Goal: Task Accomplishment & Management: Complete application form

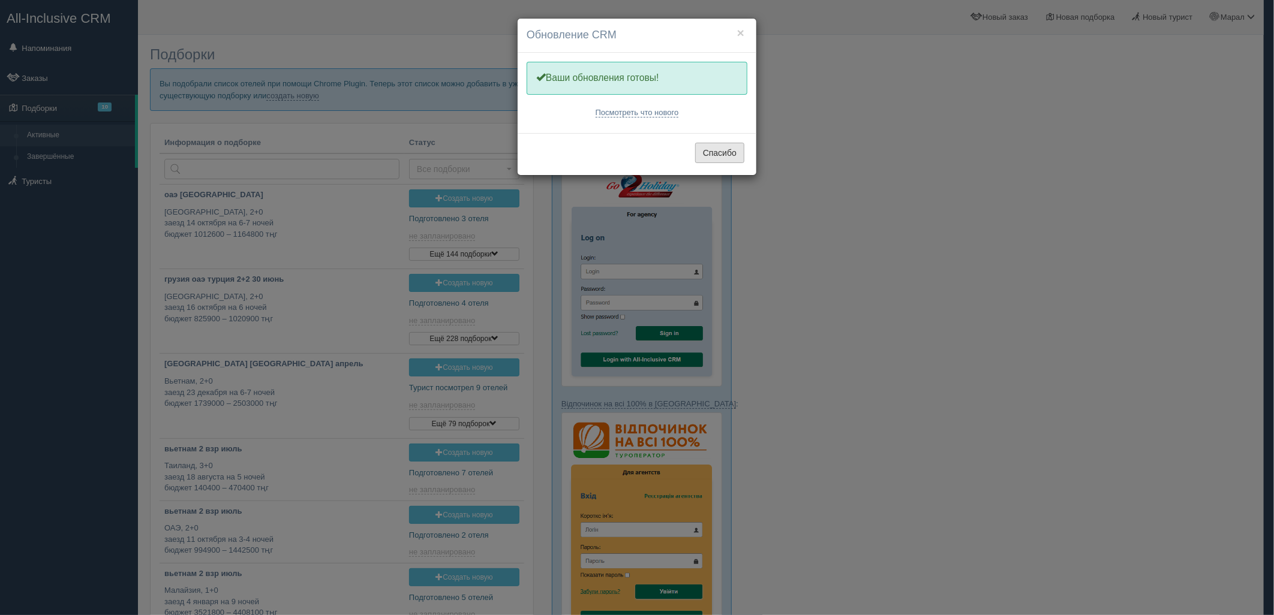
click at [727, 146] on button "Спасибо" at bounding box center [719, 153] width 49 height 20
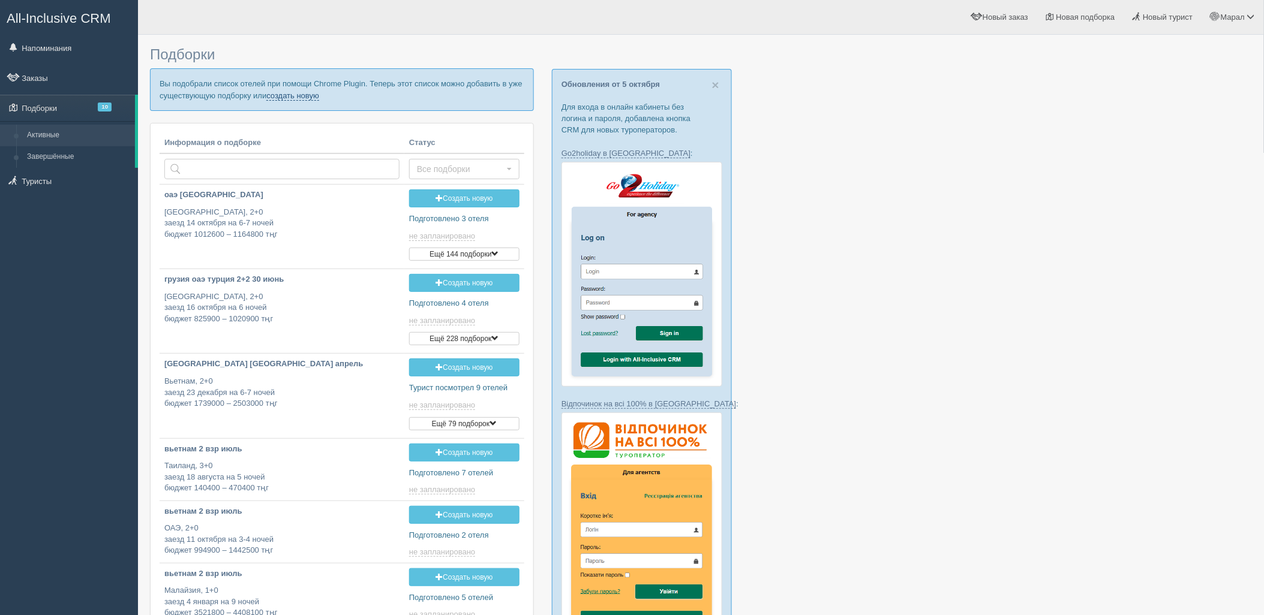
drag, startPoint x: 302, startPoint y: 102, endPoint x: 298, endPoint y: 94, distance: 8.6
click at [301, 99] on p "Вы подобрали список отелей при помощи Chrome Plugin. Теперь этот список можно д…" at bounding box center [342, 89] width 384 height 42
drag, startPoint x: 298, startPoint y: 94, endPoint x: 325, endPoint y: 123, distance: 39.5
click at [298, 94] on link "создать новую" at bounding box center [292, 96] width 53 height 10
type input "2025-10-06 19:40"
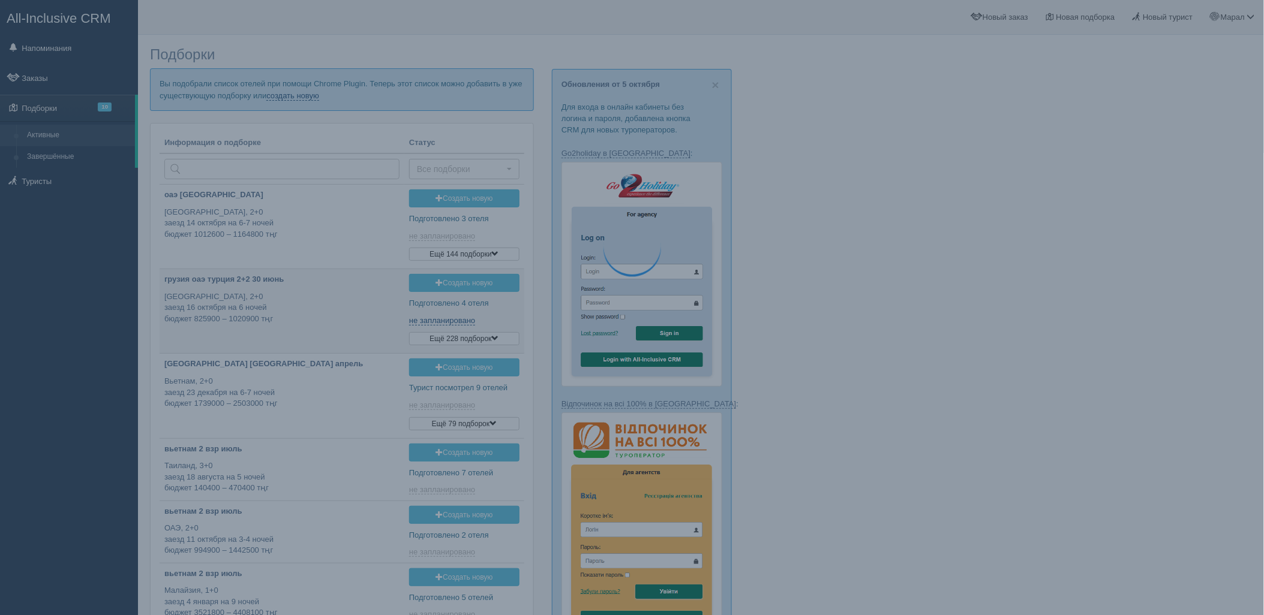
type input "2025-10-06 19:35"
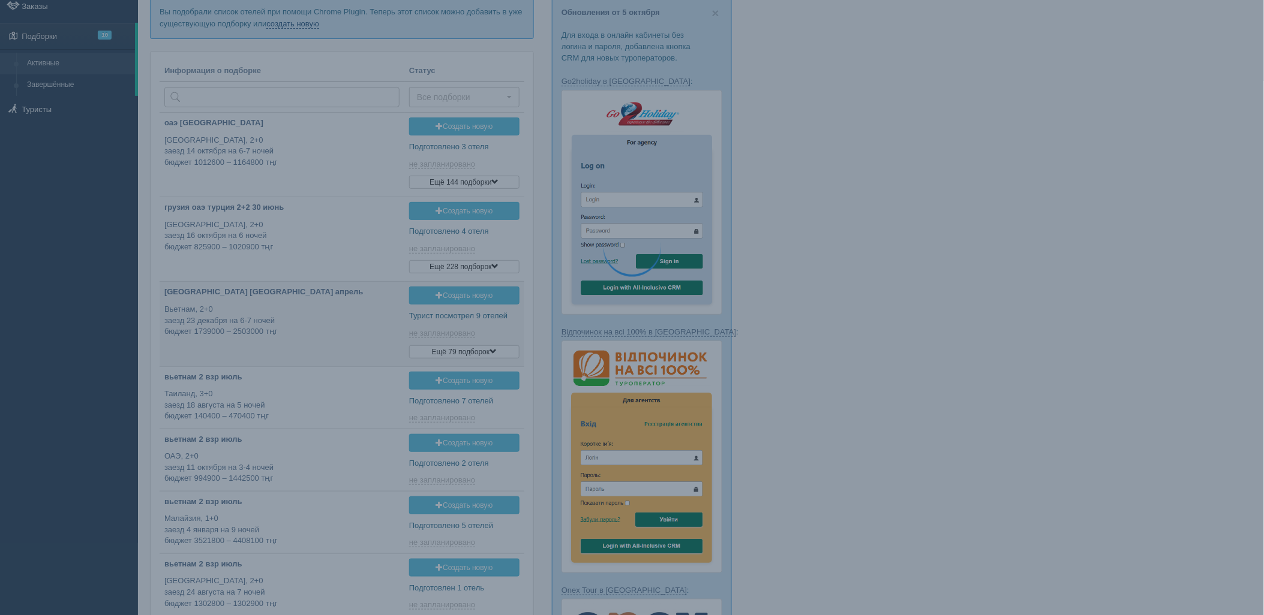
type input "2025-10-06 16:35"
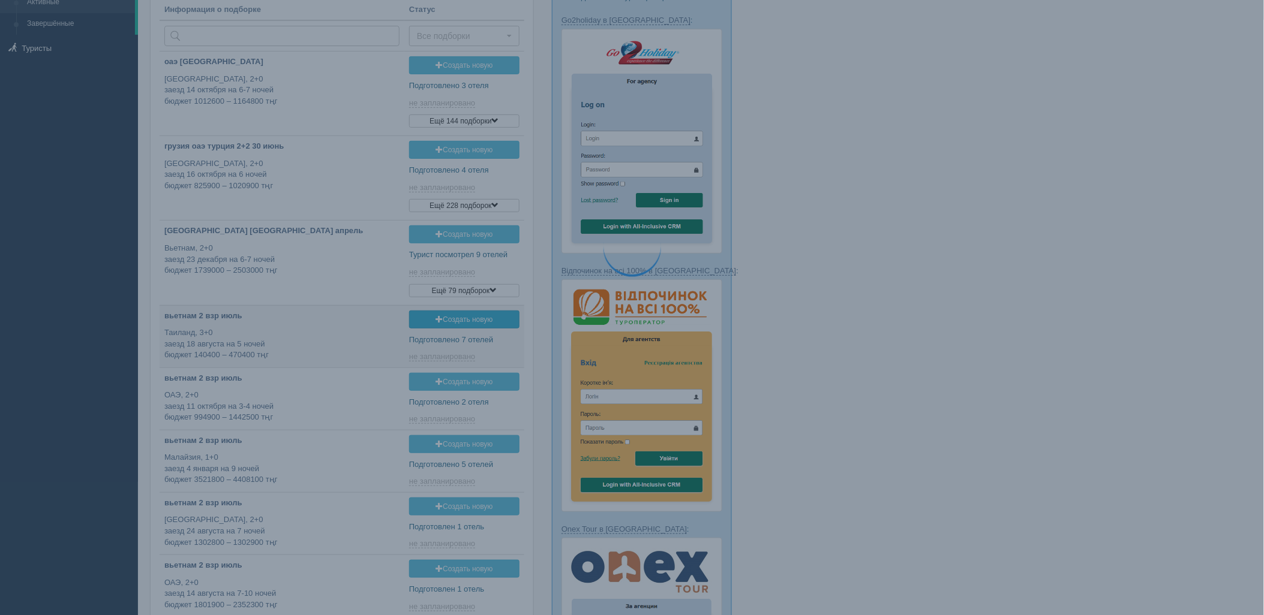
type input "2025-10-06 11:40"
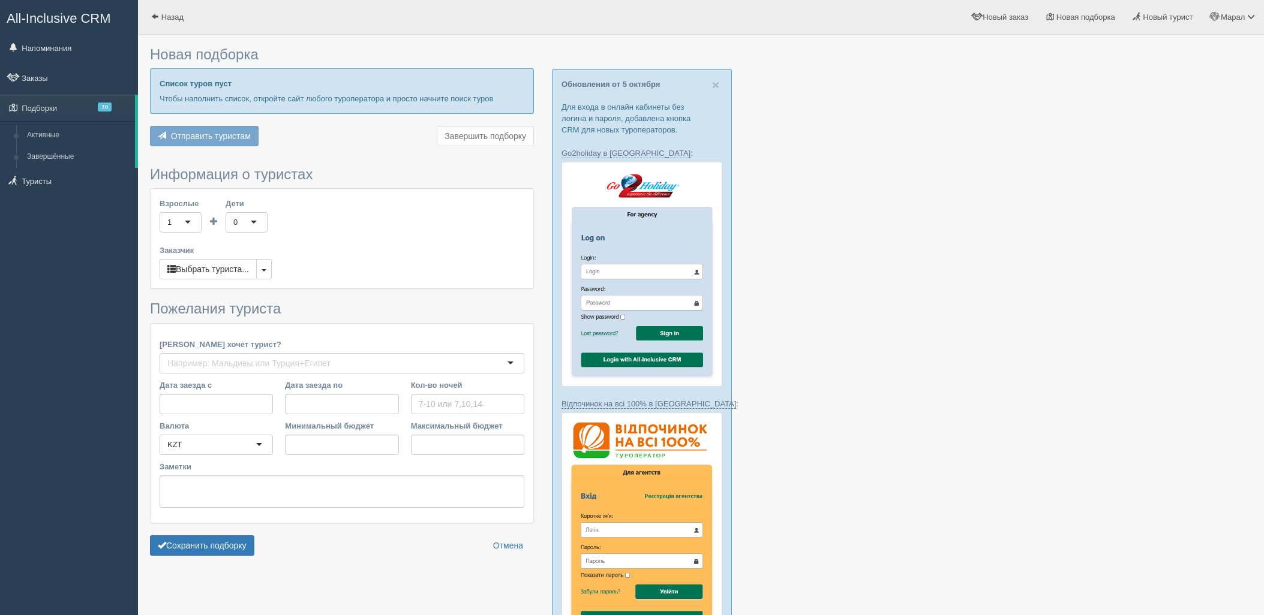
scroll to position [200, 0]
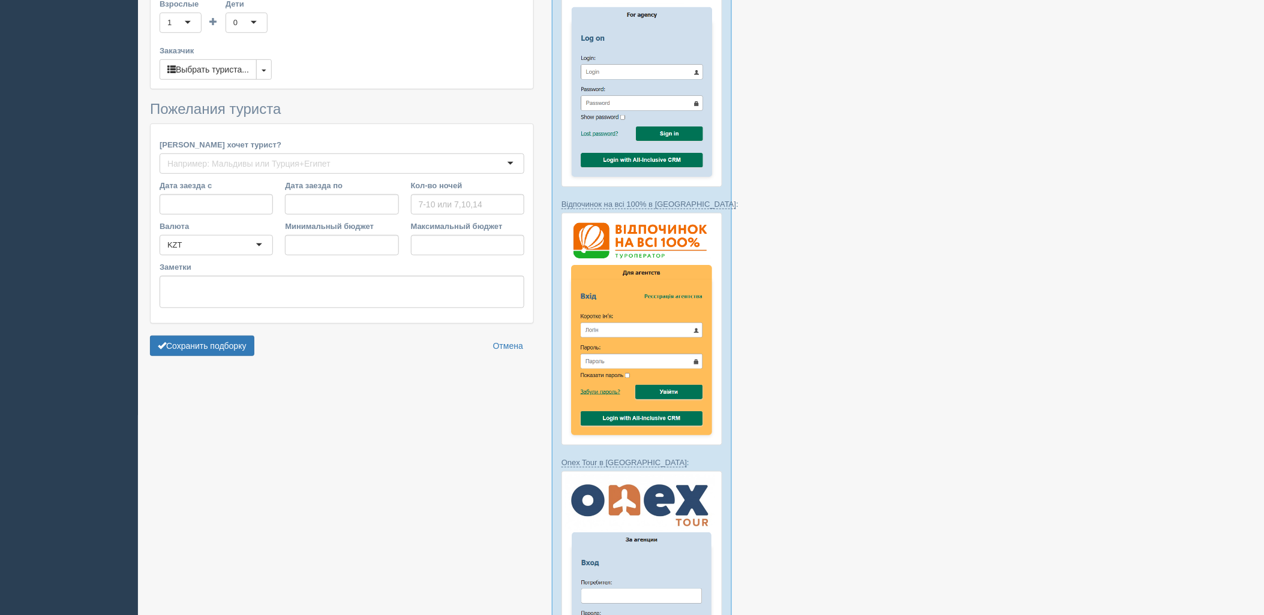
type input "6"
type input "1580700"
type input "1808600"
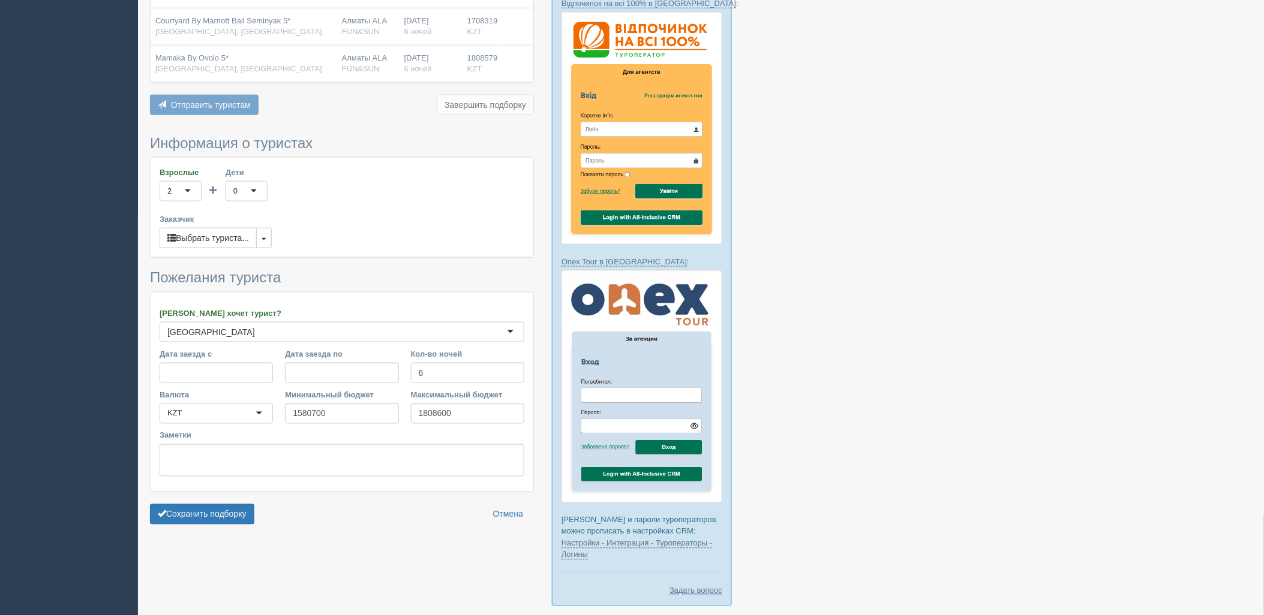
scroll to position [324, 0]
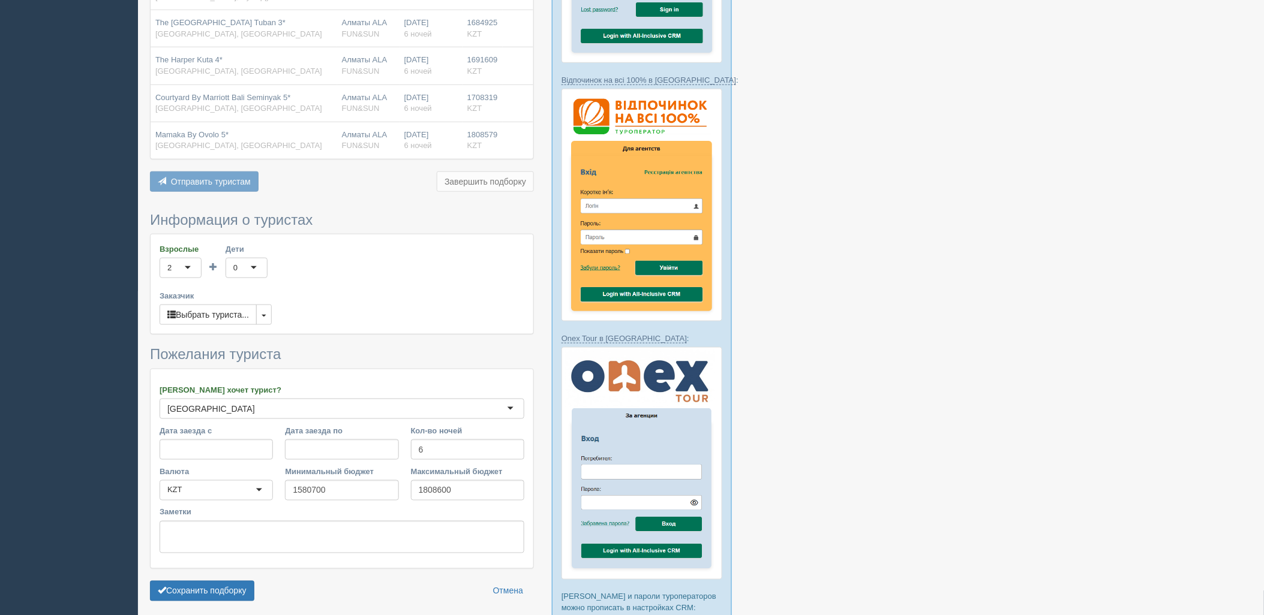
drag, startPoint x: 223, startPoint y: 580, endPoint x: 247, endPoint y: 567, distance: 27.1
click at [223, 581] on button "Сохранить подборку" at bounding box center [202, 591] width 104 height 20
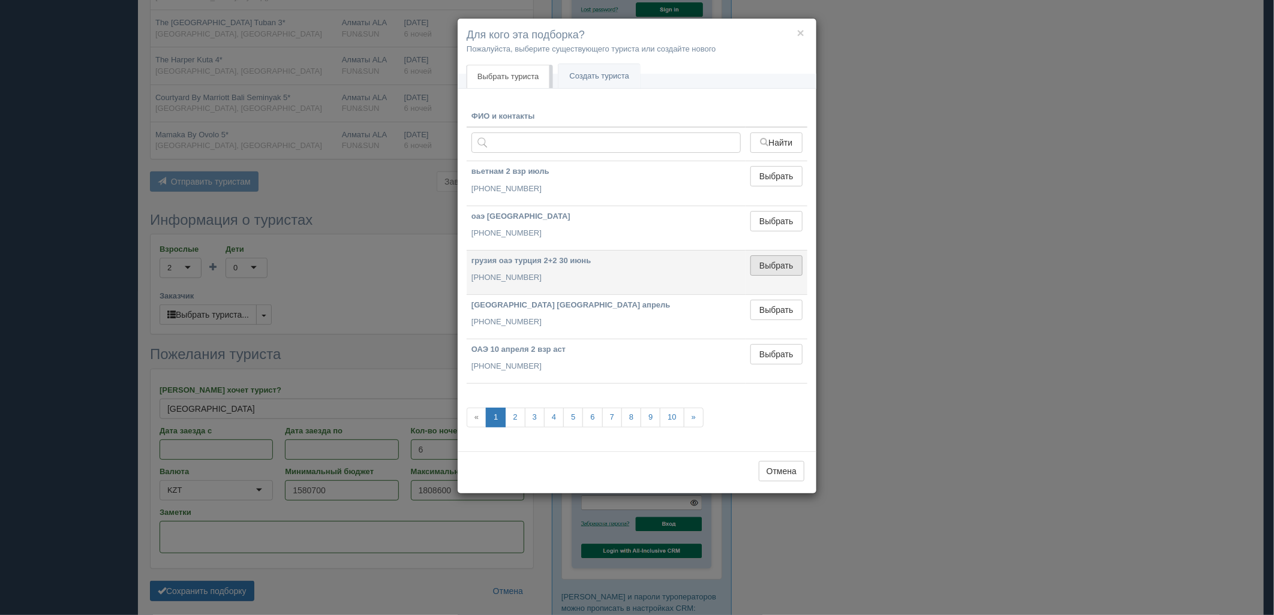
click at [757, 266] on button "Выбрать" at bounding box center [776, 266] width 52 height 20
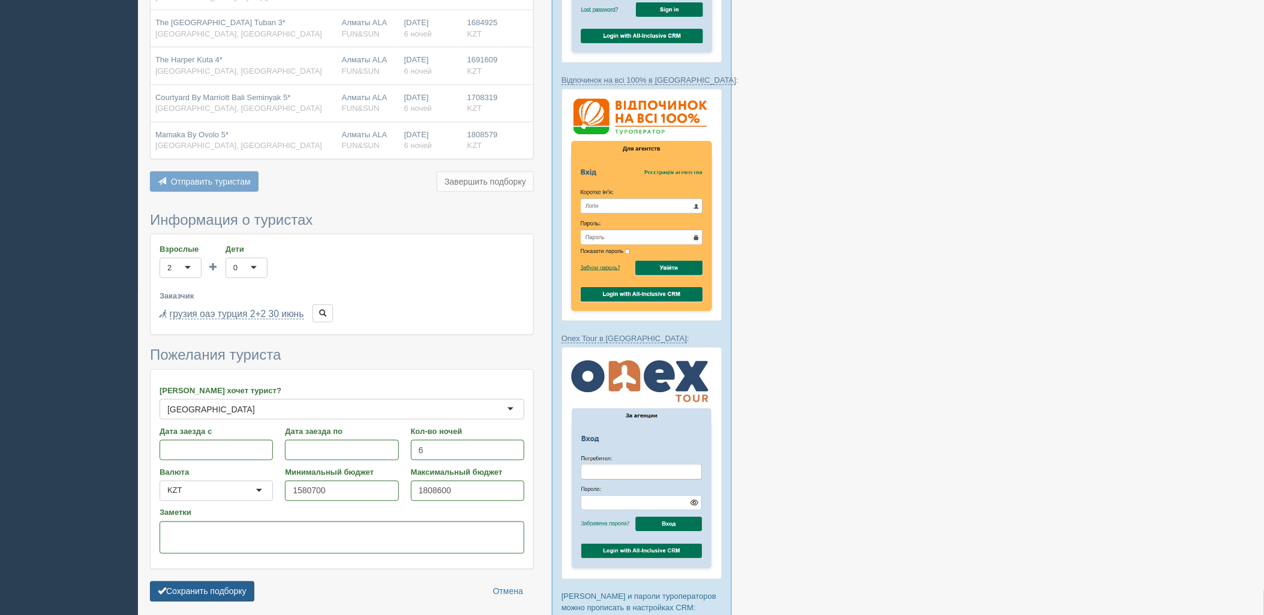
click at [231, 582] on button "Сохранить подборку" at bounding box center [202, 592] width 104 height 20
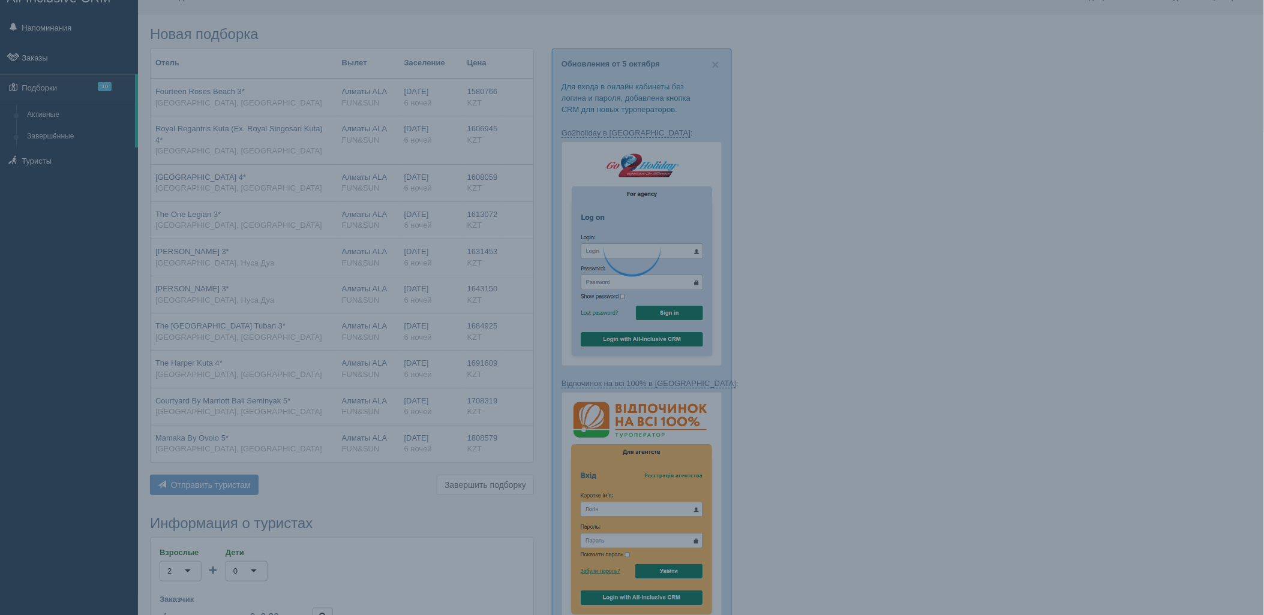
scroll to position [0, 0]
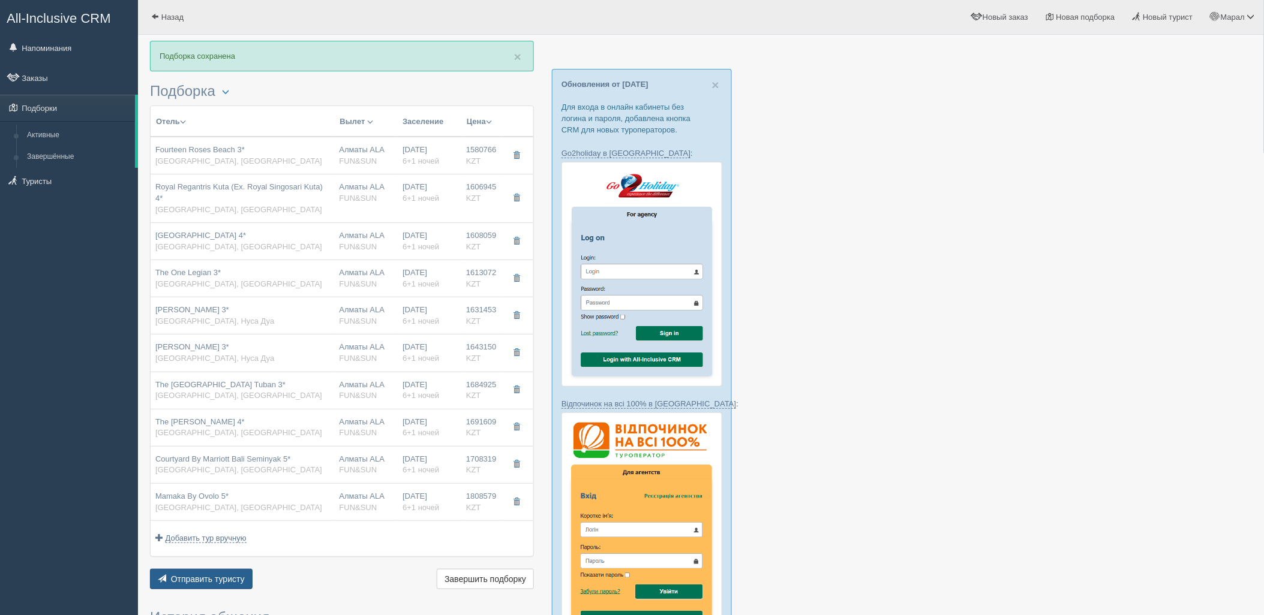
click at [169, 569] on button "Отправить туристу Отправить" at bounding box center [201, 579] width 103 height 20
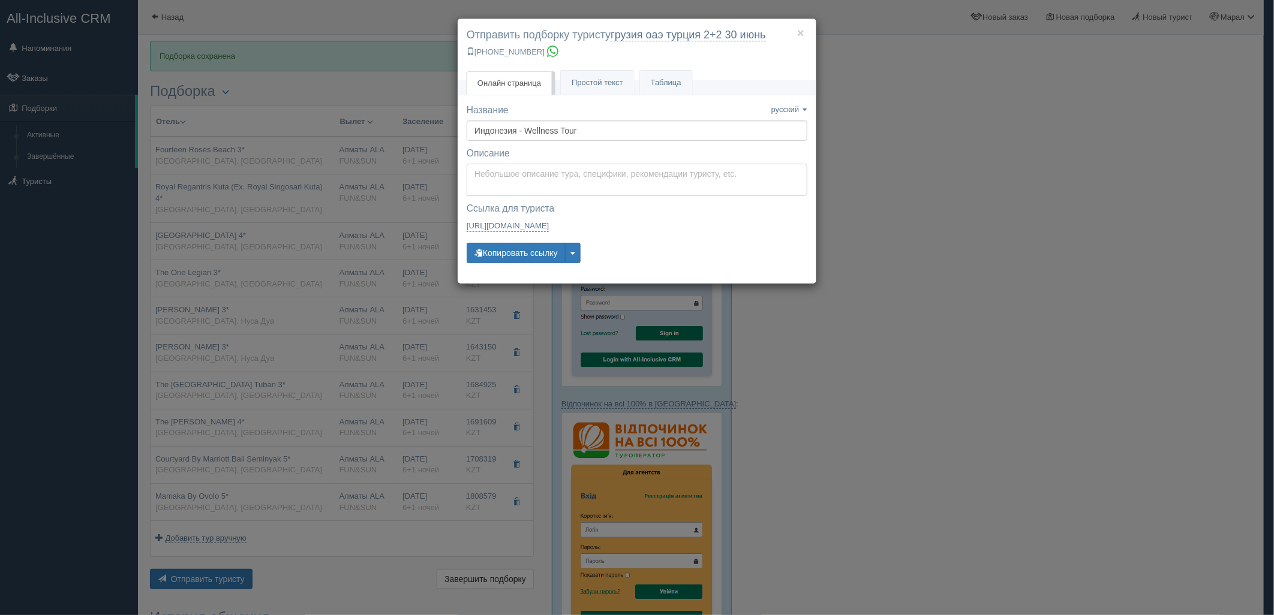
type textarea "Здравствуйте! Ниже представлены варианты туров для Вас. Для просмотра описания …"
click at [566, 181] on textarea "Здравствуйте! Ниже представлены варианты туров для Вас. Для просмотра описания …" at bounding box center [637, 180] width 341 height 32
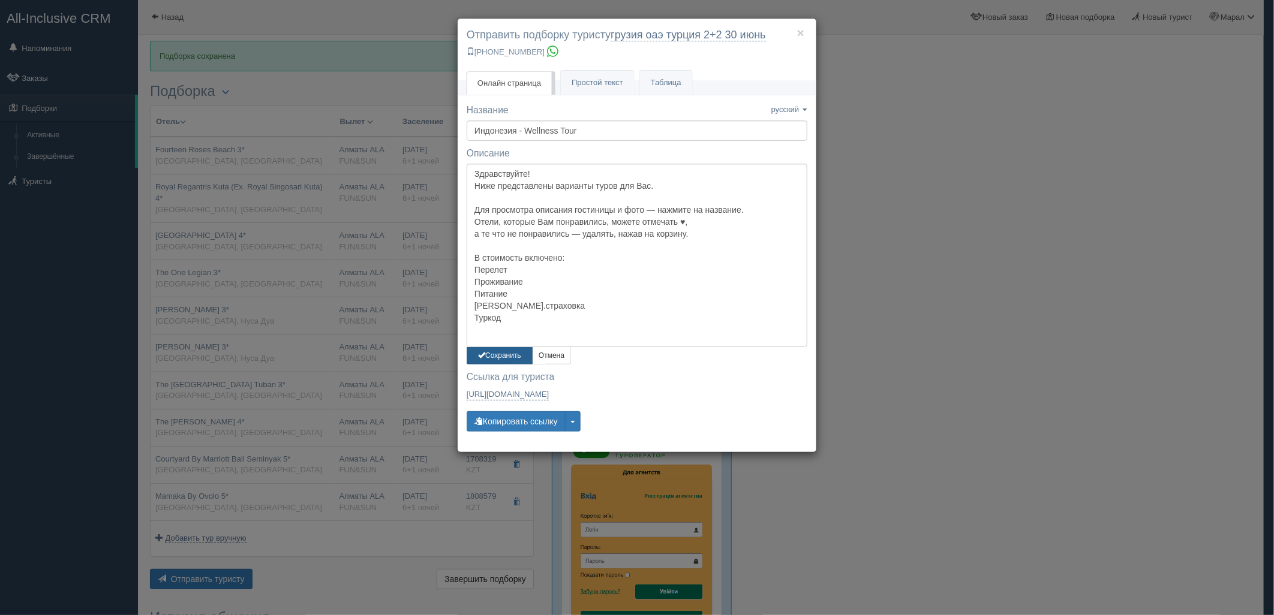
click at [512, 350] on button "Сохранить" at bounding box center [500, 355] width 66 height 17
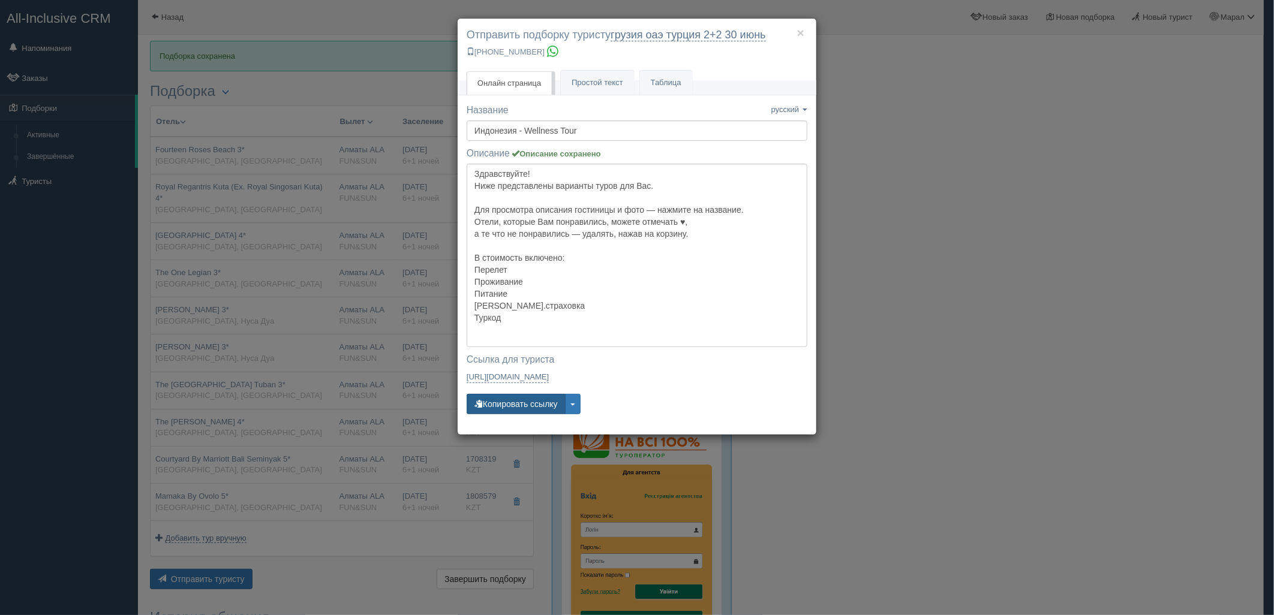
click at [530, 409] on button "Копировать ссылку" at bounding box center [516, 404] width 99 height 20
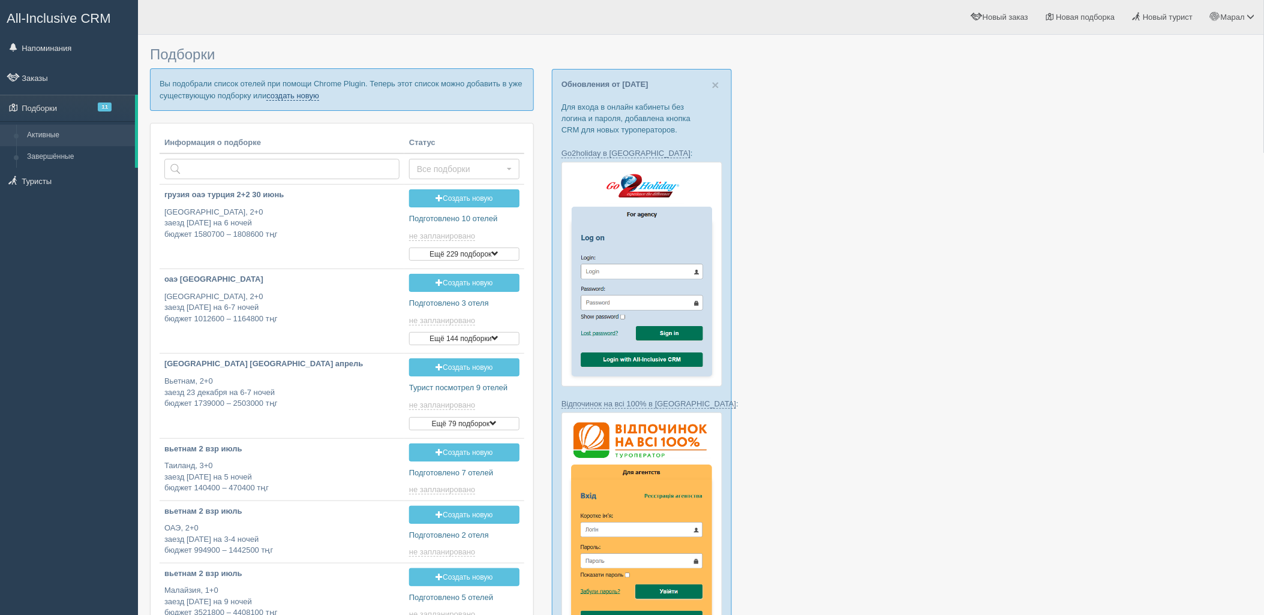
click at [280, 99] on link "создать новую" at bounding box center [292, 96] width 53 height 10
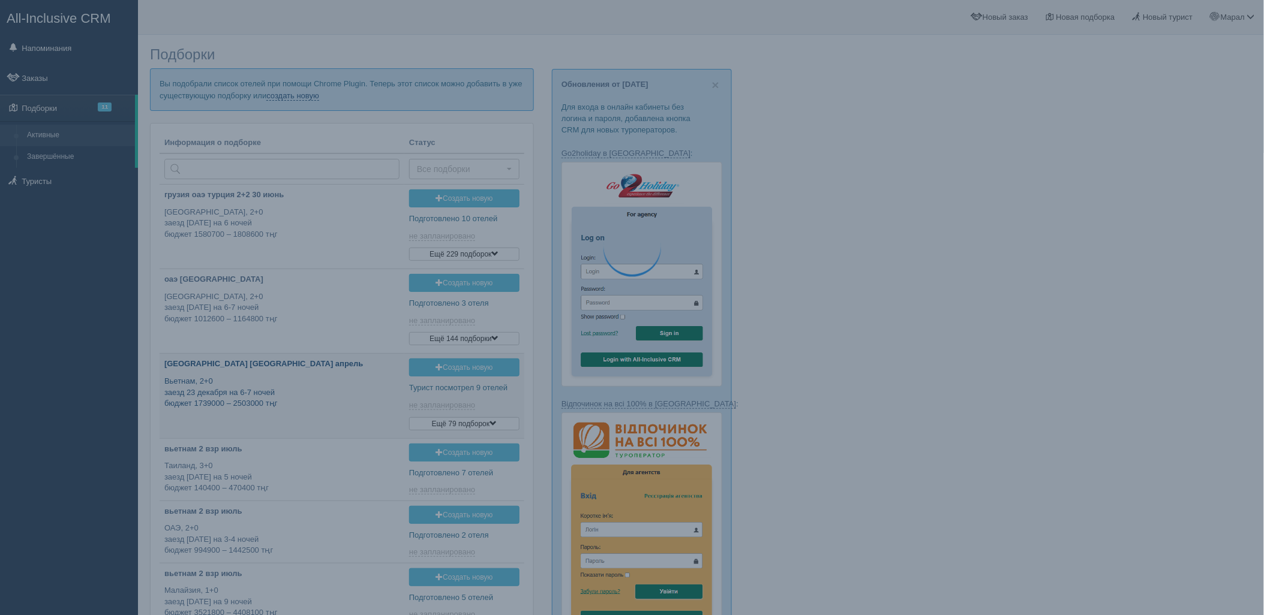
type input "[DATE] 11:45"
type input "2025-10-06 19:40"
type input "2025-10-06 16:35"
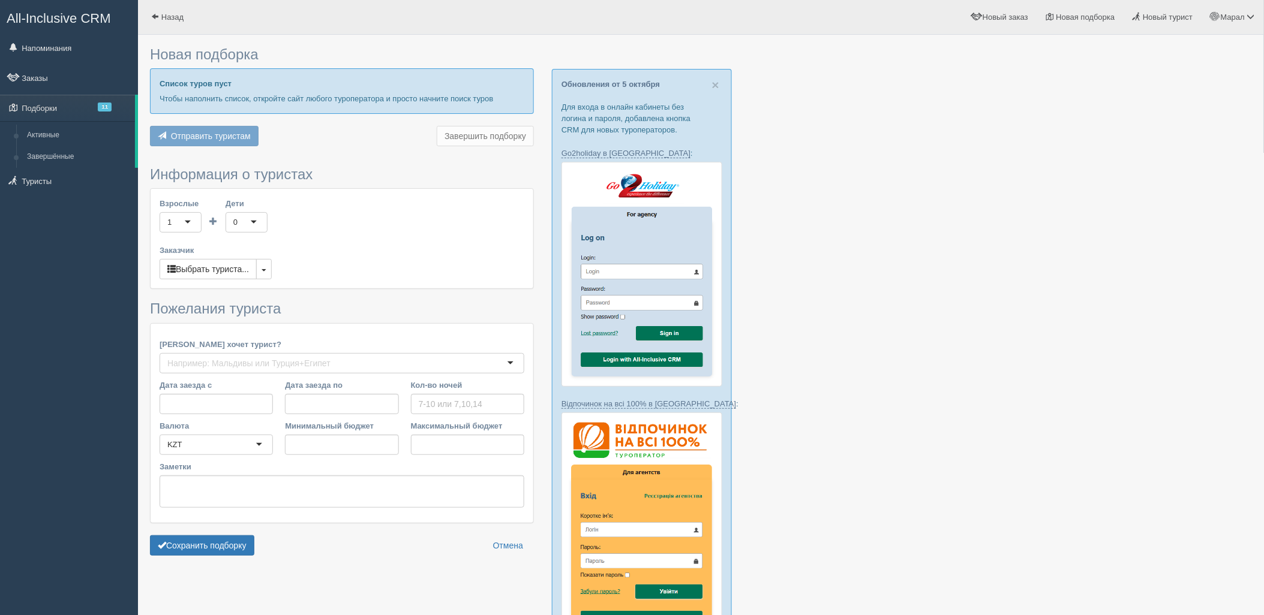
type input "8"
type input "2310900"
type input "4219300"
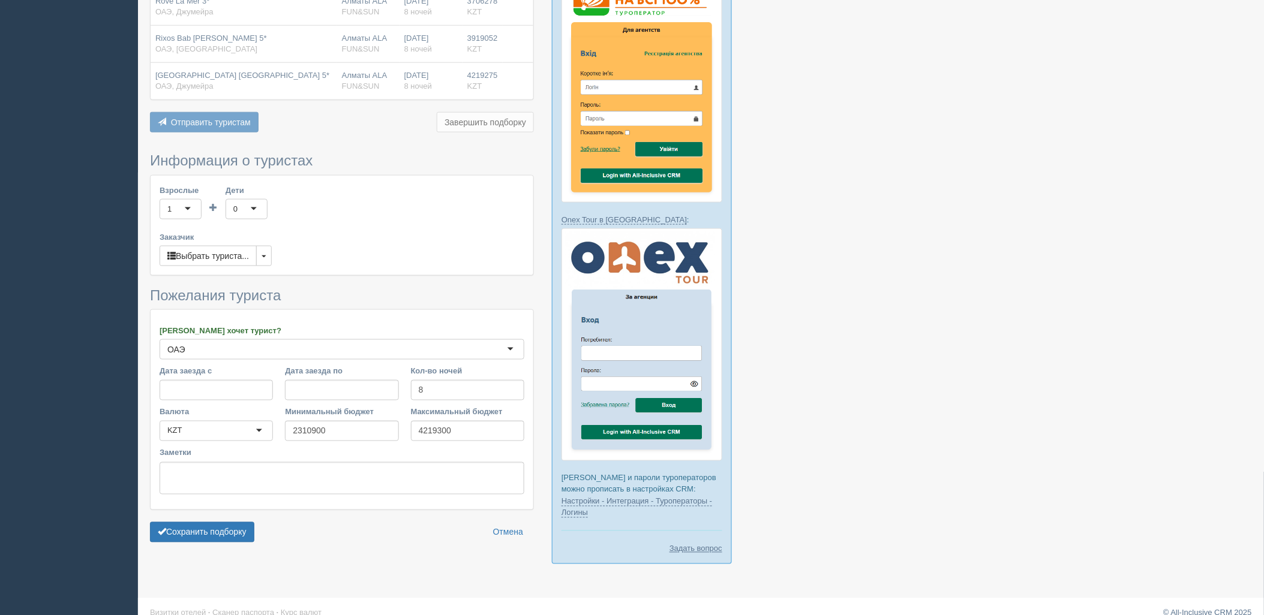
scroll to position [457, 0]
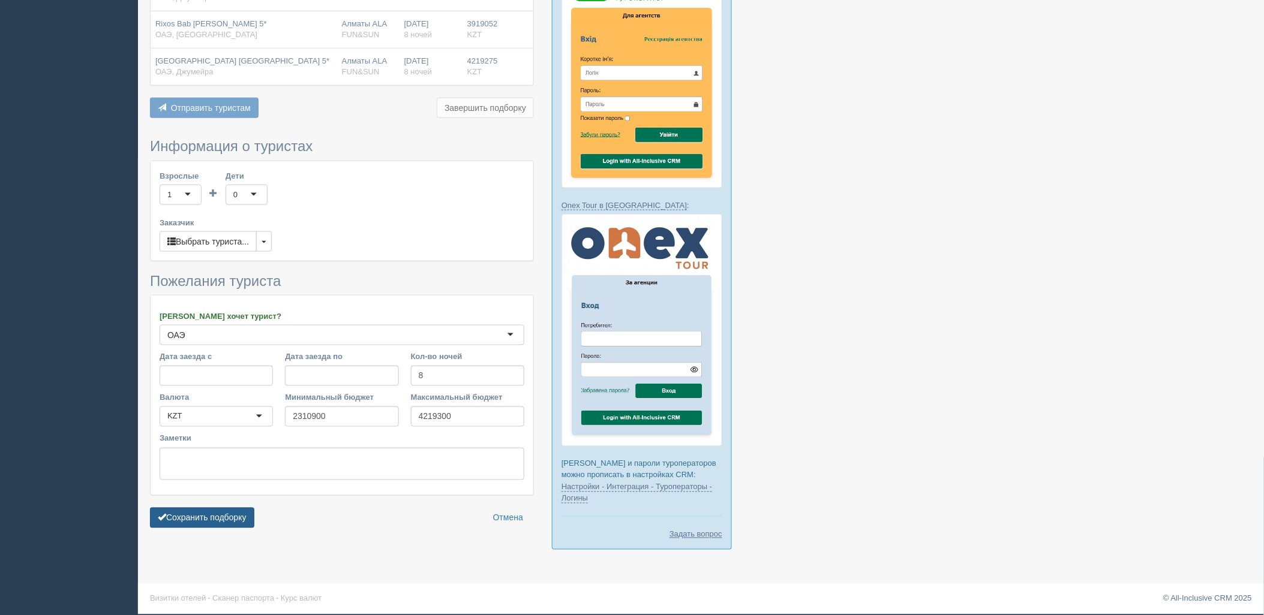
click at [240, 521] on button "Сохранить подборку" at bounding box center [202, 518] width 104 height 20
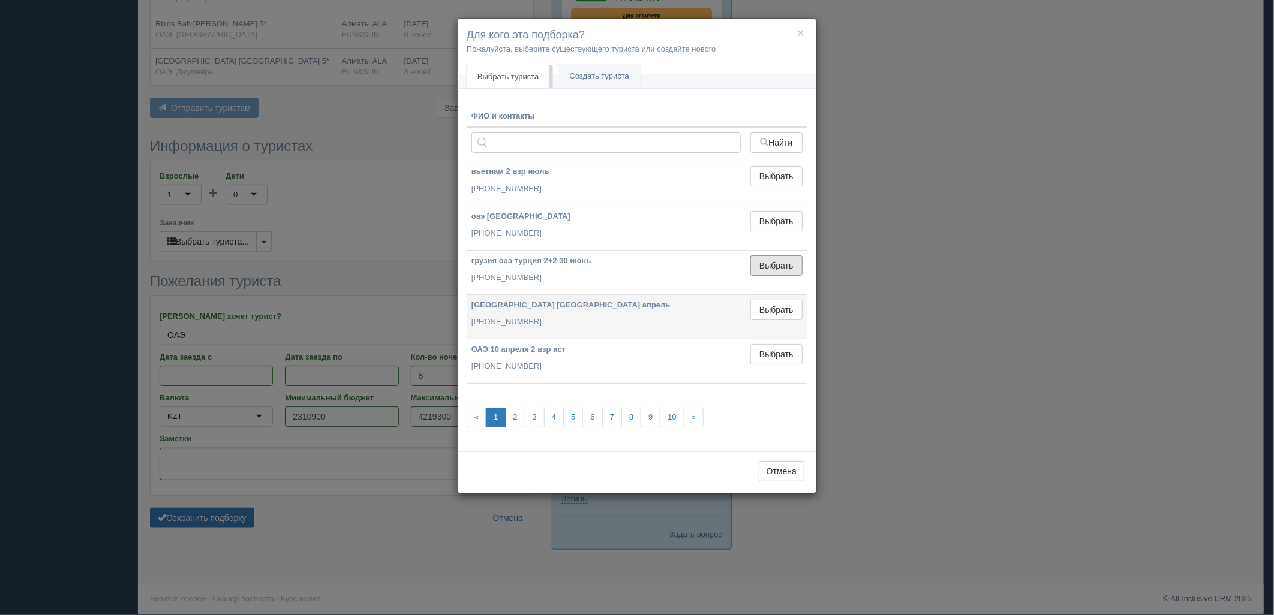
click at [771, 262] on button "Выбрать" at bounding box center [776, 266] width 52 height 20
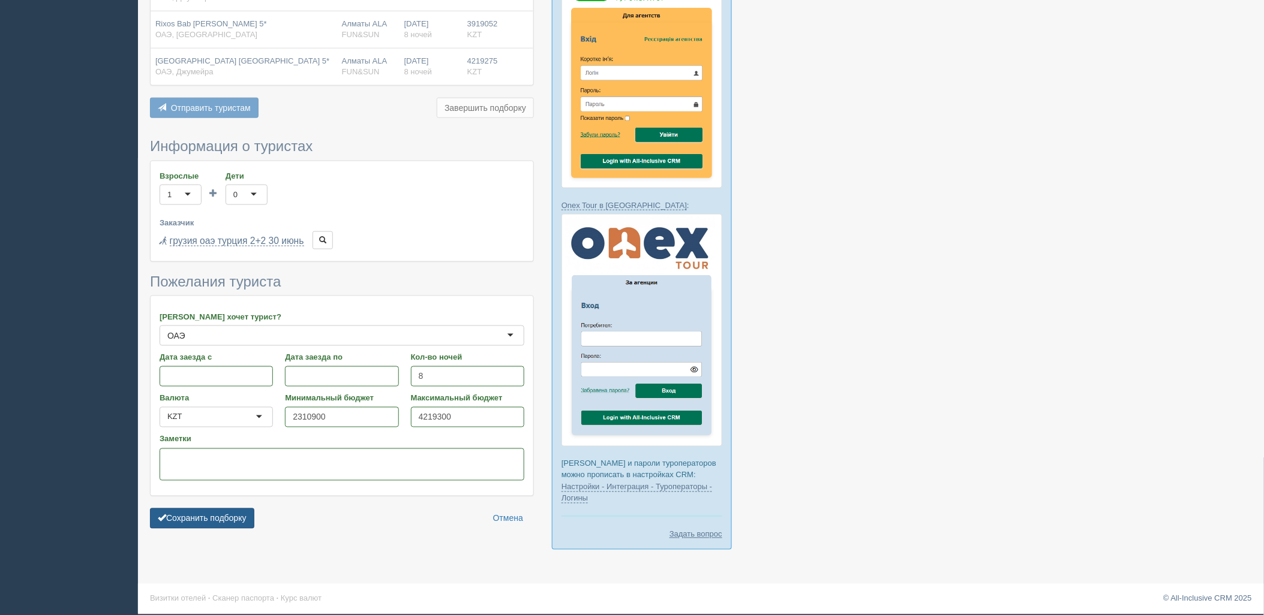
click at [253, 517] on button "Сохранить подборку" at bounding box center [202, 519] width 104 height 20
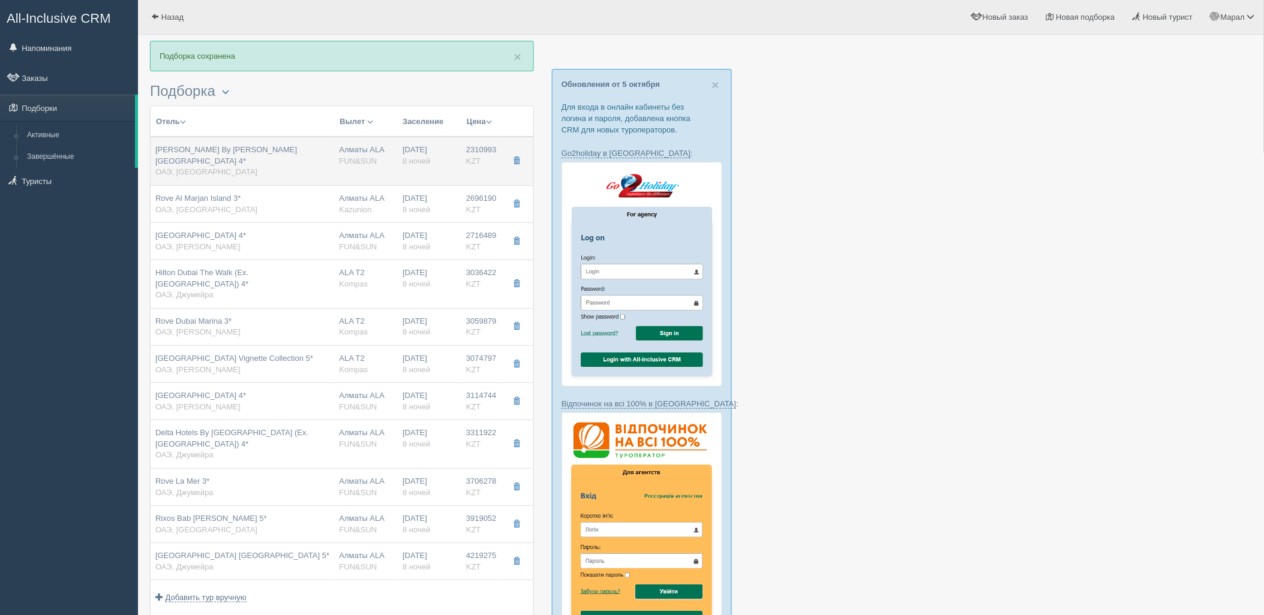
click at [293, 158] on div "[PERSON_NAME] By [PERSON_NAME][GEOGRAPHIC_DATA] 4* ОАЭ, [GEOGRAPHIC_DATA]" at bounding box center [242, 162] width 175 height 34
type input "Hampton By Hilton Marjan Island 4*"
type input "https://tophotels.ru/hotel/al321448"
type textarea "Новый отель, 1 береговая линия."
type input "ОАЭ"
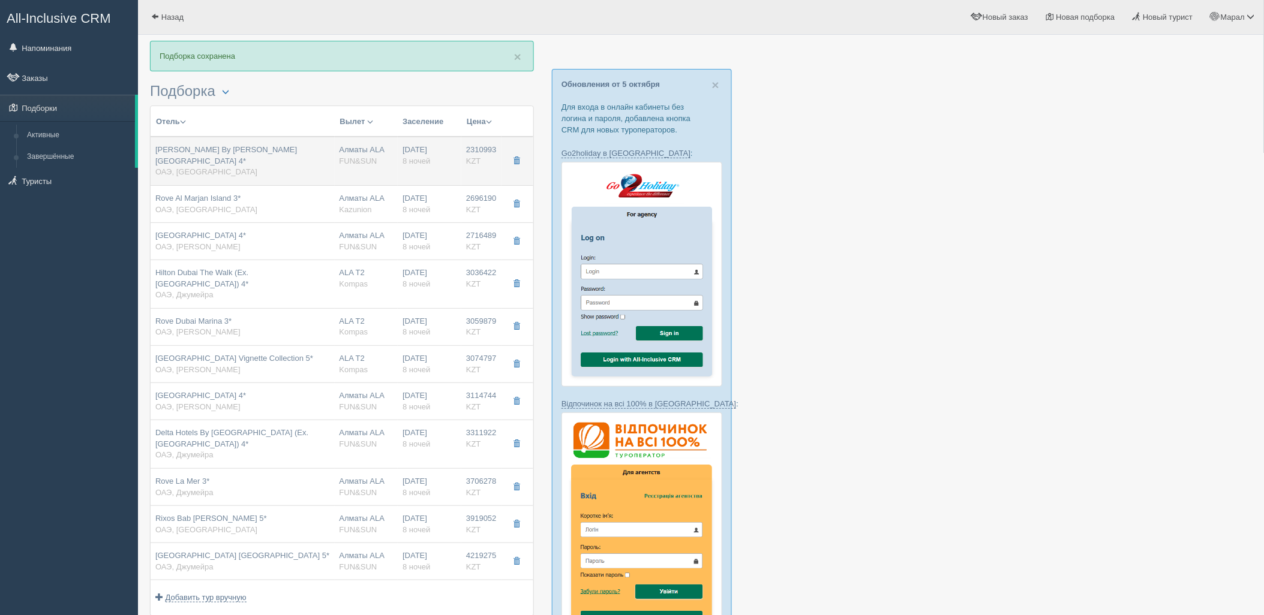
type input "Рас-эль-Хайм"
type input "2310993.00"
type input "1175827.00"
type input "Алматы ALA"
type input "Дубай DXB"
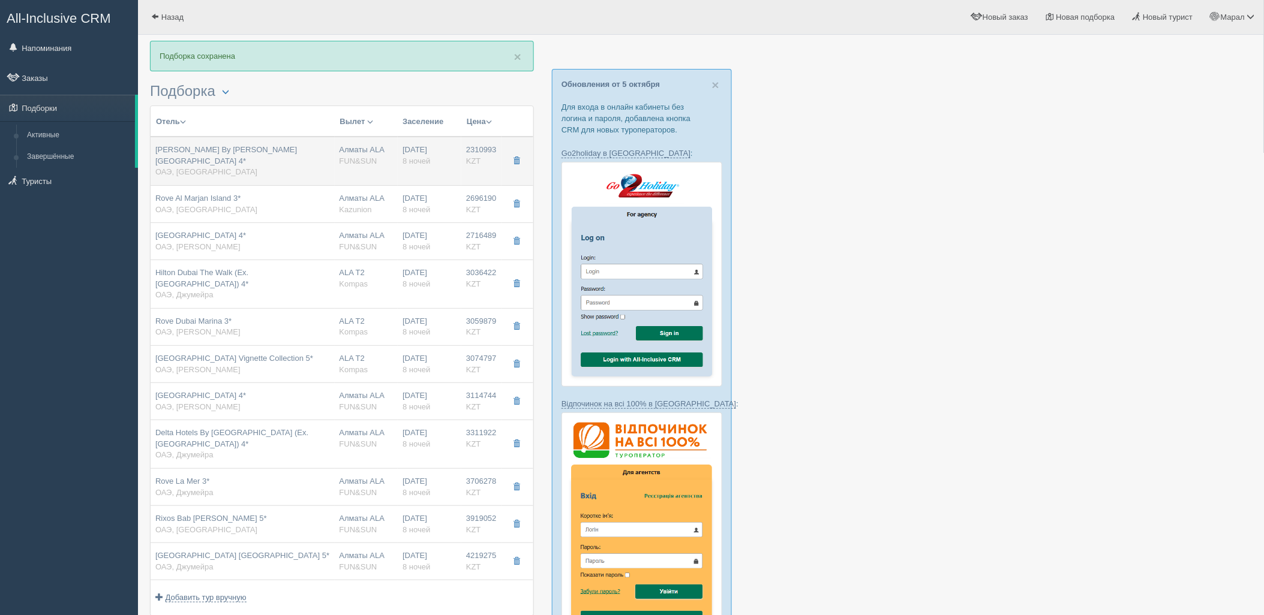
type input "05:05"
type input "08:40"
type input "Flydubai"
type input "22:55"
type input "04:05"
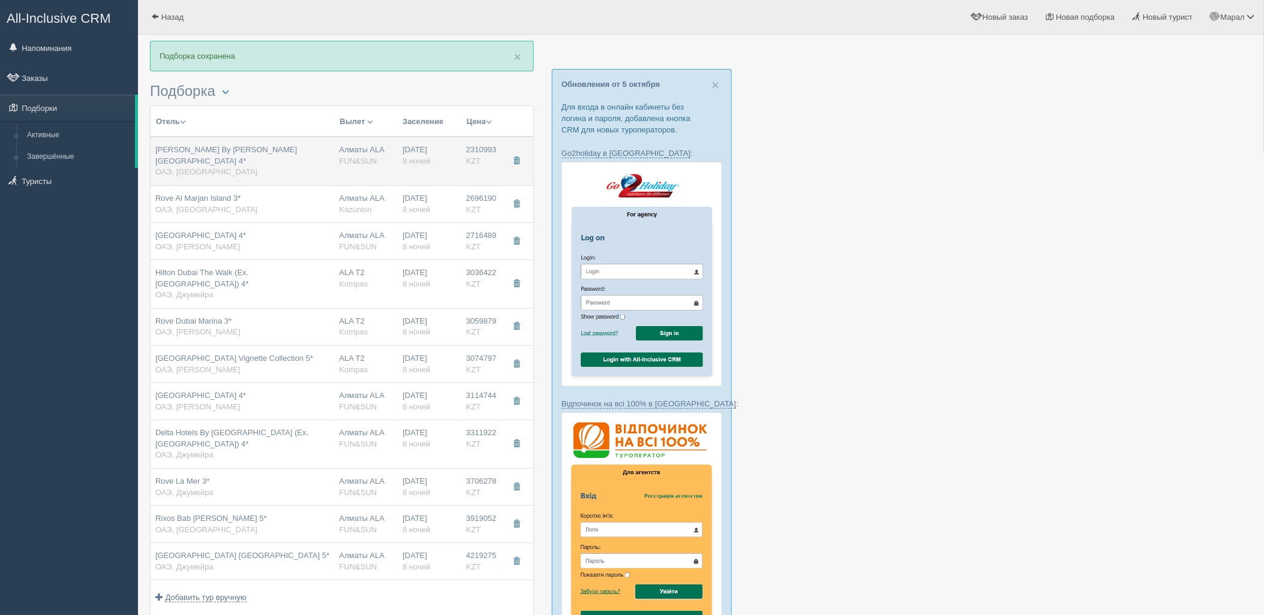
type input "8"
type input "guest sea view"
type input "Half board Dinner"
type input "FUN&SUN"
type input "https://tourvisor.ru/countries#!/hotel=hampton-by-hilton-marjan-island"
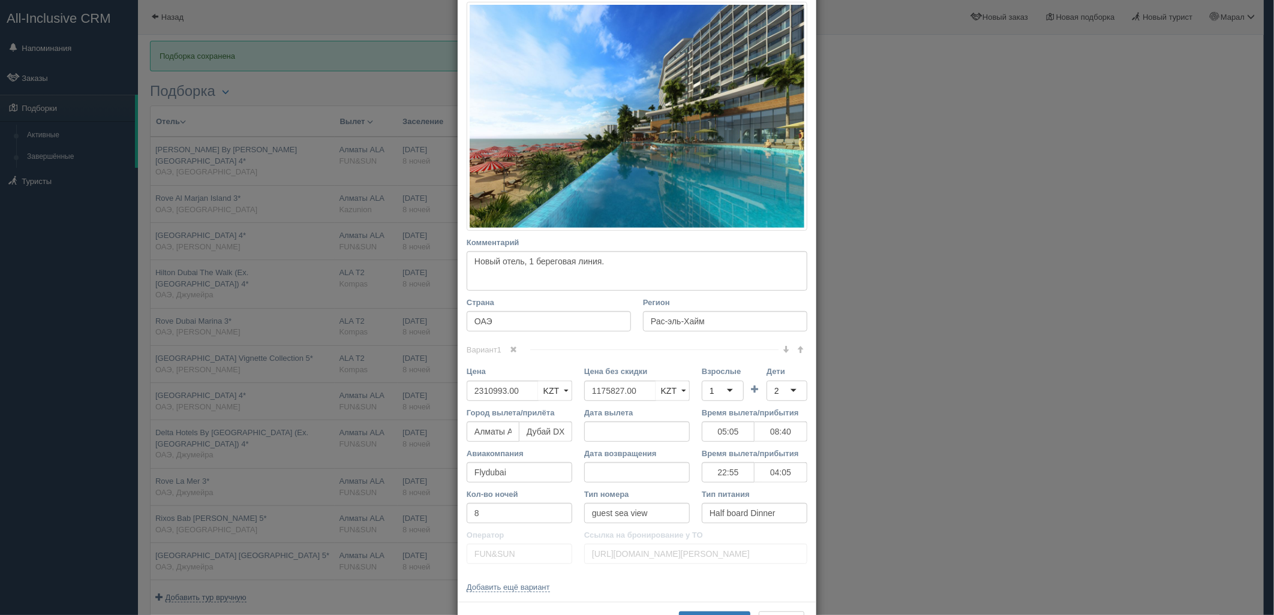
scroll to position [200, 0]
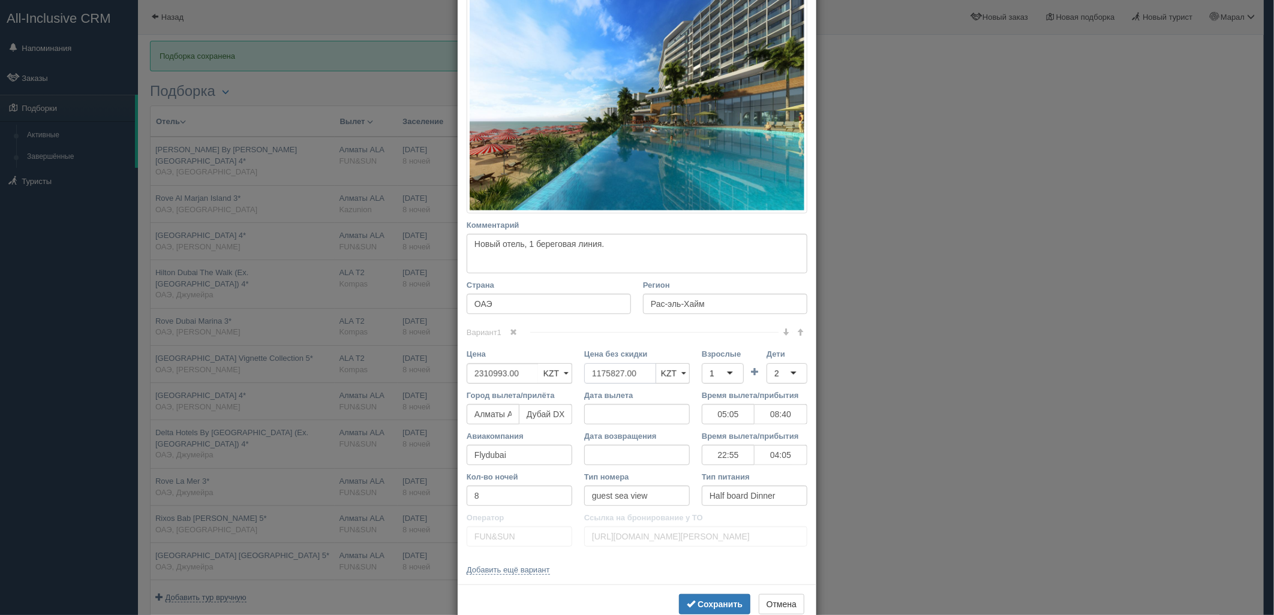
drag, startPoint x: 633, startPoint y: 372, endPoint x: 501, endPoint y: 350, distance: 133.7
click at [501, 350] on div "Цена 2310993.00 KZT USD EUR KZT KZT USD EUR Цена без скидки 1175827.00 KZT USD …" at bounding box center [637, 369] width 353 height 41
click at [717, 371] on div "1" at bounding box center [723, 374] width 42 height 20
click at [702, 604] on b "Сохранить" at bounding box center [720, 605] width 45 height 10
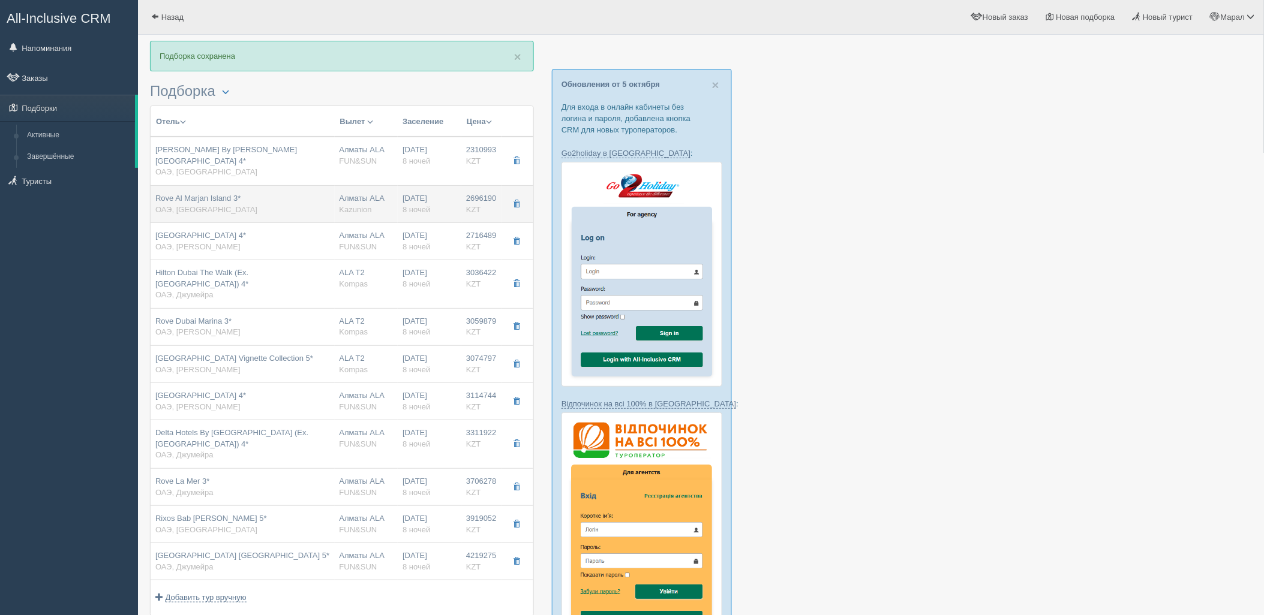
click at [378, 201] on div "Алматы ALA Kazunion" at bounding box center [367, 204] width 54 height 22
type input "Rove Al Marjan Island 3*"
type input "2696190.00"
type input "1424685.00"
type input "09:05"
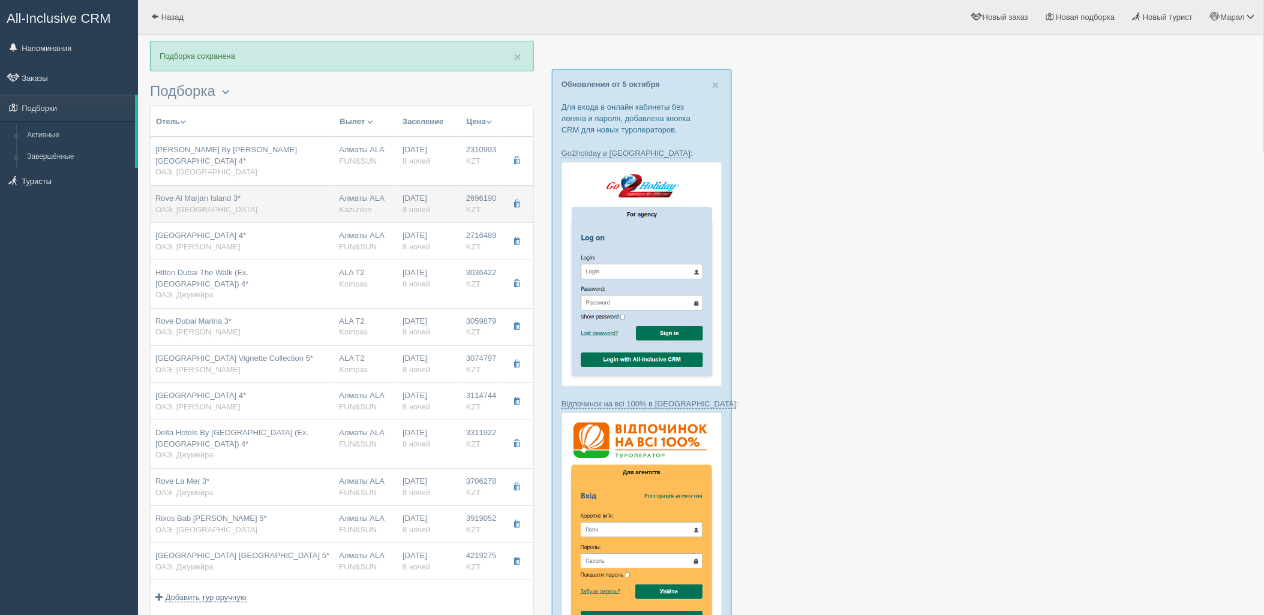
type input "13:00"
type input "Air Astana"
type input "14:00"
type input "19:15"
type input "rover"
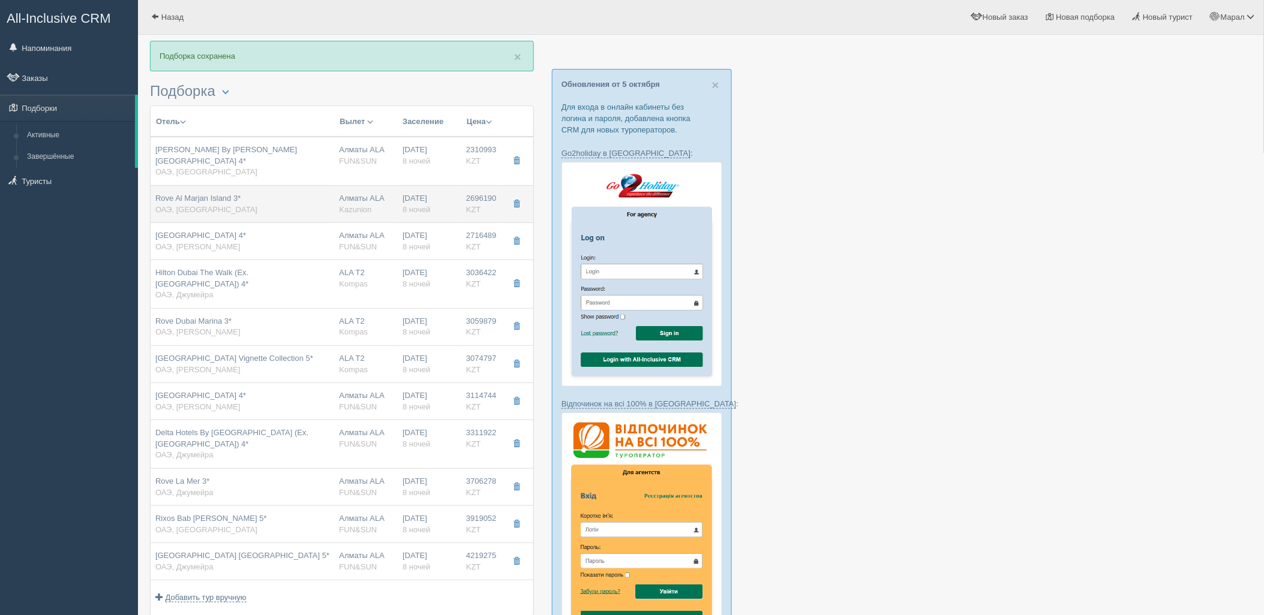
type input "HB - Завтрак, Ужин"
type input "Kazunion"
type input "https://tourvisor.ru/countries#!/hotel=rove-al-marjan-island"
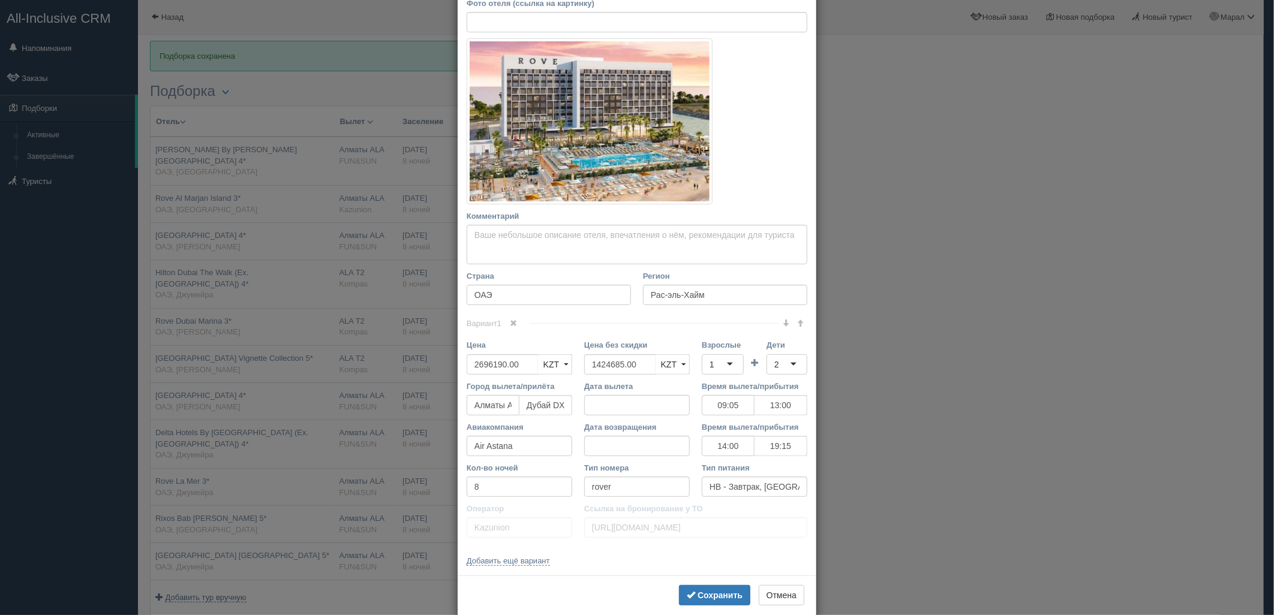
scroll to position [167, 0]
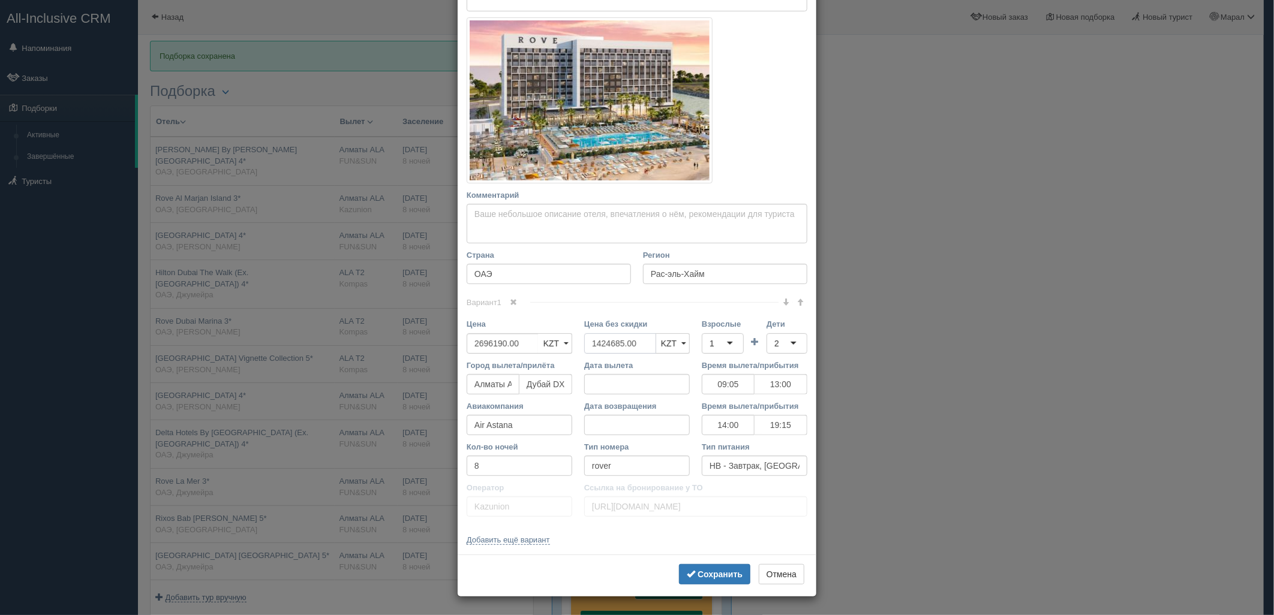
drag, startPoint x: 633, startPoint y: 346, endPoint x: 644, endPoint y: 343, distance: 11.4
click at [531, 334] on div "Цена 2696190.00 KZT USD EUR KZT KZT USD EUR Цена без скидки 1424685.00 KZT USD …" at bounding box center [637, 339] width 353 height 41
click at [710, 343] on div "1" at bounding box center [712, 344] width 5 height 12
click at [711, 572] on b "Сохранить" at bounding box center [720, 575] width 45 height 10
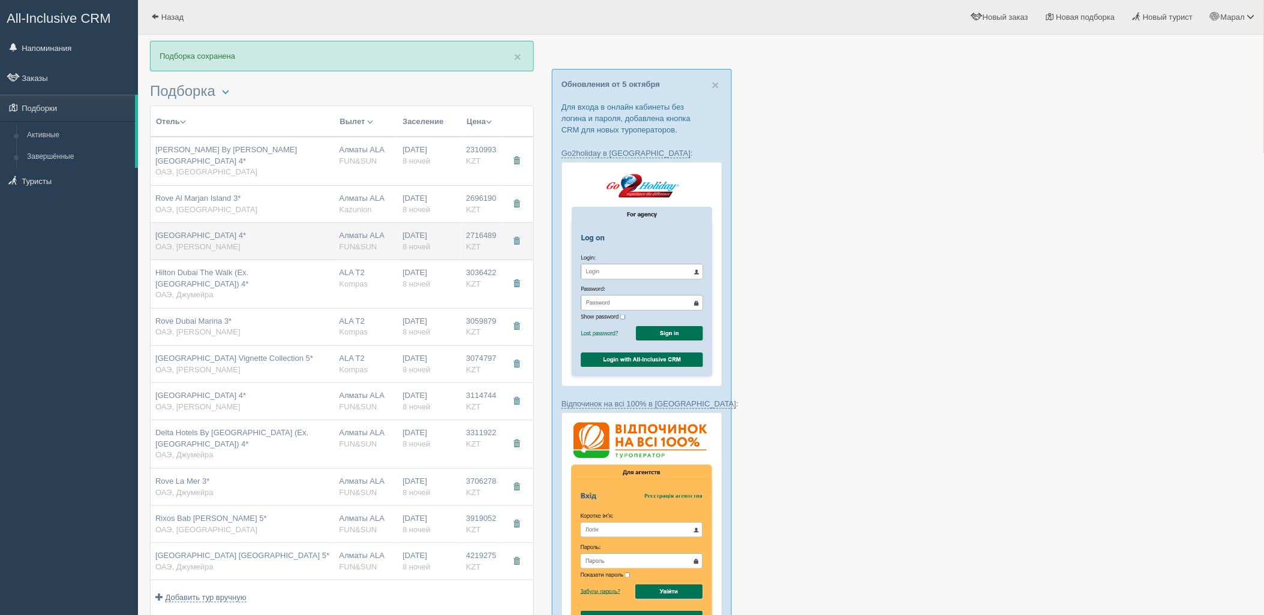
click at [369, 242] on span "FUN&SUN" at bounding box center [359, 246] width 38 height 9
type input "Marina Byblos Hotel 4*"
type input "https://tophotels.ru/hotel/al69692"
type input "Марина"
type input "2716489.00"
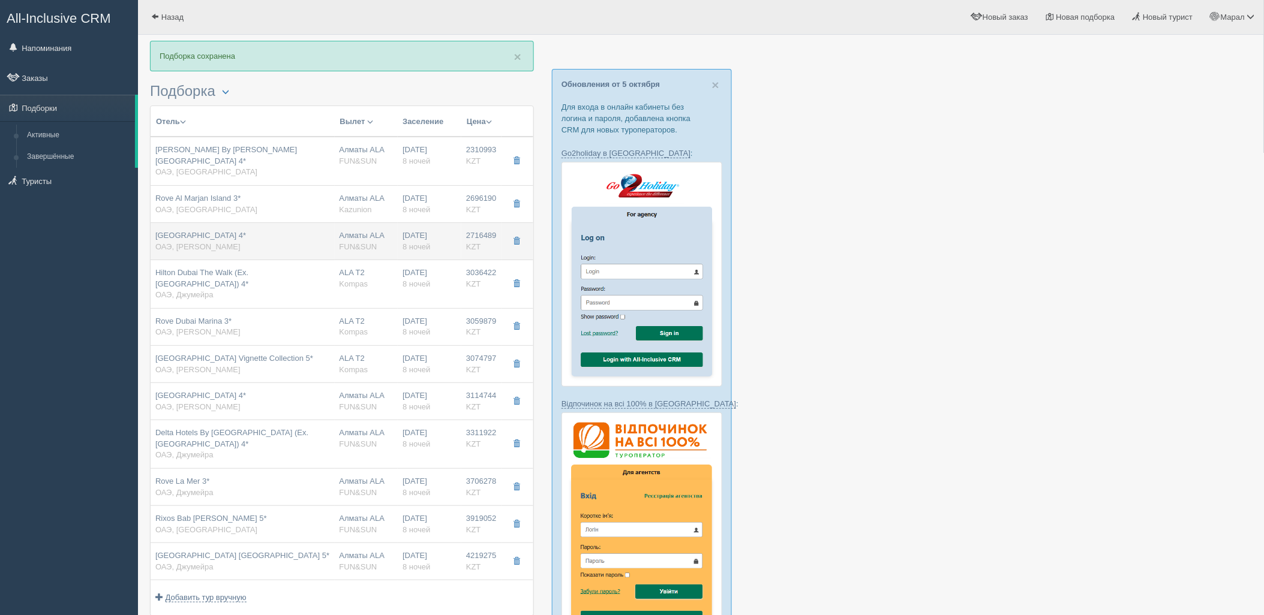
type input "1401412.00"
type input "05:05"
type input "08:40"
type input "Flydubai"
type input "22:55"
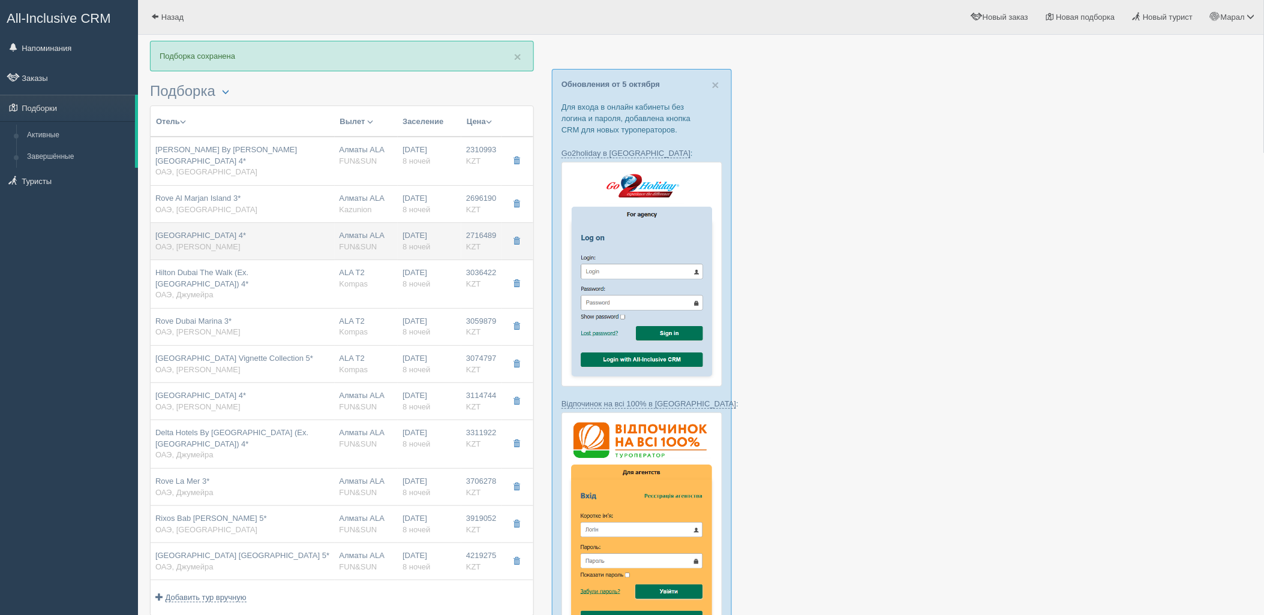
type input "04:05"
type input "deluxe city view"
type input "FUN&SUN"
type input "https://tourvisor.ru/countries#!/hotel=marina-byblos-hotel"
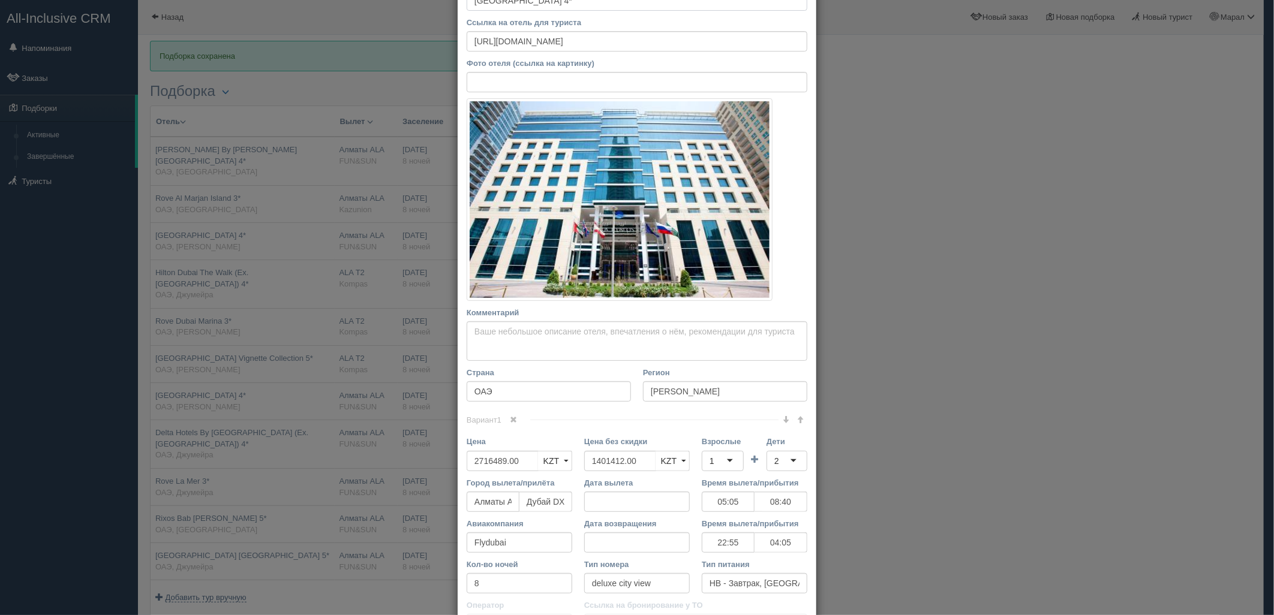
scroll to position [133, 0]
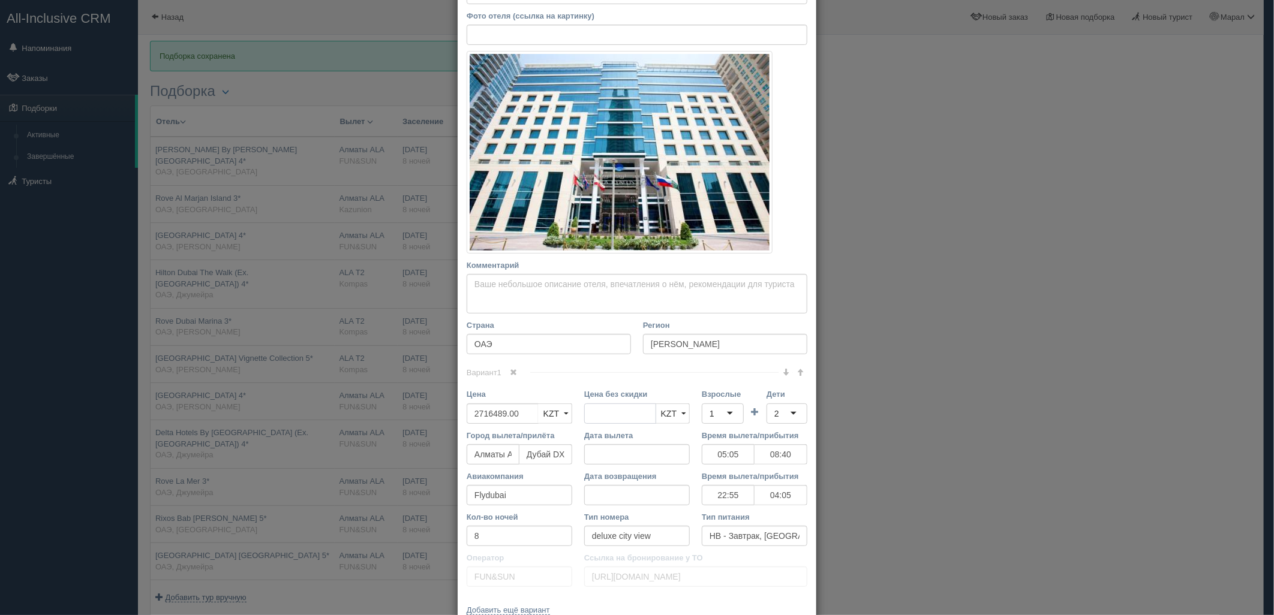
click at [578, 405] on div "Цена без скидки KZT USD EUR KZT KZT USD EUR" at bounding box center [637, 409] width 118 height 41
click at [714, 414] on div "1" at bounding box center [723, 414] width 42 height 20
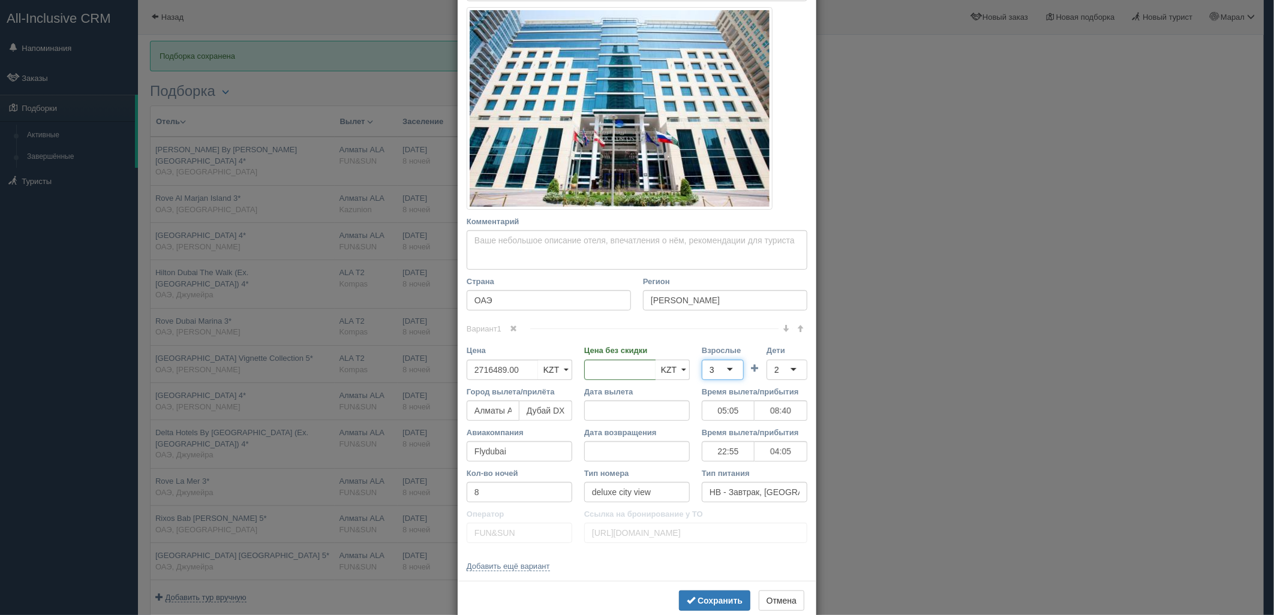
scroll to position [204, 0]
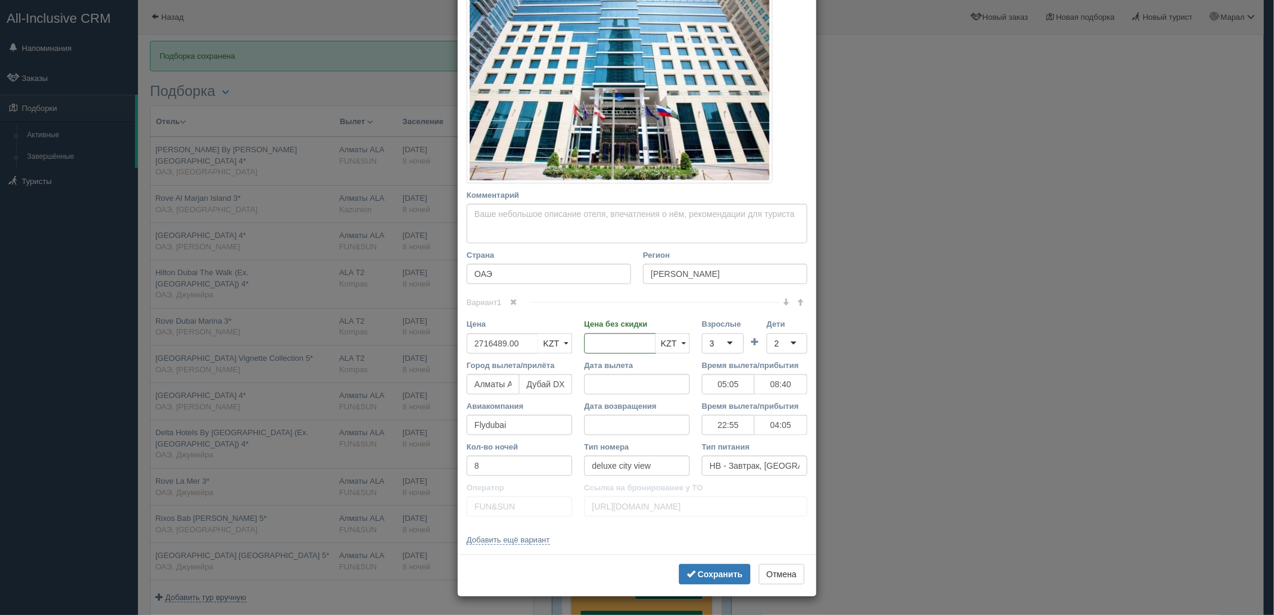
click at [717, 563] on div "Сохранить Отмена" at bounding box center [637, 576] width 359 height 42
click at [716, 579] on button "Сохранить" at bounding box center [714, 574] width 71 height 20
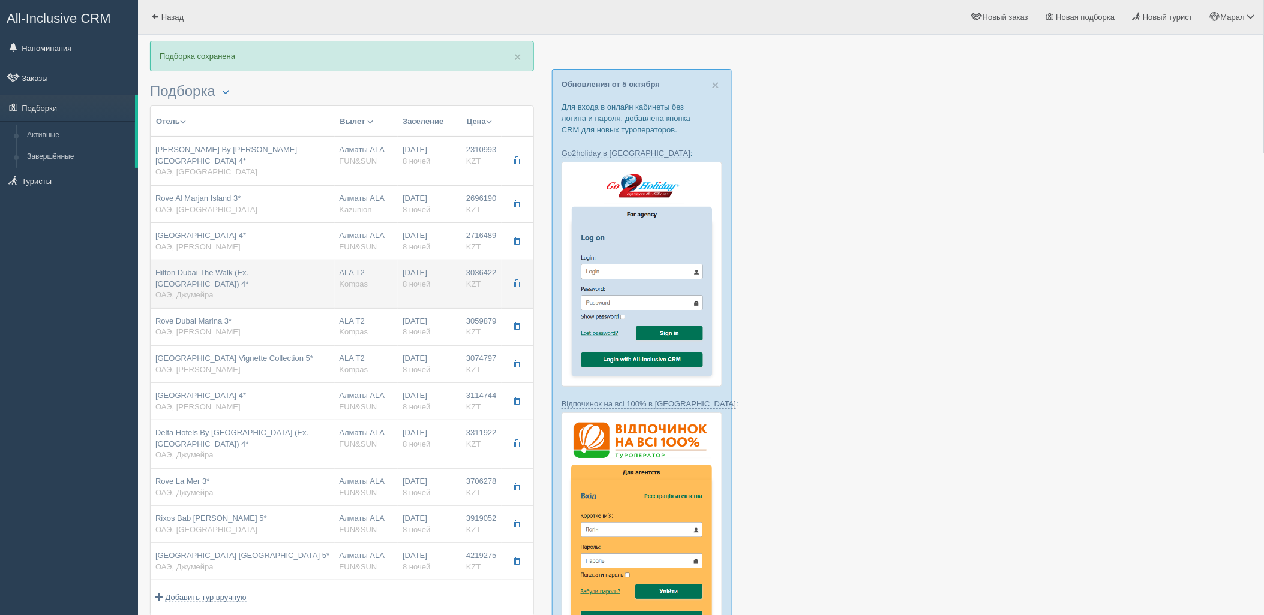
click at [340, 278] on div "ALA T2 Kompas" at bounding box center [367, 279] width 54 height 22
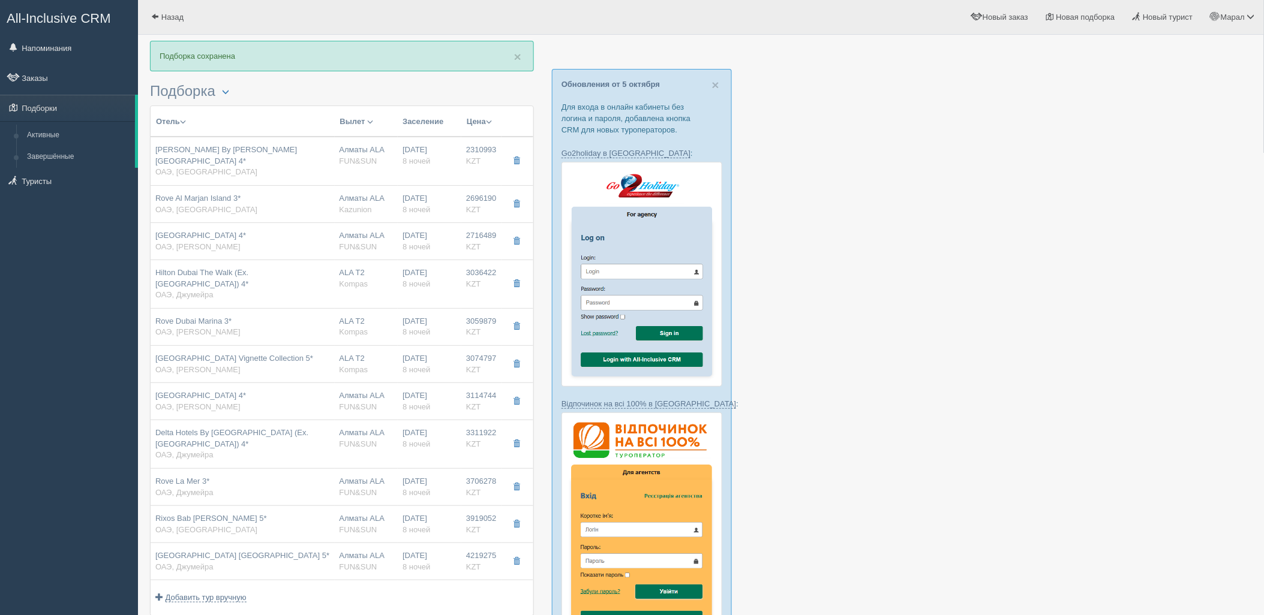
type input "Hilton Dubai The Walk (Ex. Hilton Dubai Jumeirah Resort & Residence) 4*"
type input "https://www.booking.com/hotel/ae/hilton-dubai-jumeirah-residence.ru.html"
type input "Джумейра"
type input "3036422.00"
type input "ALA T2"
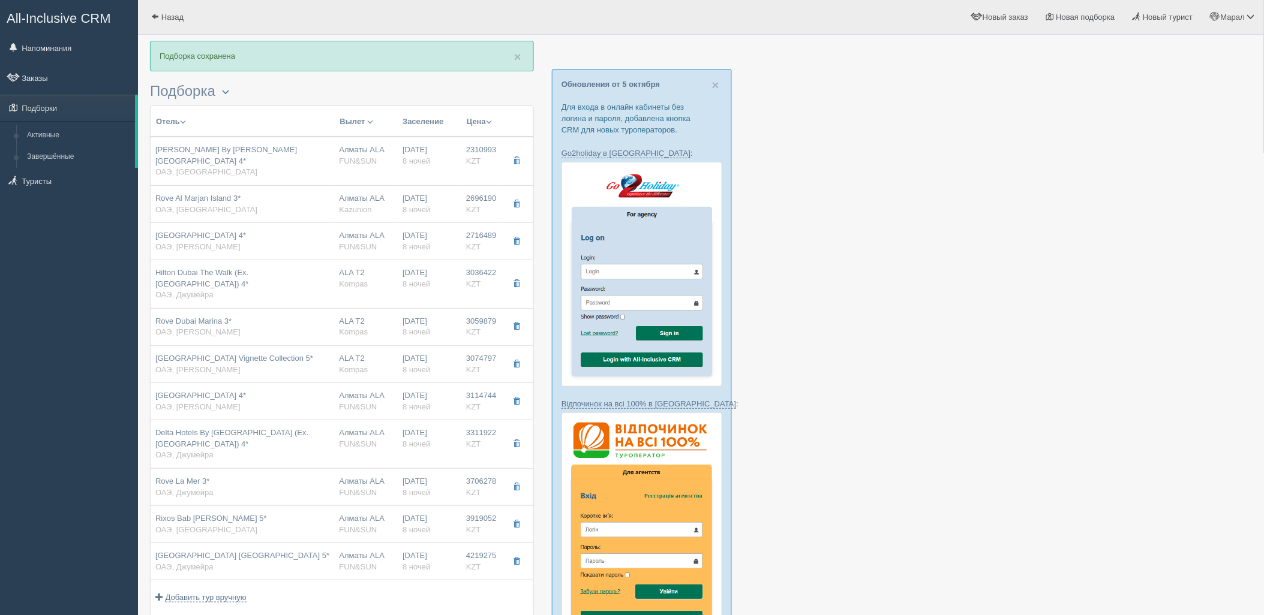
type input "03:55"
type input "08:05"
type input "21:35"
type input "02:55"
type input "2 bedroom family suite with balcony"
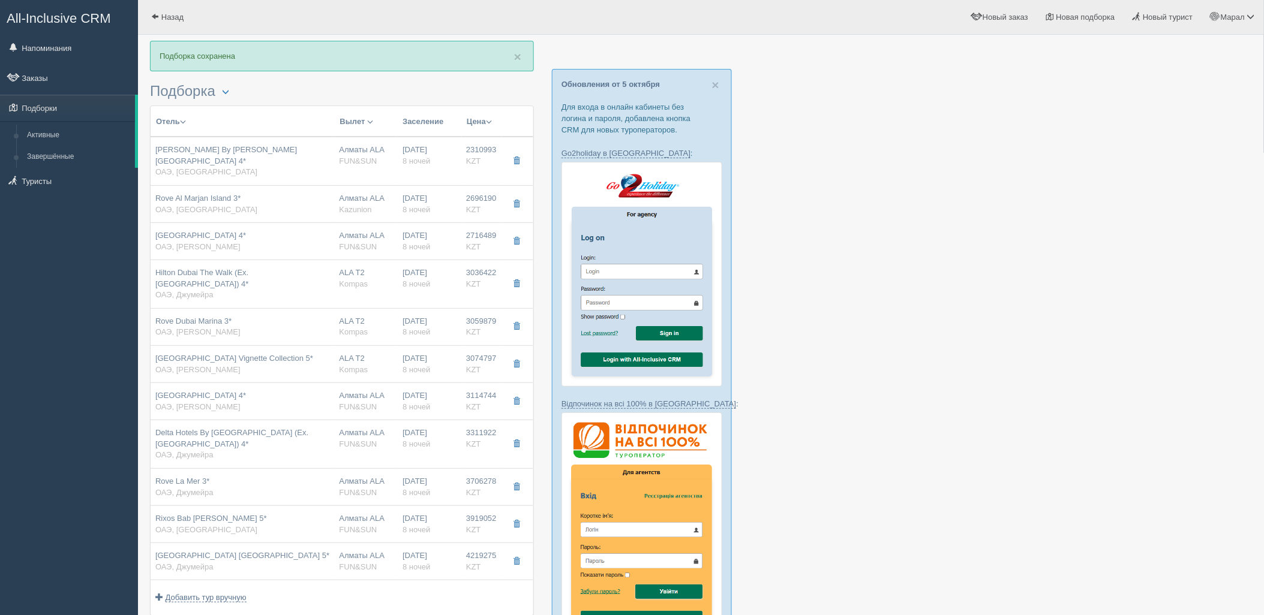
type input "Kompas"
type input "https://tourvisor.ru/countries#!/hotel=hilton-dubai-jumeirah-residence"
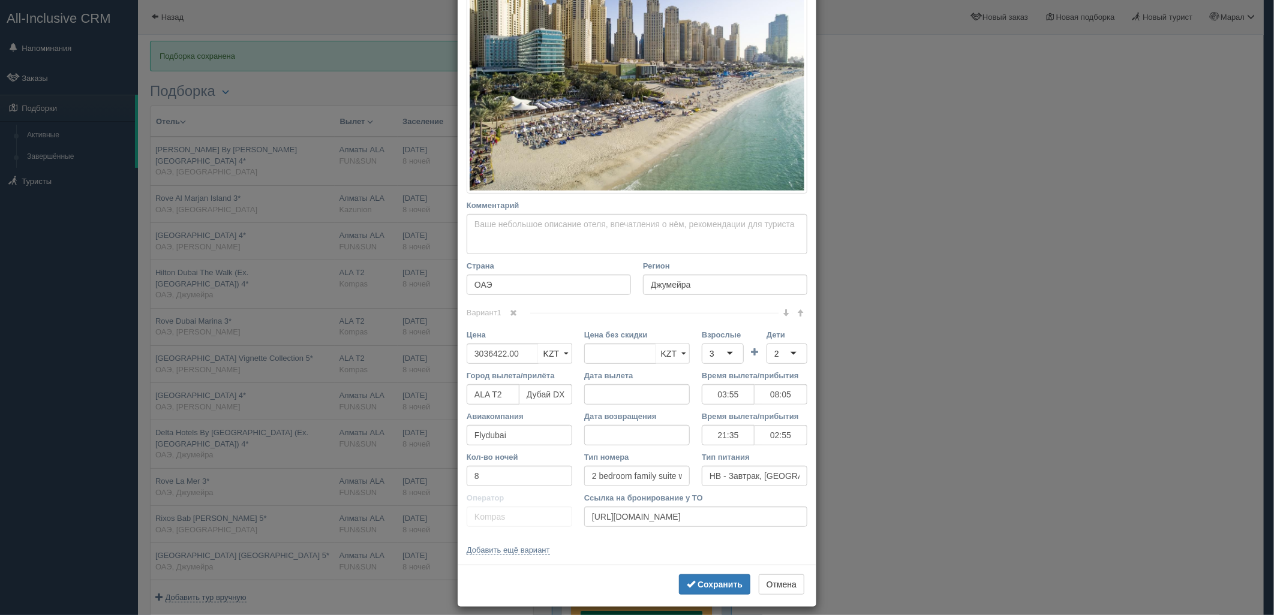
scroll to position [258, 0]
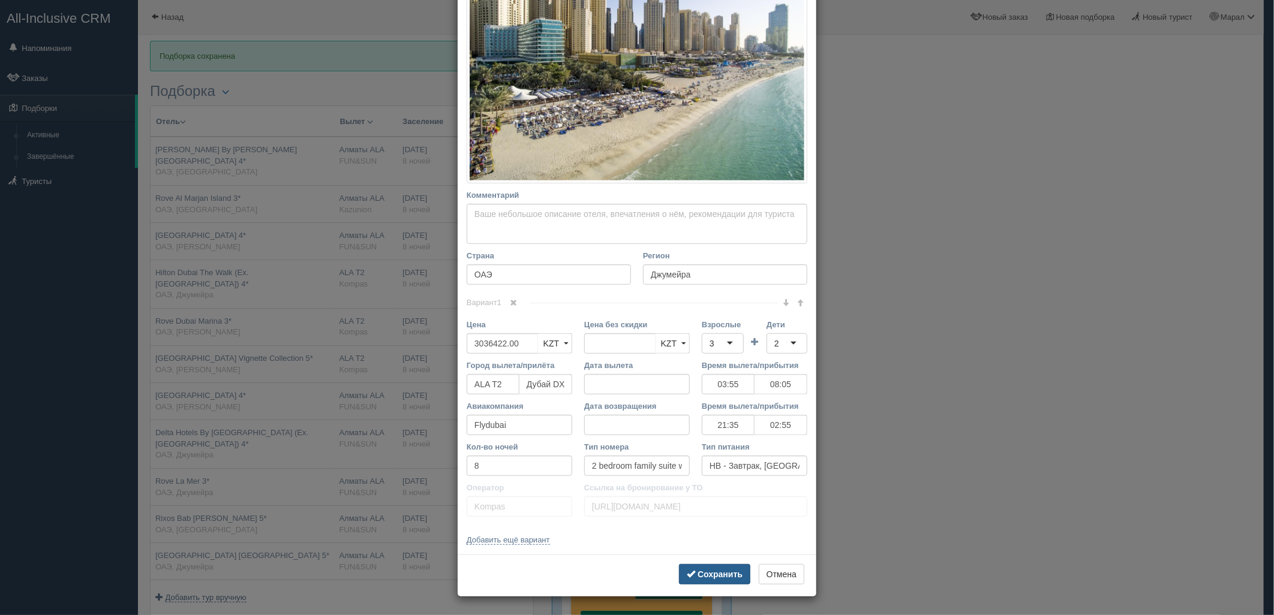
click at [690, 580] on button "Сохранить" at bounding box center [714, 574] width 71 height 20
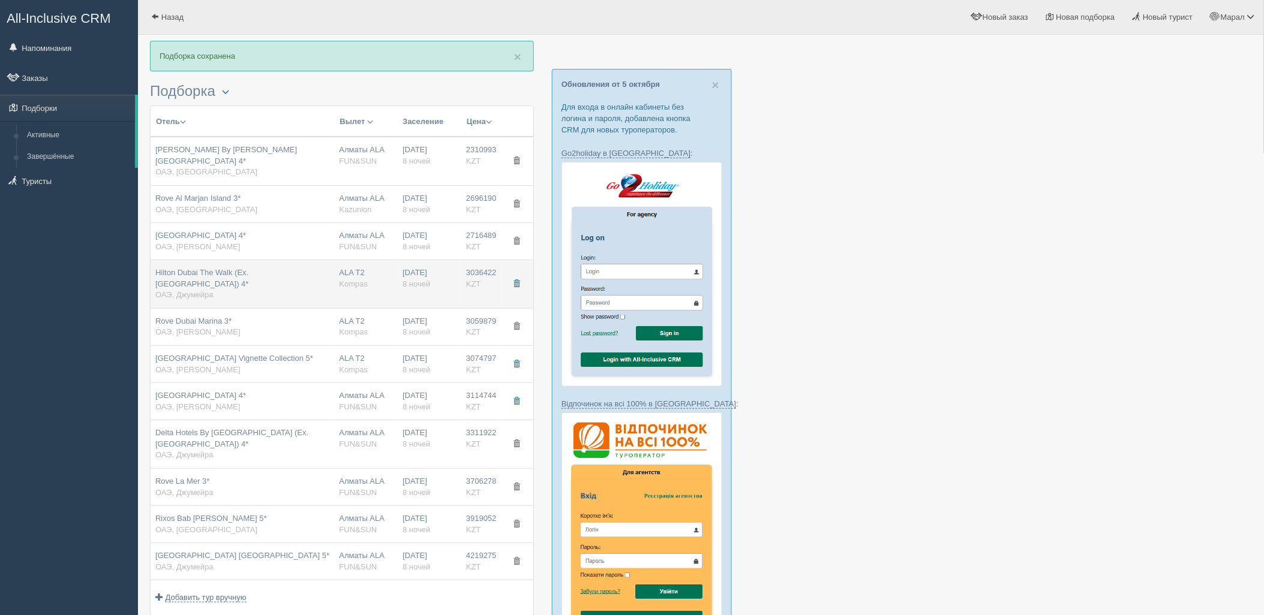
click at [333, 286] on td "Hilton Dubai The Walk (Ex. Hilton Dubai Jumeirah Resort & Residence) 4* ОАЭ, Дж…" at bounding box center [243, 284] width 184 height 49
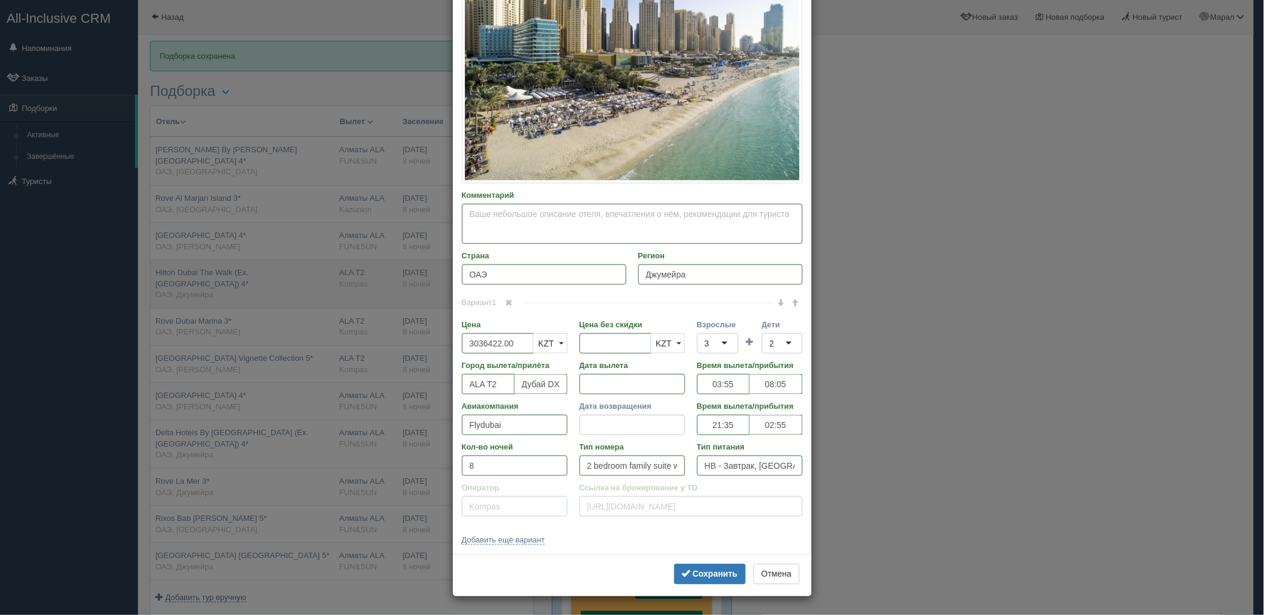
type input "03:55"
type input "08:05"
type input "21:35"
type input "02:55"
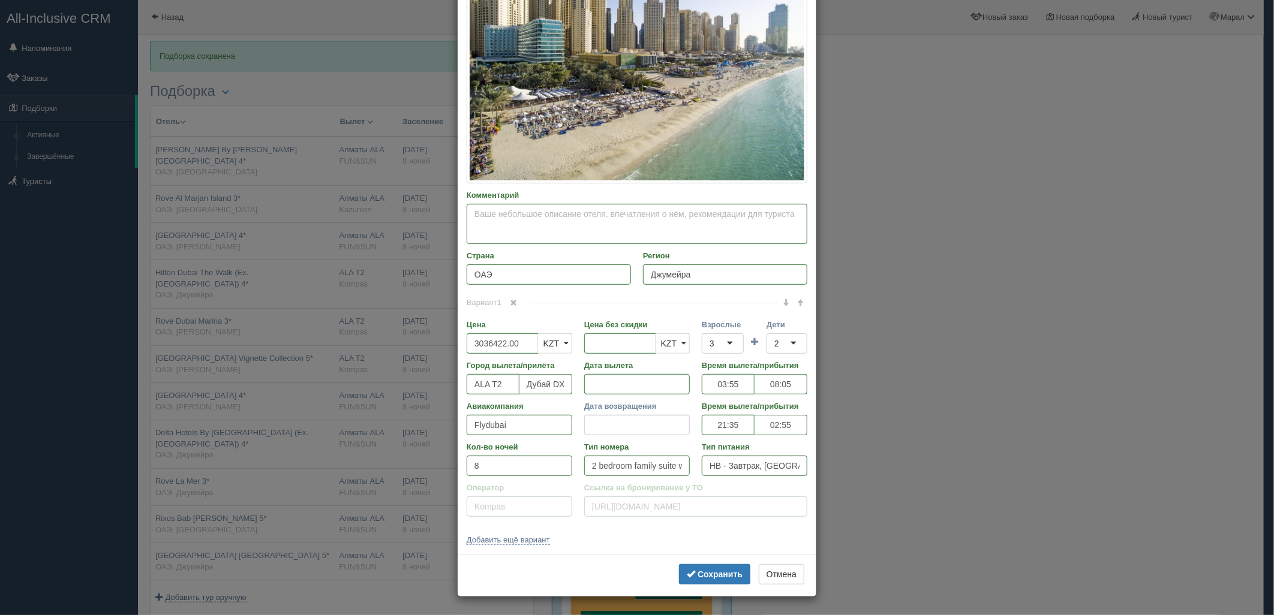
scroll to position [0, 0]
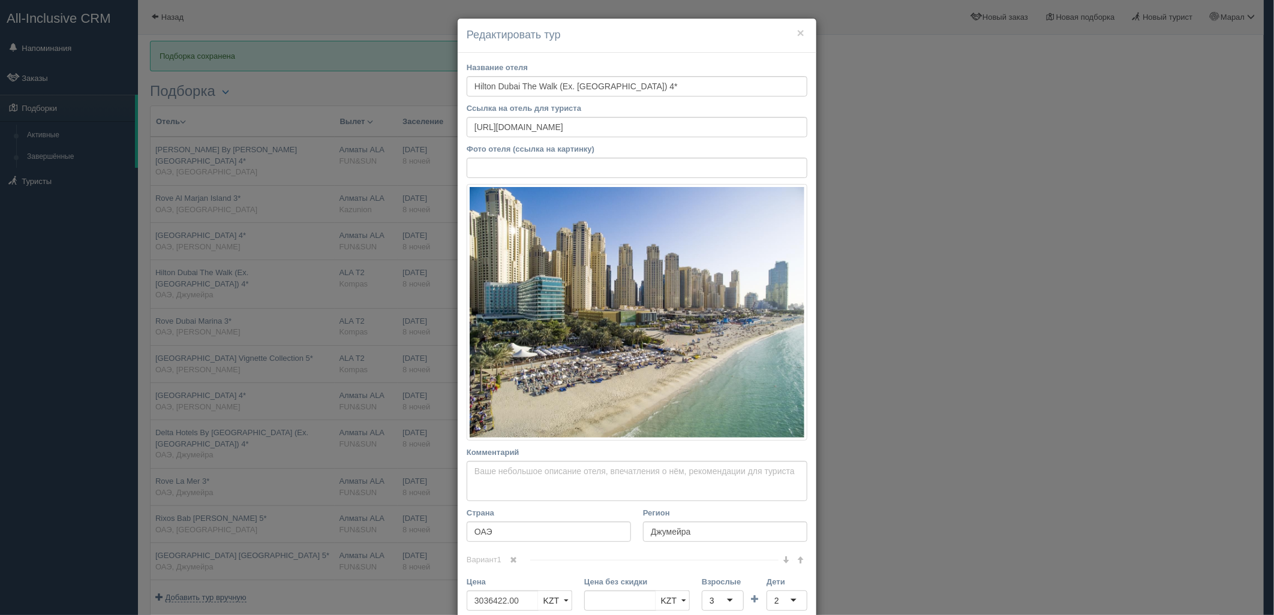
click at [331, 284] on div "× Редактировать тур Название отеля Hilton Dubai The Walk (Ex. Hilton Dubai Jume…" at bounding box center [637, 307] width 1274 height 615
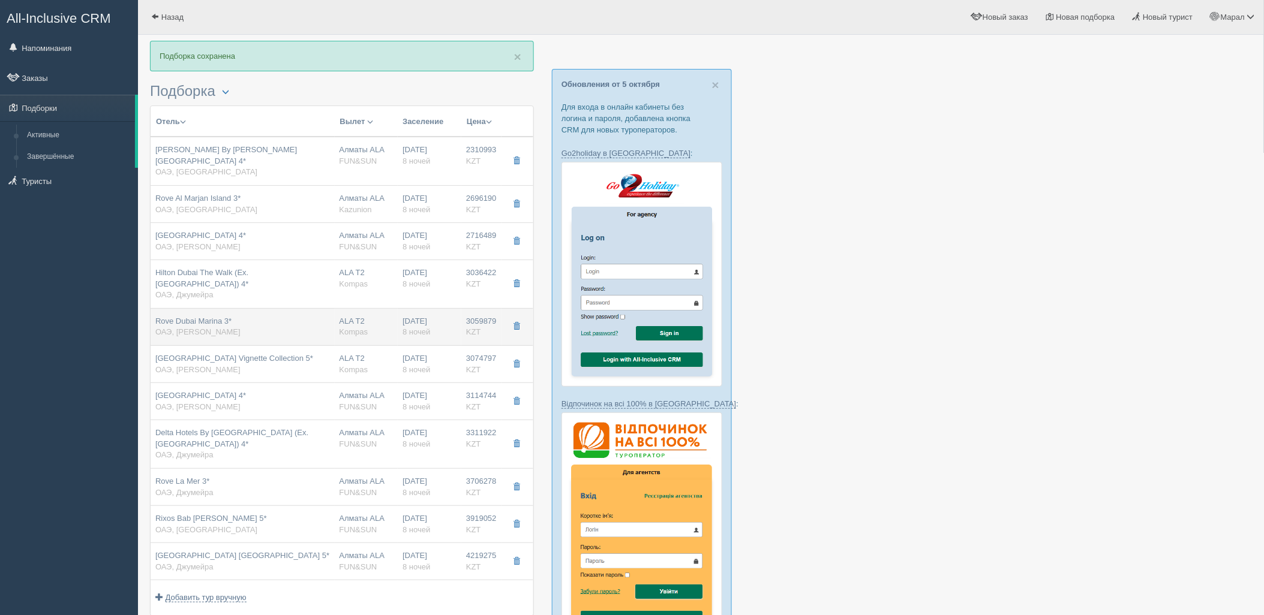
click at [368, 317] on div "ALA T2 Kompas" at bounding box center [367, 327] width 54 height 22
type input "Rove Dubai Marina 3*"
type input "https://tophotels.ru/hotel/al315353"
type textarea "Отель располагается в г. Дубай, в районе Дубай Марина. Расстояние от аэропорта …"
type input "Марина"
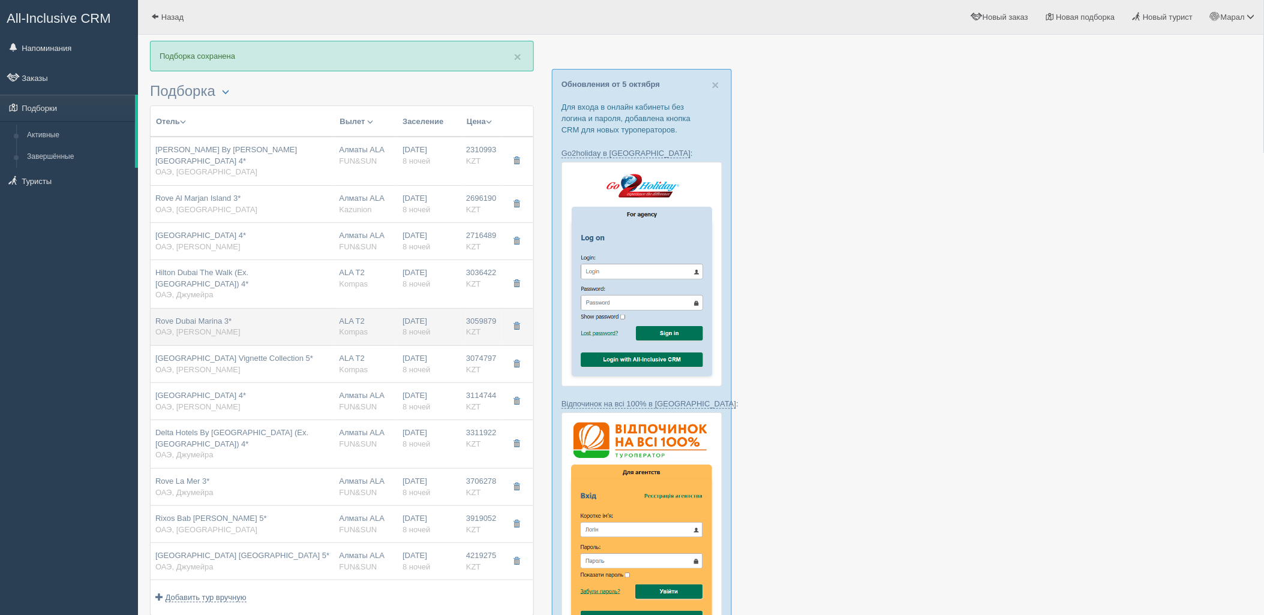
type input "3059879.00"
type input "1556694.00"
type input "03:55"
type input "08:05"
type input "21:35"
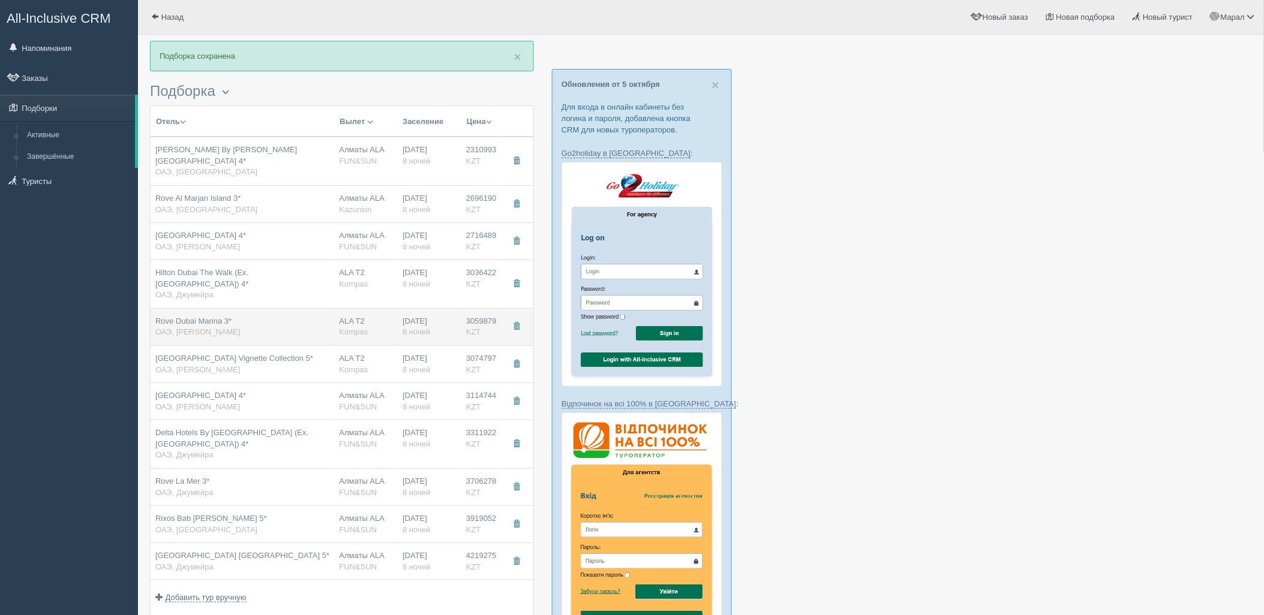
type input "02:55"
type input "rover"
type input "https://tourvisor.ru/countries#!/hotel=rove-dubai-marina"
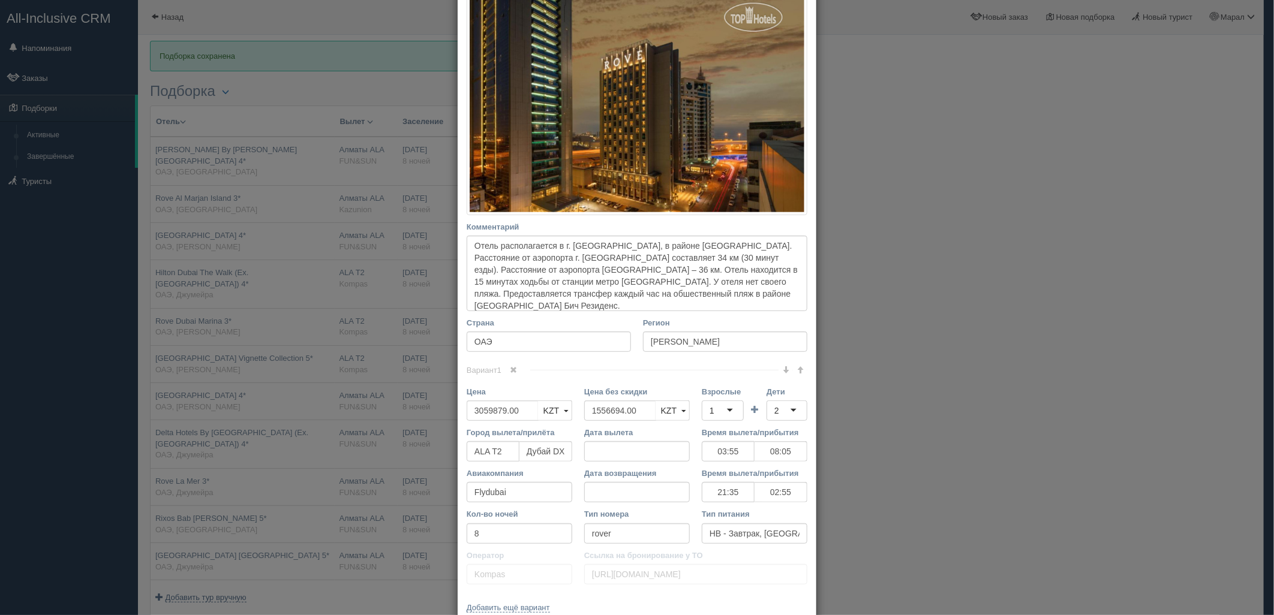
scroll to position [200, 0]
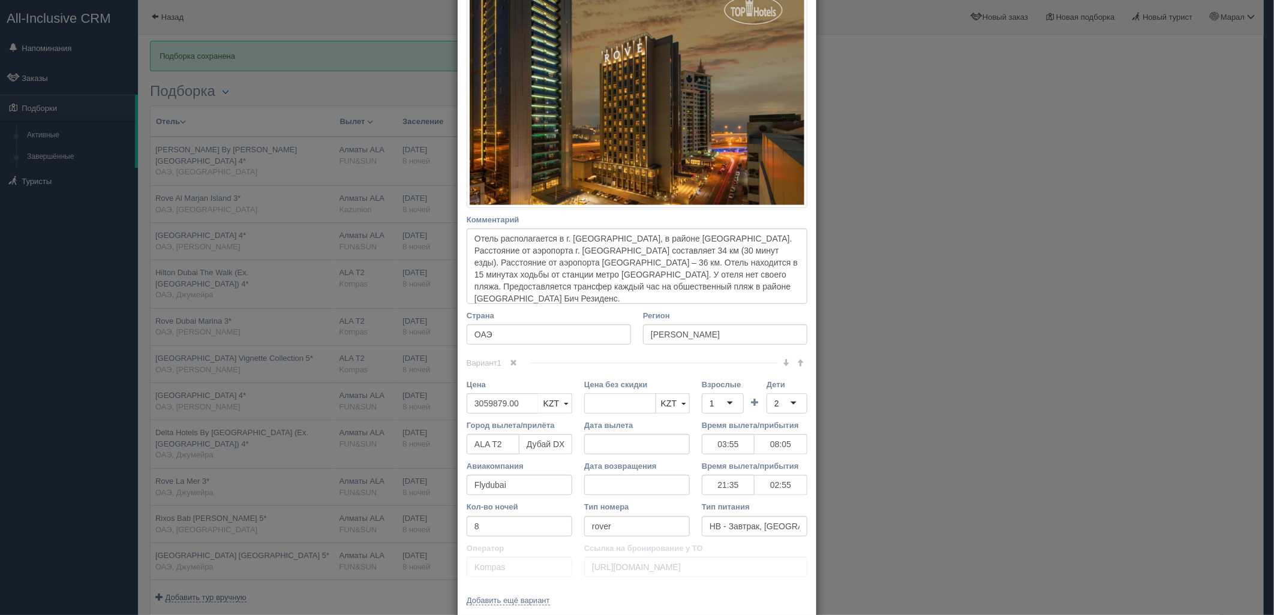
drag, startPoint x: 606, startPoint y: 400, endPoint x: 548, endPoint y: 391, distance: 58.2
click at [548, 391] on div "Цена 3059879.00 KZT USD EUR KZT KZT USD EUR Цена без скидки KZT USD EUR KZT KZT…" at bounding box center [637, 399] width 353 height 41
click at [718, 410] on div "1" at bounding box center [723, 404] width 42 height 20
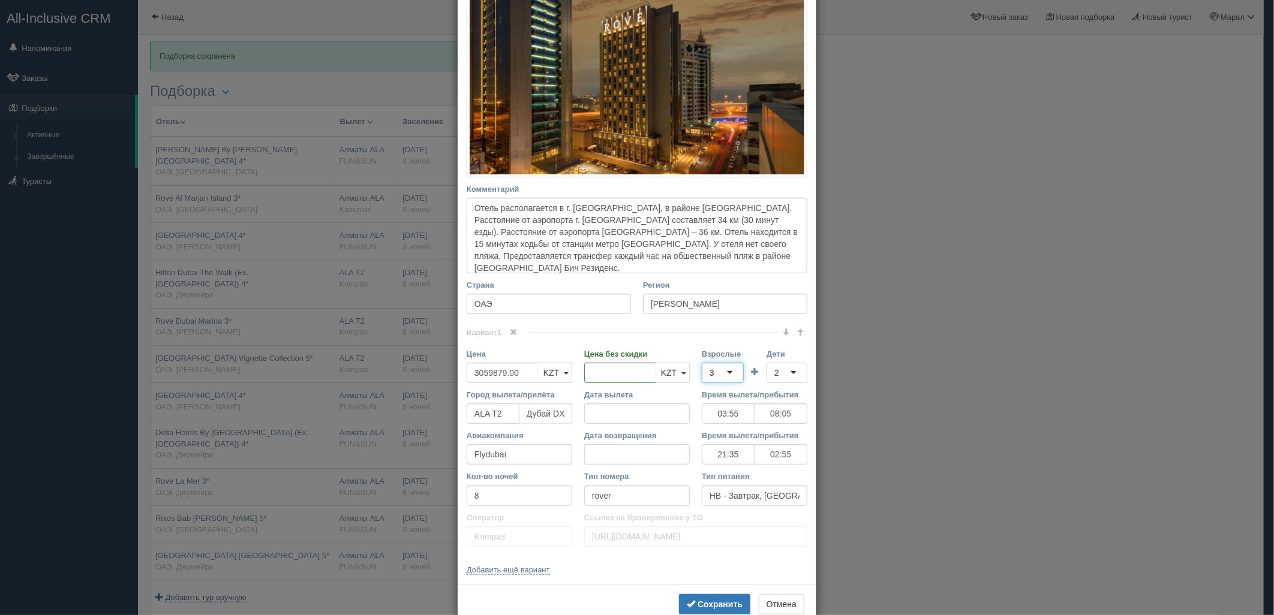
scroll to position [260, 0]
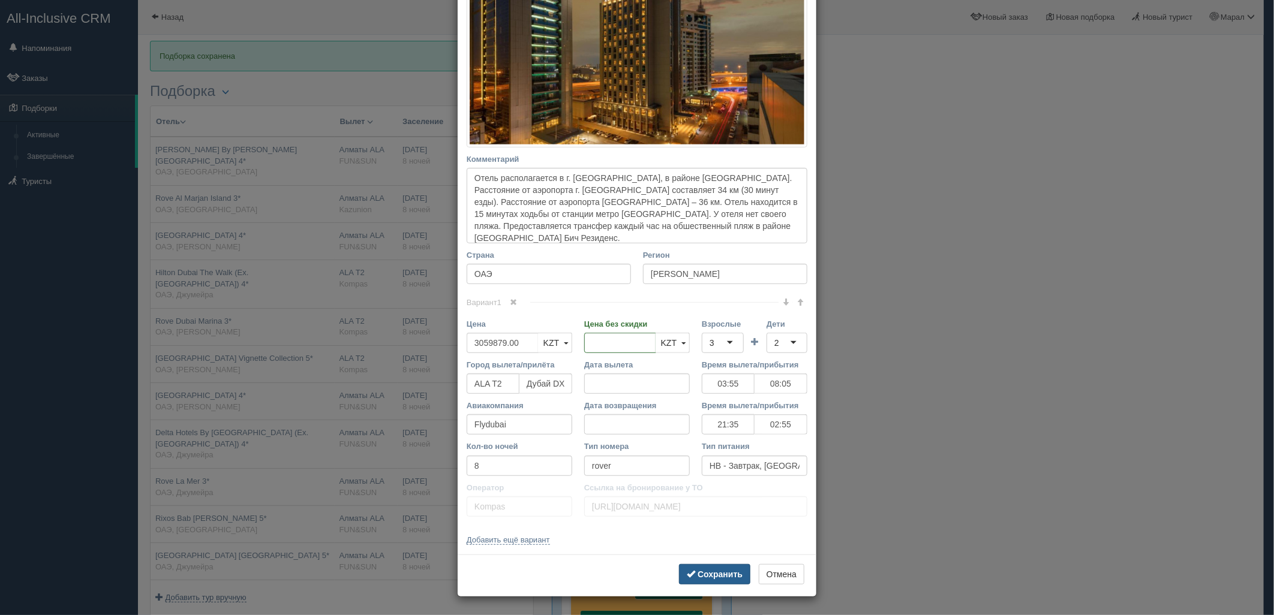
click at [716, 570] on b "Сохранить" at bounding box center [720, 575] width 45 height 10
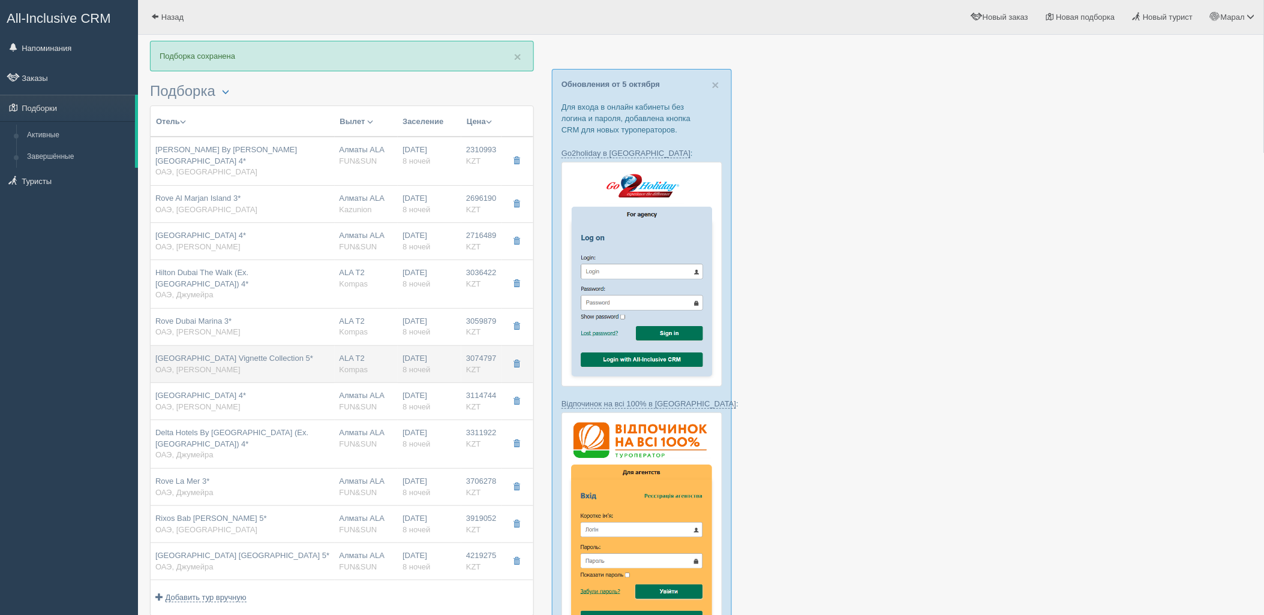
click at [313, 354] on div "Th8 Palm Dubai Beach Resort Vignette Collection 5* ОАЭ, Палм Джумейра" at bounding box center [234, 364] width 158 height 22
type input "Th8 Palm Dubai Beach Resort Vignette Collection 5*"
type input "Палм Джумейра"
type input "3074797.00"
type input "03:55"
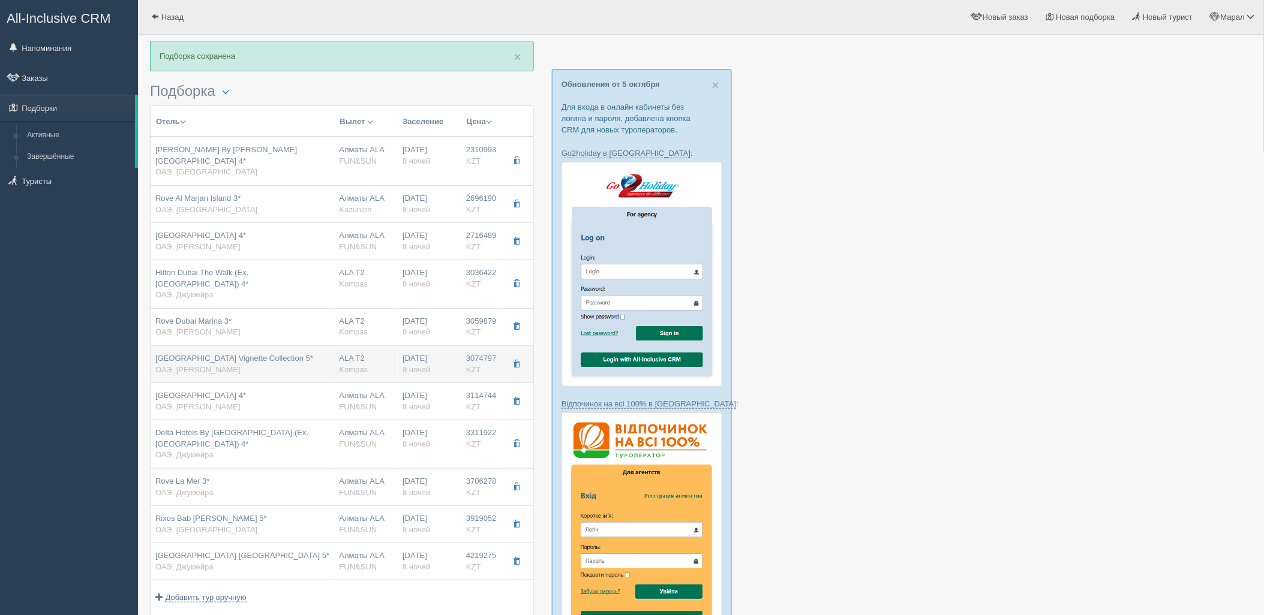
type input "08:05"
type input "21:35"
type input "02:55"
type input "1 bedroom suite, low floor"
type input "https://tourvisor.ru/countries#!/hotel=th8-palm"
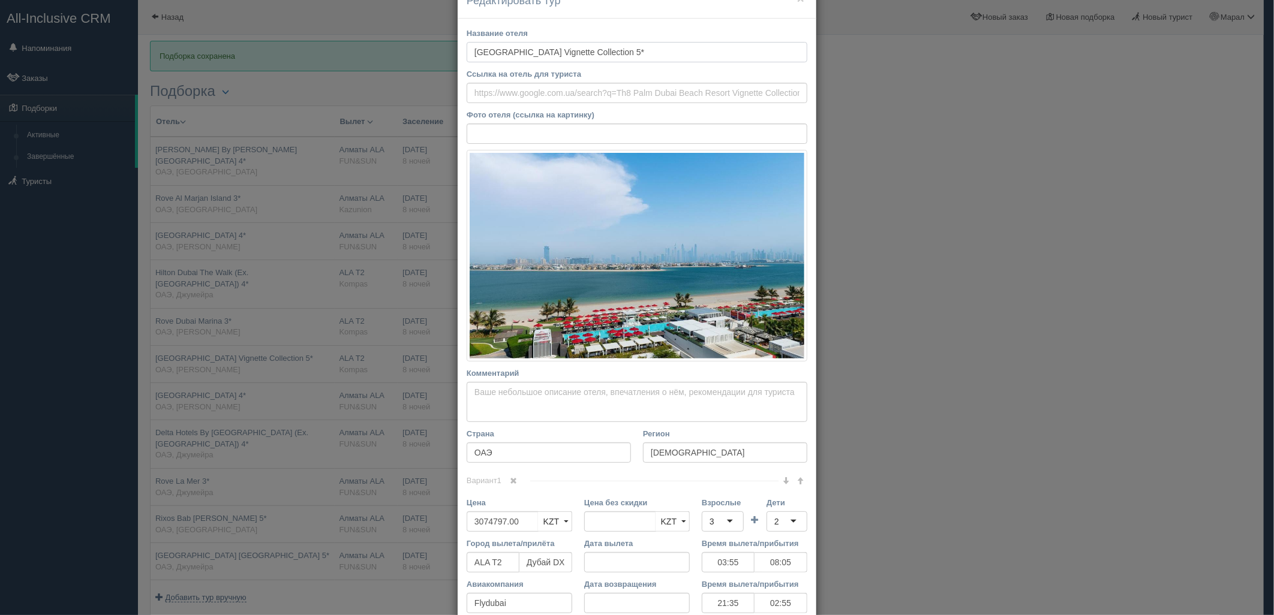
scroll to position [200, 0]
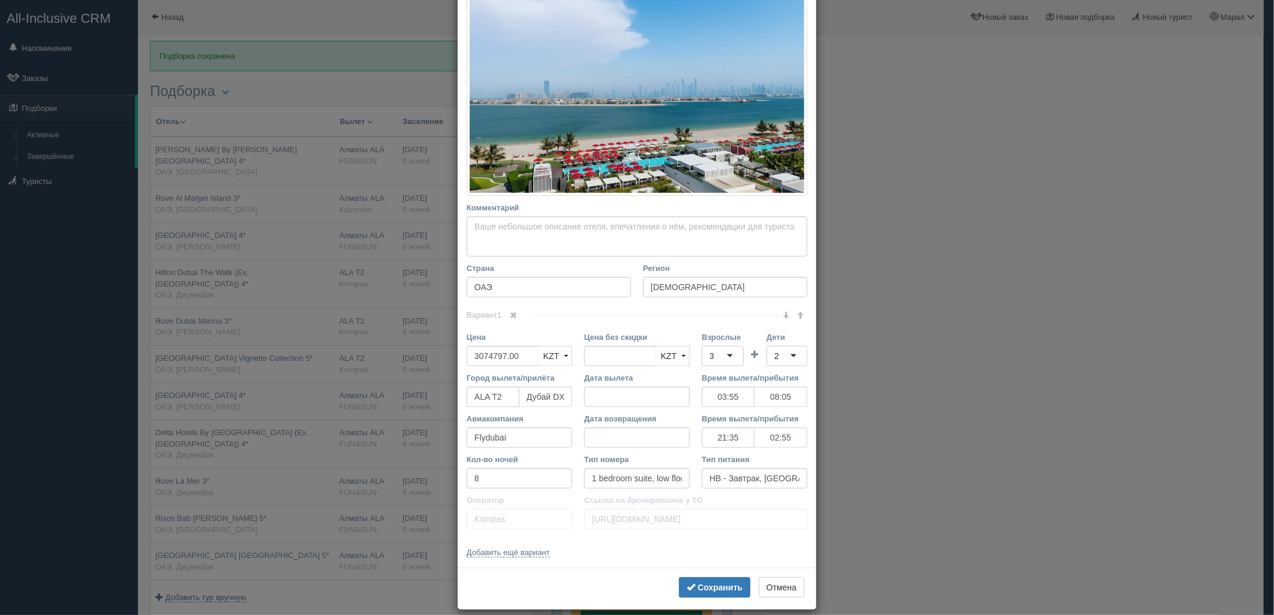
click at [354, 379] on div "× Редактировать тур Название отеля Th8 Palm Dubai Beach Resort Vignette Collect…" at bounding box center [637, 307] width 1274 height 615
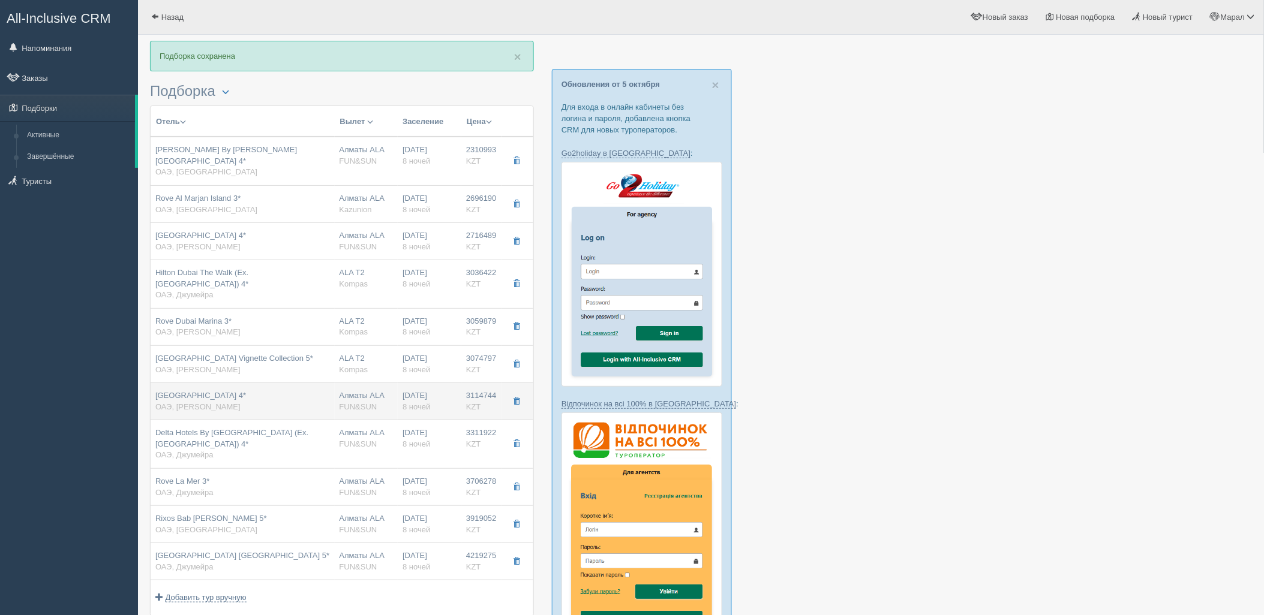
click at [347, 394] on div "Алматы ALA FUN&SUN" at bounding box center [367, 402] width 54 height 22
type input "Millennium Place Marina 4*"
type input "https://tophotels.ru/hotel/al318610"
type textarea "ПЛЯЖ В 10 МИН ХОДЬБЫ"
type input "Марина"
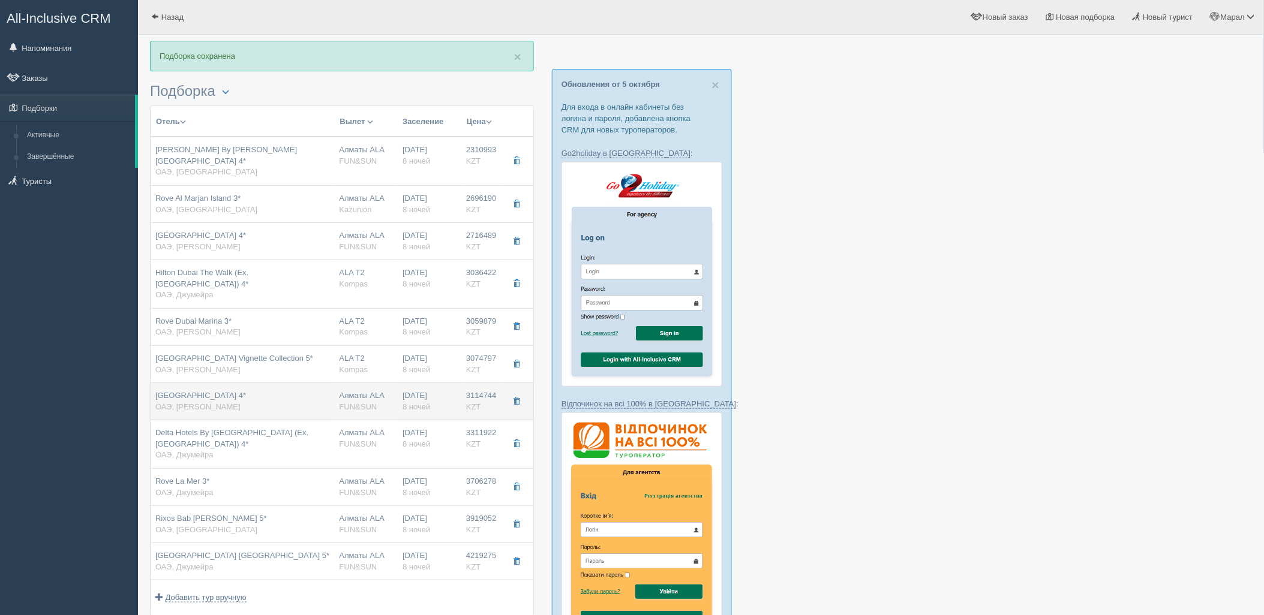
type input "3114744.00"
type input "1600261.00"
type input "Алматы ALA"
type input "05:05"
type input "08:40"
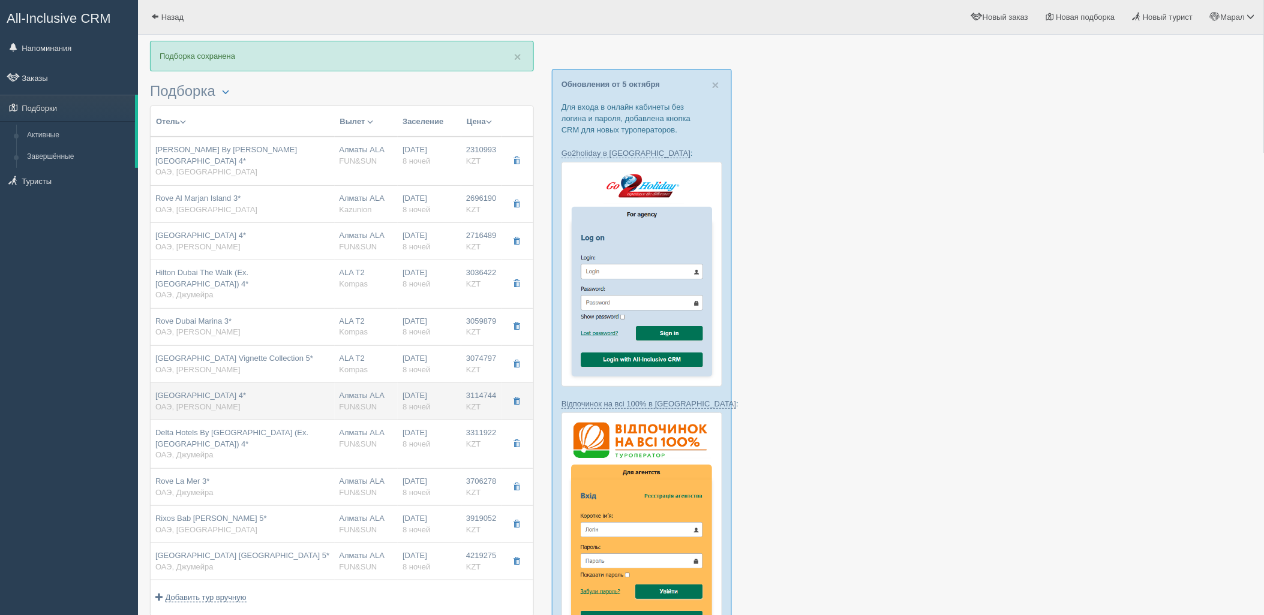
type input "22:55"
type input "04:05"
type input "deluxe balcony"
type input "FUN&SUN"
type input "https://tourvisor.ru/countries#!/hotel=millennium-place-marina"
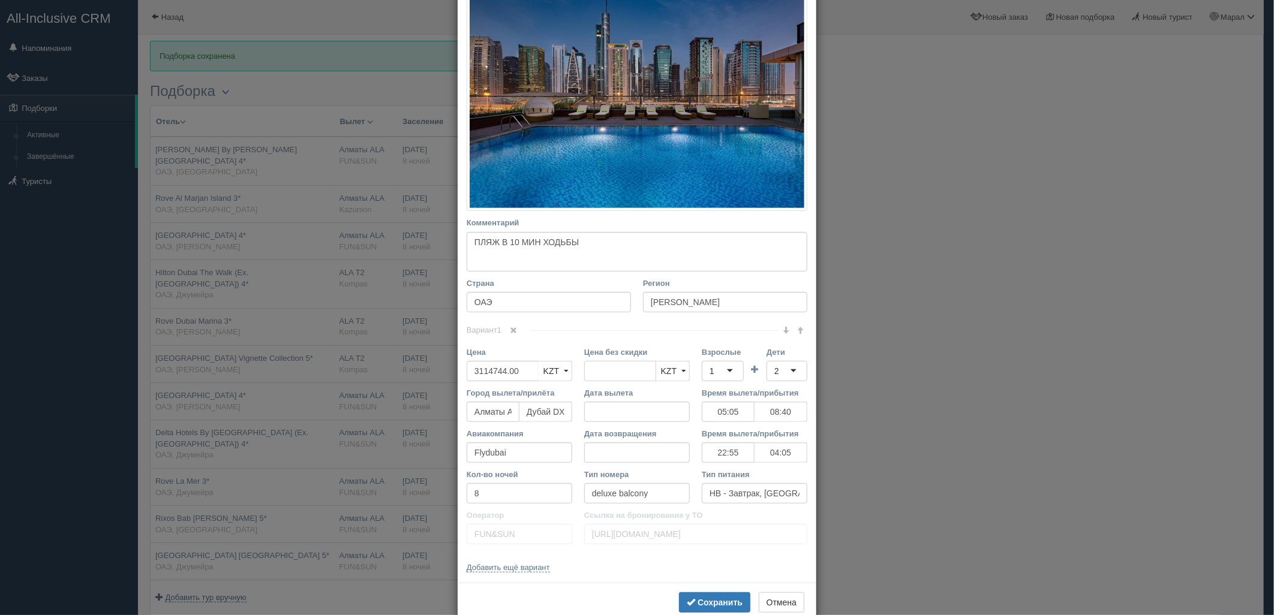
drag, startPoint x: 642, startPoint y: 370, endPoint x: 578, endPoint y: 359, distance: 64.6
click at [570, 360] on div "Цена 3114744.00 KZT USD EUR KZT KZT USD EUR Цена без скидки KZT USD EUR KZT KZT…" at bounding box center [637, 367] width 353 height 41
click at [702, 368] on div "1" at bounding box center [723, 371] width 42 height 20
click at [702, 600] on b "Сохранить" at bounding box center [720, 603] width 45 height 10
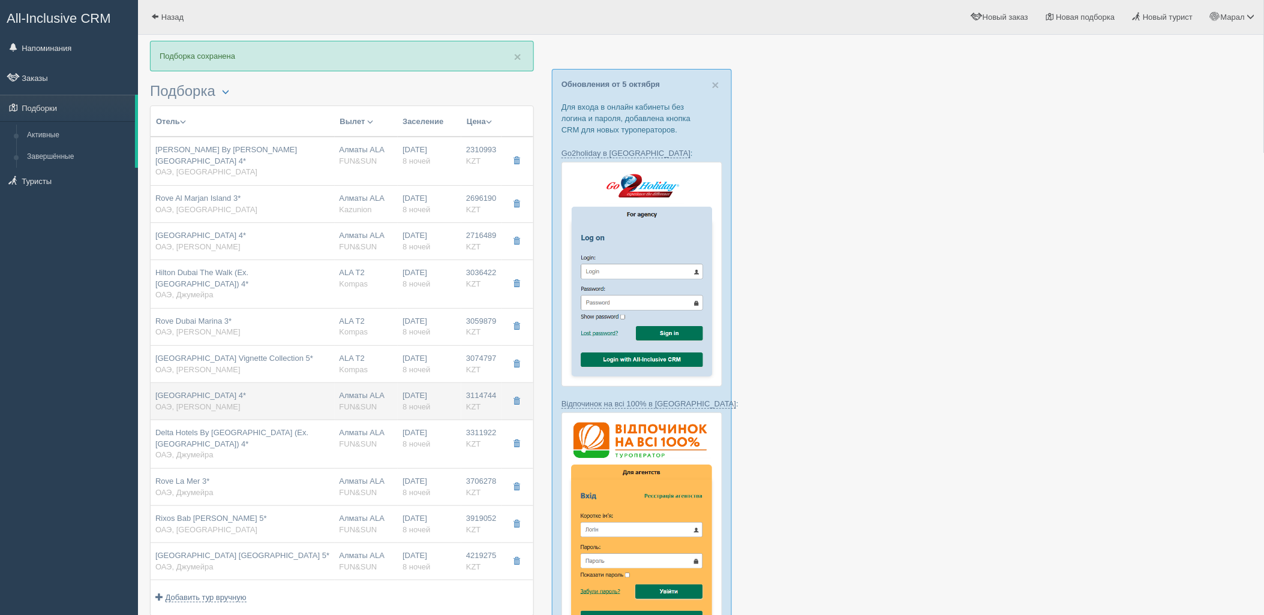
click at [327, 395] on div "Millennium Place Marina 4* ОАЭ, Марина" at bounding box center [242, 402] width 175 height 22
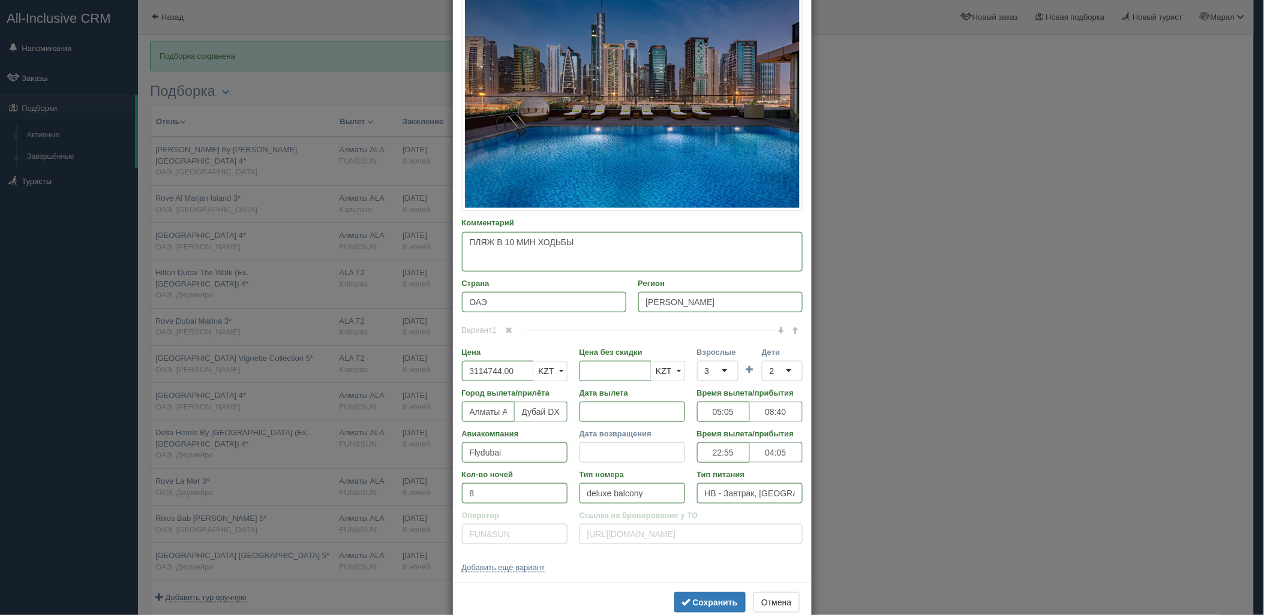
type input "05:05"
type input "08:40"
type input "22:55"
type input "04:05"
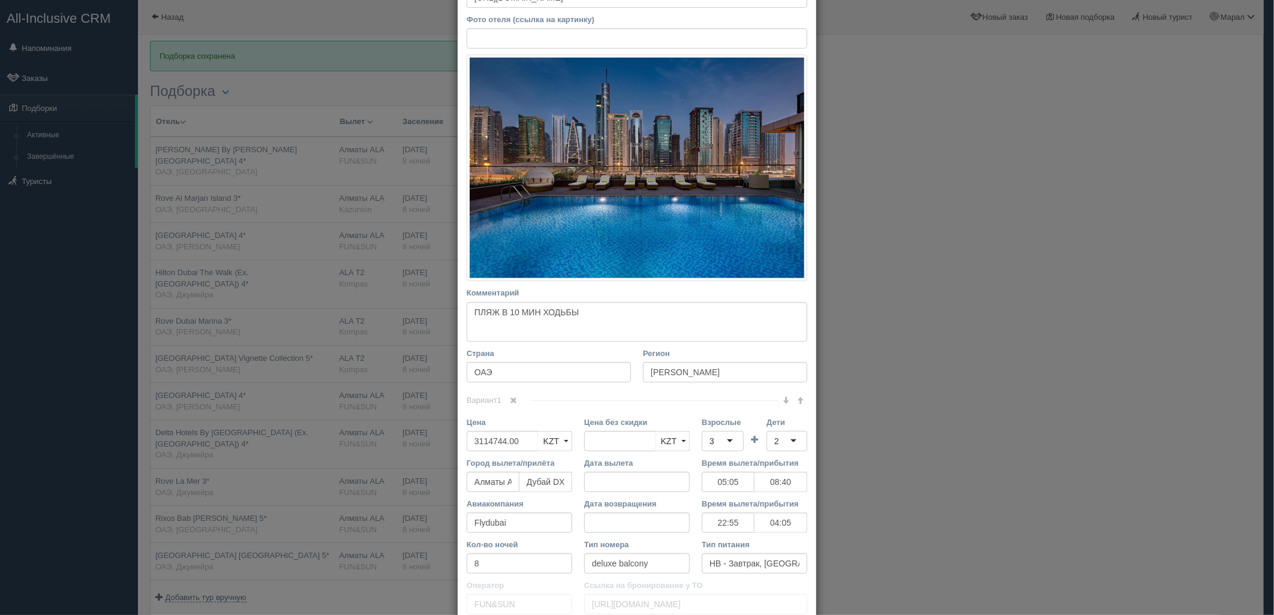
scroll to position [133, 0]
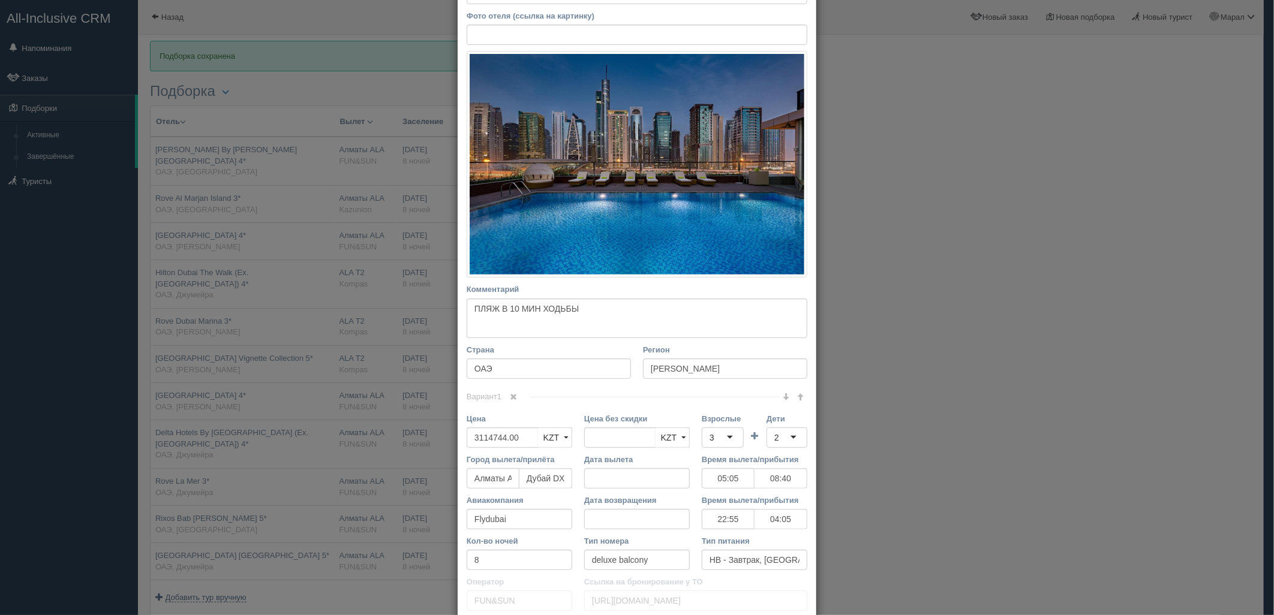
click at [202, 410] on div "× Редактировать тур Название отеля Millennium Place Marina 4* Ссылка на отель д…" at bounding box center [637, 307] width 1274 height 615
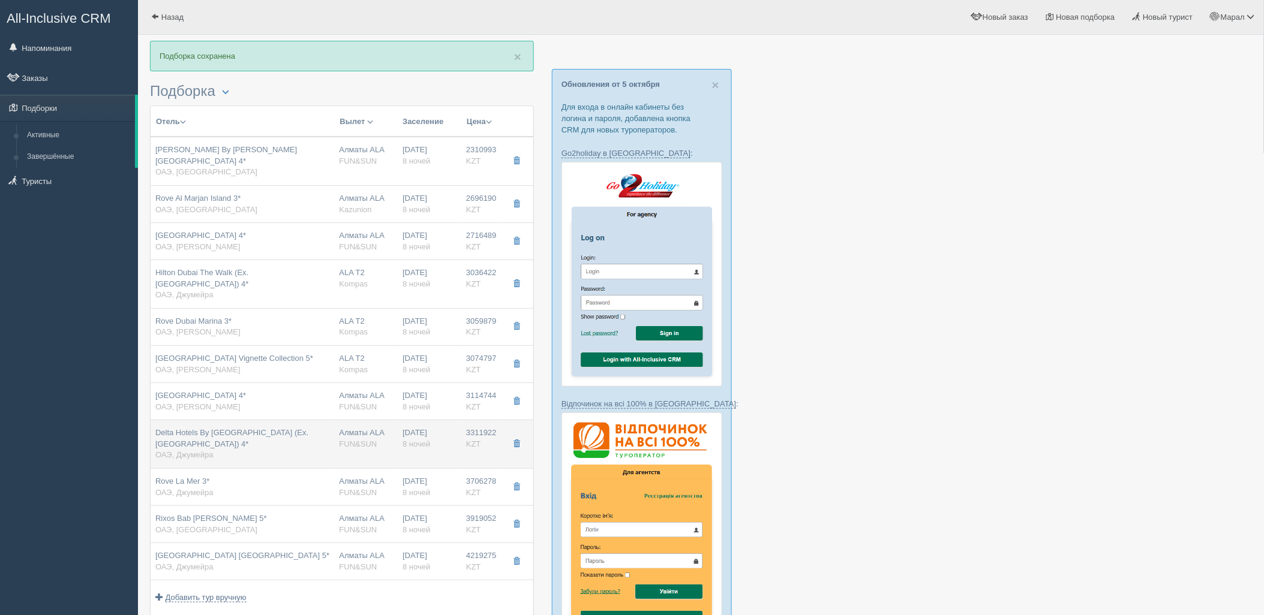
click at [200, 430] on span "Delta Hotels By Marriott Jumeirah Beach (Ex. Ramada Plaza Jumeirah Beach) 4*" at bounding box center [231, 438] width 153 height 20
type input "Delta Hotels By Marriott Jumeirah Beach (Ex. Ramada Plaza Jumeirah Beach) 4*"
type input "https://tophotels.ru/hotel/al81222"
type input "Джумейра"
type input "3311922.00"
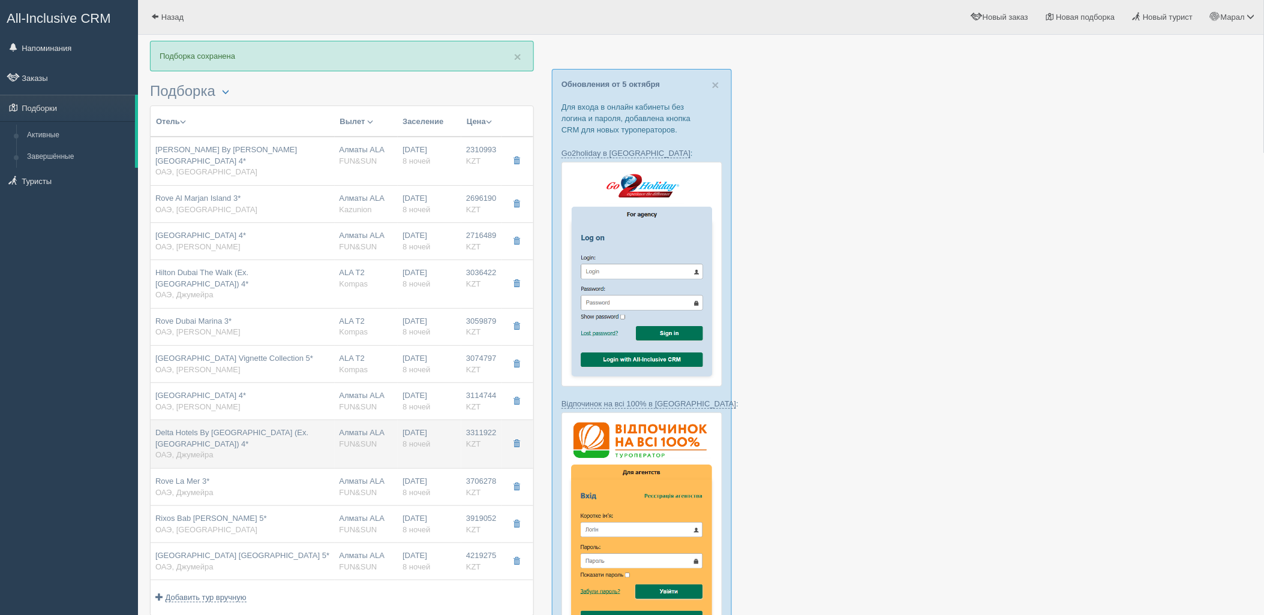
type input "05:05"
type input "08:40"
type input "22:55"
type input "04:05"
type input "2 bedroom suite"
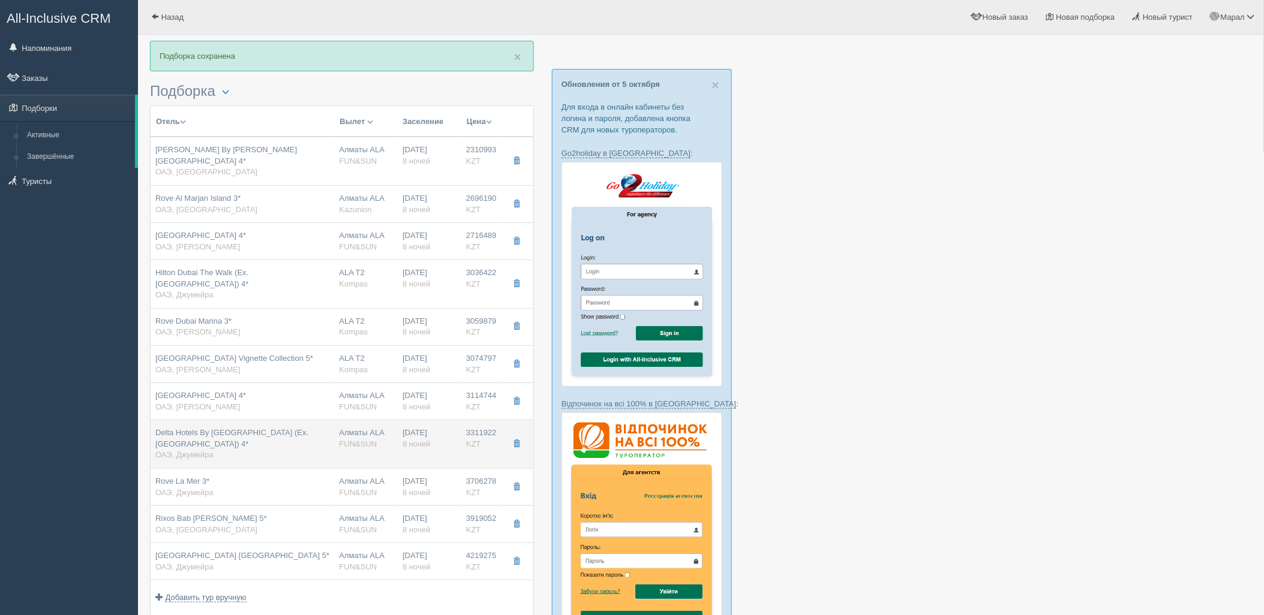
type input "https://tourvisor.ru/countries#!/hotel=ramada-plaza-jumeirah-beach"
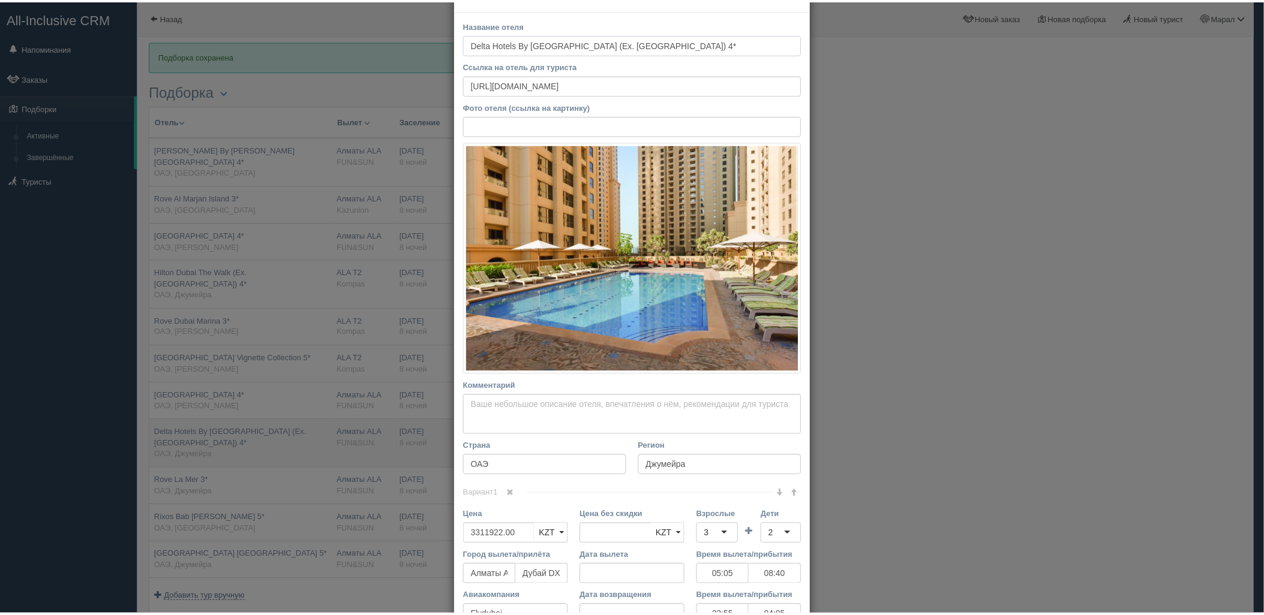
scroll to position [67, 0]
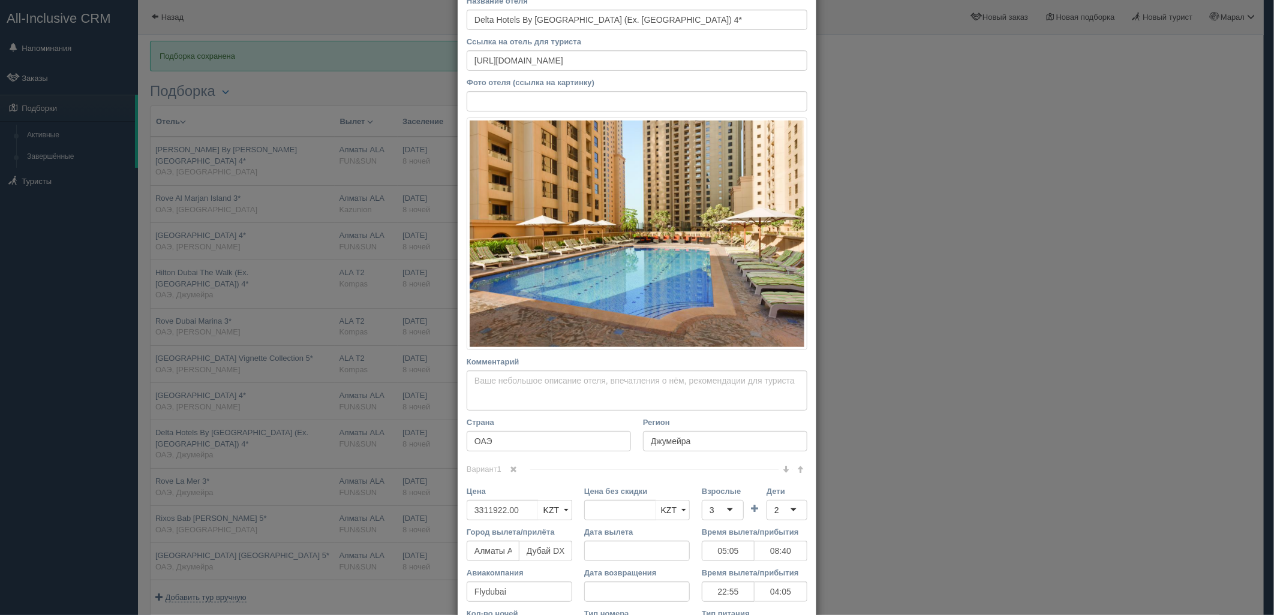
click at [200, 429] on div "× Редактировать тур Название отеля Delta Hotels By Marriott Jumeirah Beach (Ex.…" at bounding box center [637, 307] width 1274 height 615
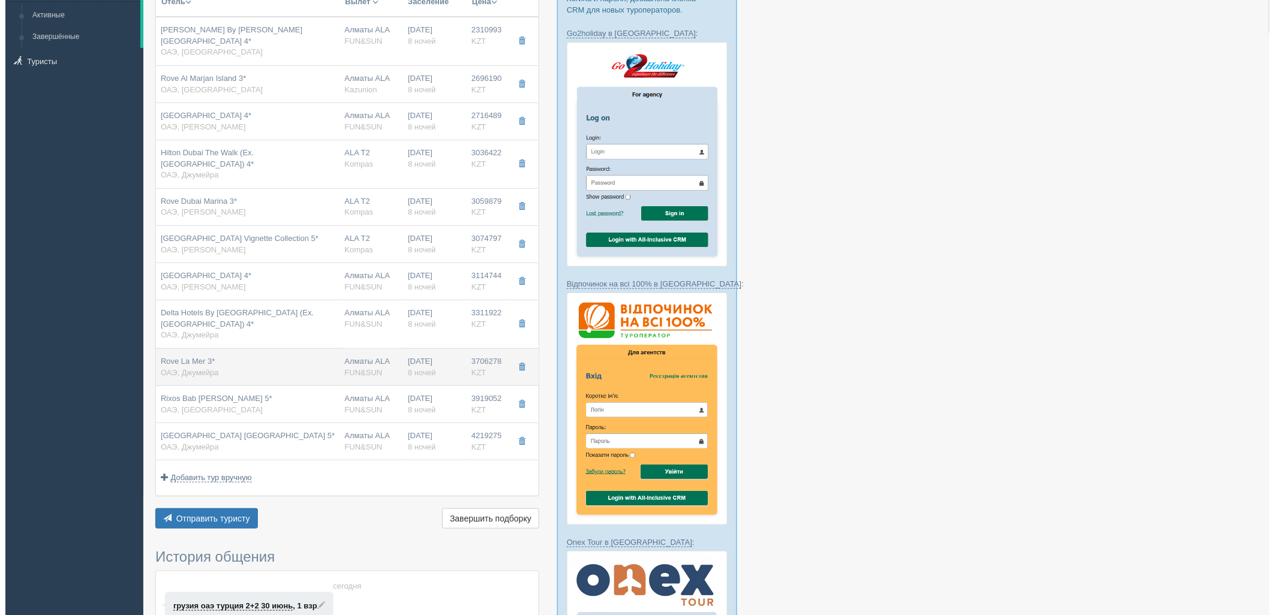
scroll to position [133, 0]
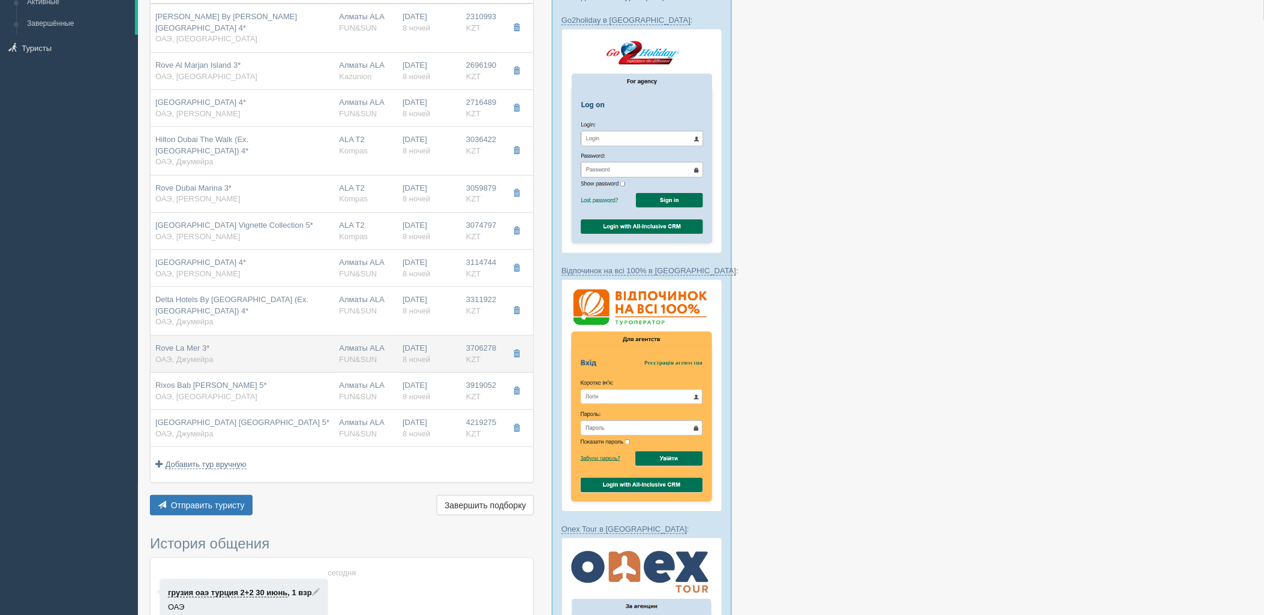
click at [229, 347] on div "Rove La Mer 3* ОАЭ, Джумейра" at bounding box center [242, 354] width 175 height 22
type input "Rove La Mer 3*"
type input "https://tophotels.ru/hotel/al324985"
type textarea "пляж 5 мин"
type input "3706278.00"
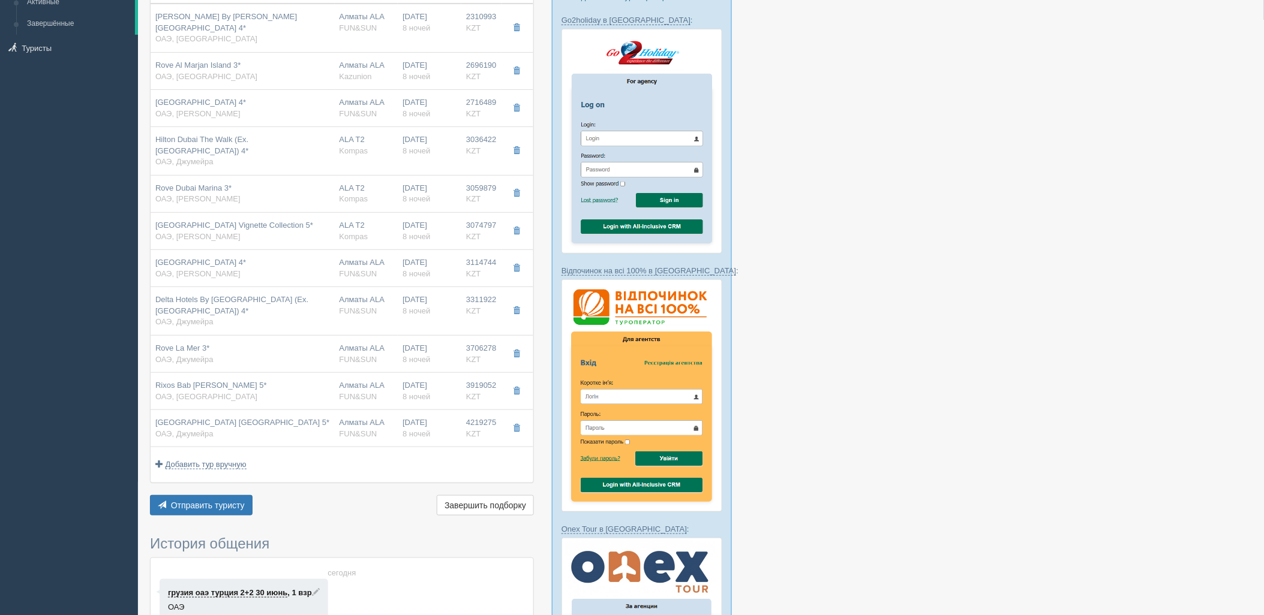
type input "1880432.00"
type input "05:05"
type input "08:40"
type input "22:55"
type input "04:05"
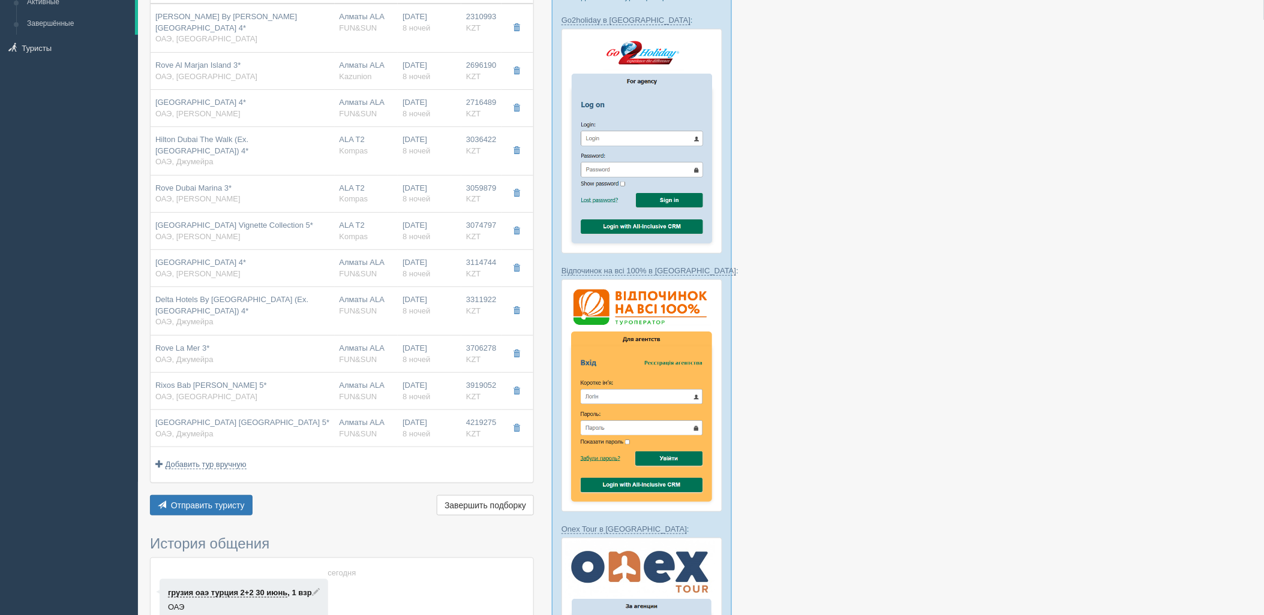
type input "rover"
type input "https://tourvisor.ru/countries#!/hotel=rove-la-mer"
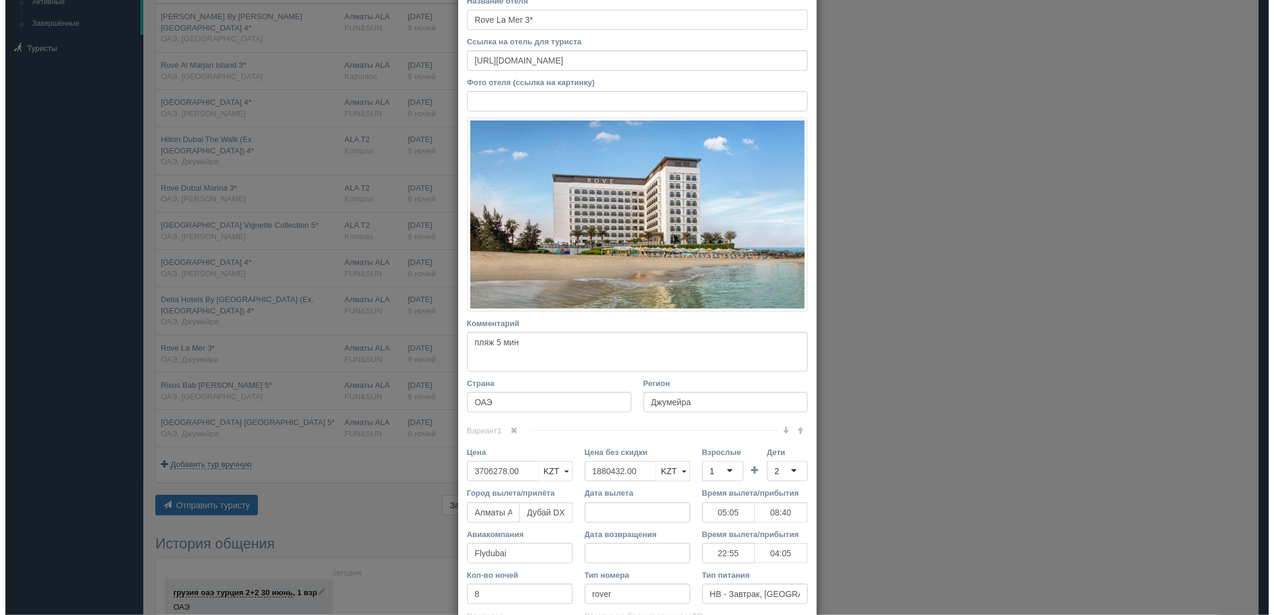
scroll to position [0, 0]
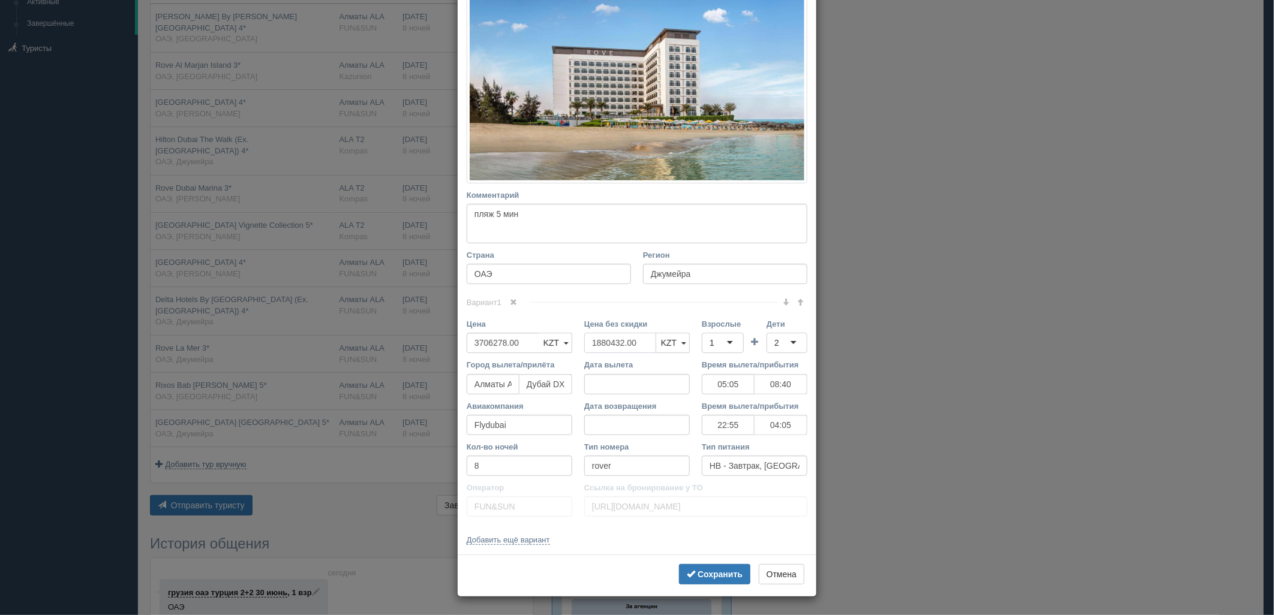
click at [624, 346] on input "1880432.00" at bounding box center [620, 343] width 72 height 20
drag, startPoint x: 632, startPoint y: 341, endPoint x: 573, endPoint y: 342, distance: 58.2
click at [578, 342] on div "Цена без скидки KZT USD EUR KZT KZT USD EUR" at bounding box center [637, 339] width 118 height 41
click at [712, 341] on div "1" at bounding box center [723, 343] width 42 height 20
click at [722, 575] on b "Сохранить" at bounding box center [720, 575] width 45 height 10
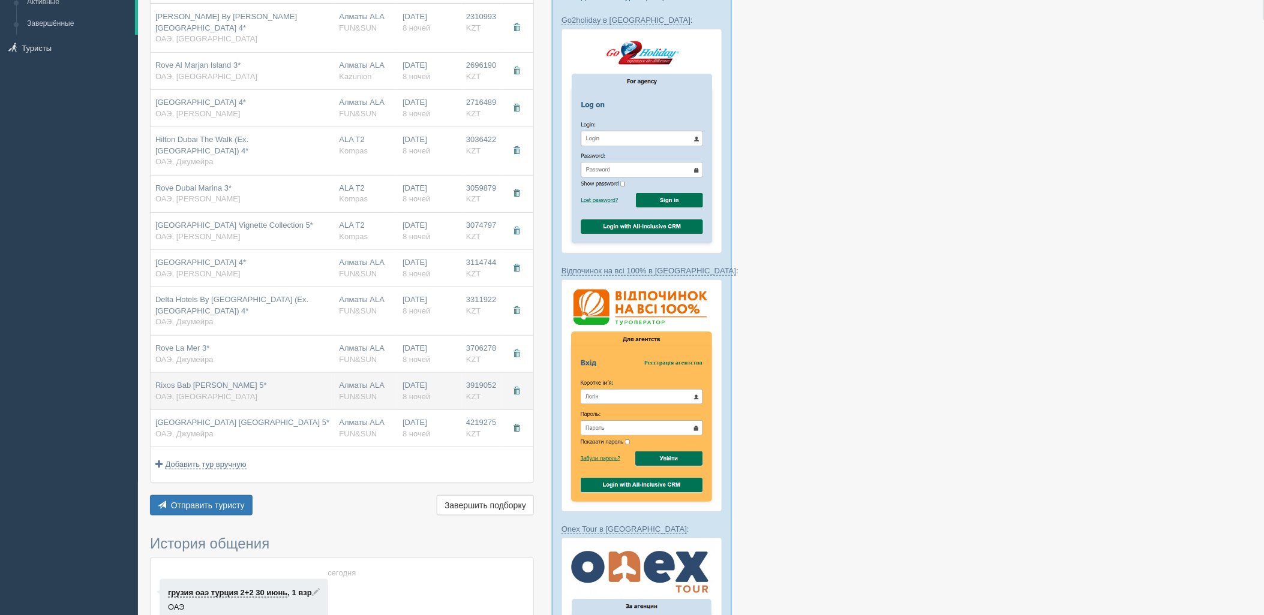
click at [183, 400] on span "ОАЭ, Рас-эль-Хайм" at bounding box center [206, 396] width 102 height 9
type input "Rixos Bab Al Bahr 5*"
type input "https://www.booking.com/hotel/ae/rixos-bab-al-bahr.ru.html"
type input "Рас-эль-Хайм"
type input "3919052.00"
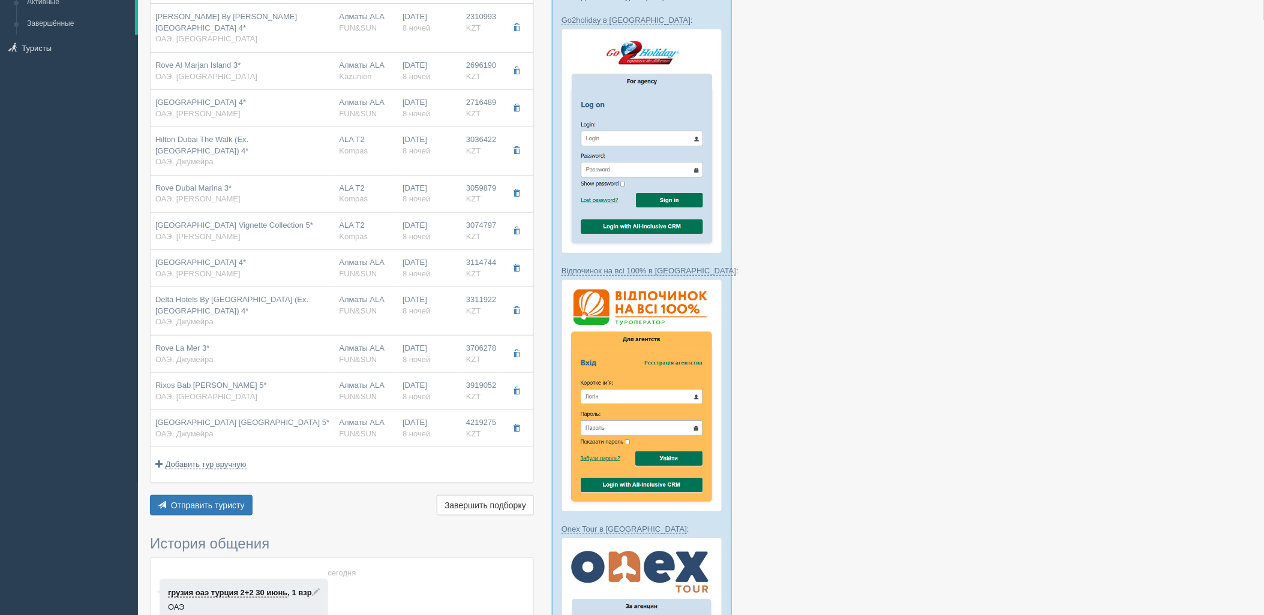
type input "05:05"
type input "08:40"
type input "22:55"
type input "04:05"
type input "two bedroom family suite garden view"
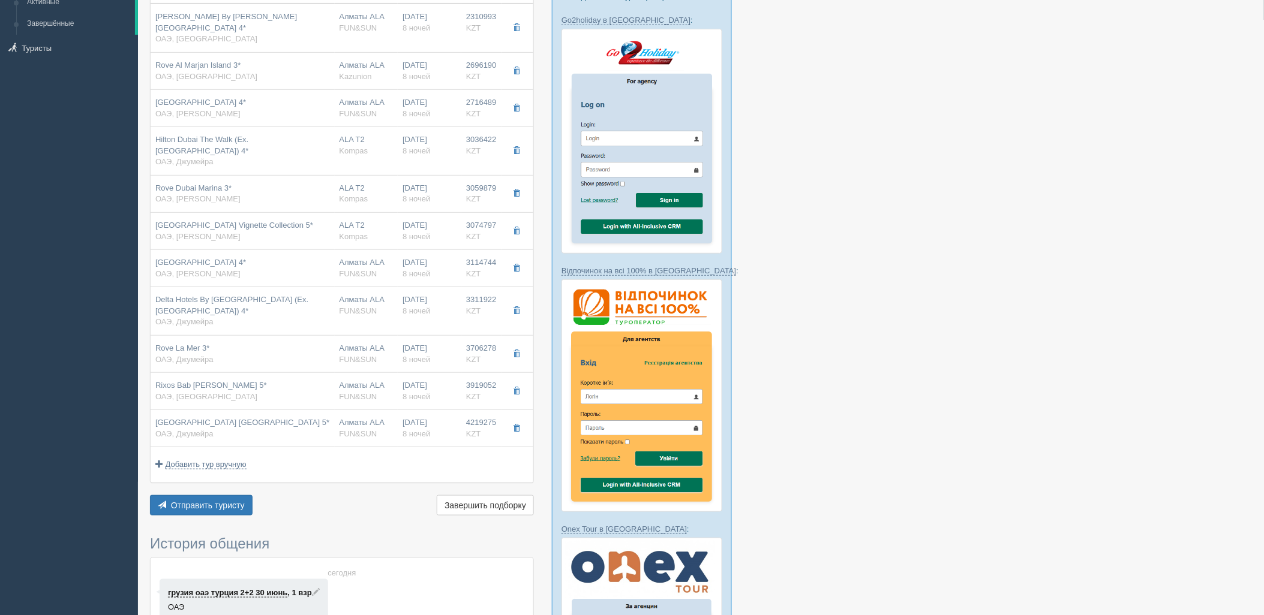
type input "UAI - Ультра Все Включено"
type input "https://tourvisor.ru/countries#!/hotel=rixos-bab-al-bahr"
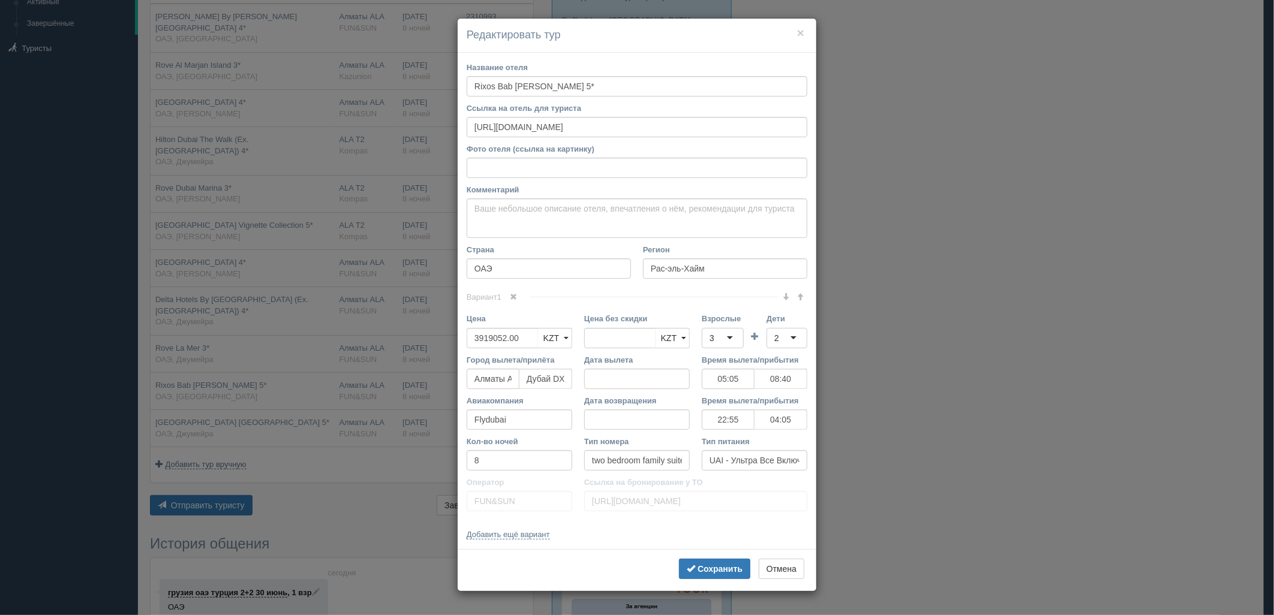
click at [358, 405] on div "× Редактировать тур Название отеля Rixos Bab Al Bahr 5* Ссылка на отель для тур…" at bounding box center [637, 307] width 1274 height 615
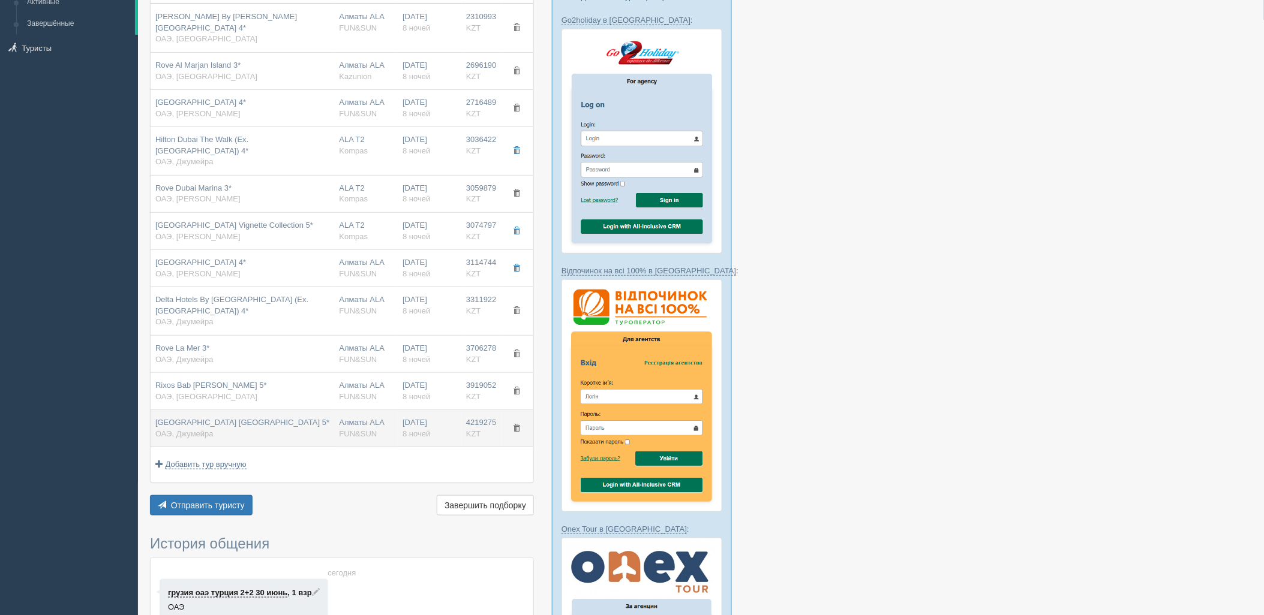
click at [326, 425] on div "Hilton Dubai Jumeirah Beach 5* ОАЭ, Джумейра" at bounding box center [242, 428] width 175 height 22
type input "Hilton Dubai Jumeirah Beach 5*"
type input "https://tophotels.ru/hotel/al1822"
type textarea "Отель расположен на побережье Jumeirah Beach, в центре престижного района Dubai…"
type input "Джумейра"
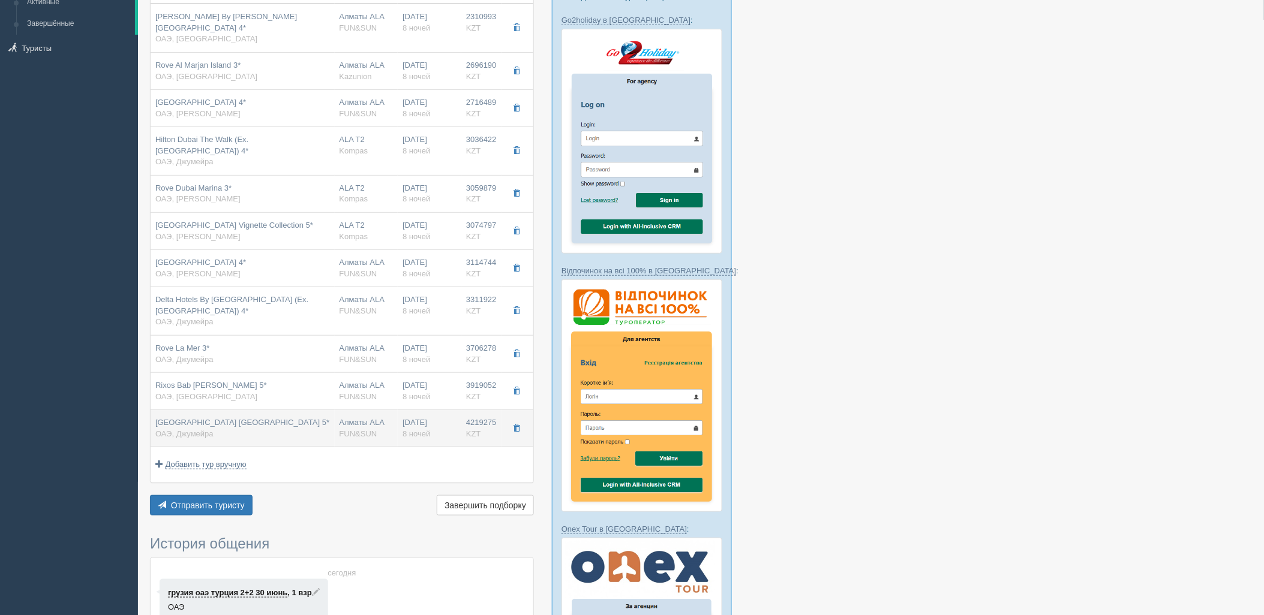
type input "4219275.00"
type input "2175642.00"
type input "05:05"
type input "08:40"
type input "22:55"
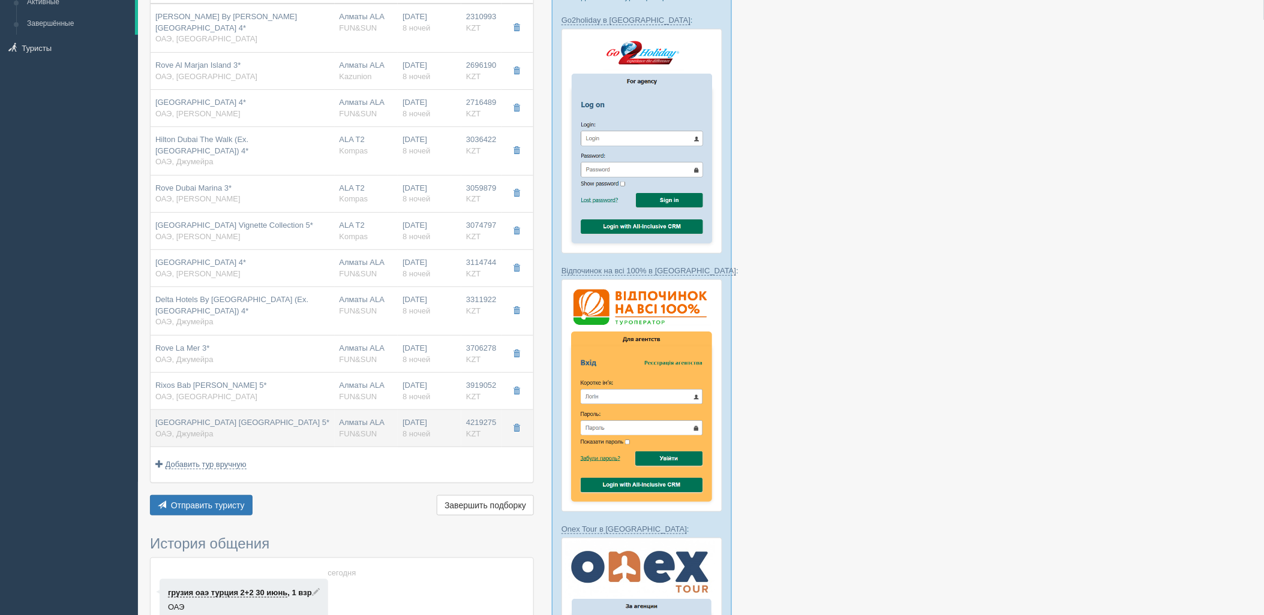
type input "04:05"
type input "deluxe walk view"
type input "HB - Завтрак, Ужин"
type input "https://tourvisor.ru/countries#!/hotel=hilton-dubai-jumeirah"
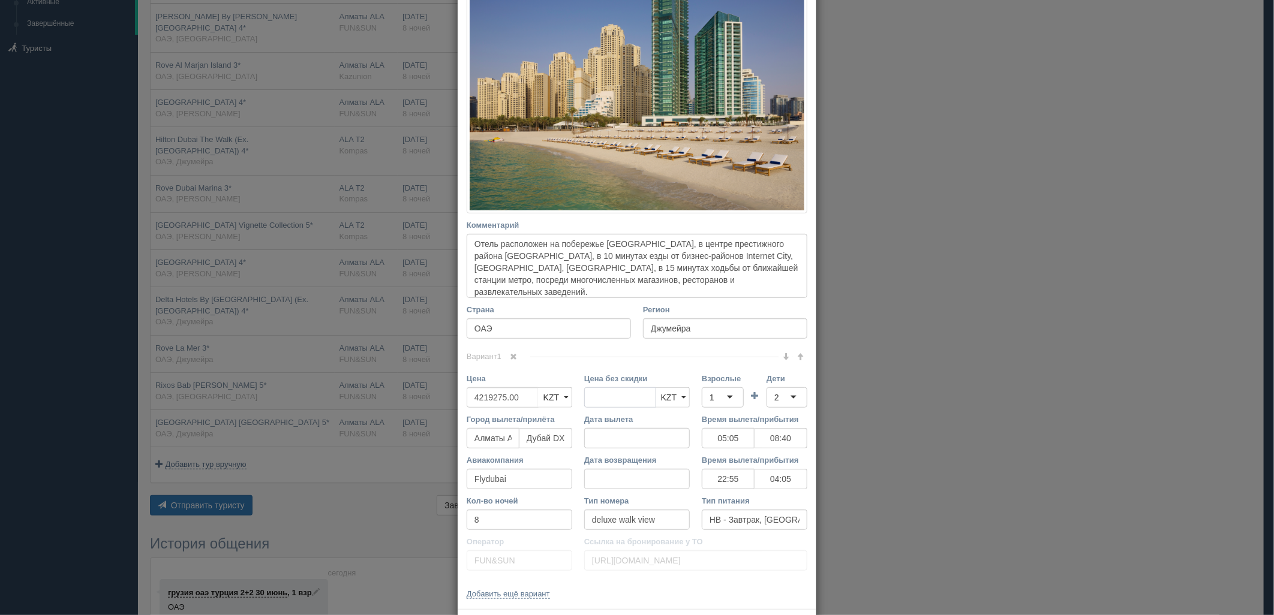
drag, startPoint x: 593, startPoint y: 395, endPoint x: 578, endPoint y: 389, distance: 15.6
click at [578, 391] on div "Цена без скидки KZT USD EUR KZT KZT USD EUR" at bounding box center [637, 393] width 118 height 41
drag, startPoint x: 734, startPoint y: 398, endPoint x: 728, endPoint y: 412, distance: 15.4
click at [733, 398] on div "1" at bounding box center [723, 398] width 42 height 20
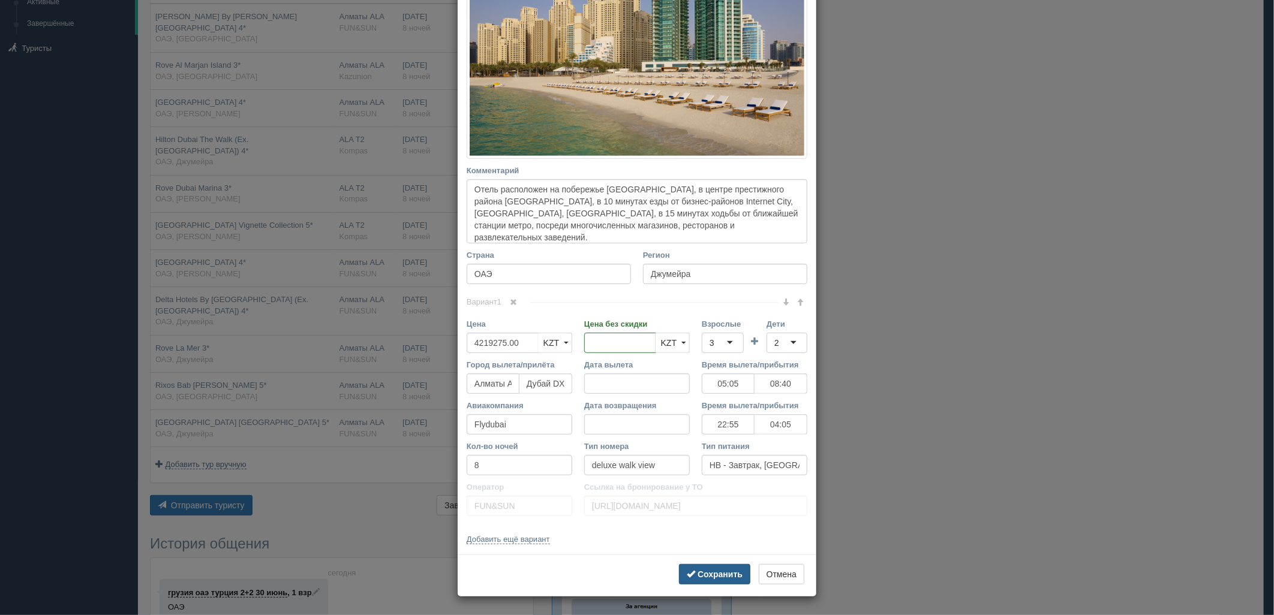
click at [700, 576] on b "Сохранить" at bounding box center [720, 575] width 45 height 10
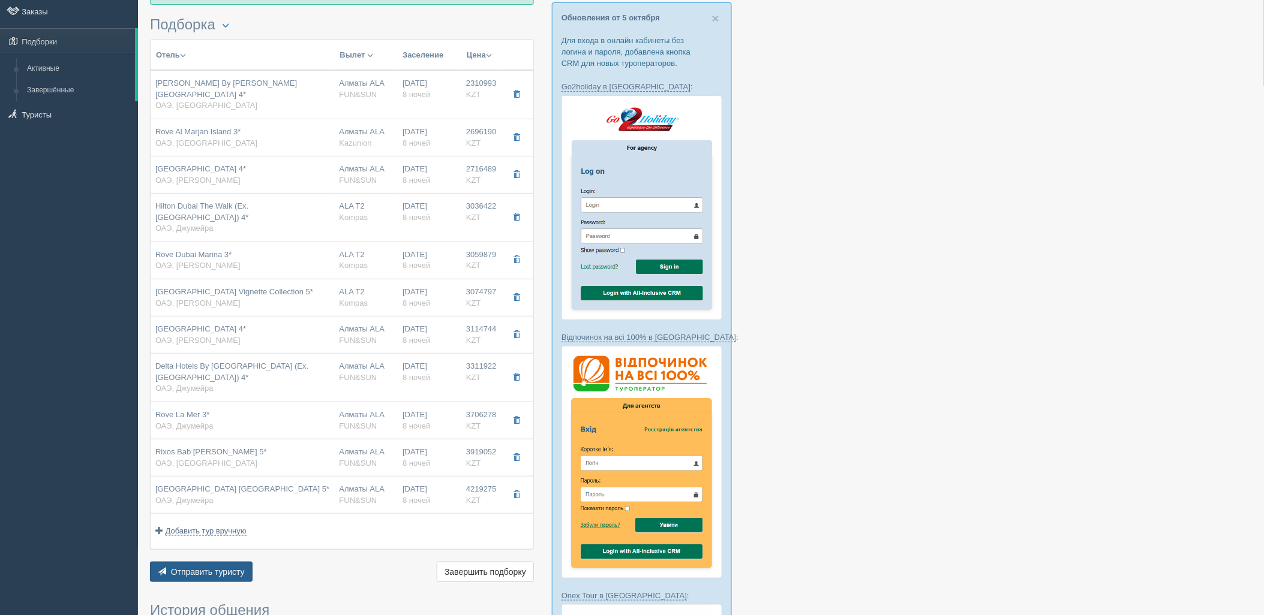
click at [198, 571] on span "Отправить туристу" at bounding box center [208, 572] width 74 height 10
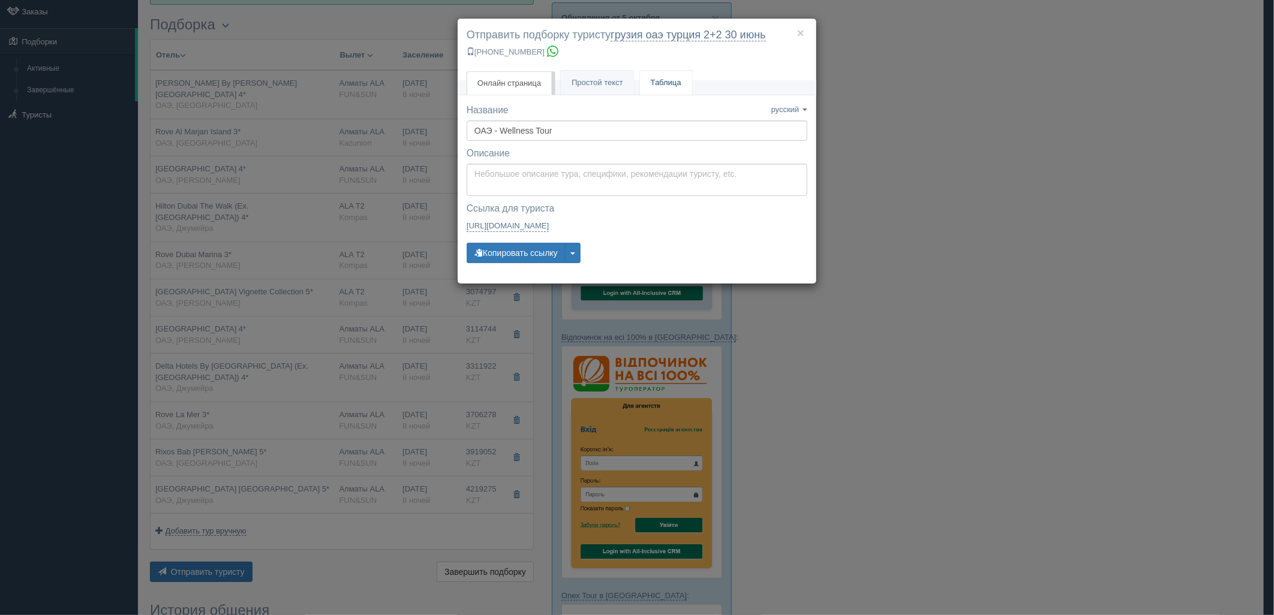
click at [671, 80] on link "Таблица" at bounding box center [666, 83] width 52 height 25
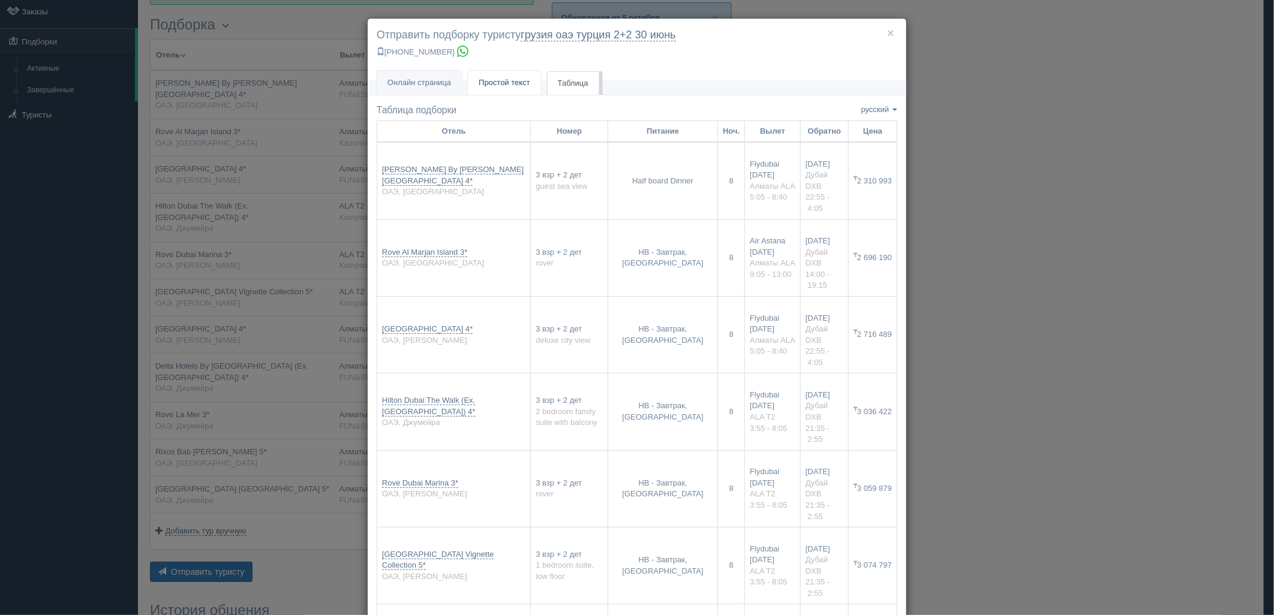
click at [488, 88] on link "Простой текст Текст" at bounding box center [504, 83] width 73 height 25
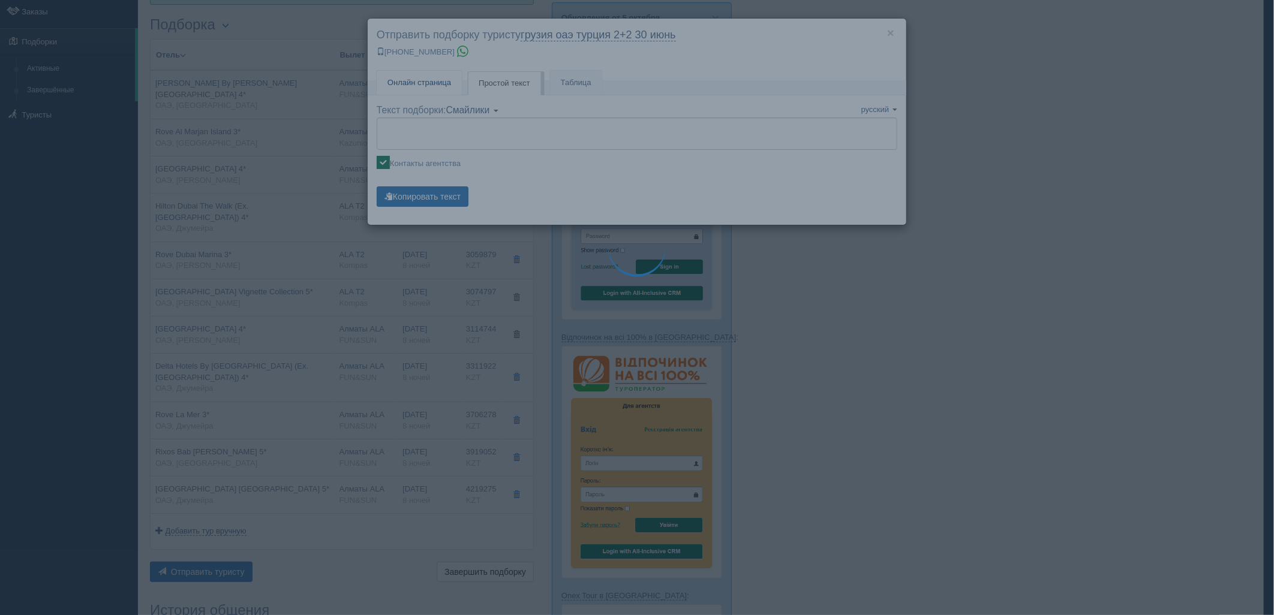
type textarea "🌞 Добрый день! Предлагаем Вам рассмотреть следующие варианты: 🌎 ОАЭ, Рас-эль-Ха…"
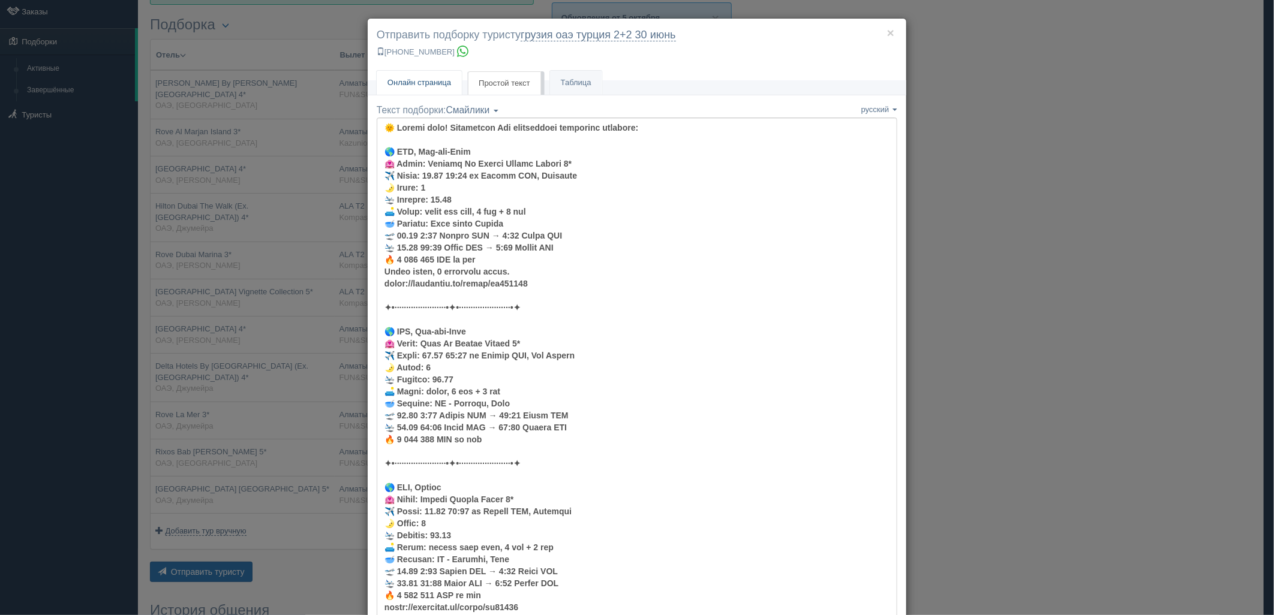
click at [441, 83] on span "Онлайн страница" at bounding box center [420, 82] width 64 height 9
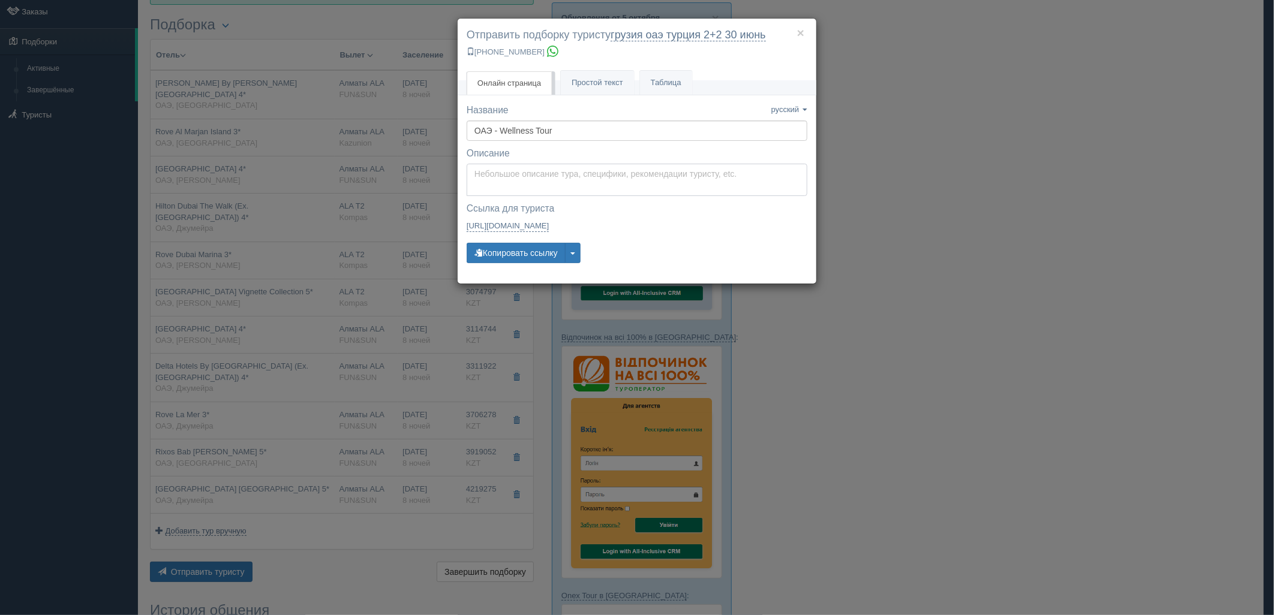
type textarea "Здравствуйте! Ниже представлены варианты туров для Вас. Для просмотра описания …"
click at [546, 181] on textarea "Здравствуйте! Ниже представлены варианты туров для Вас. Для просмотра описания …" at bounding box center [637, 180] width 341 height 32
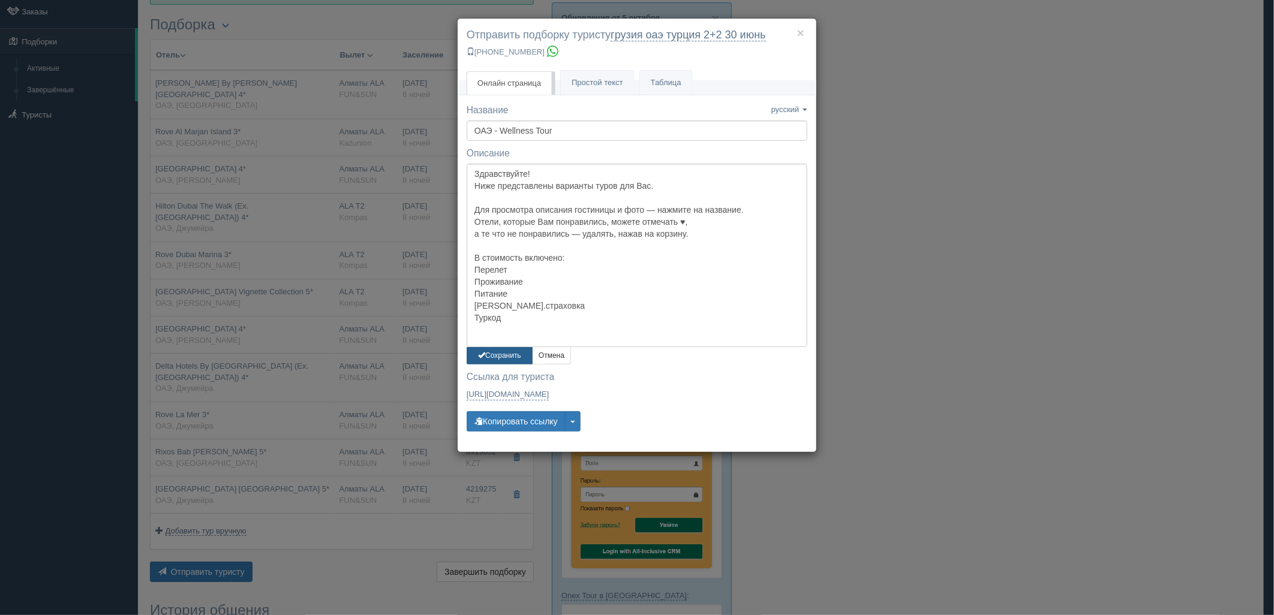
click at [509, 352] on button "Сохранить" at bounding box center [500, 355] width 66 height 17
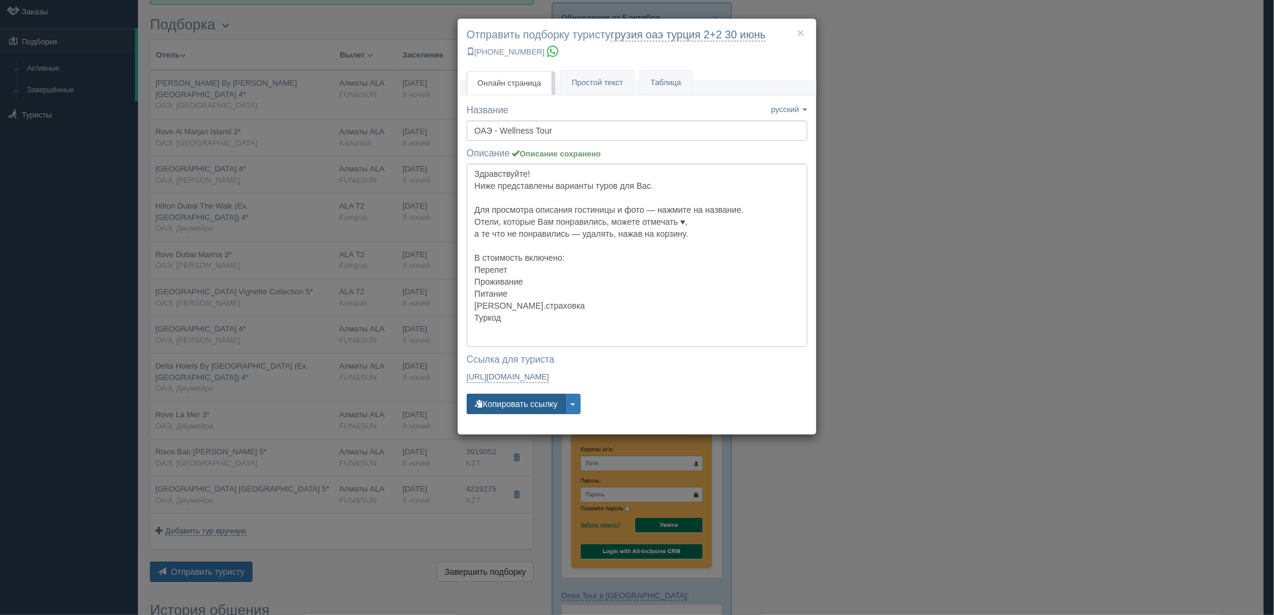
click at [512, 404] on button "Копировать ссылку" at bounding box center [516, 404] width 99 height 20
click at [512, 403] on button "Копировать ссылку" at bounding box center [516, 404] width 99 height 20
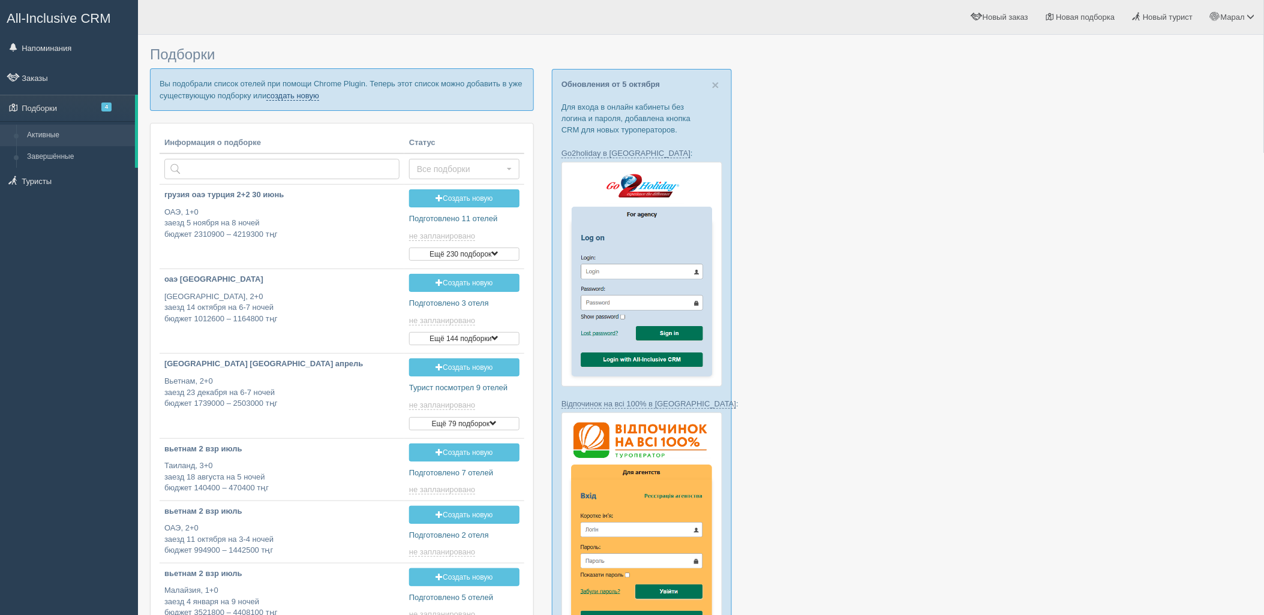
drag, startPoint x: 311, startPoint y: 94, endPoint x: 365, endPoint y: 105, distance: 55.2
click at [312, 94] on link "создать новую" at bounding box center [292, 96] width 53 height 10
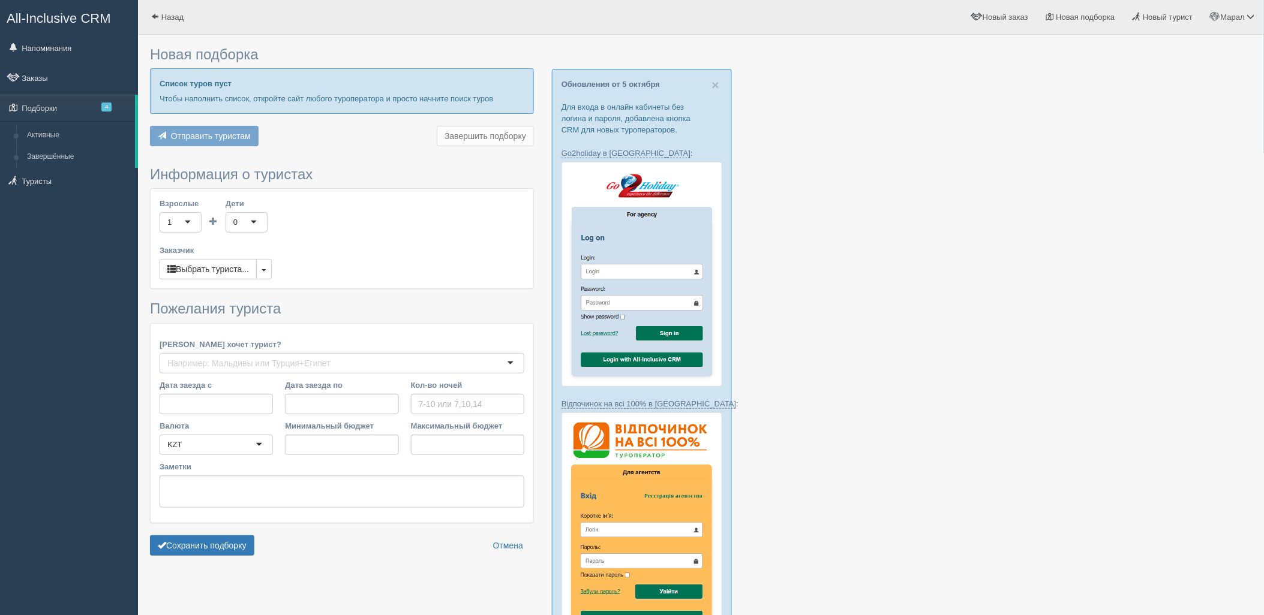
type input "4-5"
type input "1403000"
type input "1571900"
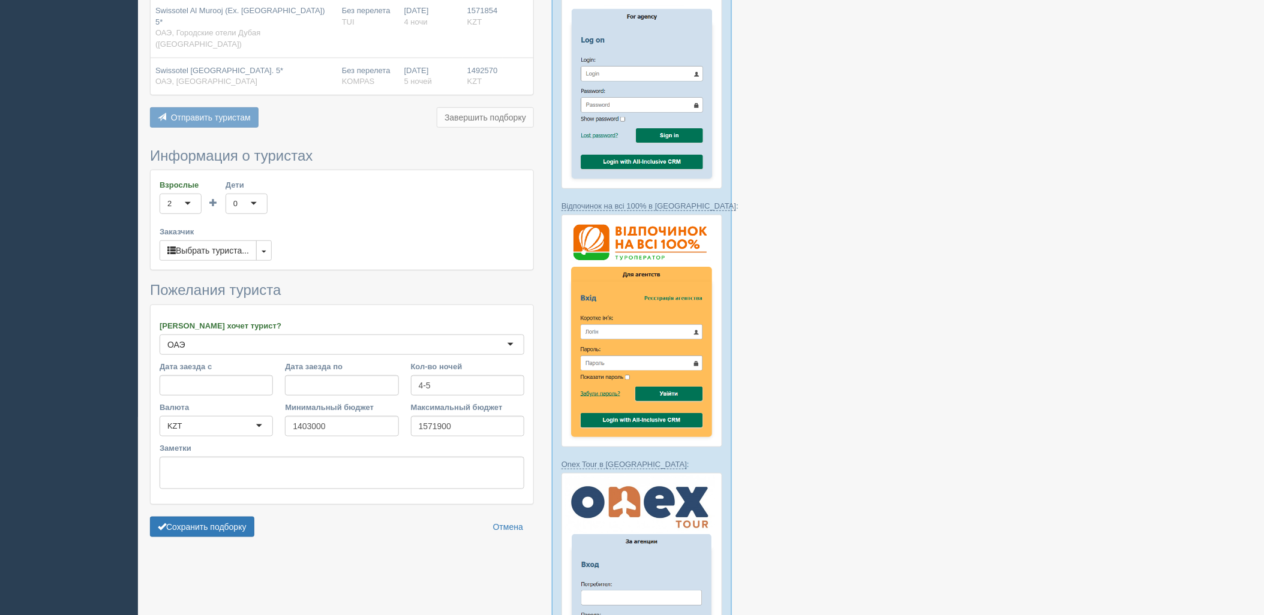
scroll to position [200, 0]
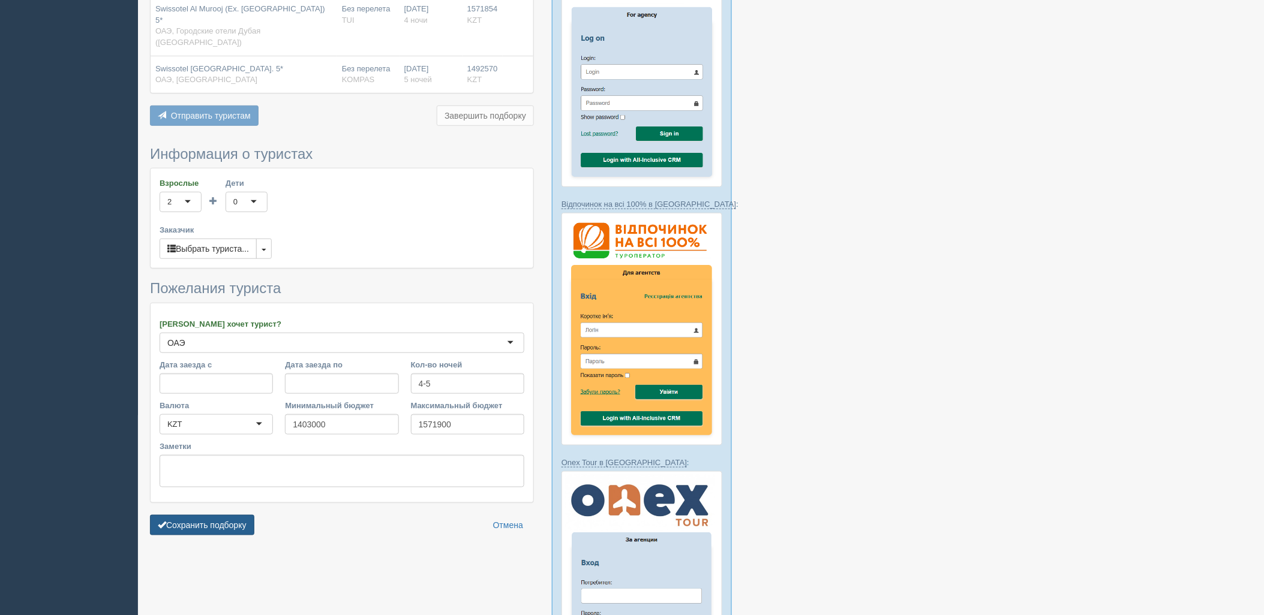
click at [217, 515] on button "Сохранить подборку" at bounding box center [202, 525] width 104 height 20
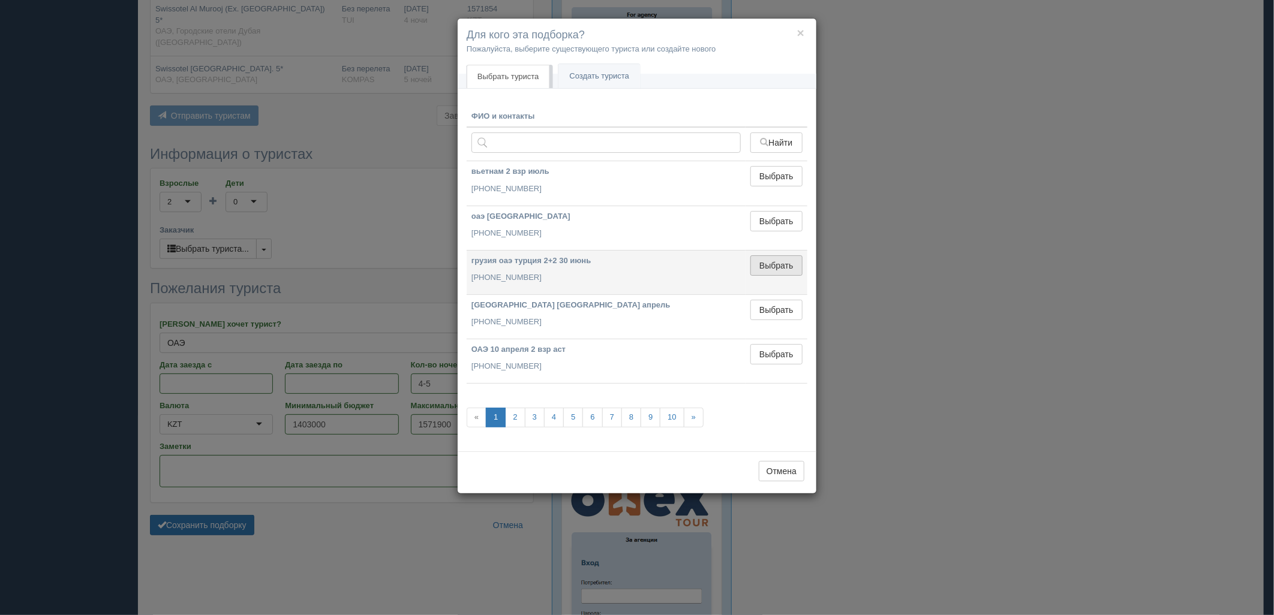
click at [786, 262] on button "Выбрать" at bounding box center [776, 266] width 52 height 20
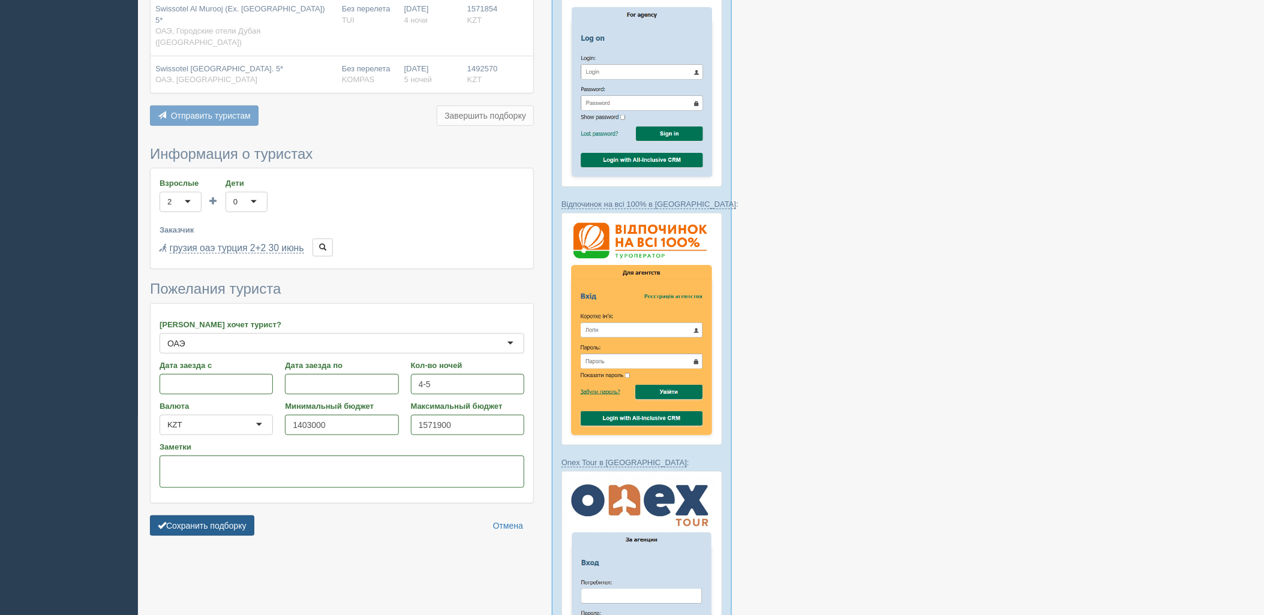
click at [235, 516] on button "Сохранить подборку" at bounding box center [202, 526] width 104 height 20
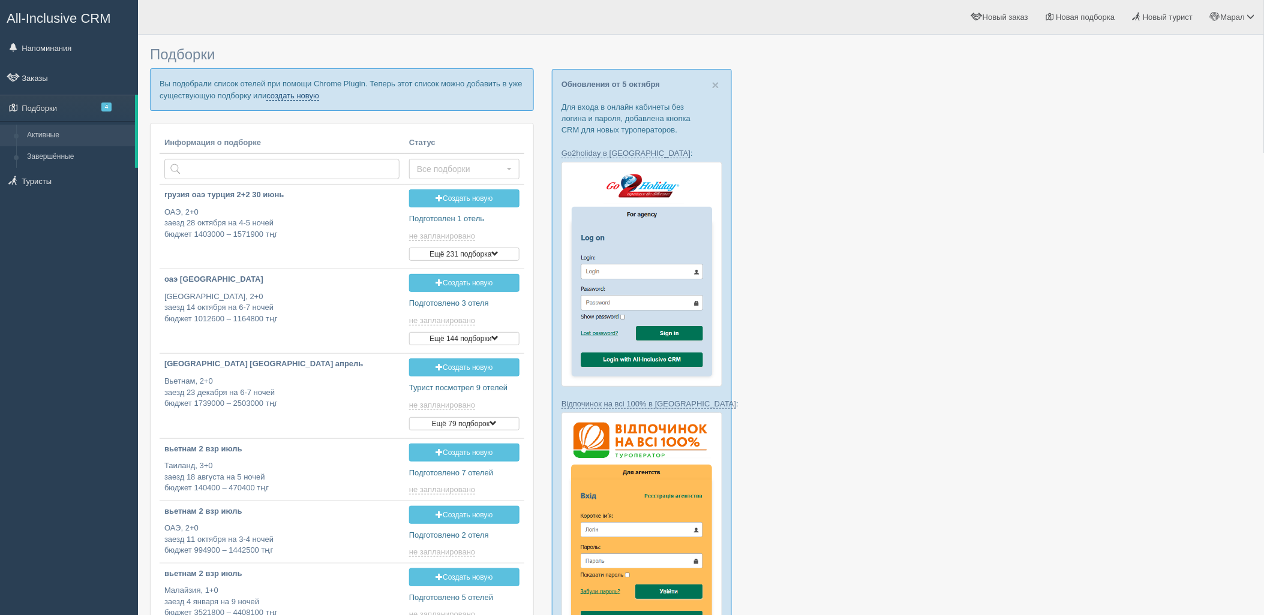
click at [302, 98] on link "создать новую" at bounding box center [292, 96] width 53 height 10
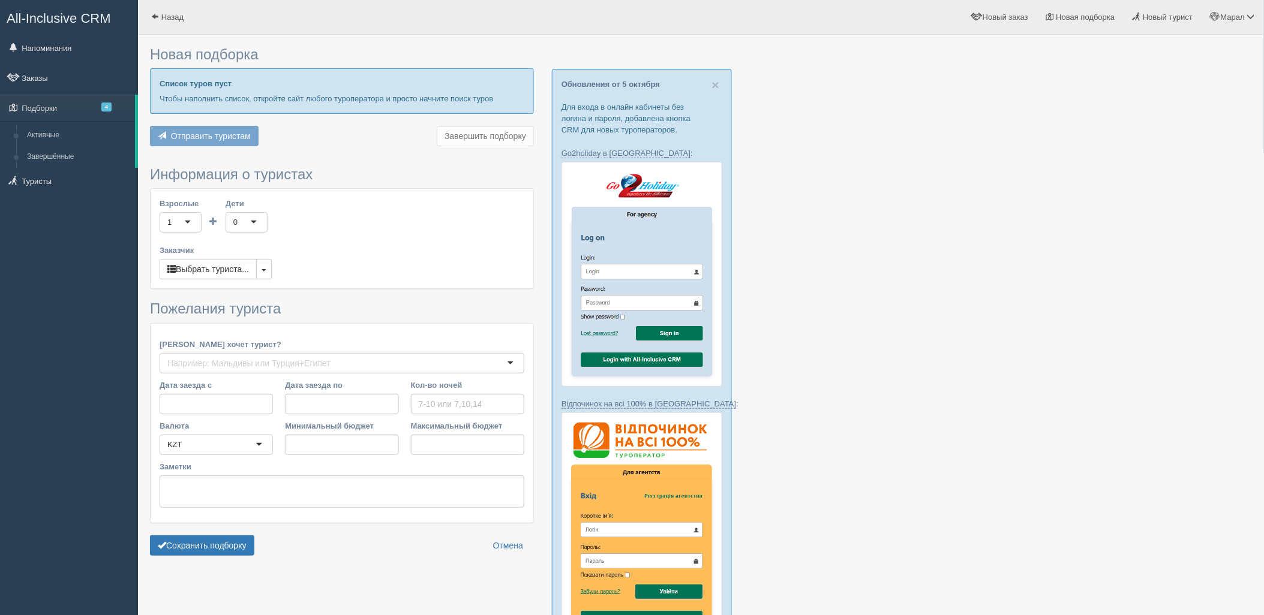
type input "4-5"
type input "1455400"
type input "1624300"
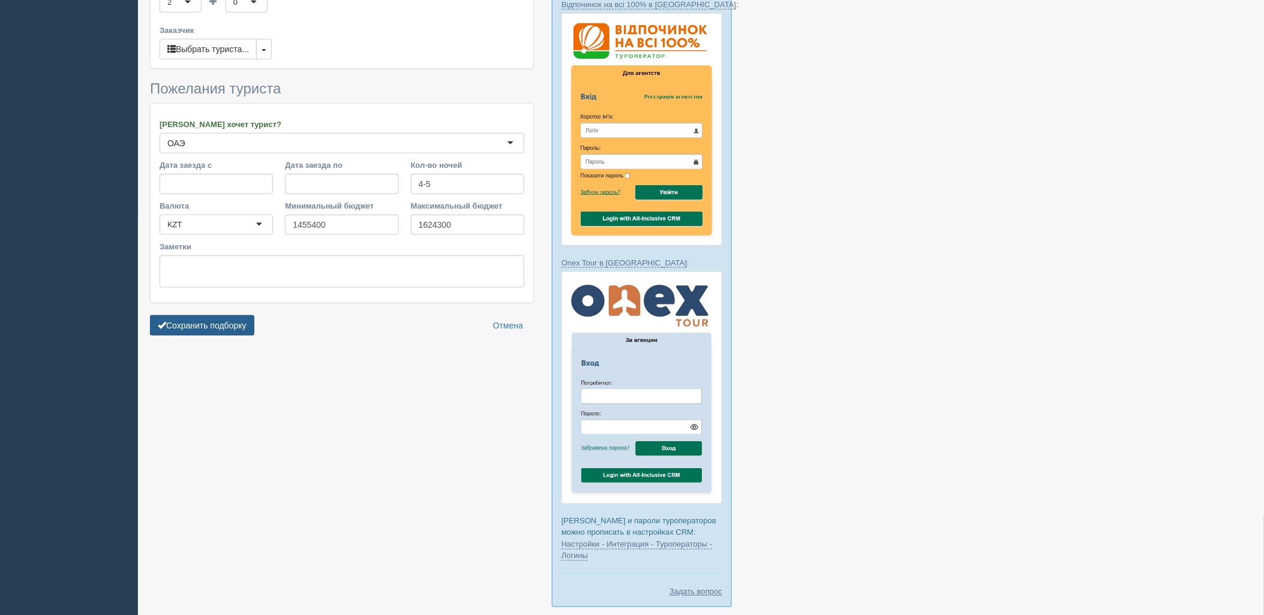
click at [232, 316] on button "Сохранить подборку" at bounding box center [202, 326] width 104 height 20
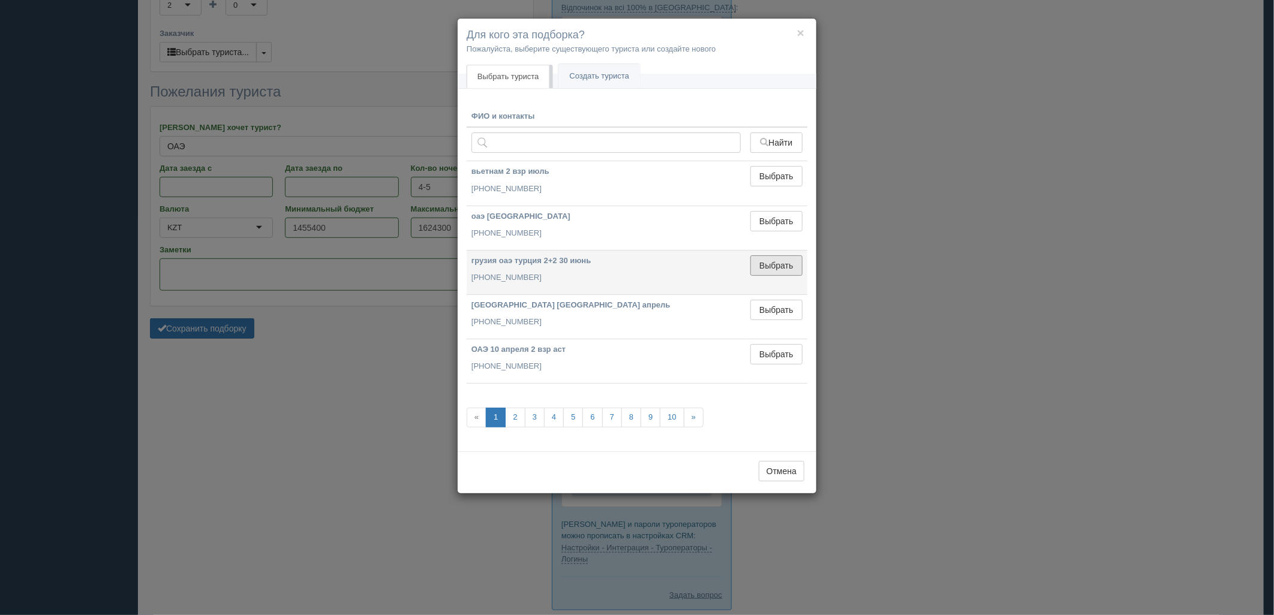
click at [792, 270] on button "Выбрать" at bounding box center [776, 266] width 52 height 20
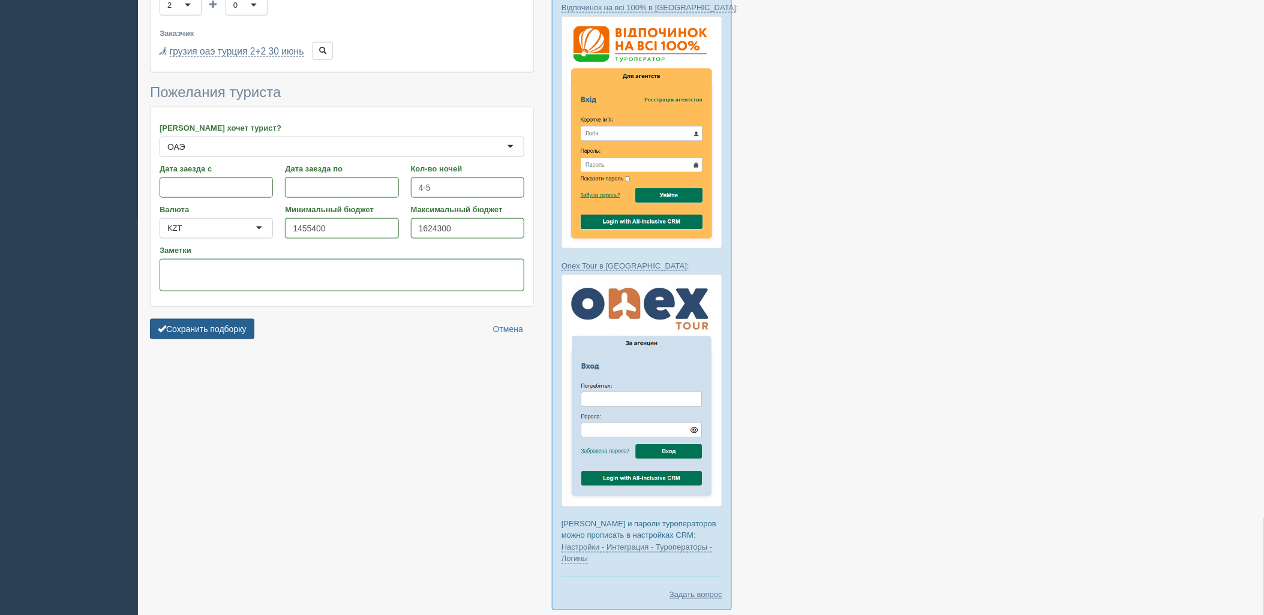
click at [252, 319] on button "Сохранить подборку" at bounding box center [202, 329] width 104 height 20
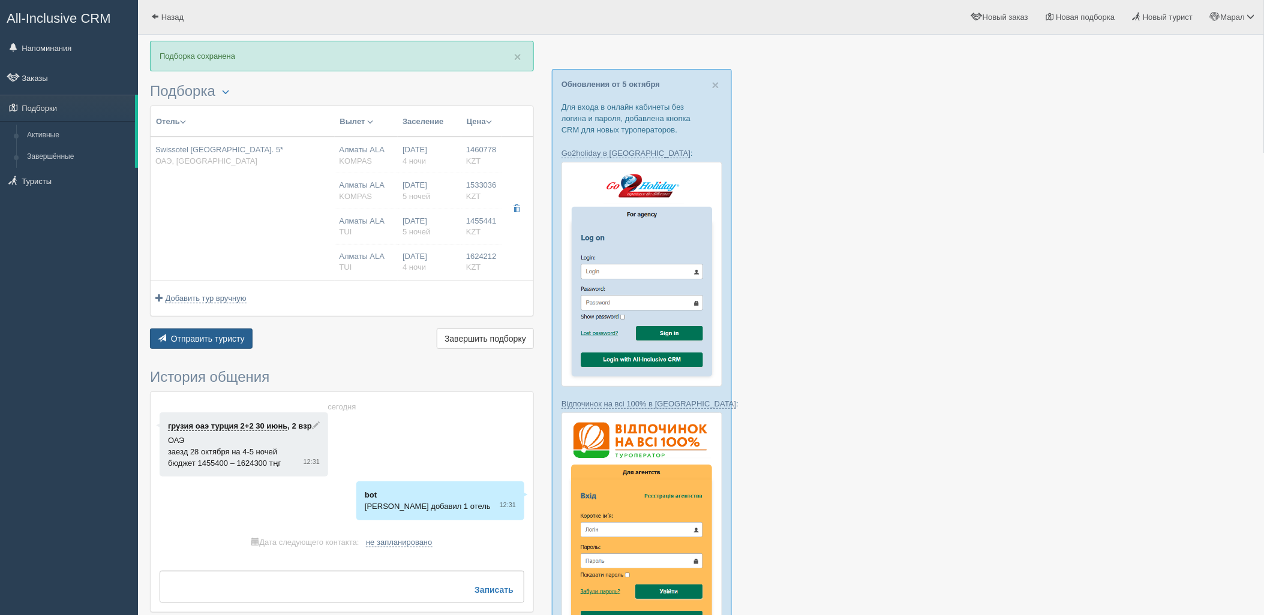
click at [211, 344] on button "Отправить туристу Отправить" at bounding box center [201, 339] width 103 height 20
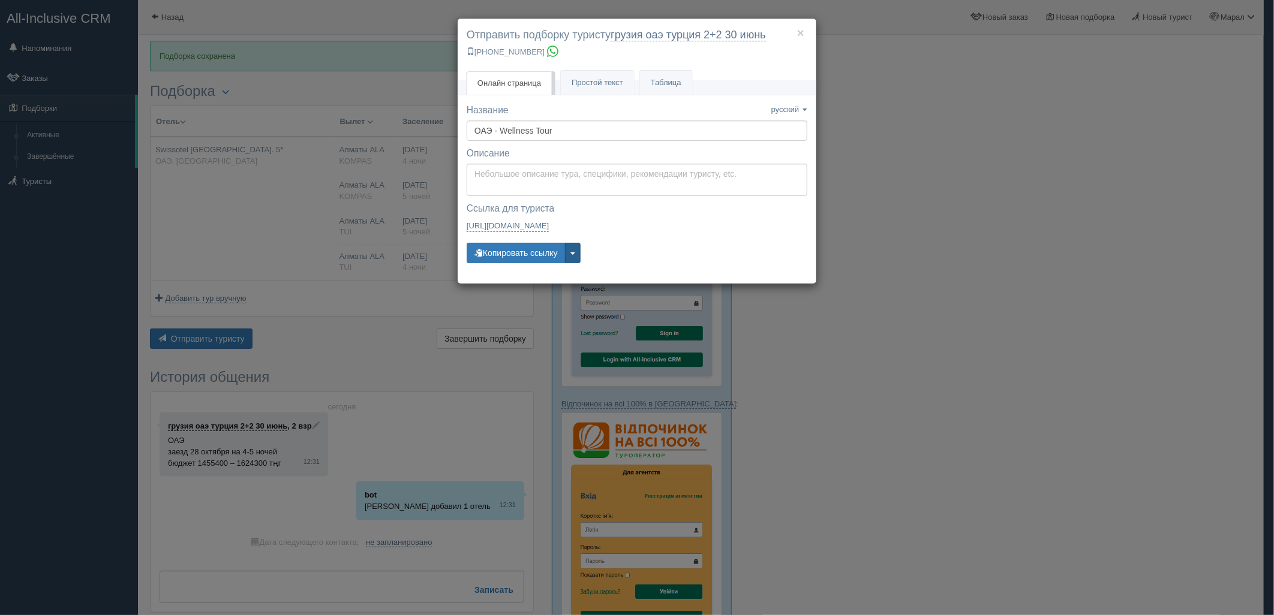
drag, startPoint x: 988, startPoint y: 232, endPoint x: 573, endPoint y: 211, distance: 415.6
click at [985, 230] on div "× Отправить подборку туристу грузия оаэ [GEOGRAPHIC_DATA] 2+2 [DATE] [PHONE_NUM…" at bounding box center [637, 307] width 1274 height 615
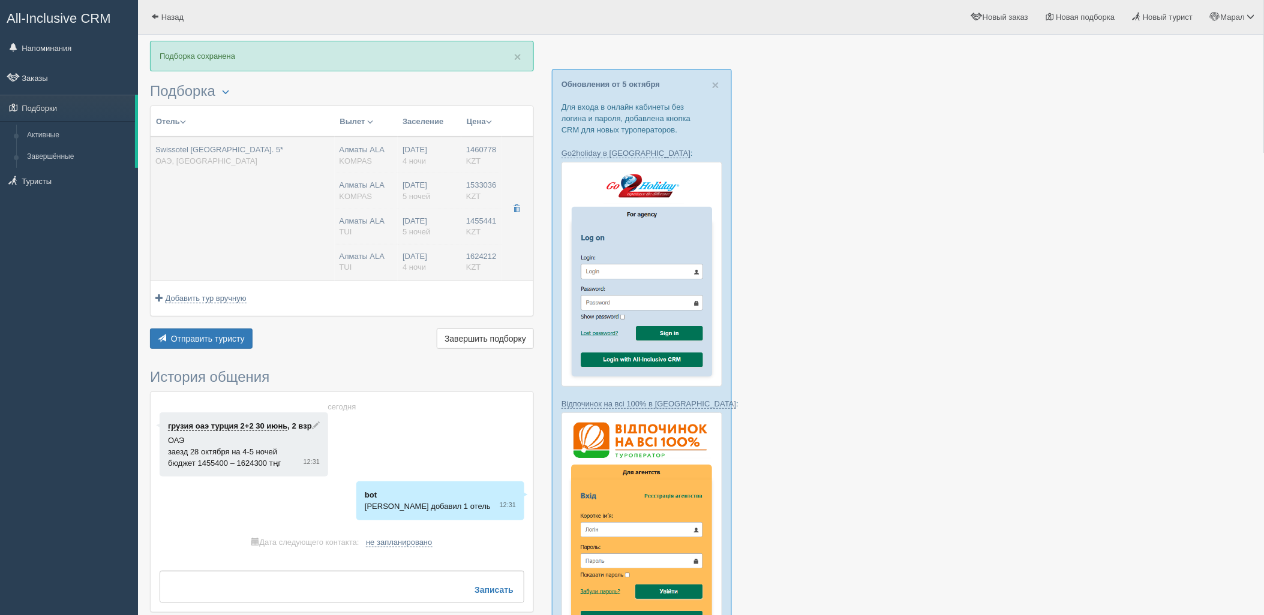
click at [327, 211] on td "Swissotel Al Murooj Hotel. 5* ОАЭ, Downtown" at bounding box center [243, 209] width 184 height 144
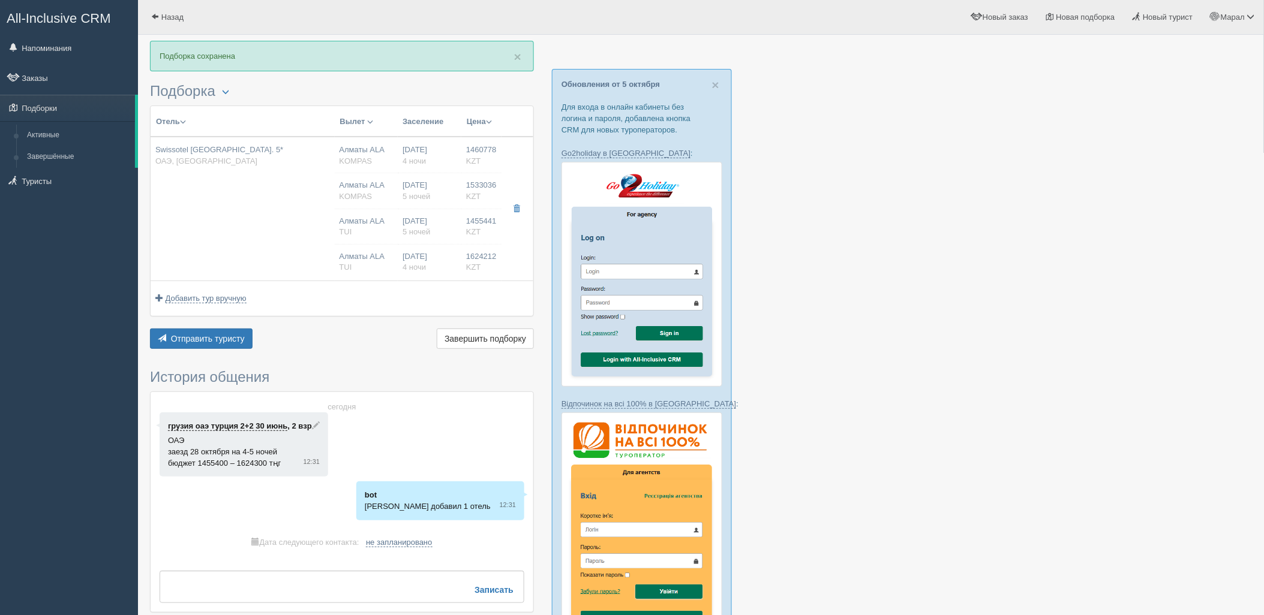
type input "Swissotel Al Murooj Hotel. 5*"
type input "https://tophotels.ru/hotel/al21776"
type input "ОАЭ"
type input "Downtown"
type input "1460778.00"
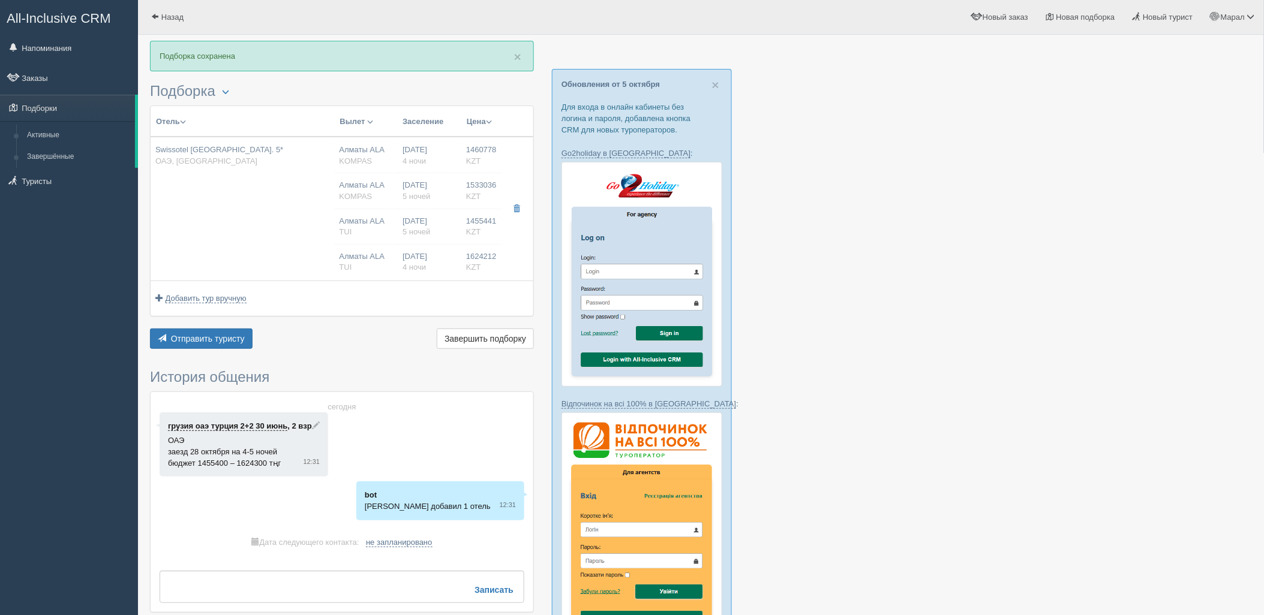
type input "Алматы ALA"
type input "Дубай DXB"
type input "03:55"
type input "08:05"
type input "Flydubai"
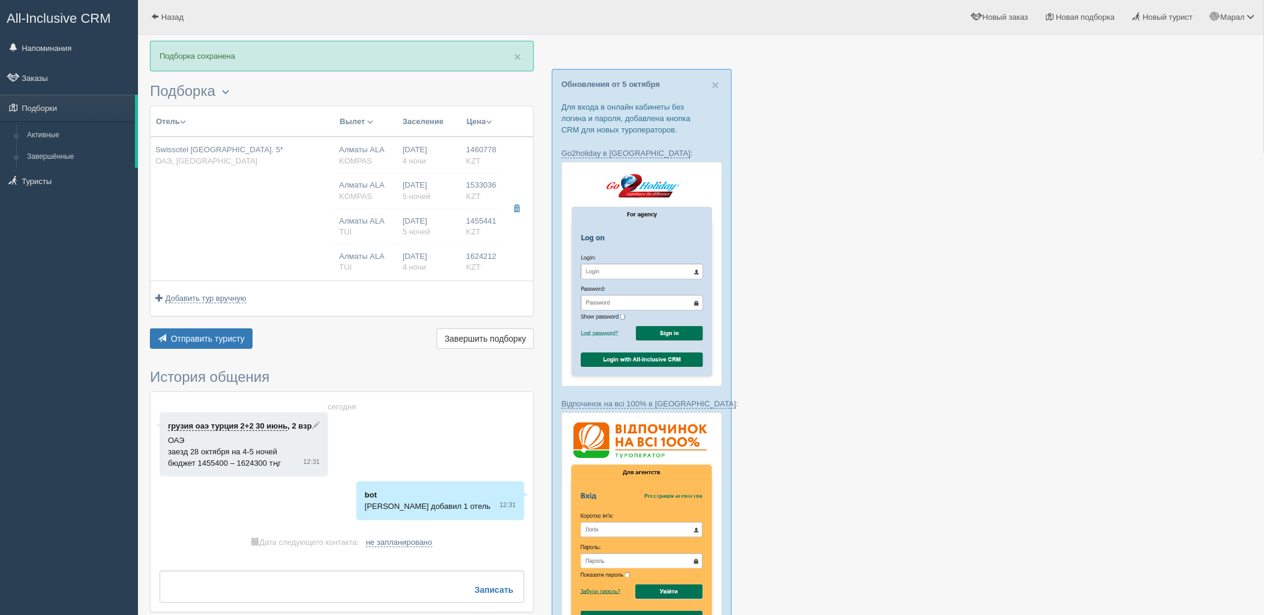
type input "21:35"
type input "02:55"
type input "4"
type input "Classic"
type input "BB"
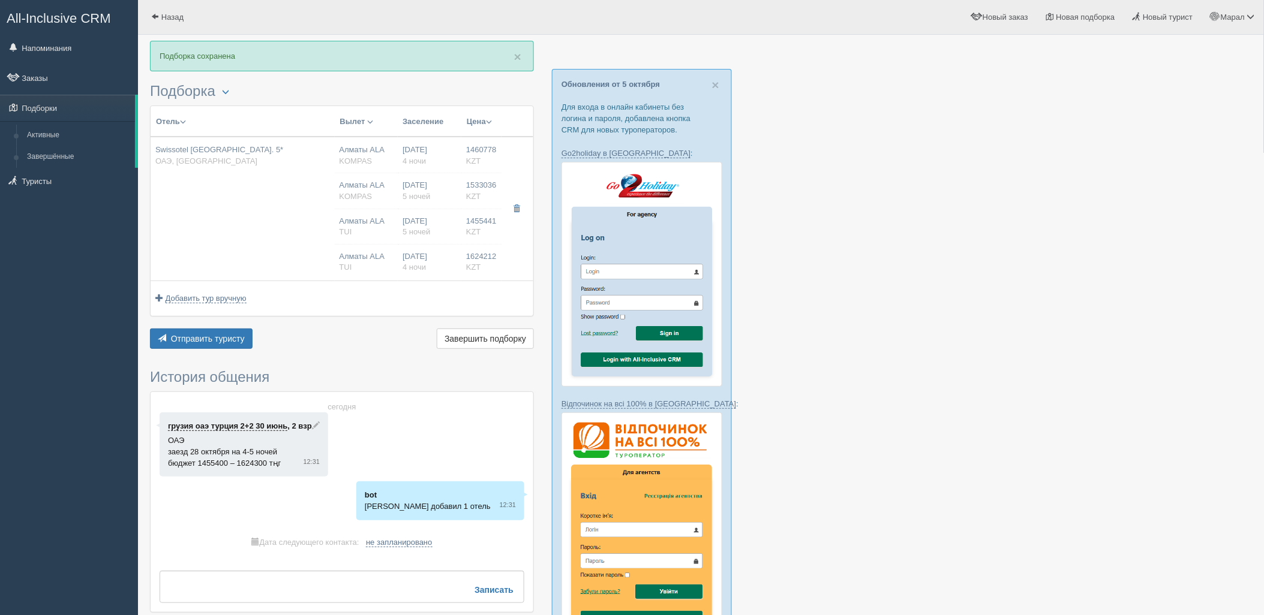
type input "KOMPAS"
type input "https://kompastour.com/"
type input "1533036.00"
type input "Алматы ALA"
type input "Дубай DXB"
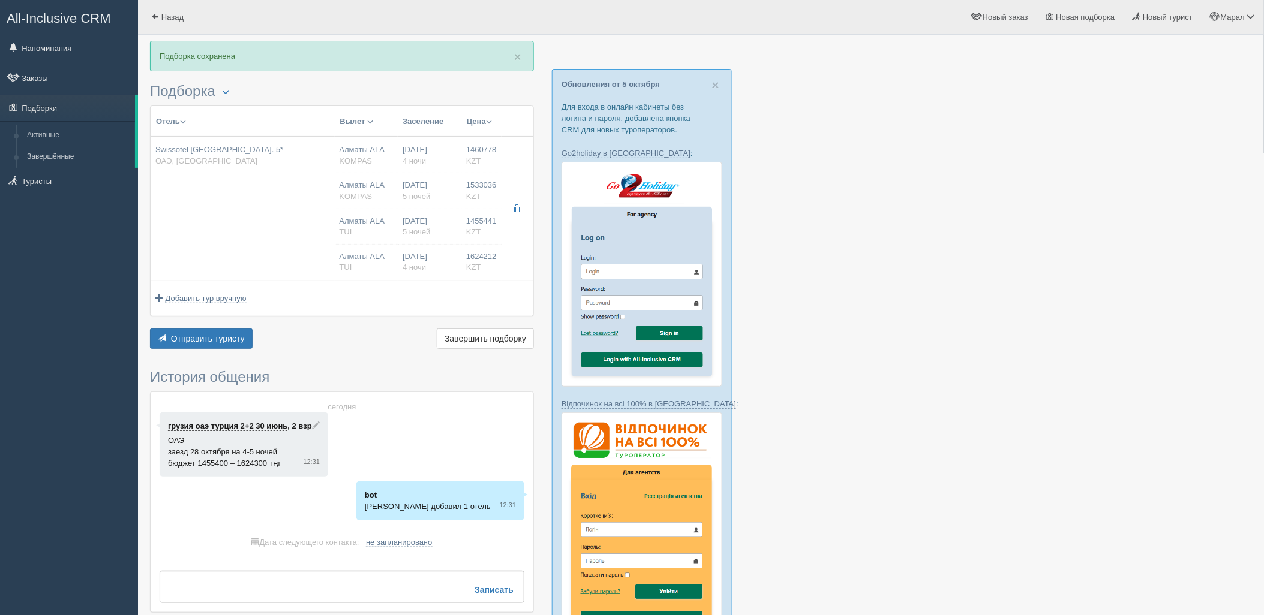
type input "07:10"
type input "11:00"
type input "Air Astana"
type input "12:00"
type input "17:20"
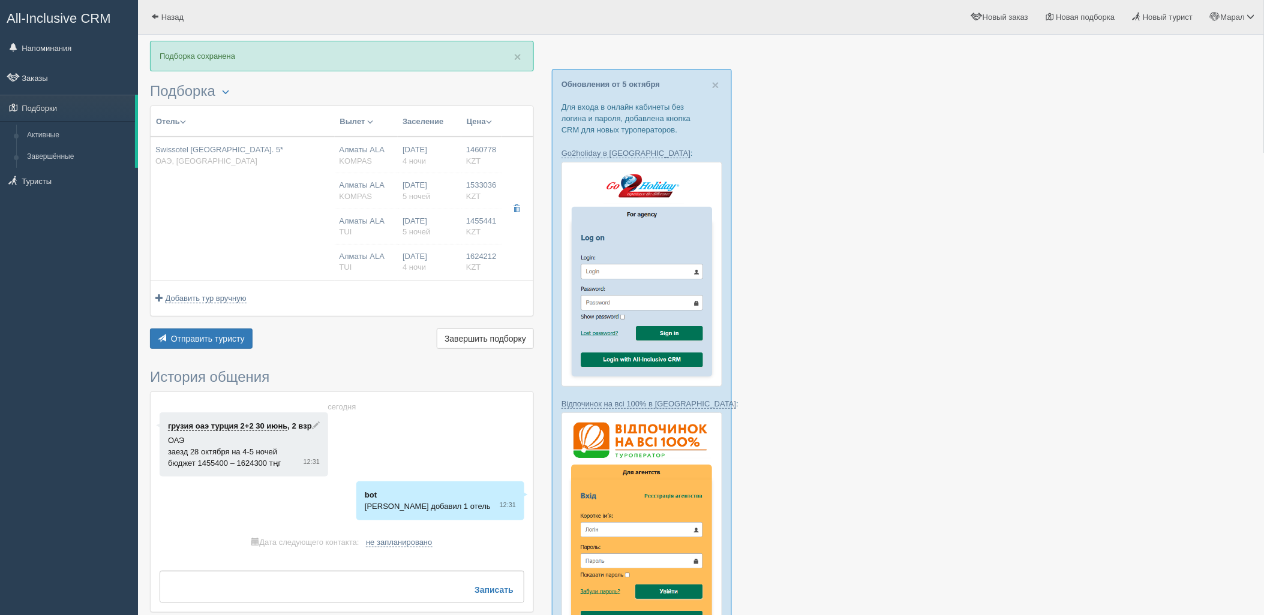
type input "5"
type input "Classic"
type input "BB"
type input "KOMPAS"
type input "https://kompastour.com/"
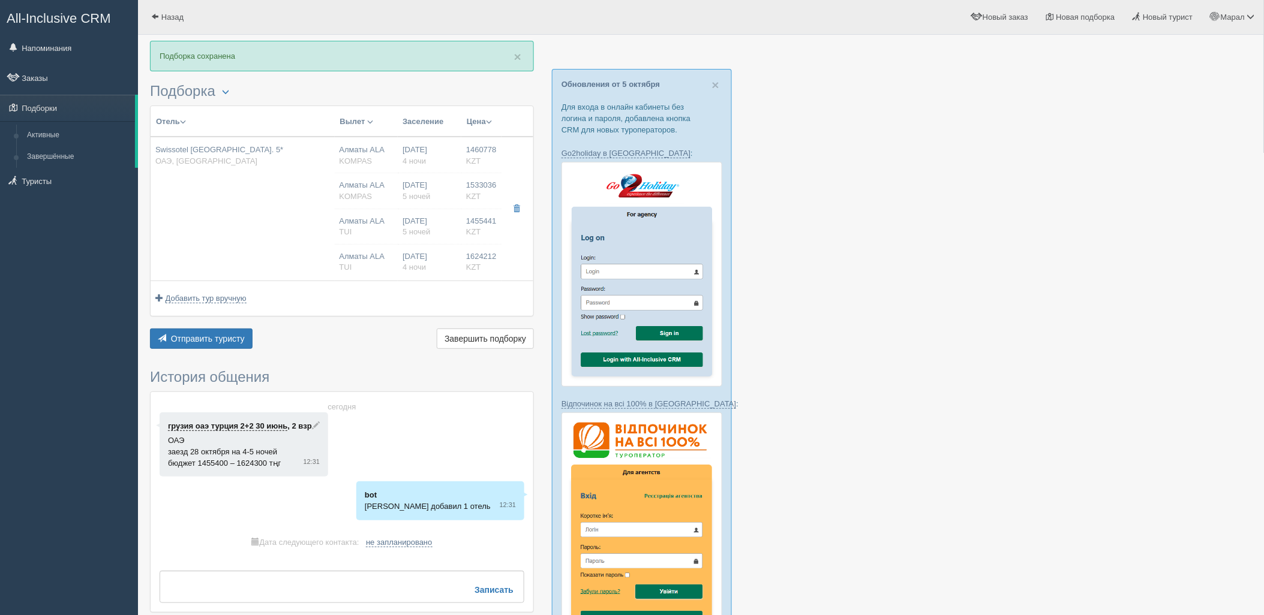
type input "1455441.00"
type input "Алматы ALA"
type input "Дубай DXB"
type input "05:05"
type input "08:40"
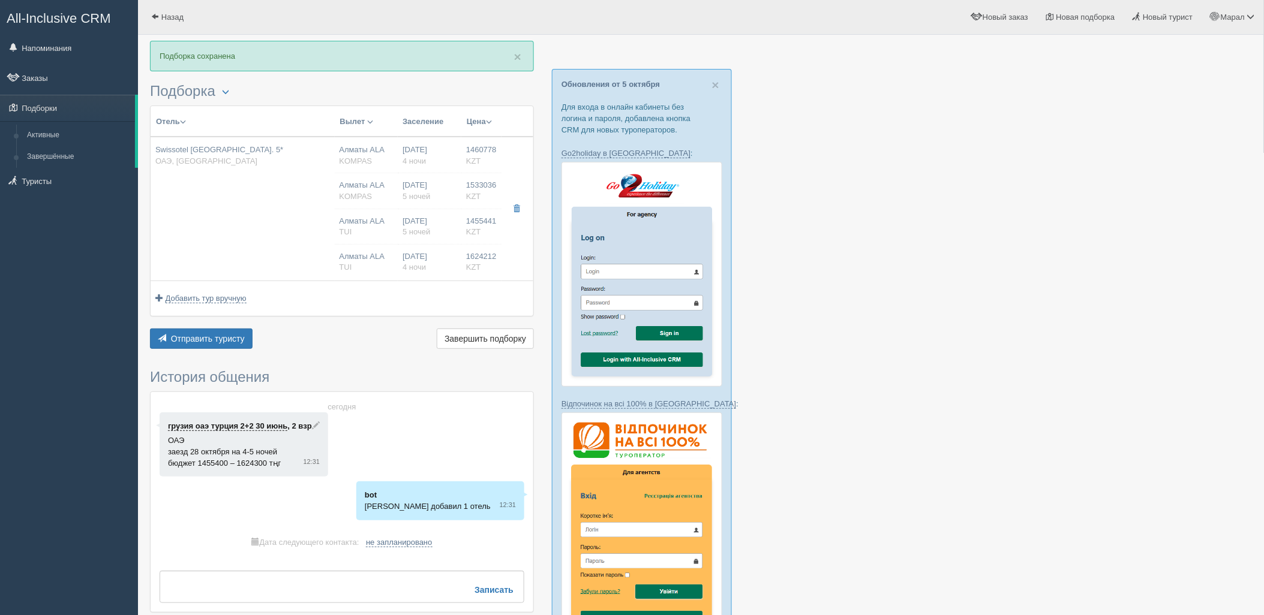
type input "Flydubai"
type input "22:55"
type input "04:05"
type input "5"
type input "Classic Room"
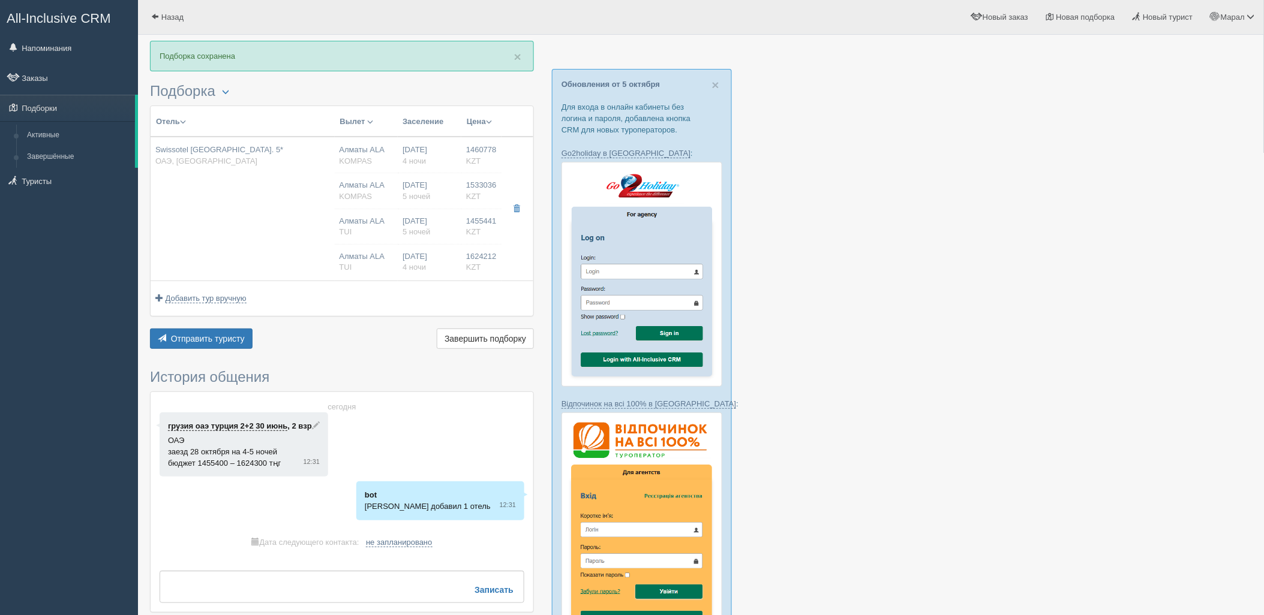
type input "Bed & Breakfast Bed And Breakfast"
type input "TUI"
type input "https://newb2b.fstravel.com/hotel/293266"
type input "1624212.00"
type input "Алматы ALA"
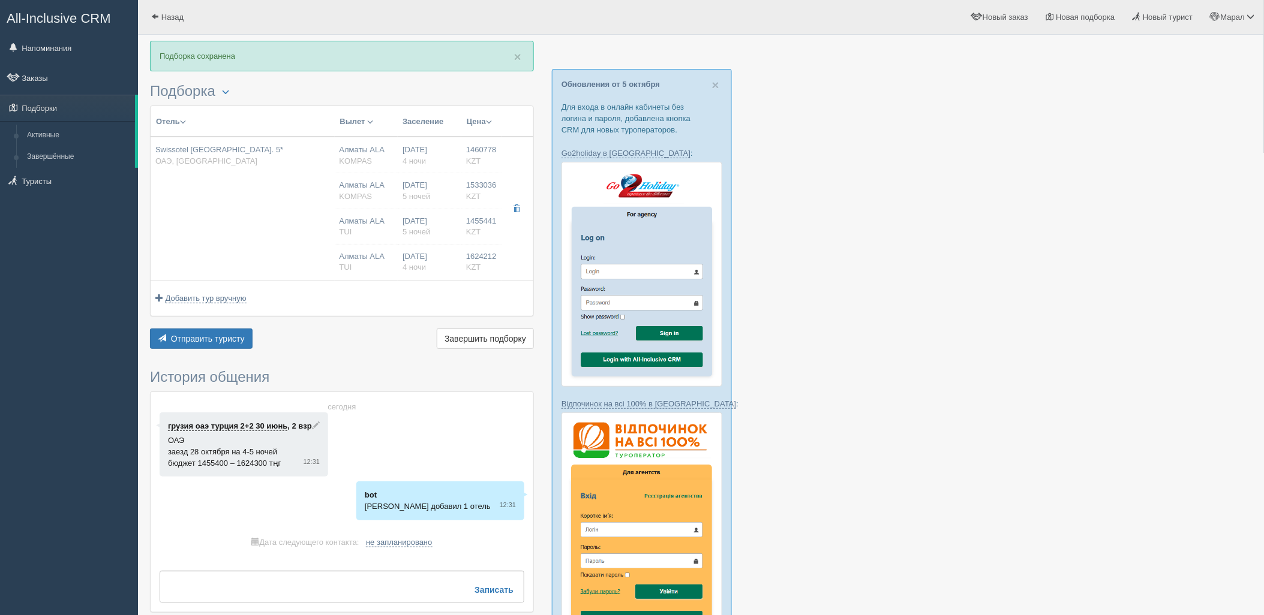
type input "Дубай DXB"
type input "09:05"
type input "13:00"
type input "Air Astana"
type input "14:00"
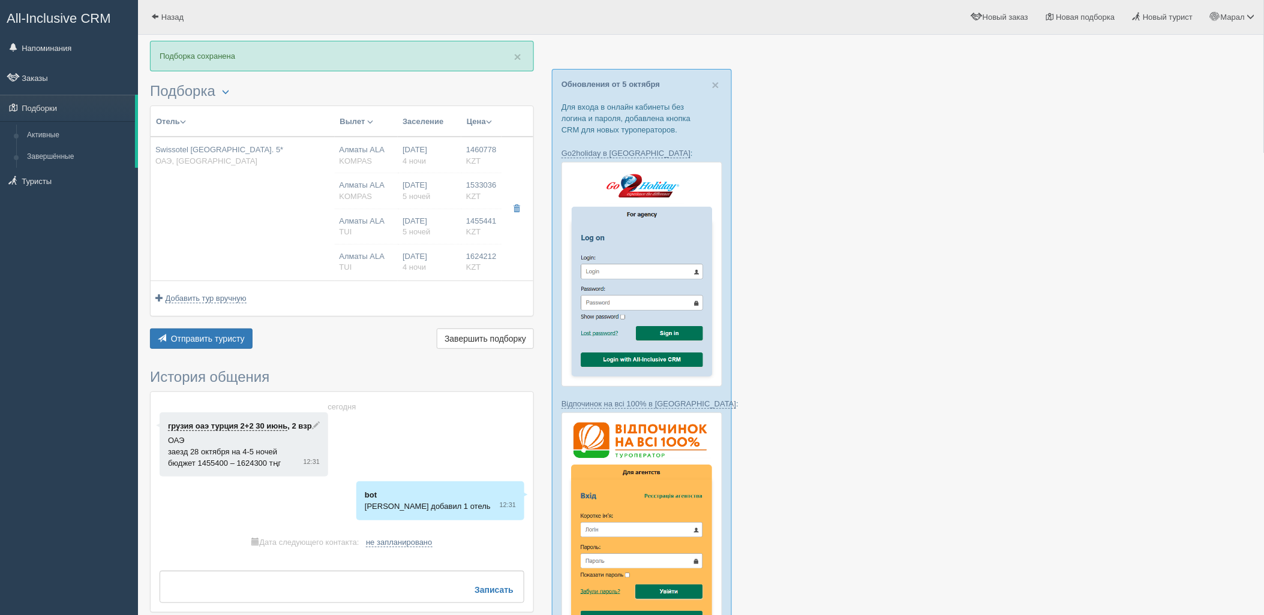
type input "19:15"
type input "4"
type input "Classic Room"
type input "Bed & Breakfast Bed And Breakfast"
type input "TUI"
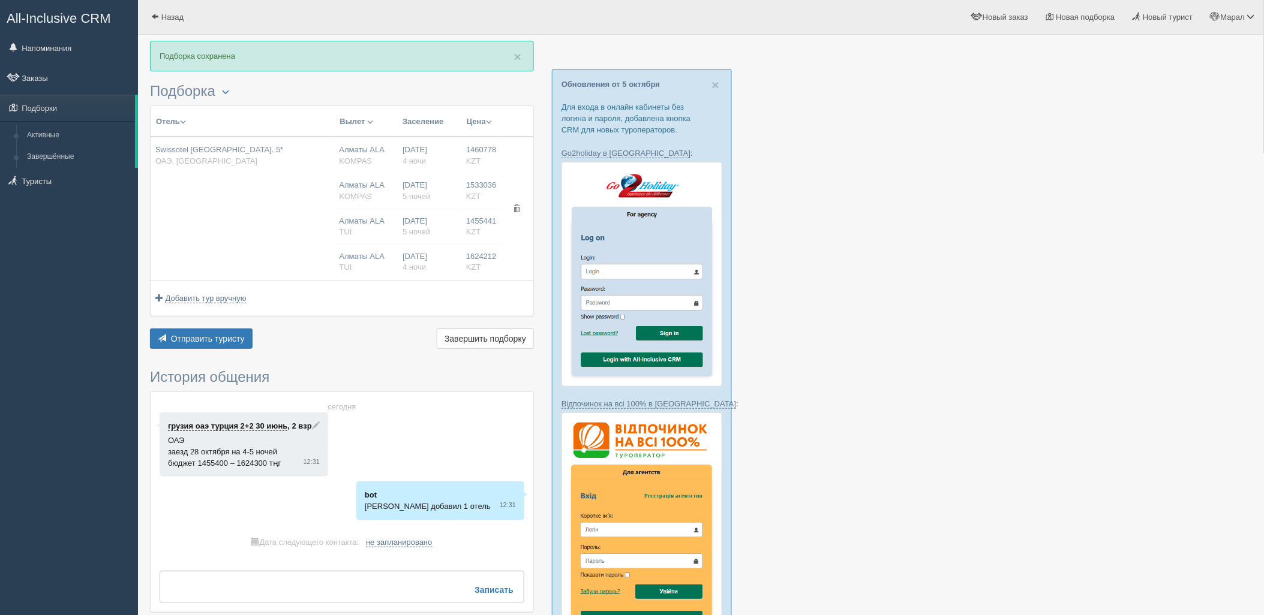
type input "https://newb2b.fstravel.com/hotel/293266"
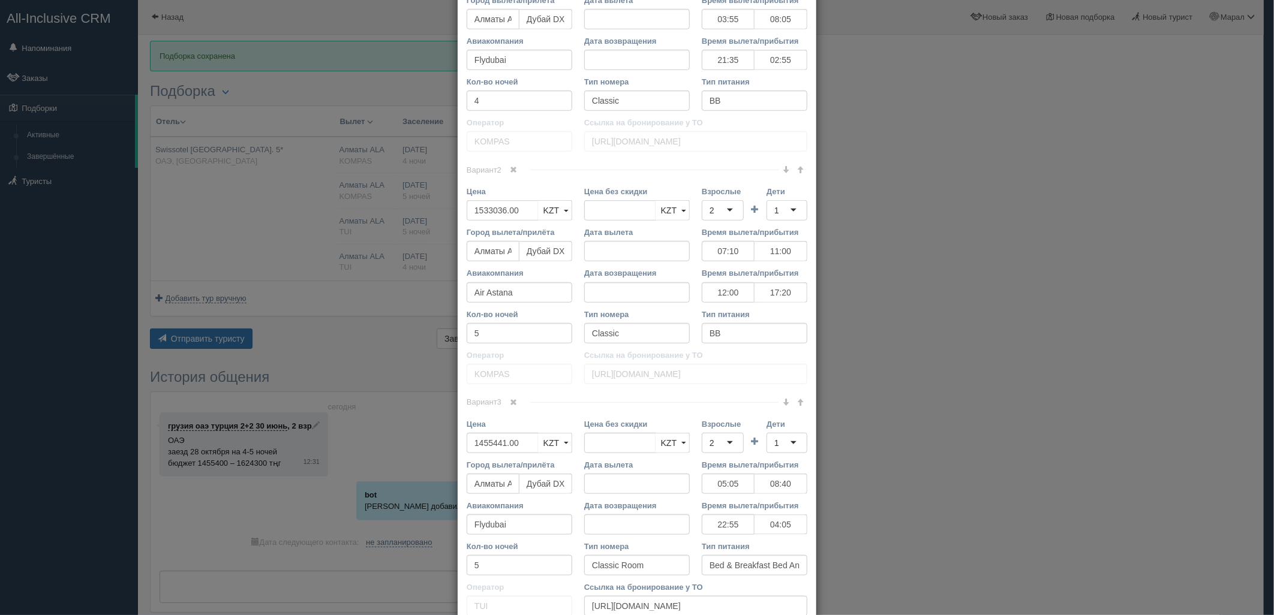
scroll to position [511, 0]
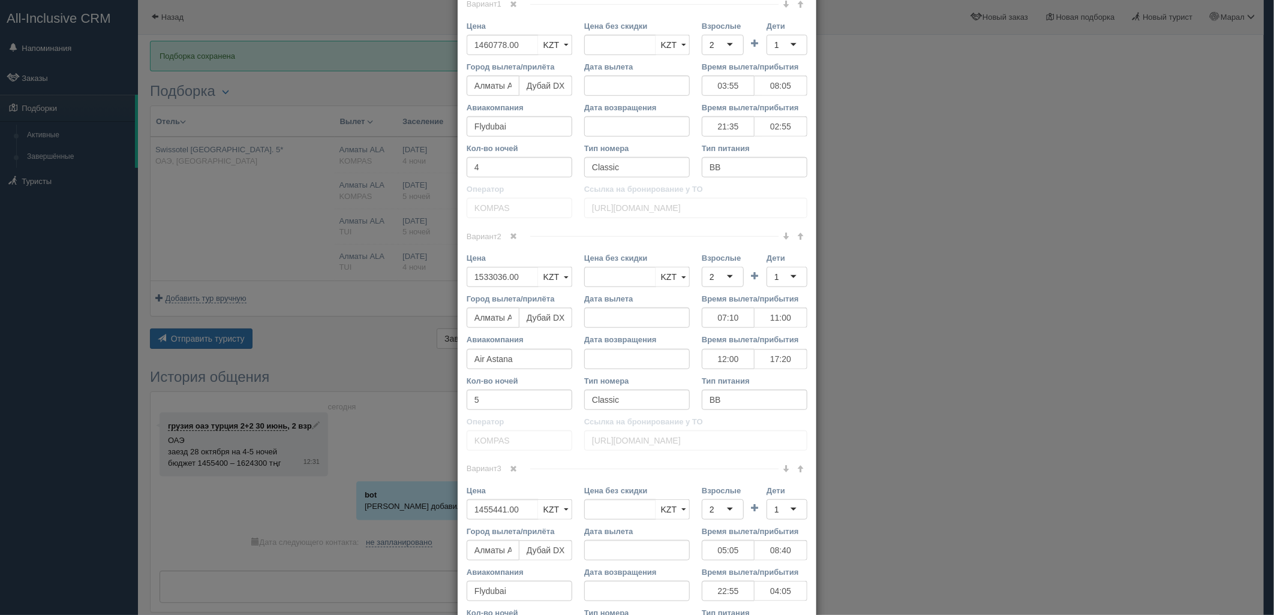
click at [797, 470] on span at bounding box center [800, 468] width 7 height 7
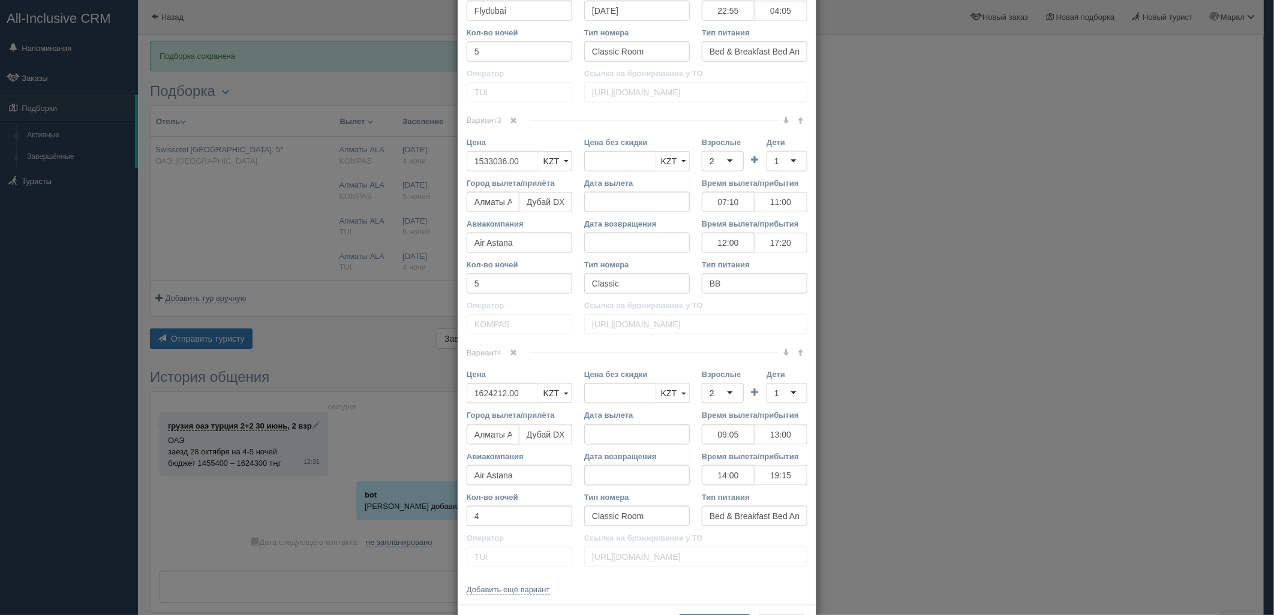
scroll to position [911, 0]
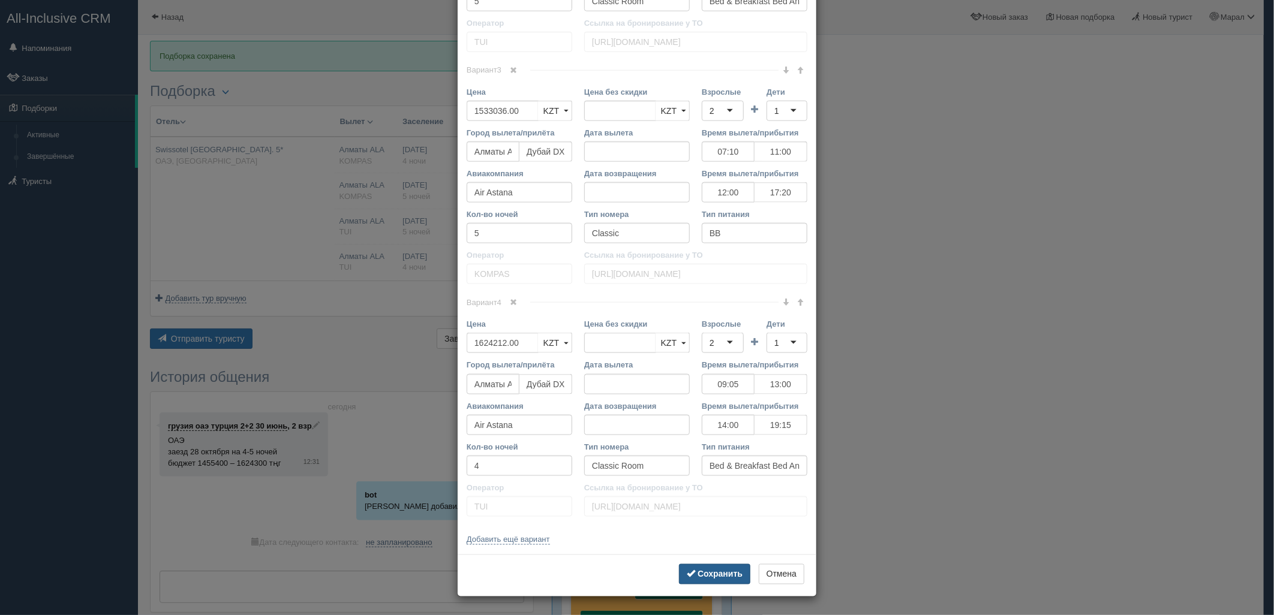
click at [696, 579] on button "Сохранить" at bounding box center [714, 574] width 71 height 20
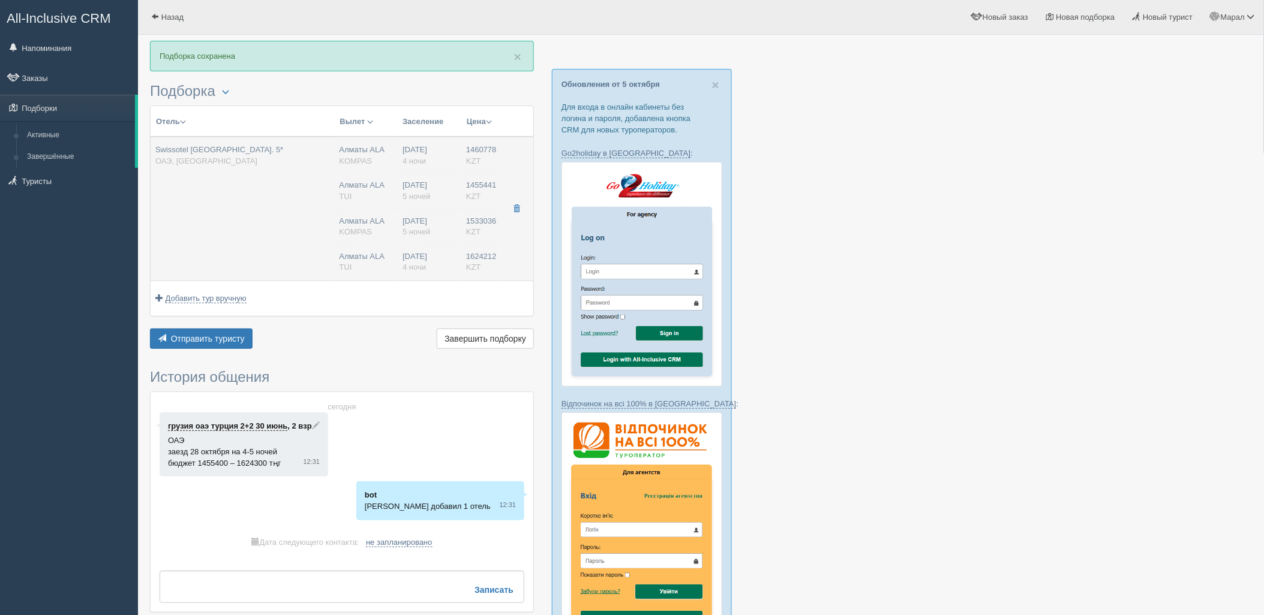
click at [282, 254] on td "Swissotel Al Murooj Hotel. 5* ОАЭ, Downtown" at bounding box center [243, 209] width 184 height 144
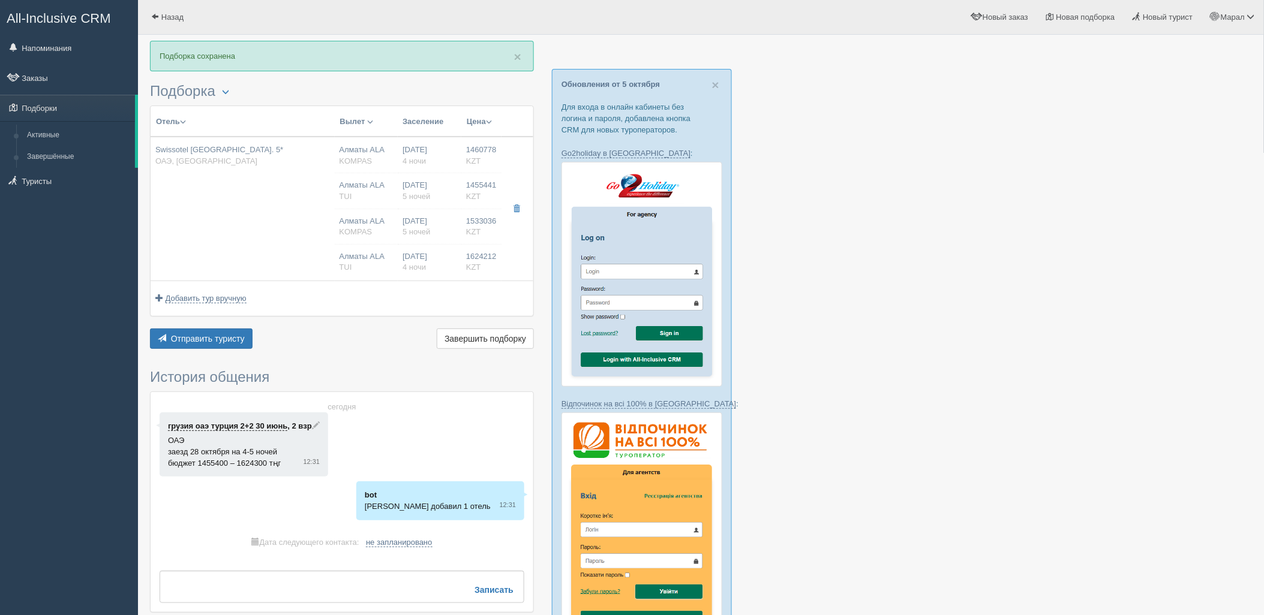
type input "03:55"
type input "08:05"
type input "21:35"
type input "02:55"
type input "07:10"
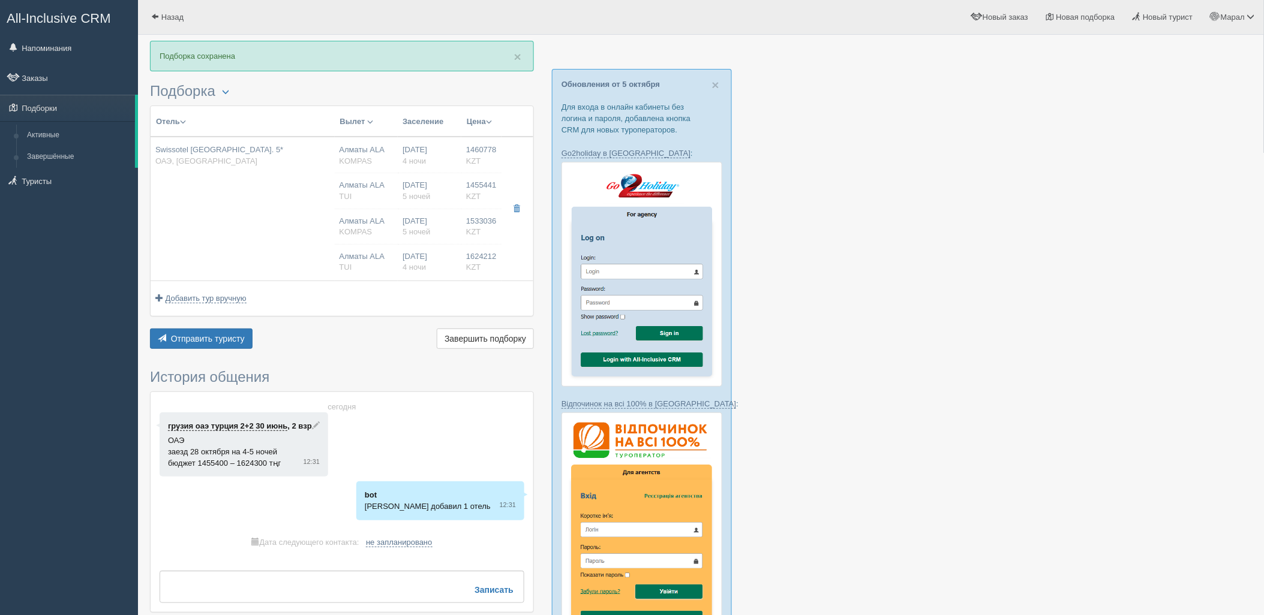
type input "11:00"
type input "12:00"
type input "17:20"
type input "09:05"
type input "13:00"
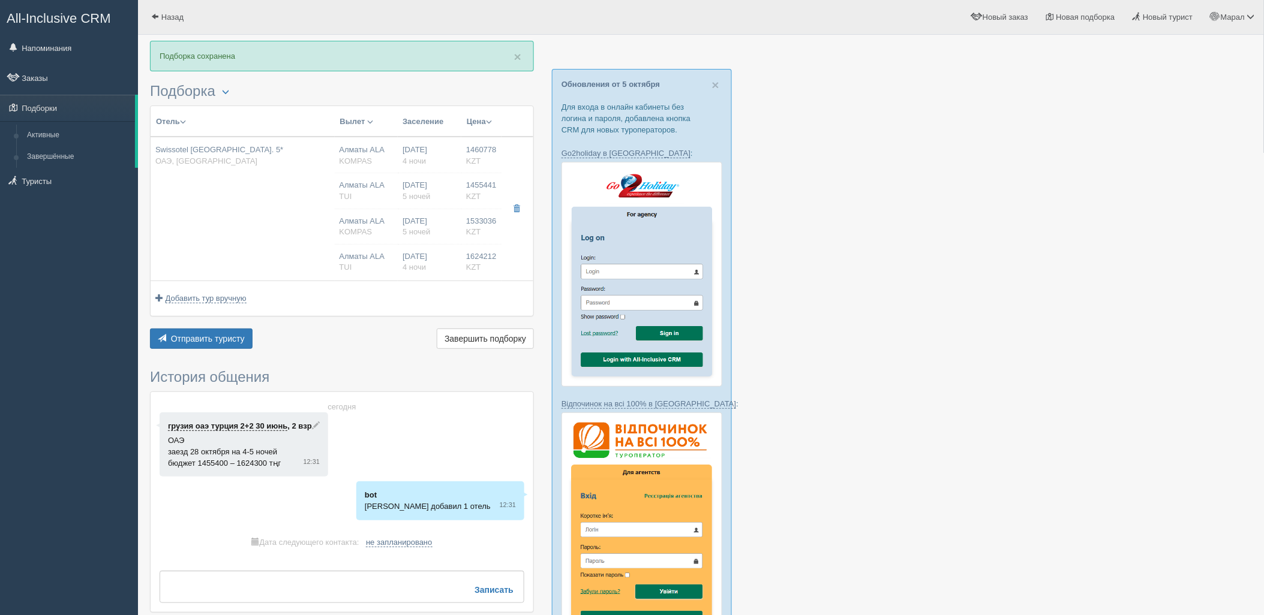
type input "14:00"
type input "19:15"
type input "05:05"
type input "08:40"
type input "22:55"
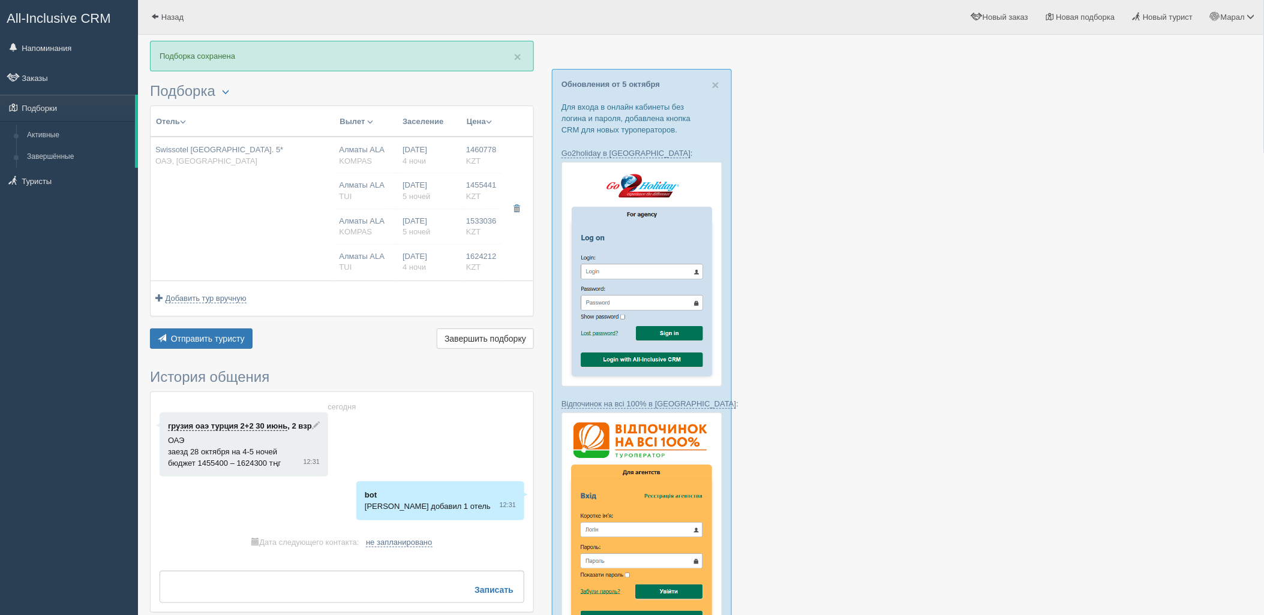
type input "04:05"
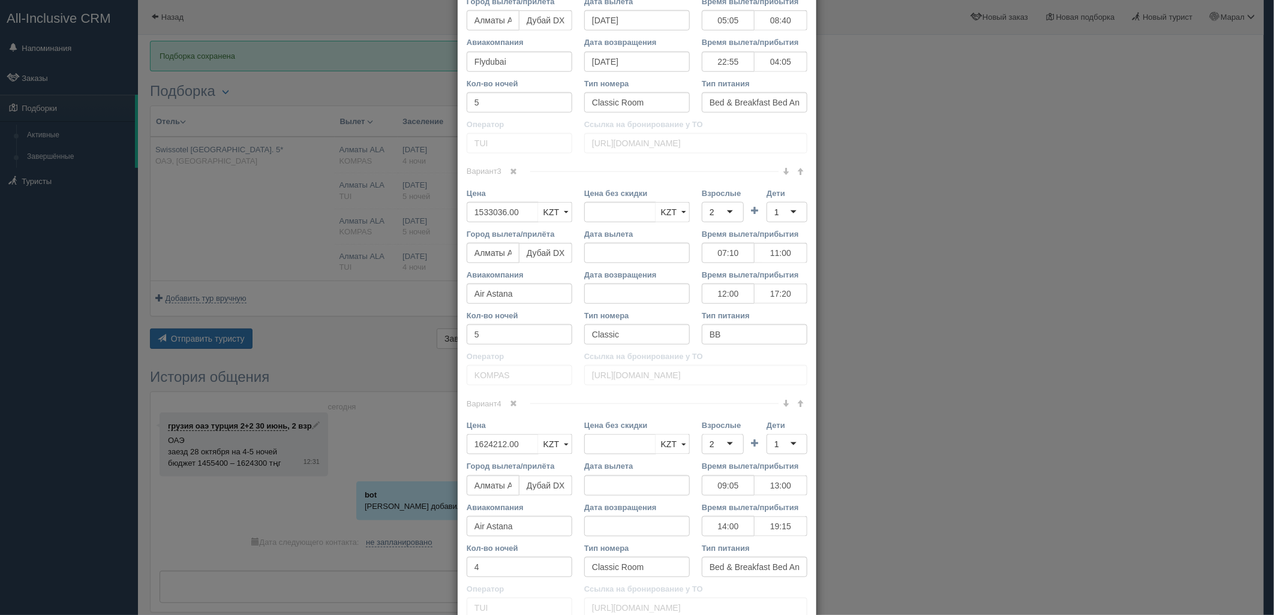
scroll to position [777, 0]
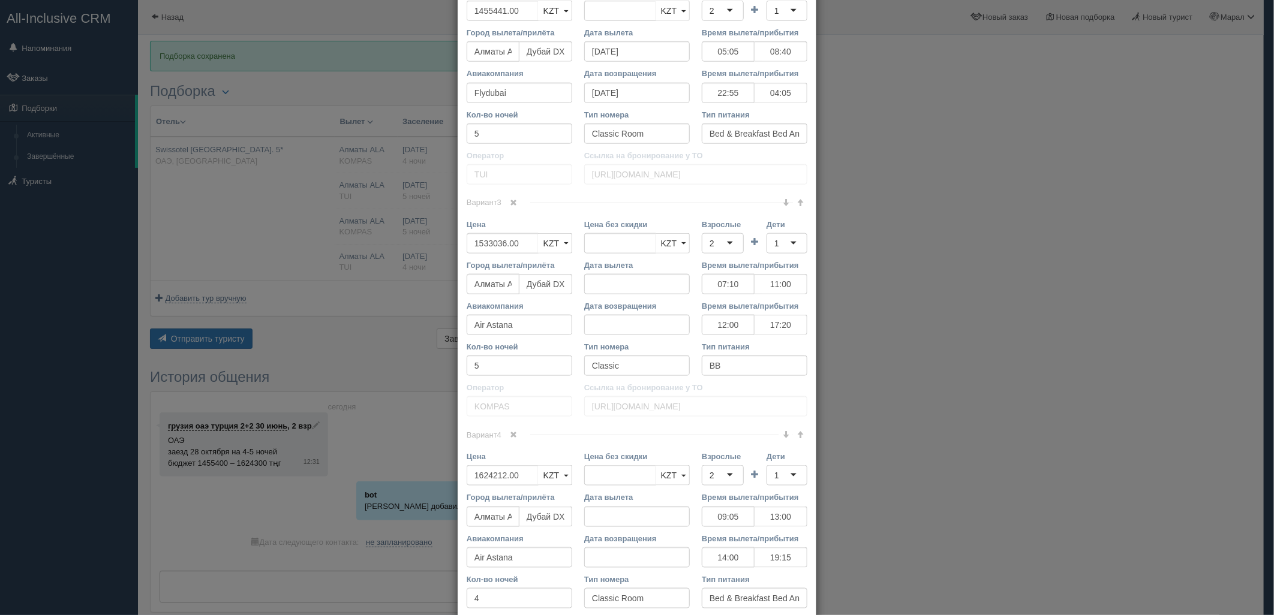
drag, startPoint x: 783, startPoint y: 202, endPoint x: 776, endPoint y: 224, distance: 22.6
click at [783, 202] on span at bounding box center [785, 202] width 7 height 7
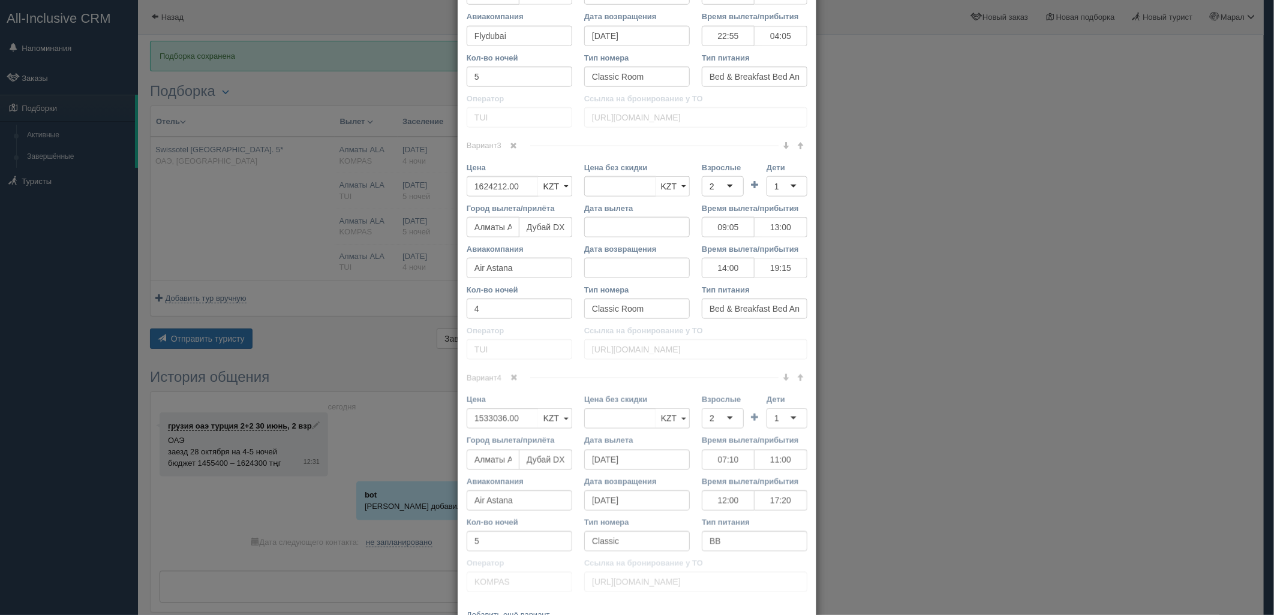
scroll to position [911, 0]
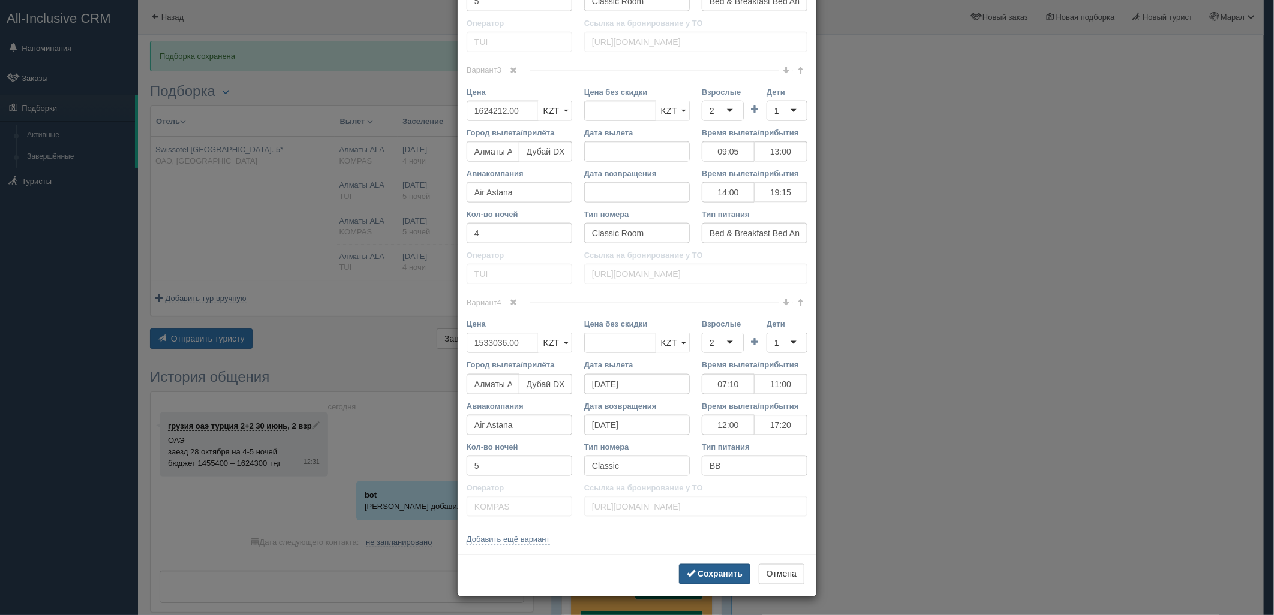
click at [720, 578] on b "Сохранить" at bounding box center [720, 575] width 45 height 10
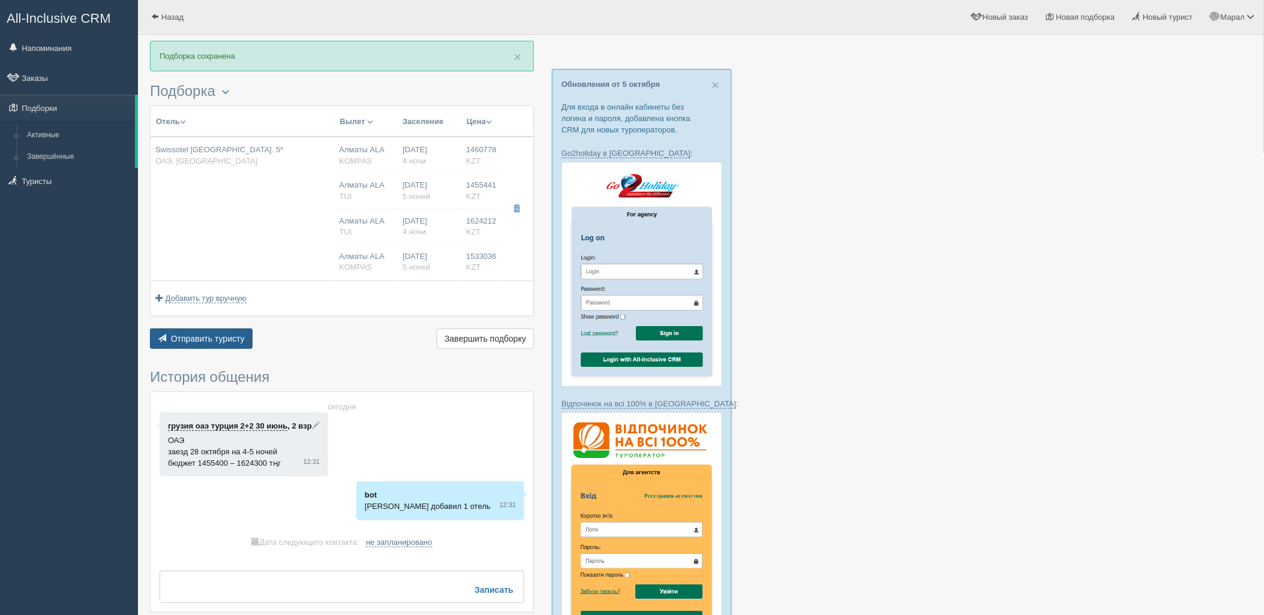
click at [240, 333] on button "Отправить туристу Отправить" at bounding box center [201, 339] width 103 height 20
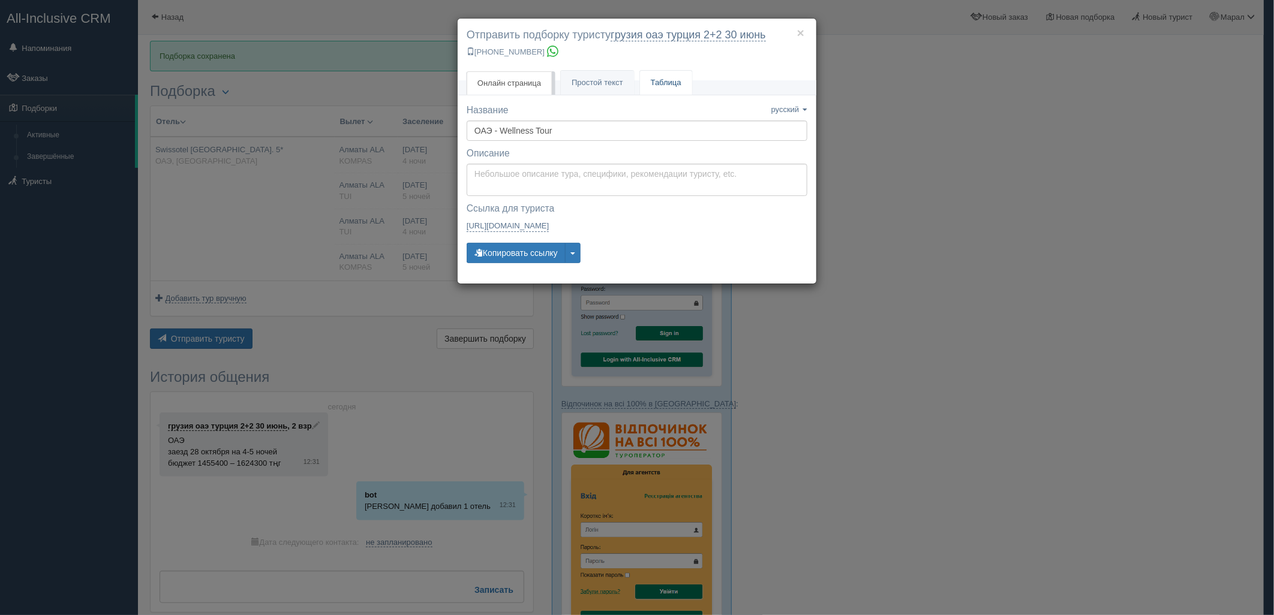
click at [671, 84] on link "Таблица" at bounding box center [666, 83] width 52 height 25
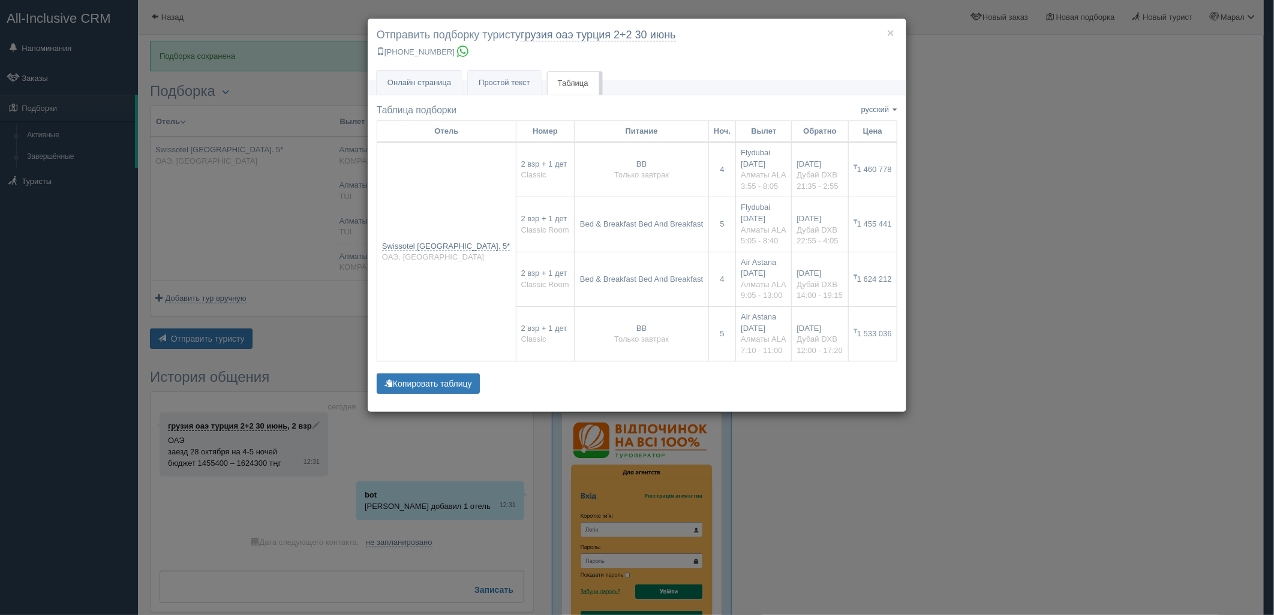
drag, startPoint x: 955, startPoint y: 221, endPoint x: 600, endPoint y: 229, distance: 355.2
click at [950, 221] on div "× Отправить подборку туристу грузия оаэ [GEOGRAPHIC_DATA] 2+2 [DATE] [PHONE_NUM…" at bounding box center [637, 307] width 1274 height 615
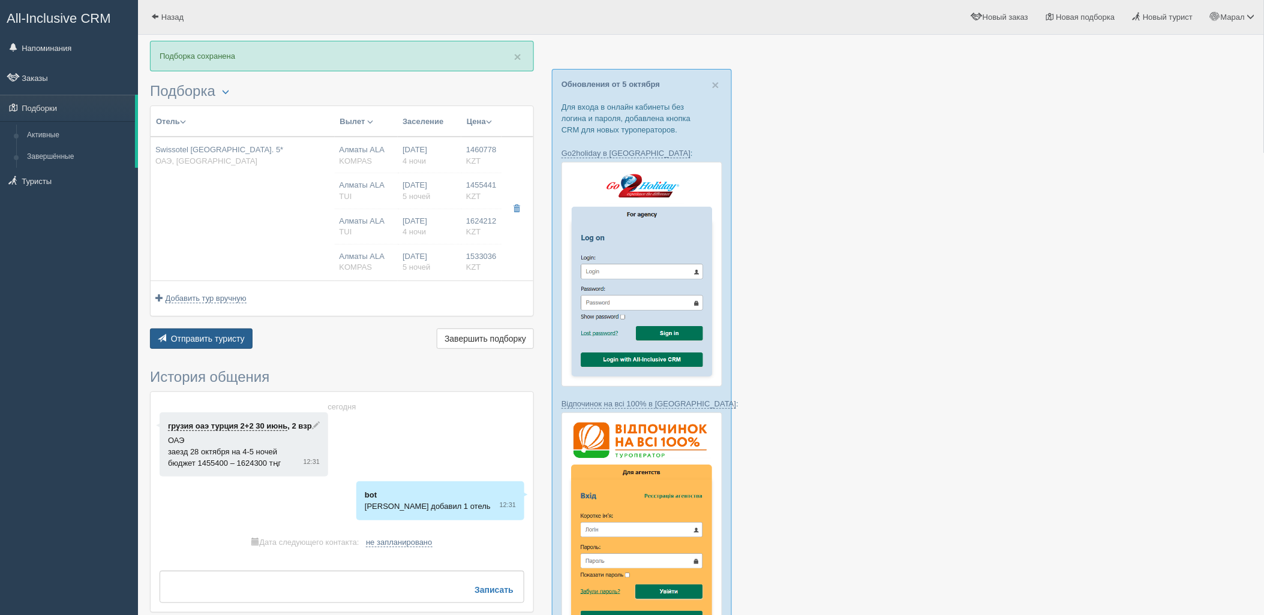
click at [235, 329] on button "Отправить туристу Отправить" at bounding box center [201, 339] width 103 height 20
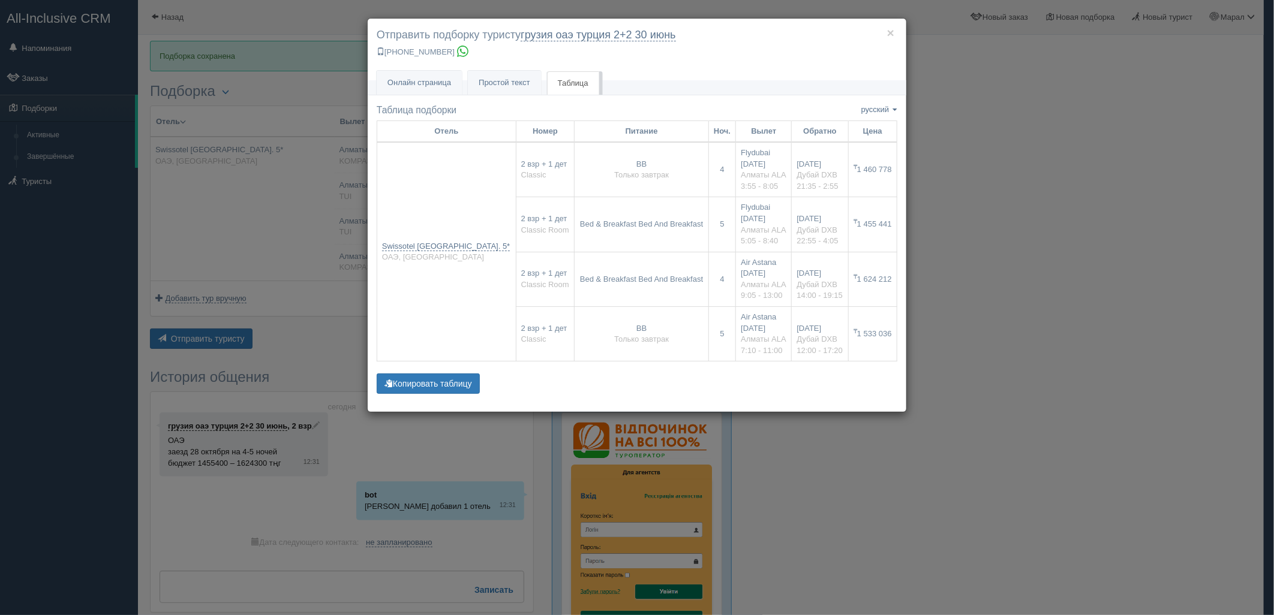
click at [1003, 278] on div "× Отправить подборку туристу грузия оаэ [GEOGRAPHIC_DATA] 2+2 [DATE] [PHONE_NUM…" at bounding box center [637, 307] width 1274 height 615
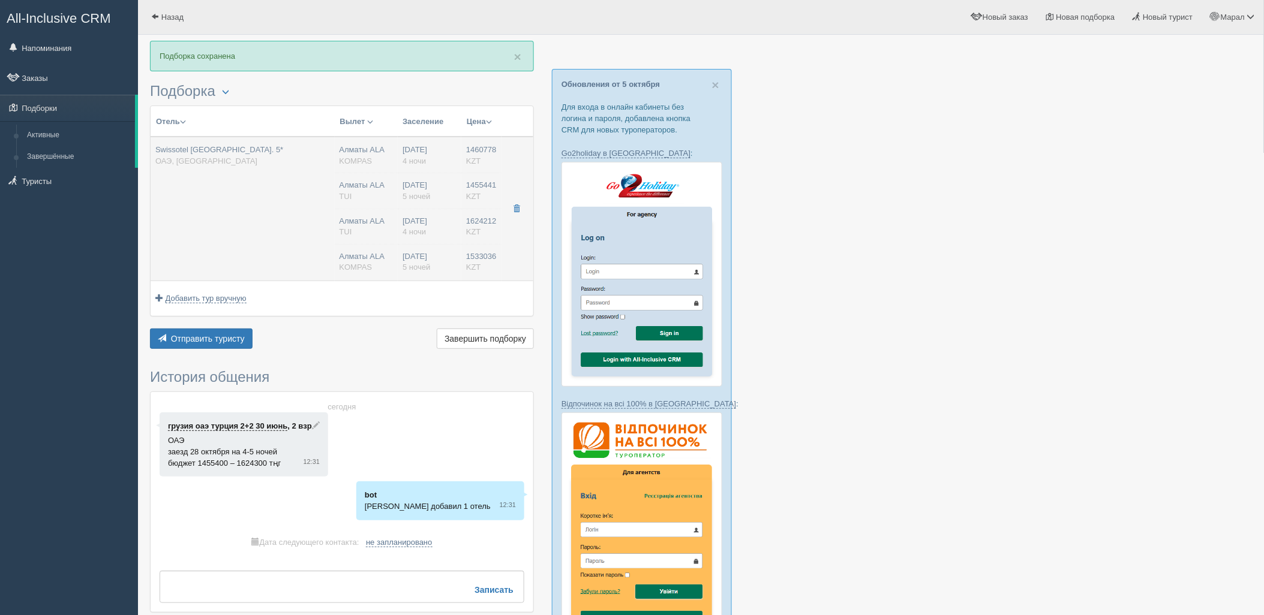
click at [310, 193] on td "Swissotel Al Murooj Hotel. 5* ОАЭ, Downtown" at bounding box center [243, 209] width 184 height 144
type input "03:55"
type input "08:05"
type input "21:35"
type input "02:55"
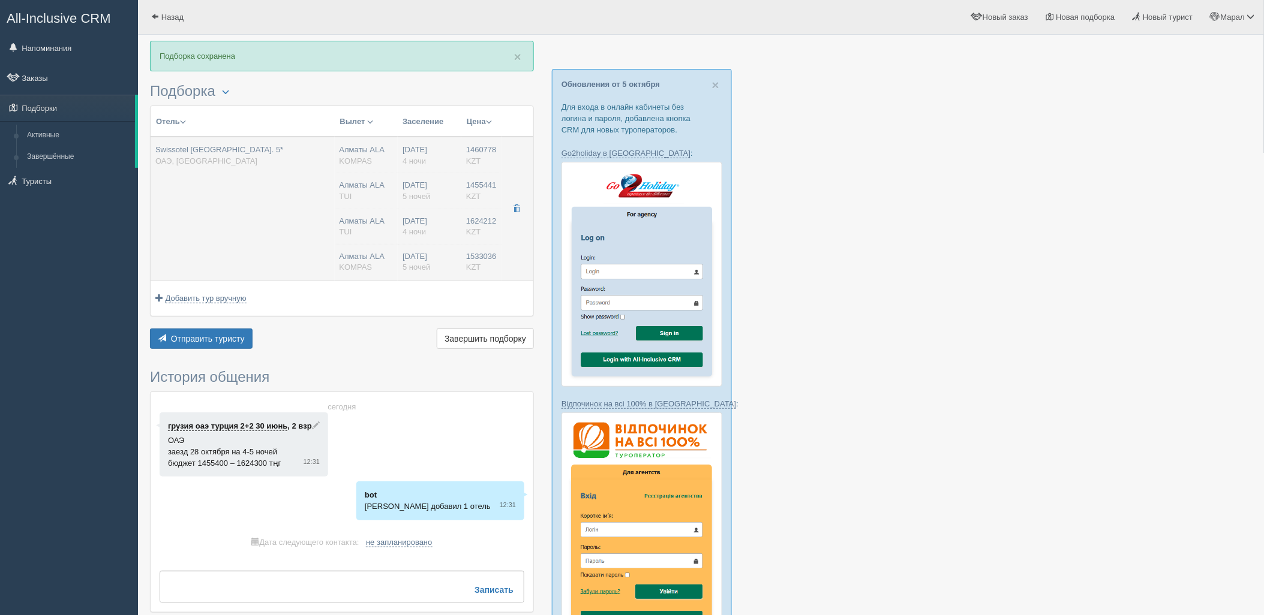
type input "09:05"
type input "13:00"
type input "14:00"
type input "19:15"
type input "05:05"
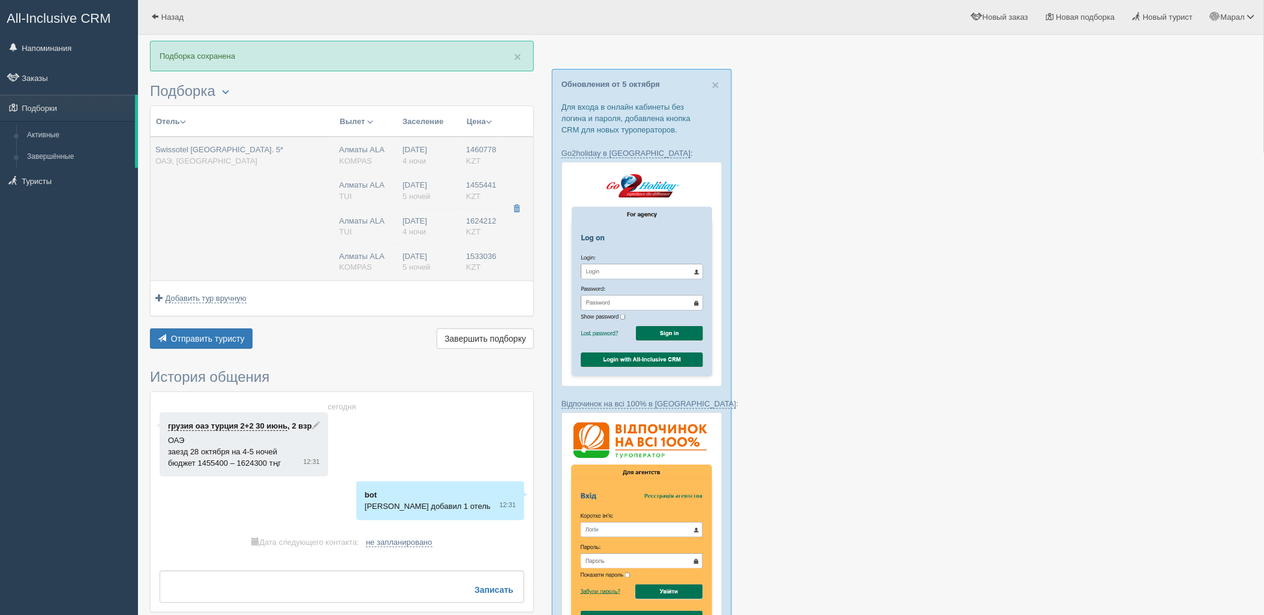
type input "08:40"
type input "22:55"
type input "04:05"
type input "07:10"
type input "11:00"
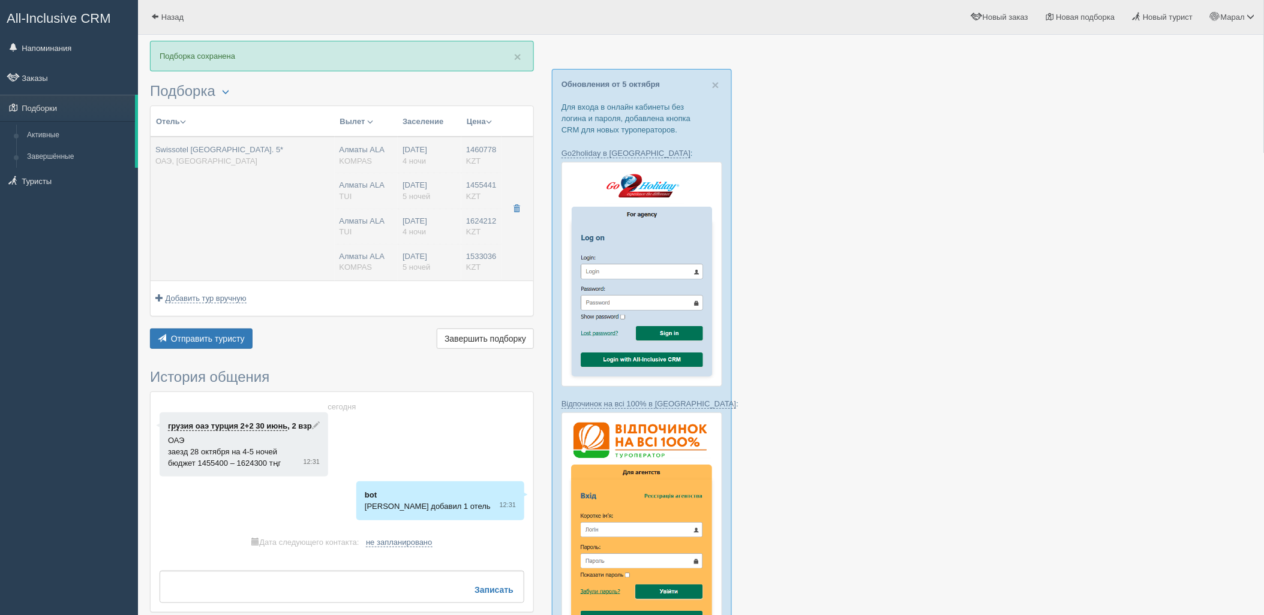
type input "12:00"
type input "17:20"
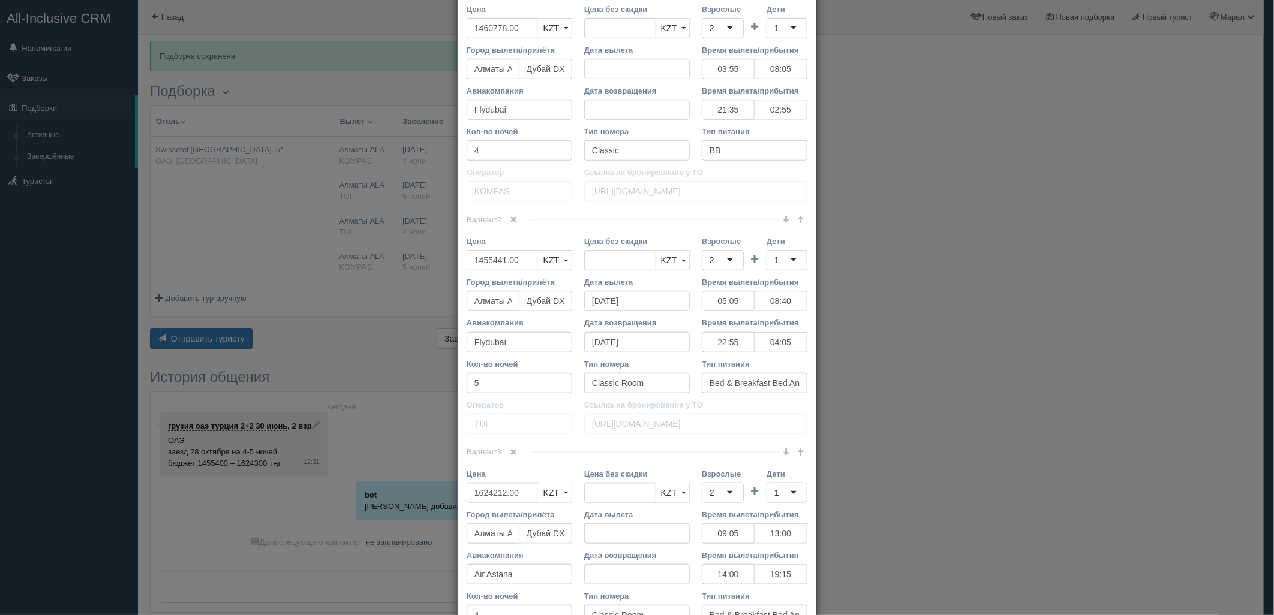
scroll to position [533, 0]
click at [797, 450] on span at bounding box center [800, 447] width 7 height 7
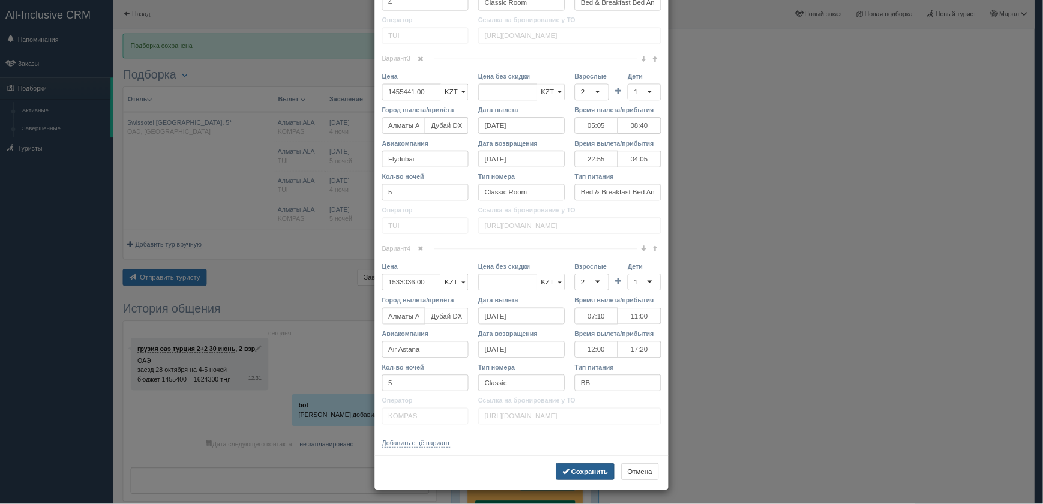
scroll to position [911, 0]
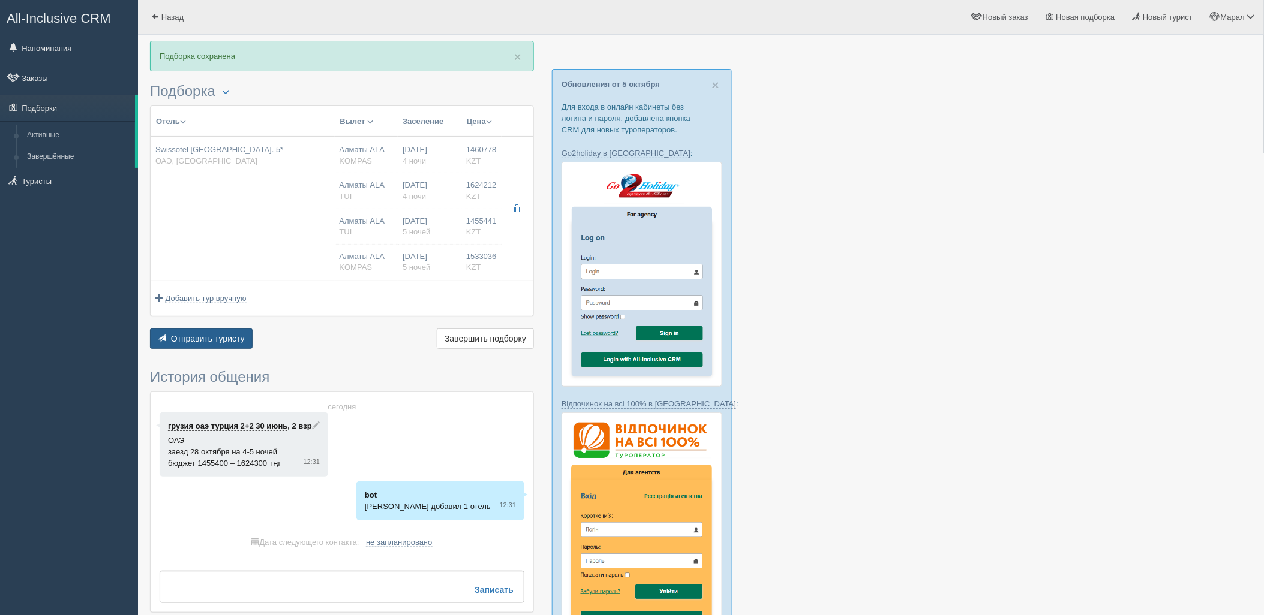
click at [195, 342] on span "Отправить туристу" at bounding box center [208, 339] width 74 height 10
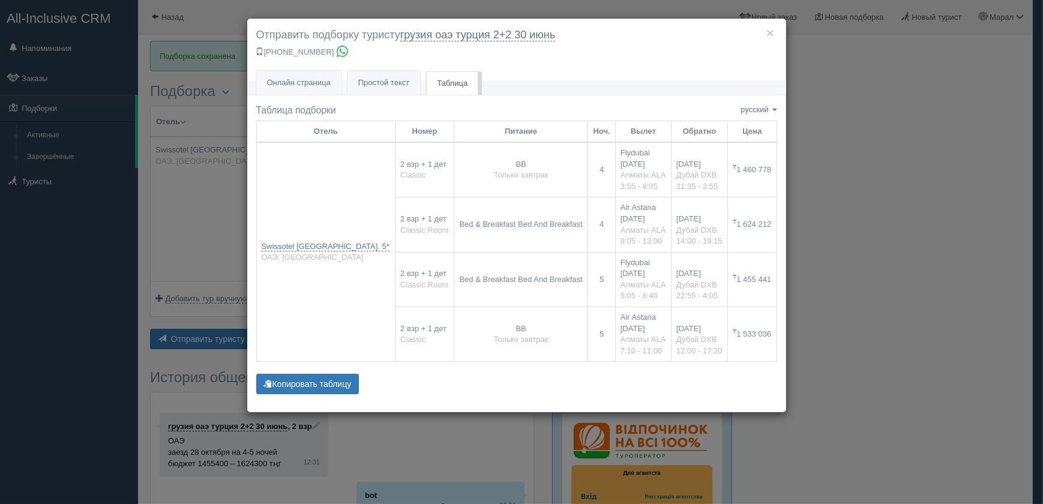
click at [912, 256] on div "× Отправить подборку туристу грузия оаэ [GEOGRAPHIC_DATA] 2+2 [DATE] [PHONE_NUM…" at bounding box center [521, 252] width 1043 height 504
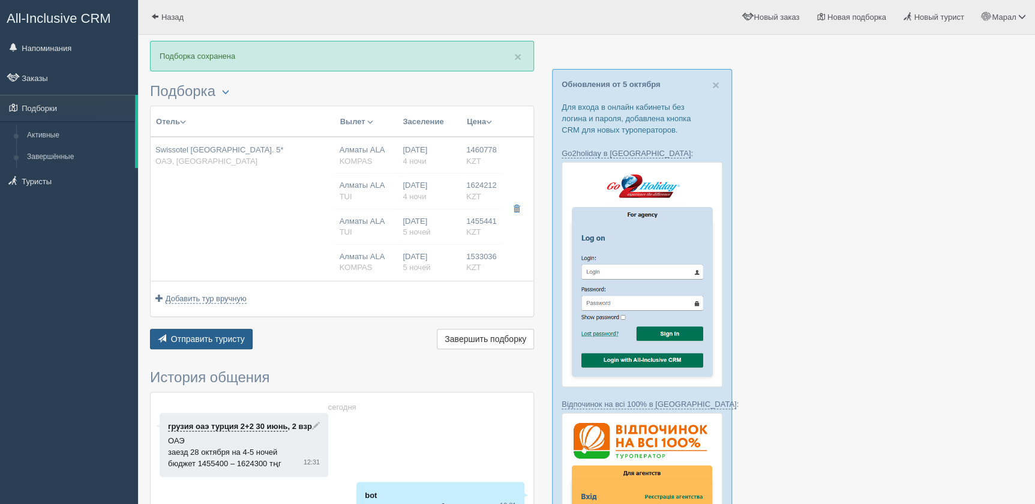
click at [223, 343] on button "Отправить туристу Отправить" at bounding box center [201, 339] width 103 height 20
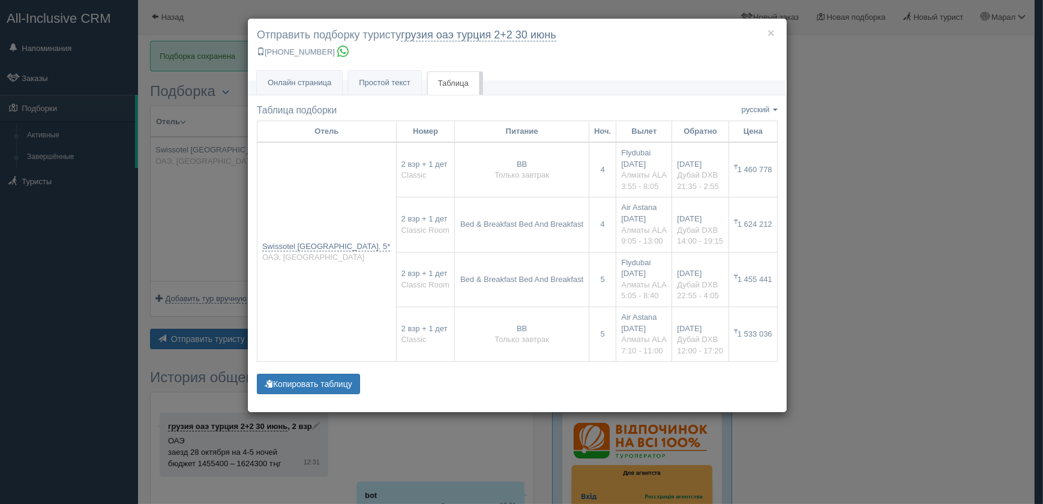
click at [900, 202] on div "× Отправить подборку туристу грузия оаэ [GEOGRAPHIC_DATA] 2+2 [DATE] [PHONE_NUM…" at bounding box center [521, 252] width 1043 height 504
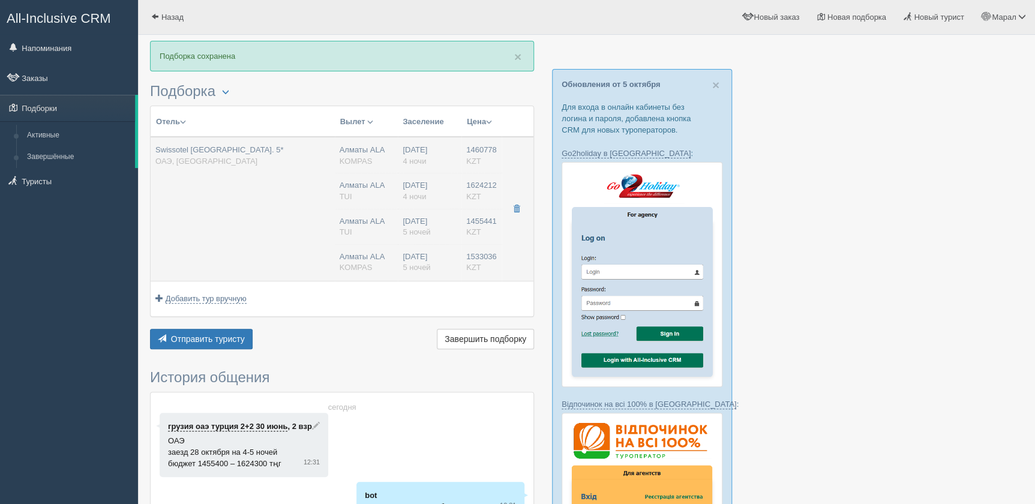
click at [340, 230] on span "TUI" at bounding box center [346, 231] width 13 height 9
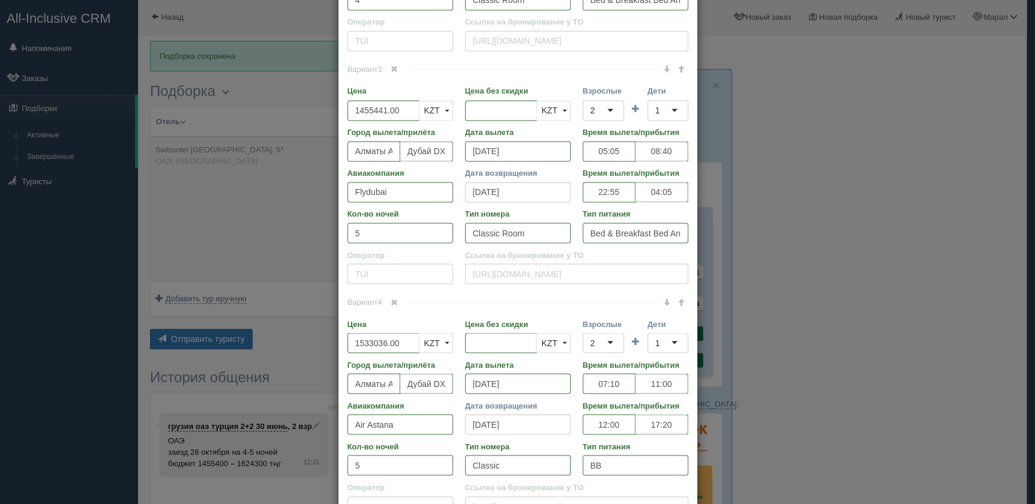
type input "03:55"
type input "08:05"
type input "21:35"
type input "02:55"
type input "05:05"
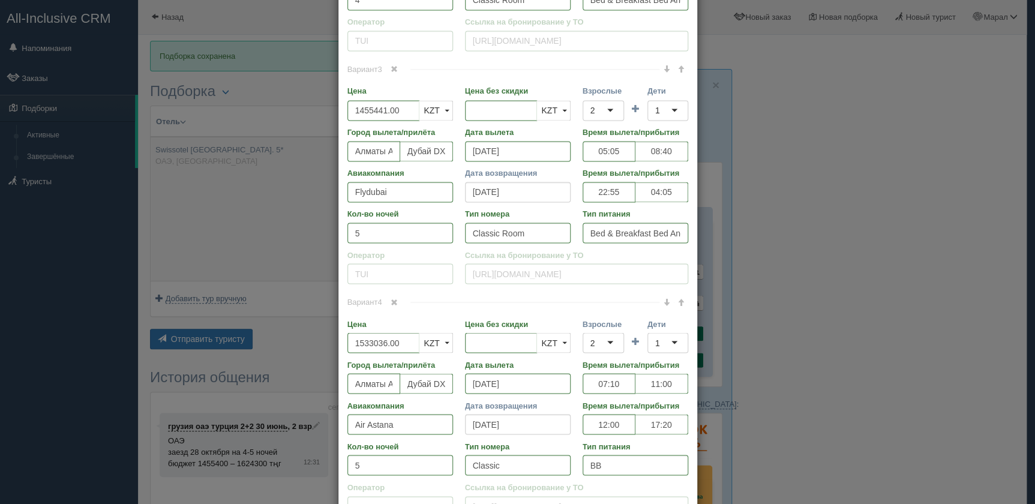
type input "08:40"
type input "22:55"
type input "04:05"
type input "07:10"
type input "11:00"
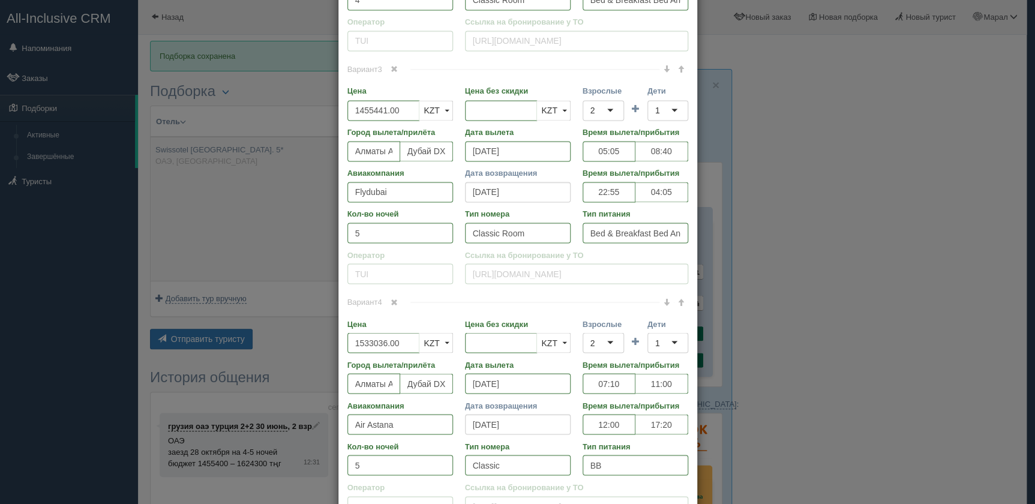
type input "12:00"
type input "17:20"
type input "09:05"
type input "13:00"
type input "14:00"
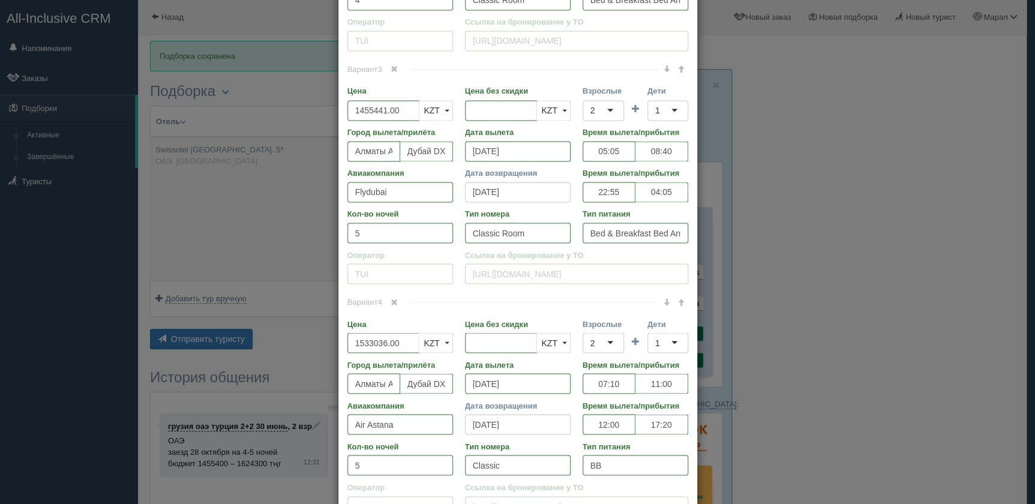
type input "19:15"
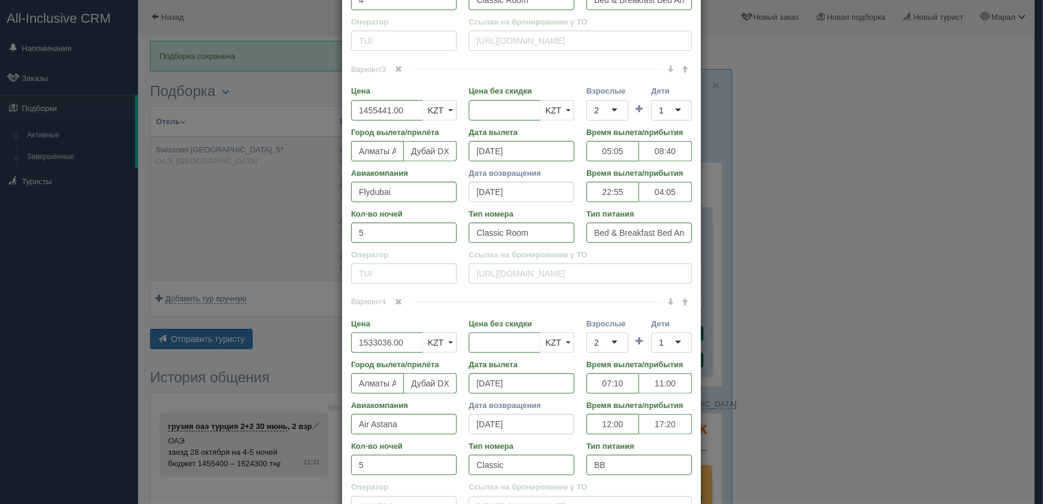
scroll to position [0, 0]
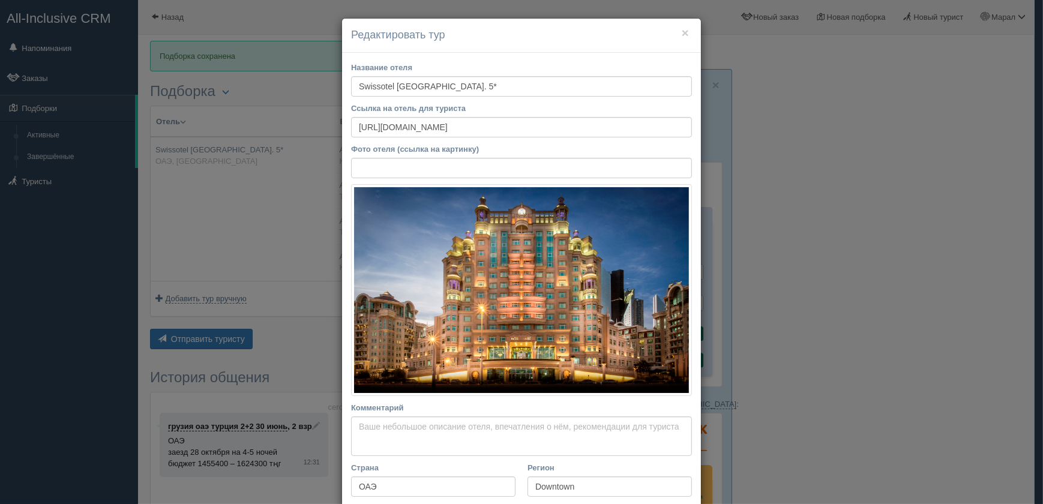
drag, startPoint x: 792, startPoint y: 251, endPoint x: 763, endPoint y: 251, distance: 28.8
click at [792, 251] on div "× Редактировать тур Название отеля Swissotel Al Murooj Hotel. 5* Ссылка на отел…" at bounding box center [521, 252] width 1043 height 504
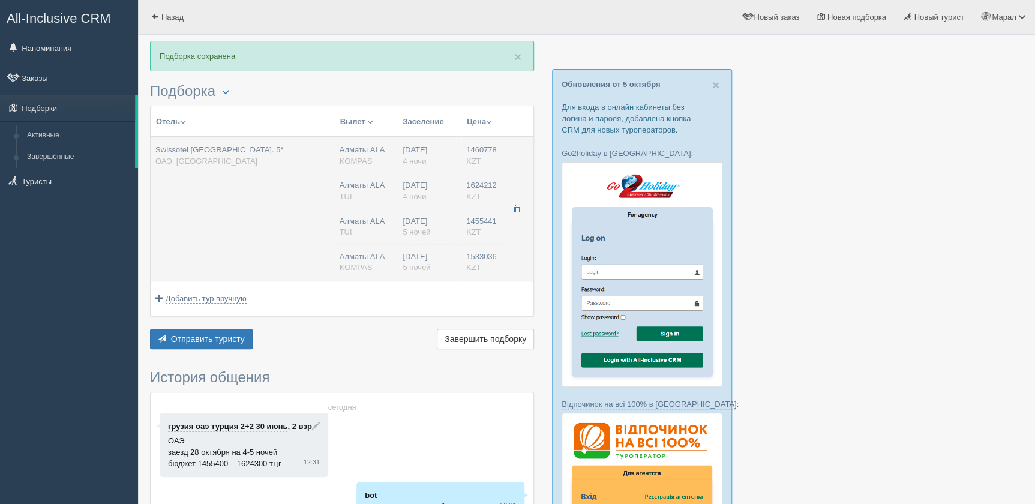
click at [322, 239] on td "Swissotel Al Murooj Hotel. 5* ОАЭ, Downtown" at bounding box center [243, 209] width 184 height 144
type input "03:55"
type input "08:05"
type input "21:35"
type input "02:55"
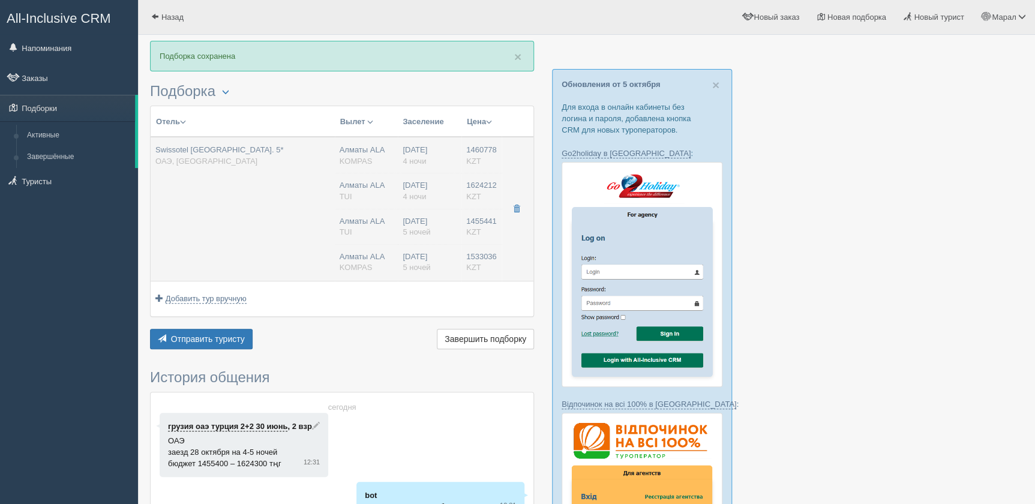
type input "05:05"
type input "08:40"
type input "22:55"
type input "04:05"
type input "07:10"
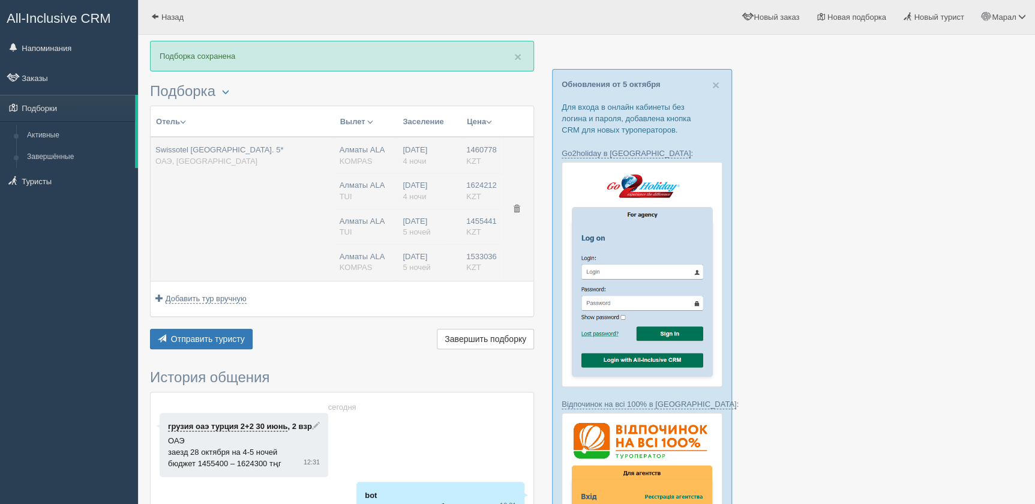
type input "11:00"
type input "12:00"
type input "17:20"
type input "09:05"
type input "13:00"
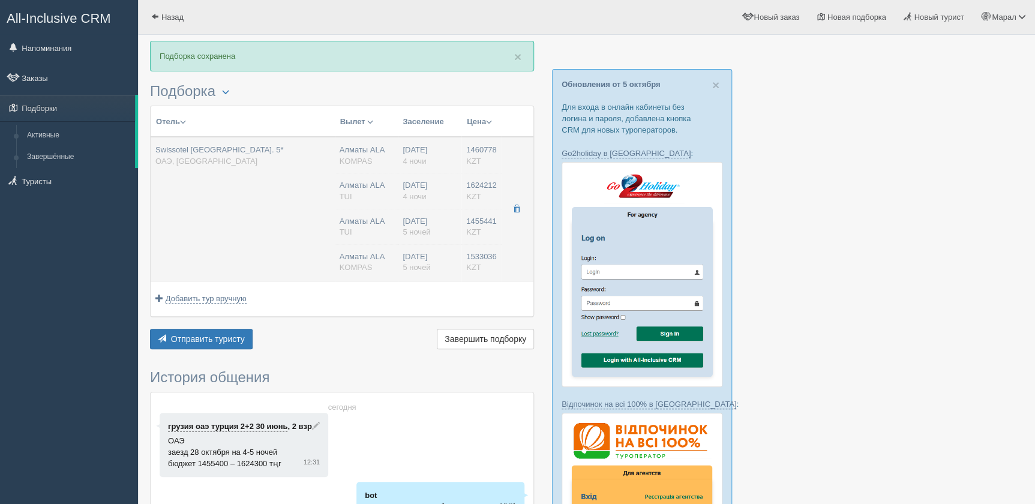
type input "14:00"
type input "19:15"
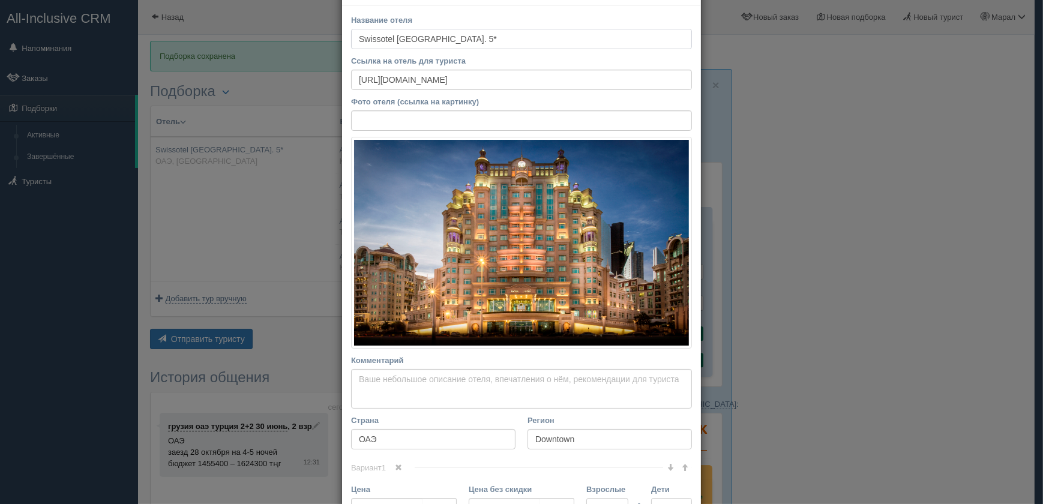
scroll to position [218, 0]
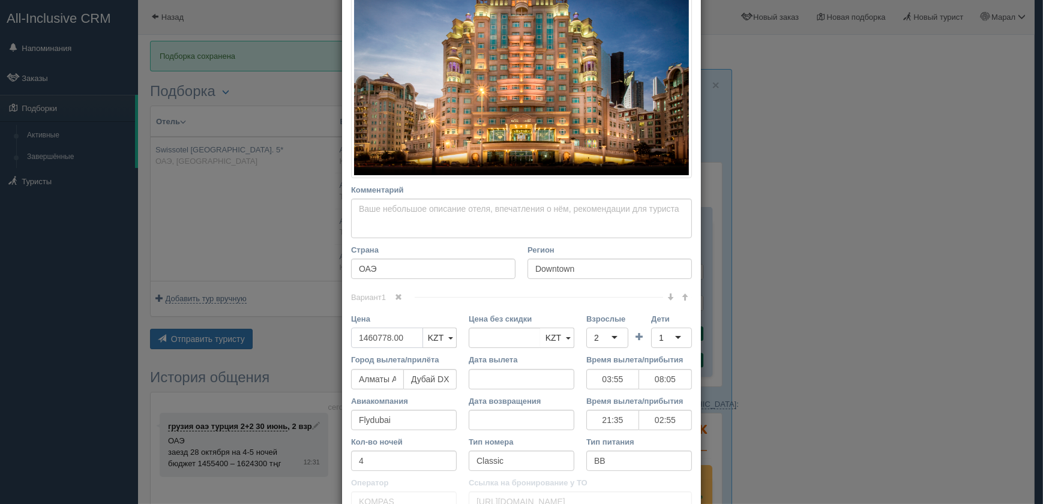
click at [368, 337] on input "1460778.00" at bounding box center [387, 338] width 72 height 20
type input "14610778.00"
type input "1460778.00"
type input "1475385"
drag, startPoint x: 526, startPoint y: 341, endPoint x: 418, endPoint y: 343, distance: 108.0
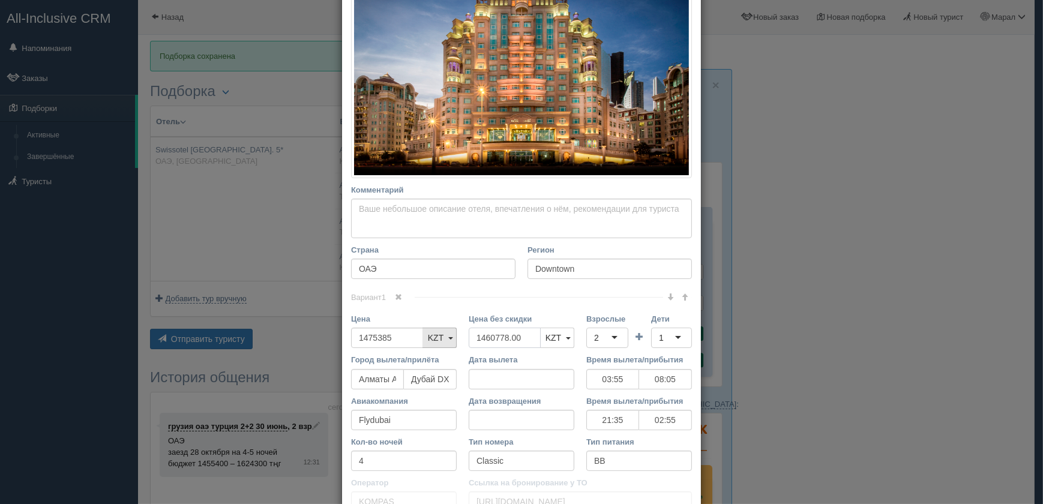
click at [418, 343] on div "Цена 1475385 KZT USD EUR KZT KZT USD EUR Цена без скидки 1460778.00 KZT USD EUR…" at bounding box center [521, 333] width 353 height 41
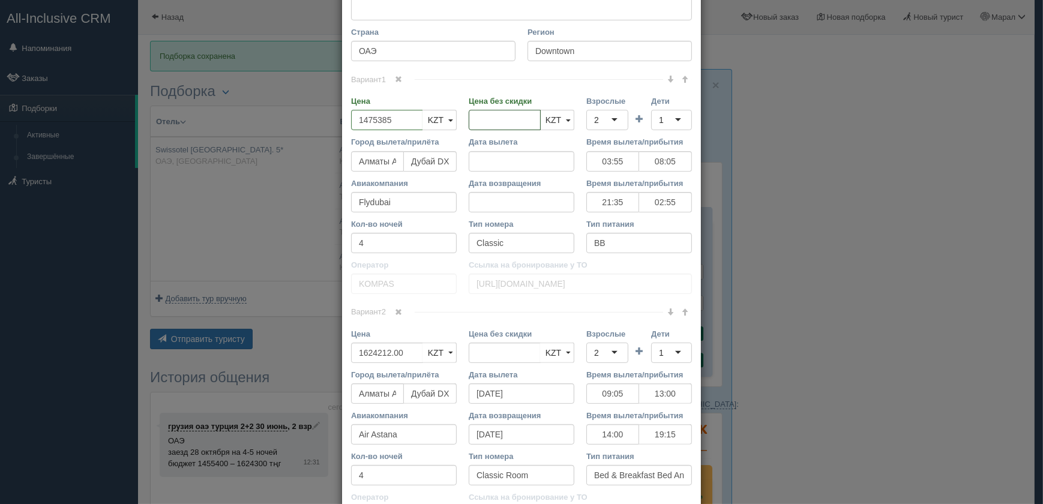
scroll to position [436, 0]
drag, startPoint x: 410, startPoint y: 348, endPoint x: 303, endPoint y: 344, distance: 106.8
click at [307, 345] on div "× Редактировать тур Название отеля Swissotel Al Murooj Hotel. 5* Ссылка на отел…" at bounding box center [521, 252] width 1043 height 504
type input "1"
type input "1624212.00"
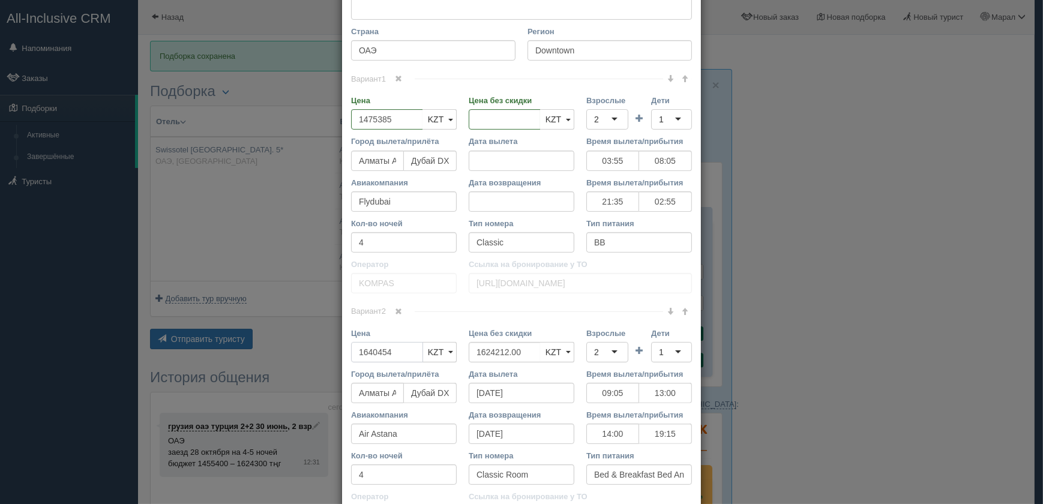
type input "1640454"
drag, startPoint x: 523, startPoint y: 348, endPoint x: 420, endPoint y: 352, distance: 103.3
click at [420, 352] on div "Цена 1640454 KZT USD EUR KZT KZT USD EUR Цена без скидки KZT USD EUR KZT KZT US…" at bounding box center [521, 348] width 353 height 41
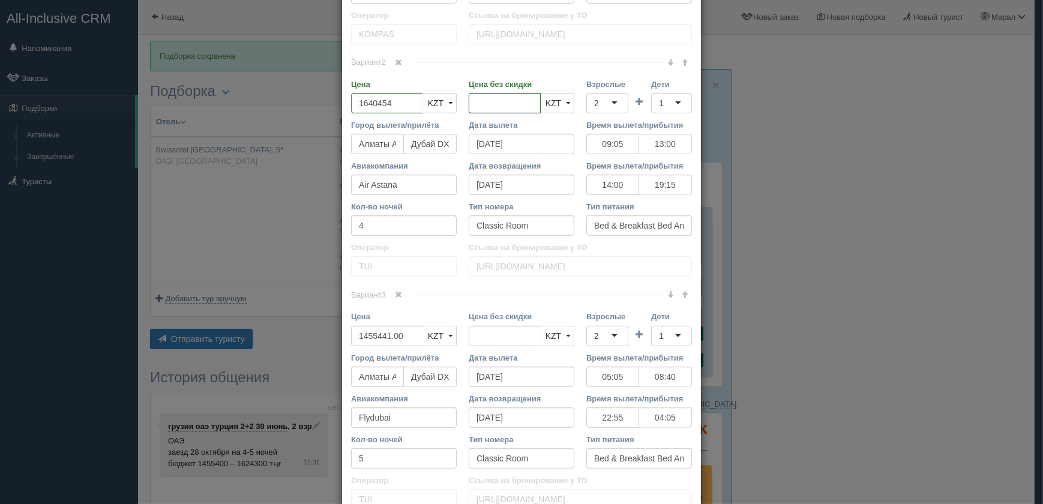
scroll to position [708, 0]
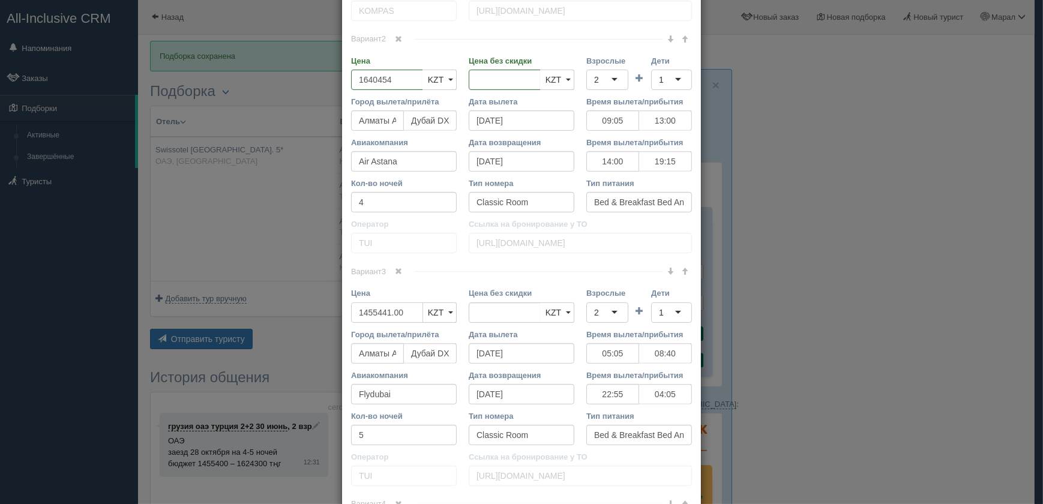
drag, startPoint x: 412, startPoint y: 308, endPoint x: 299, endPoint y: 311, distance: 113.4
click at [299, 311] on div "× Редактировать тур Название отеля Swissotel Al Murooj Hotel. 5* Ссылка на отел…" at bounding box center [521, 252] width 1043 height 504
type input "1"
type input "1455441.00"
type input "1469995"
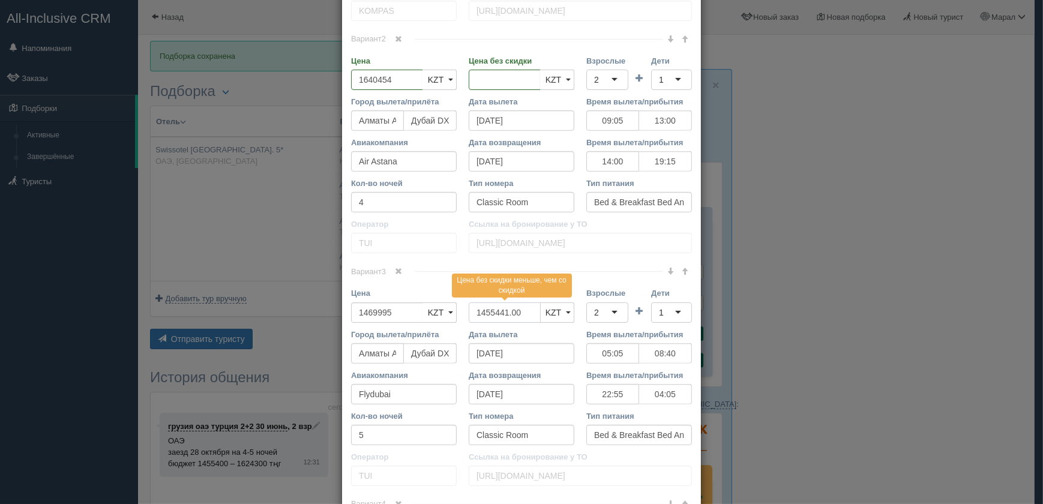
drag, startPoint x: 528, startPoint y: 311, endPoint x: 476, endPoint y: 312, distance: 52.2
click at [476, 312] on input "1455441.00" at bounding box center [504, 312] width 72 height 20
type input "1"
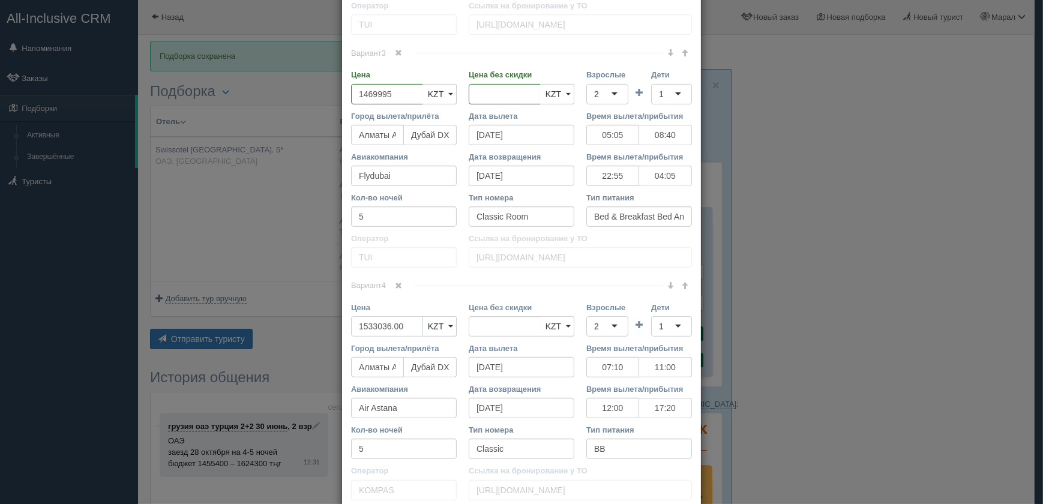
drag, startPoint x: 408, startPoint y: 326, endPoint x: 283, endPoint y: 325, distance: 124.8
click at [283, 325] on div "× Редактировать тур Название отеля Swissotel Al Murooj Hotel. 5* Ссылка на отел…" at bounding box center [521, 252] width 1043 height 504
type input "1"
type input "1533036.00"
type input "1548366"
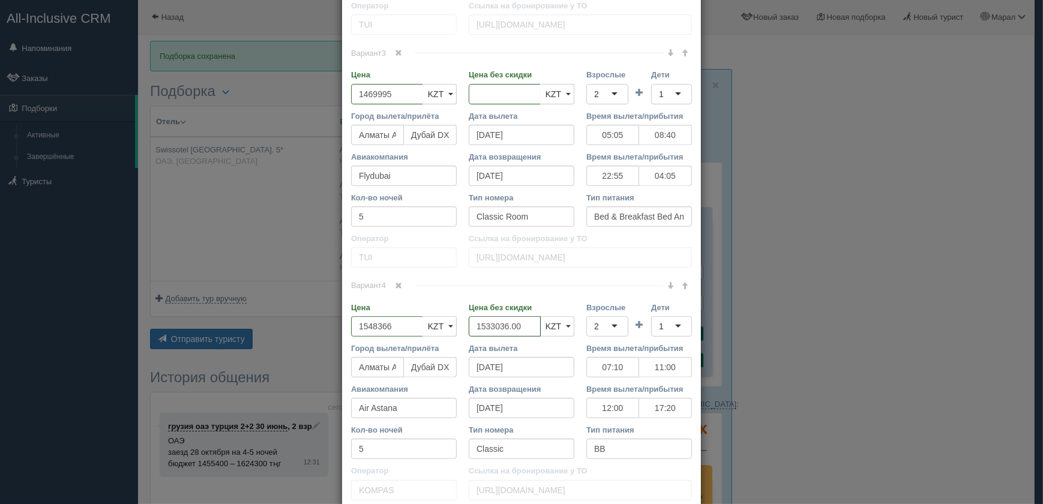
drag, startPoint x: 530, startPoint y: 326, endPoint x: 414, endPoint y: 325, distance: 115.8
click at [414, 325] on div "Цена 1548366 KZT USD EUR KZT KZT USD EUR Цена без скидки 1533036.00 KZT USD EUR…" at bounding box center [521, 322] width 353 height 41
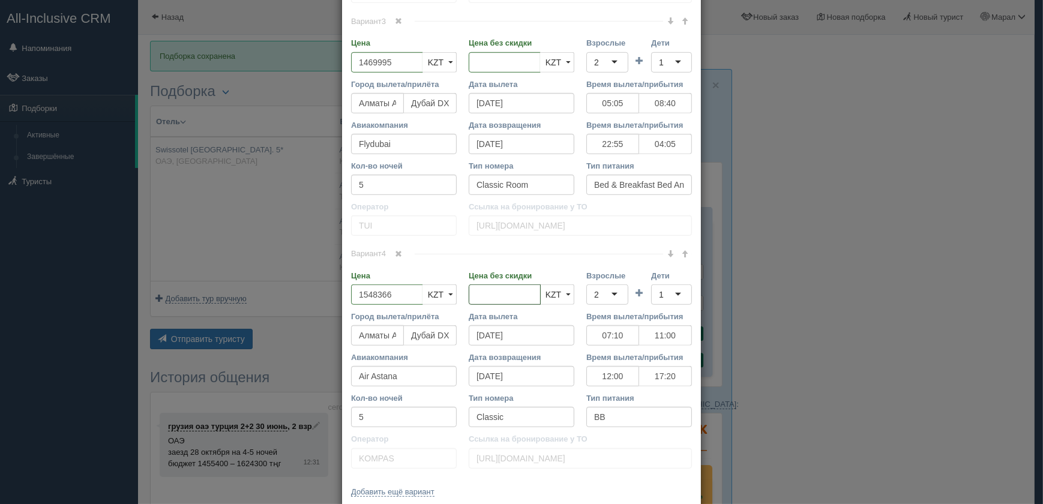
scroll to position [1020, 0]
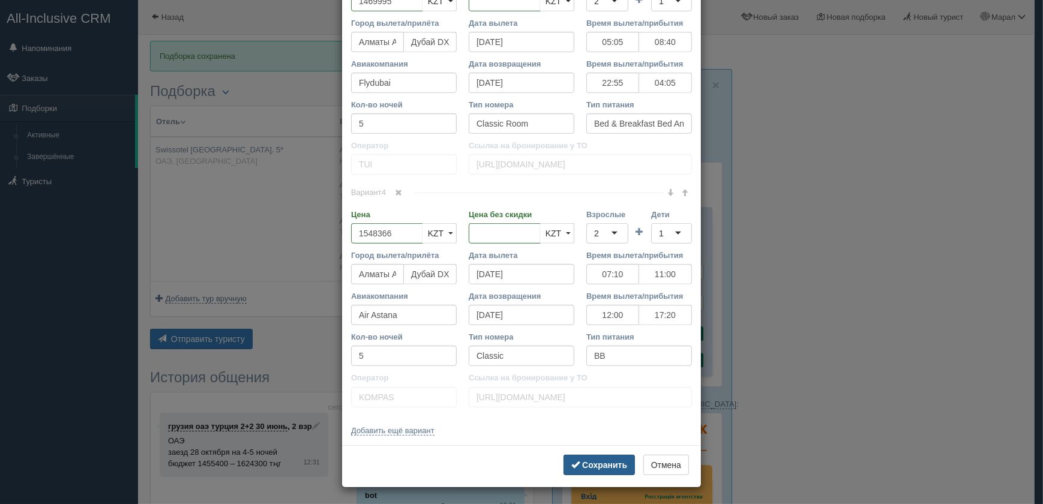
click at [619, 462] on b "Сохранить" at bounding box center [604, 465] width 45 height 10
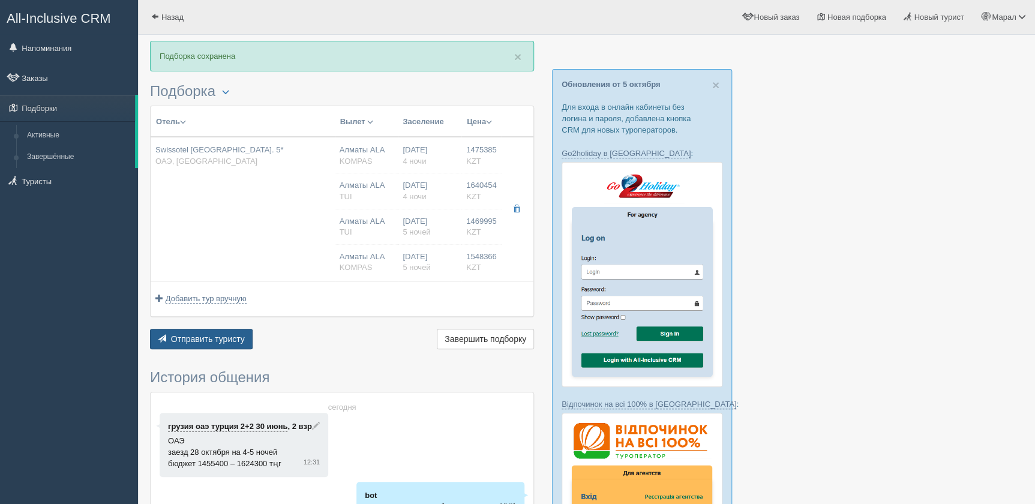
click at [222, 335] on span "Отправить туристу" at bounding box center [208, 339] width 74 height 10
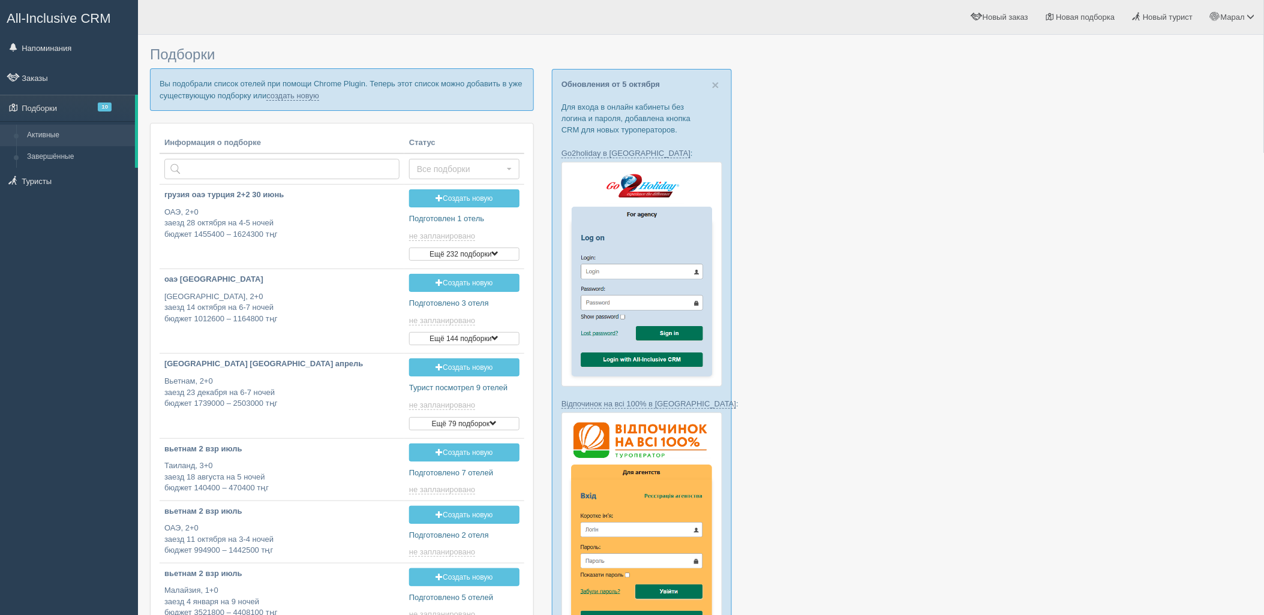
click at [298, 88] on p "Вы подобрали список отелей при помощи Chrome Plugin. Теперь этот список можно д…" at bounding box center [342, 89] width 384 height 42
click at [298, 94] on link "создать новую" at bounding box center [292, 96] width 53 height 10
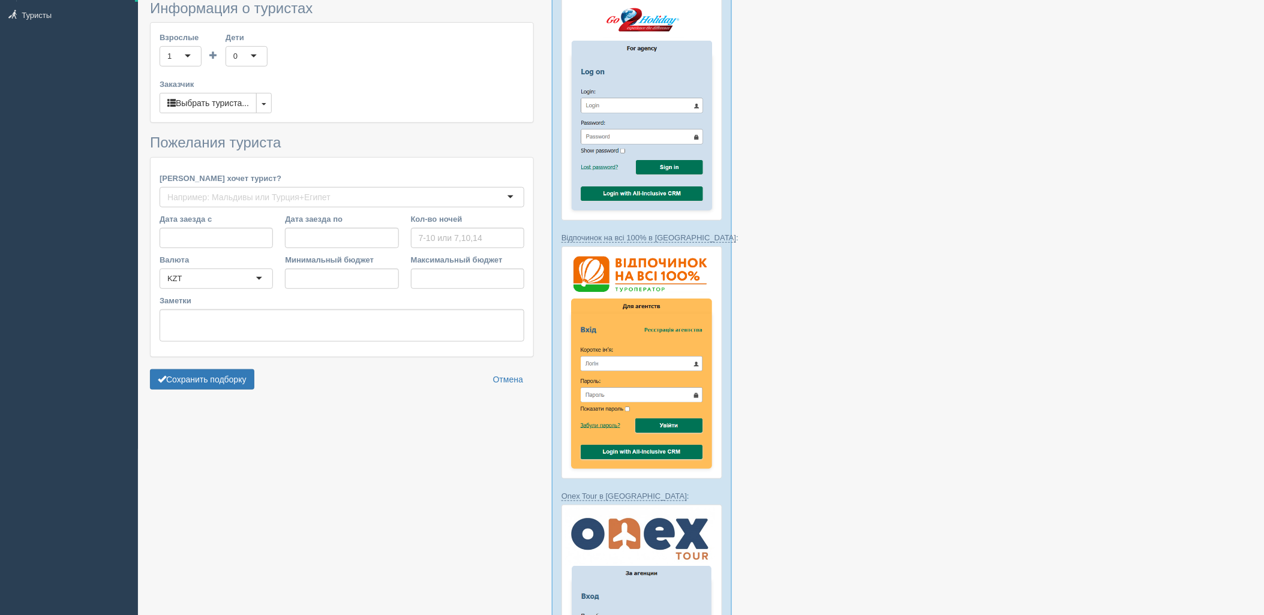
type input "6"
type input "1396200"
type input "2323600"
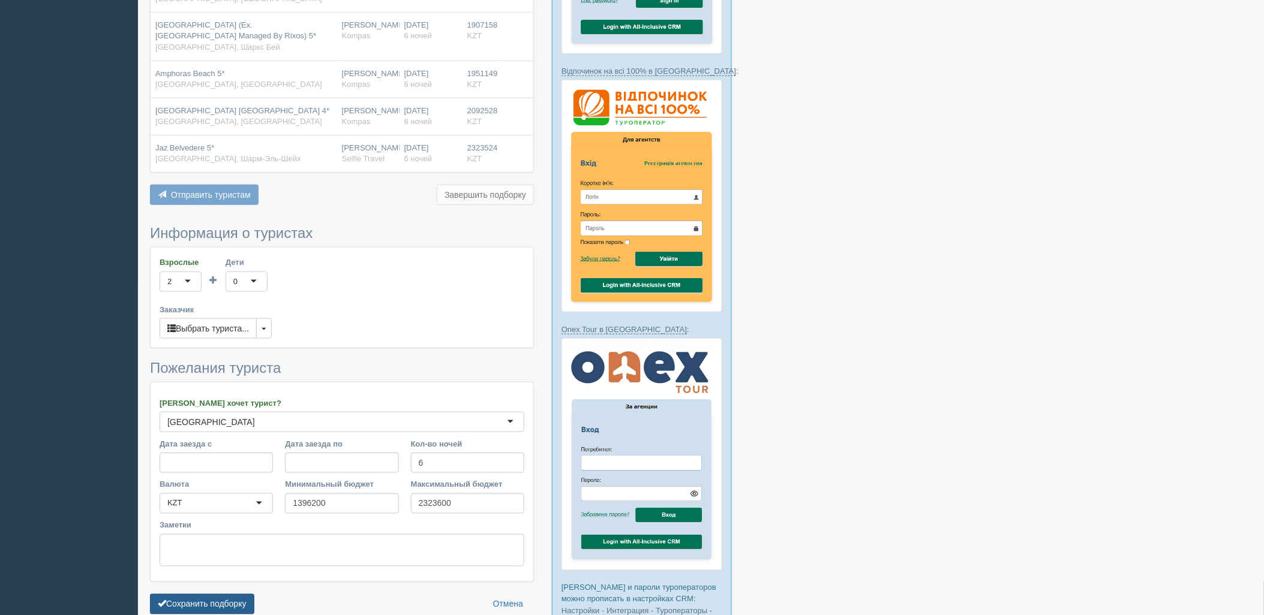
click at [230, 597] on button "Сохранить подборку" at bounding box center [202, 604] width 104 height 20
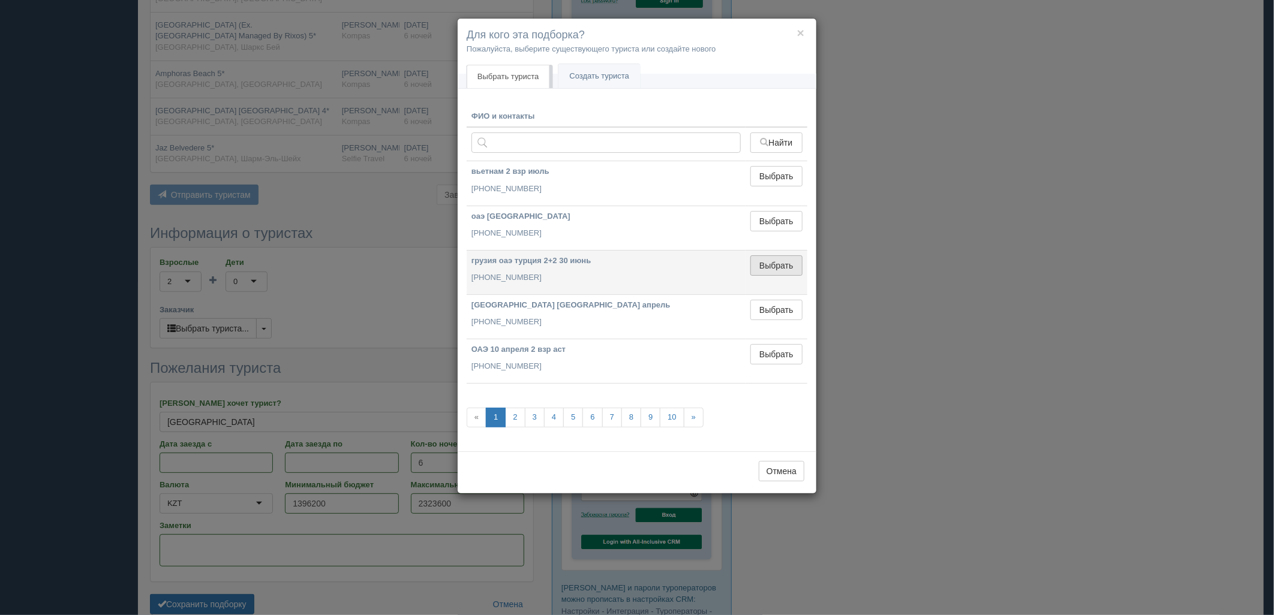
click at [776, 256] on button "Выбрать" at bounding box center [776, 266] width 52 height 20
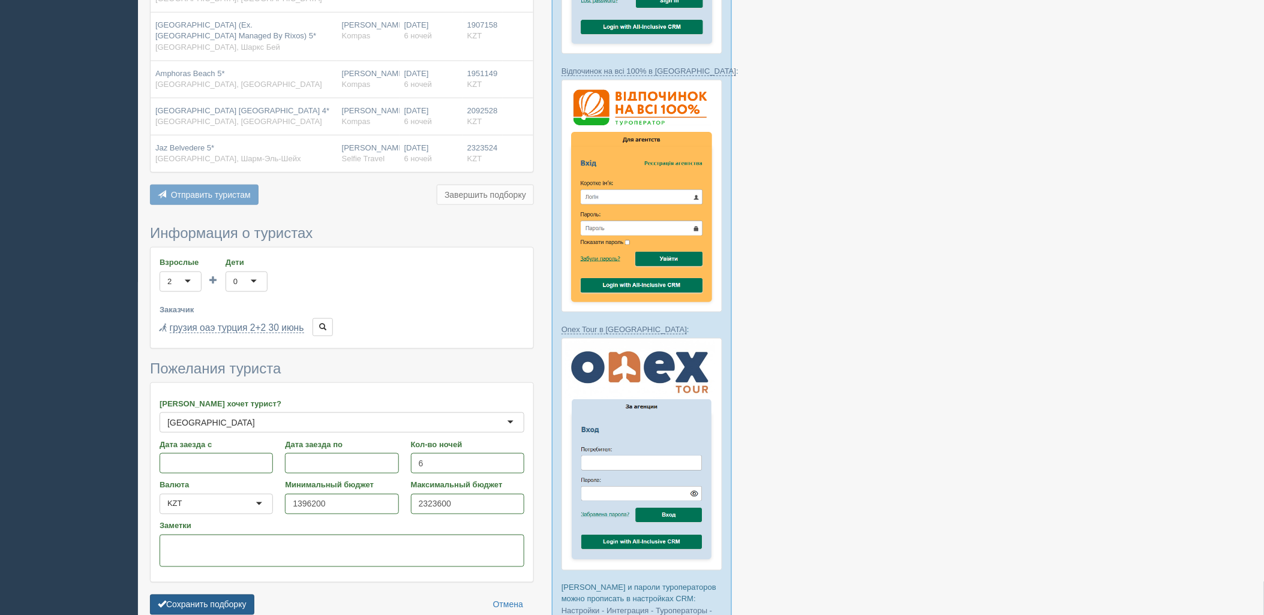
click at [237, 595] on button "Сохранить подборку" at bounding box center [202, 605] width 104 height 20
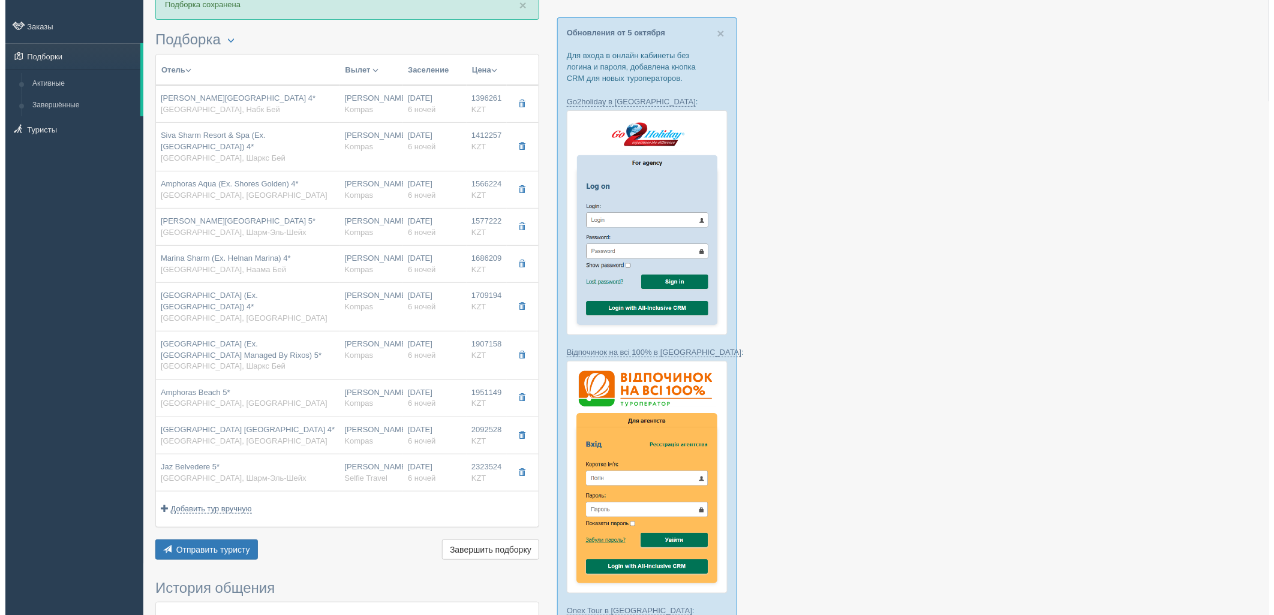
scroll to position [67, 0]
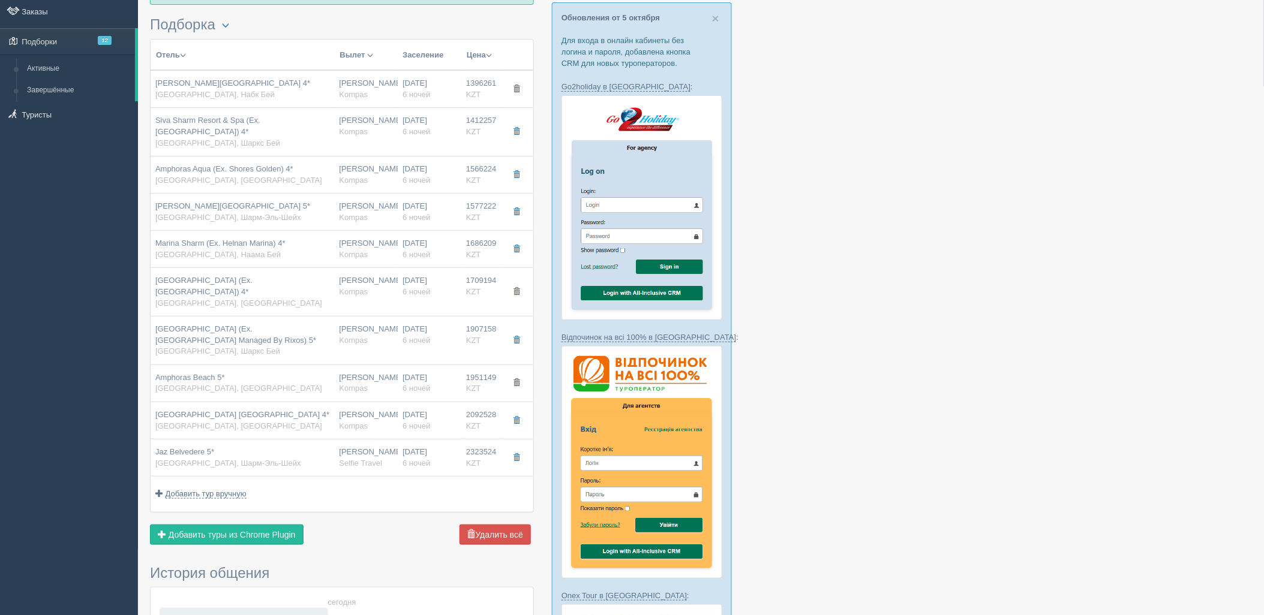
click at [240, 505] on div "Отель Разделить отели... Вылет Выезд Массовое авиа Заселение Цена Дешёвые внача…" at bounding box center [342, 293] width 384 height 509
drag, startPoint x: 231, startPoint y: 521, endPoint x: 229, endPoint y: 510, distance: 11.1
click at [230, 525] on button "Добавить из Plugin Добавить туры из Chrome Plugin" at bounding box center [227, 535] width 154 height 20
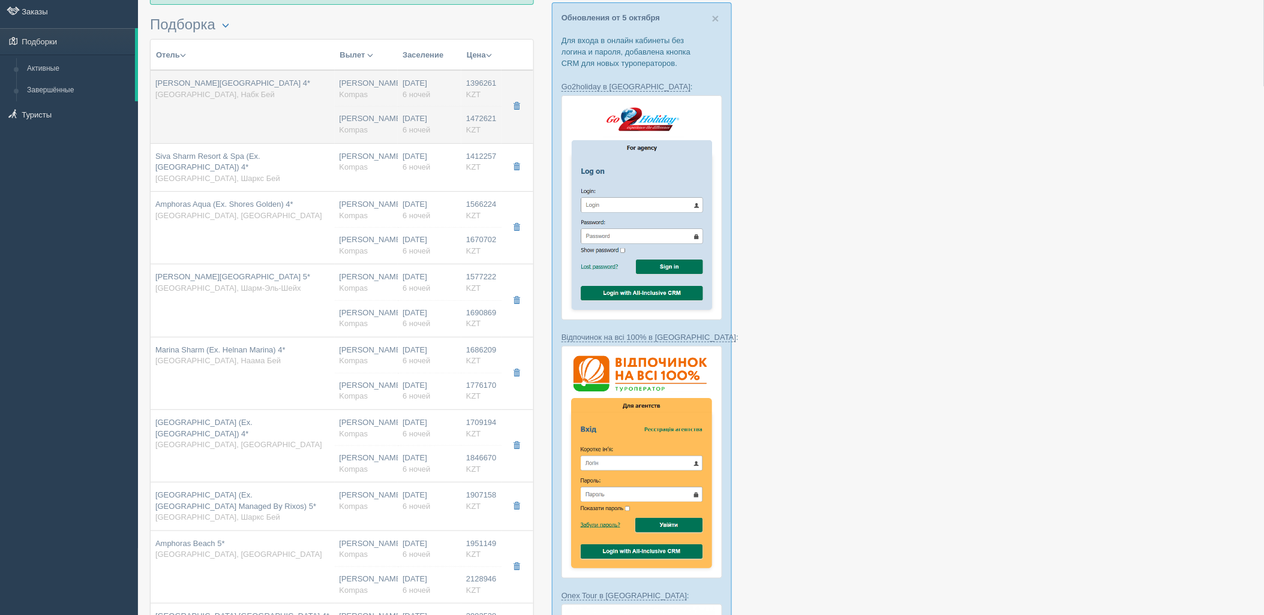
click at [382, 125] on div "[PERSON_NAME] Kompas" at bounding box center [367, 124] width 54 height 22
type input "[PERSON_NAME][GEOGRAPHIC_DATA] 4*"
type input "[URL][DOMAIN_NAME]"
type textarea "Очаровательный отель [PERSON_NAME][GEOGRAPHIC_DATA], расположенный в курортном …"
type input "[GEOGRAPHIC_DATA]"
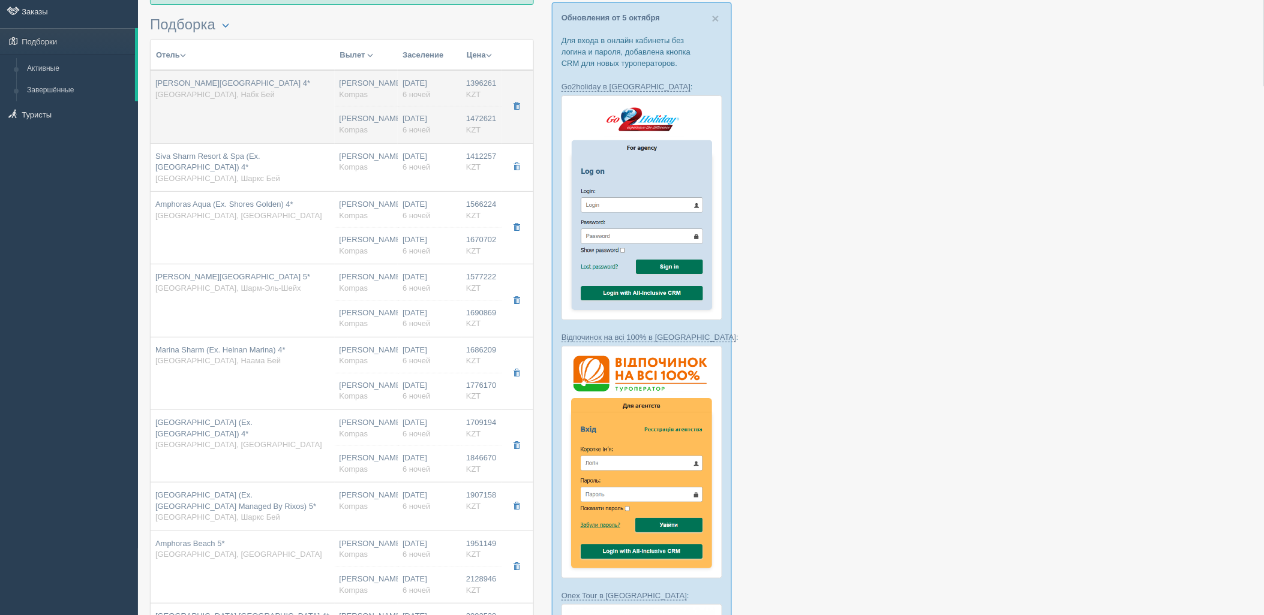
type input "Набк Бей"
type input "1396261.00"
type input "[PERSON_NAME]"
type input "Шарм-эль-Шейх SSH"
type input "04:05"
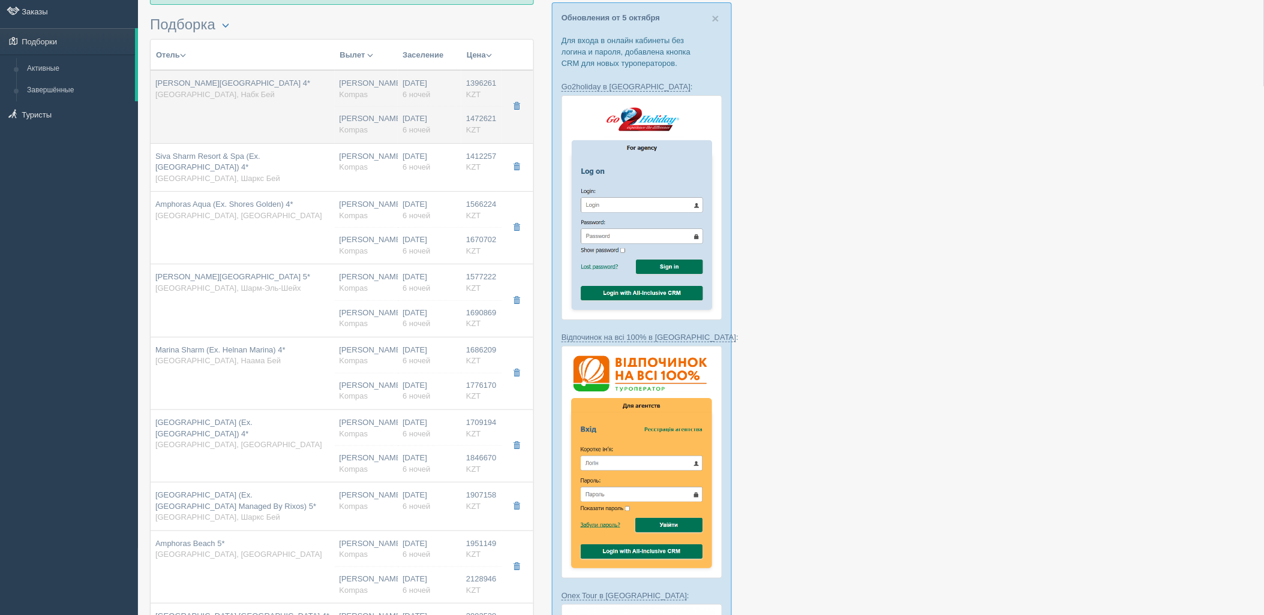
type input "08:05"
type input "[DATE] Airlines"
type input "22:55"
type input "06:35"
type input "6"
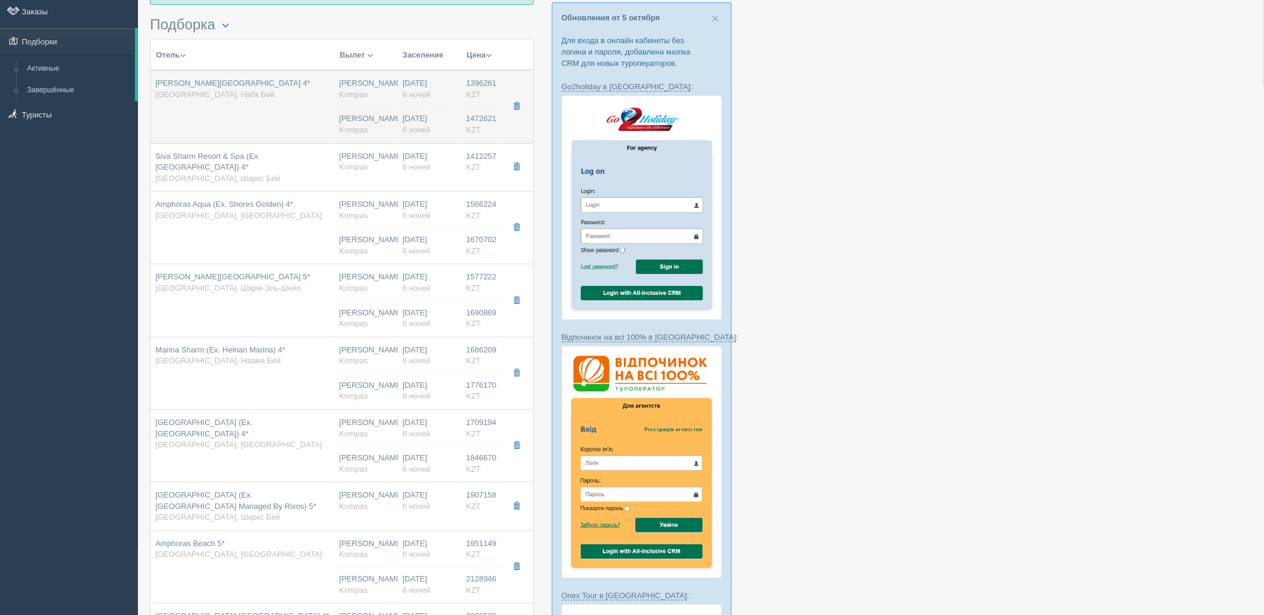
type input "deluxe"
type input "AI - Все Включено"
type input "Kompas"
type input "[URL][DOMAIN_NAME][PERSON_NAME]"
type input "1472621.00"
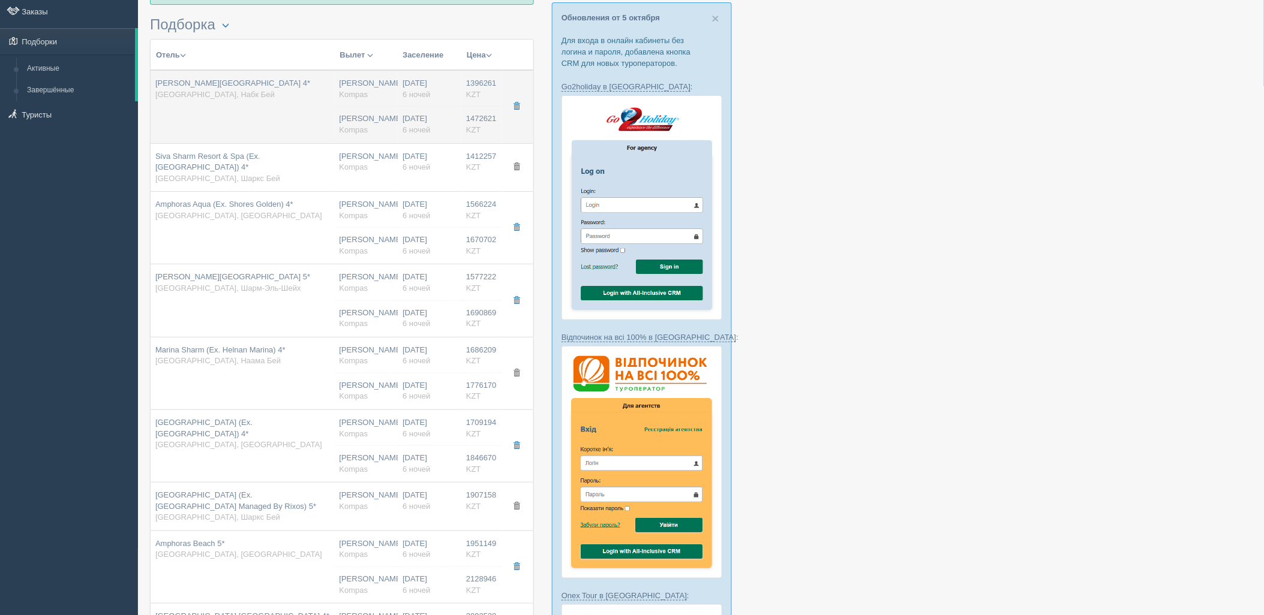
type input "701733.00"
type input "[PERSON_NAME]"
type input "Шарм-эль-Шейх SSH"
type input "04:05"
type input "08:05"
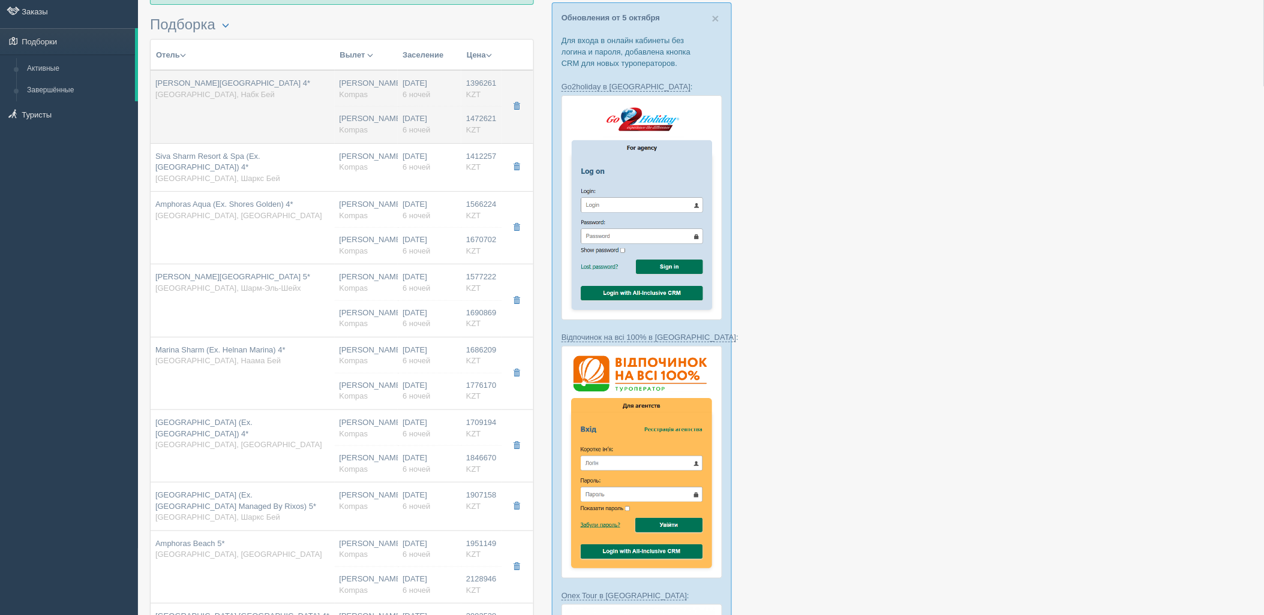
type input "[DATE] Airlines"
type input "22:55"
type input "06:35"
type input "6"
type input "deluxe"
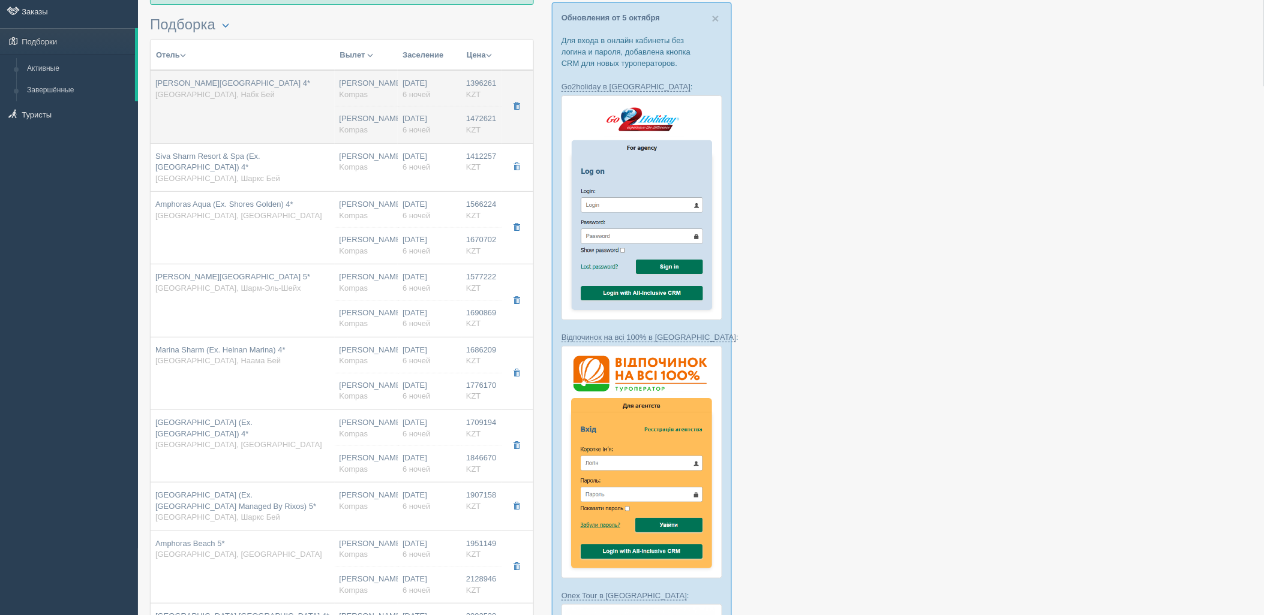
type input "AI - Все Включено"
type input "Kompas"
type input "[URL][DOMAIN_NAME][PERSON_NAME]"
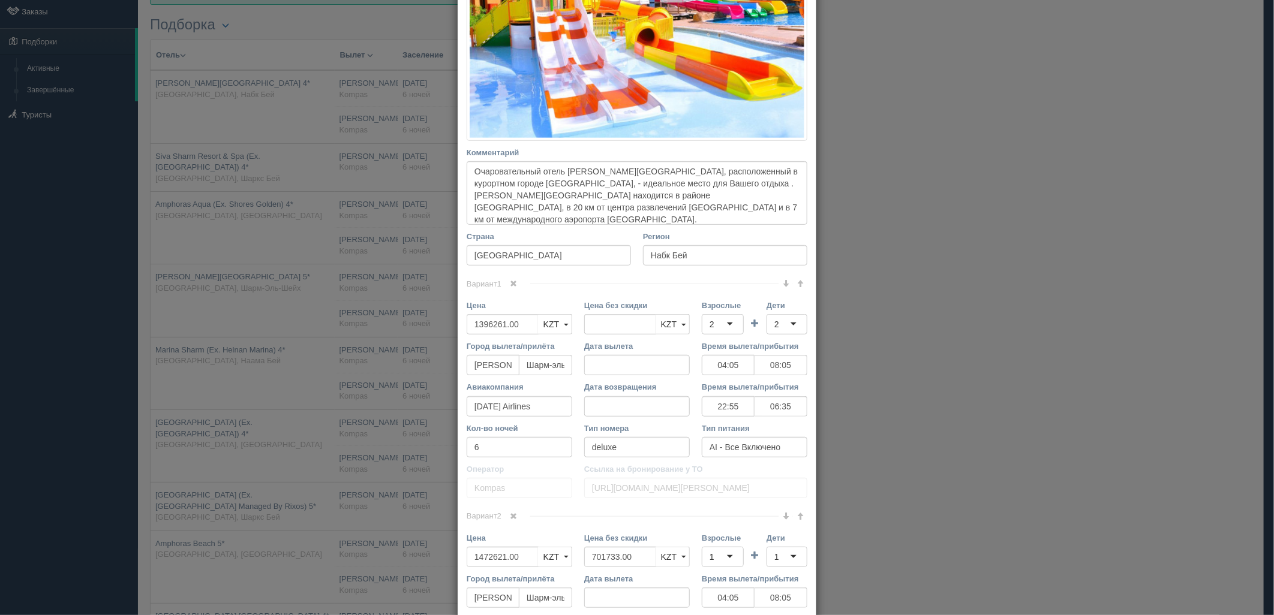
scroll to position [466, 0]
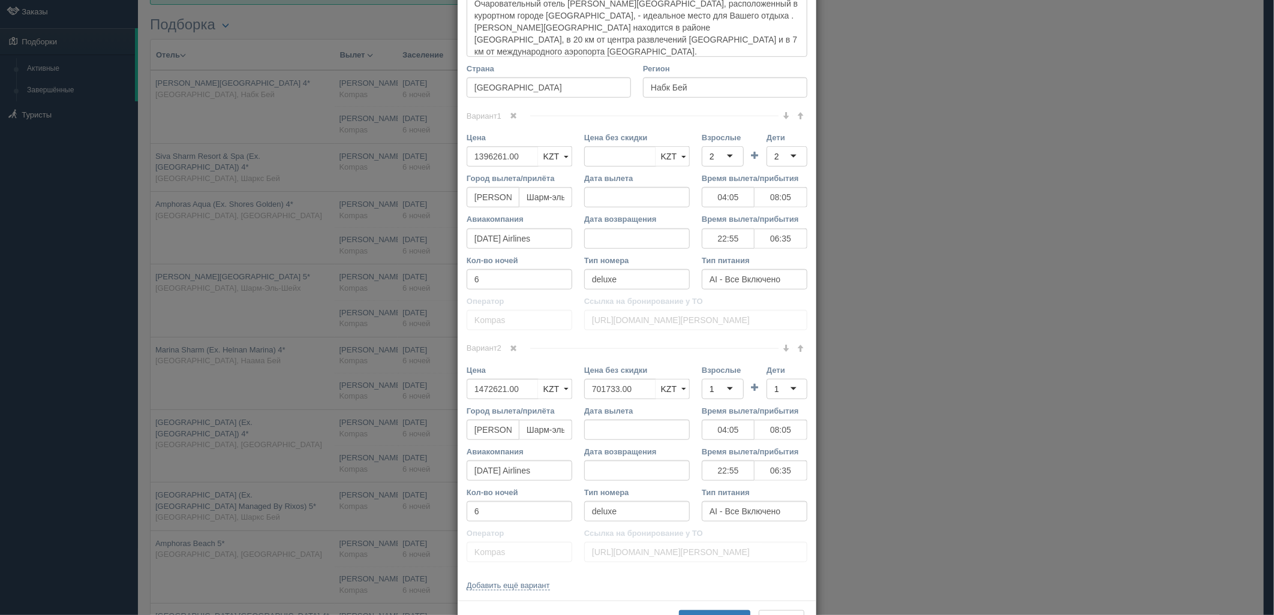
click at [511, 348] on span at bounding box center [513, 348] width 7 height 7
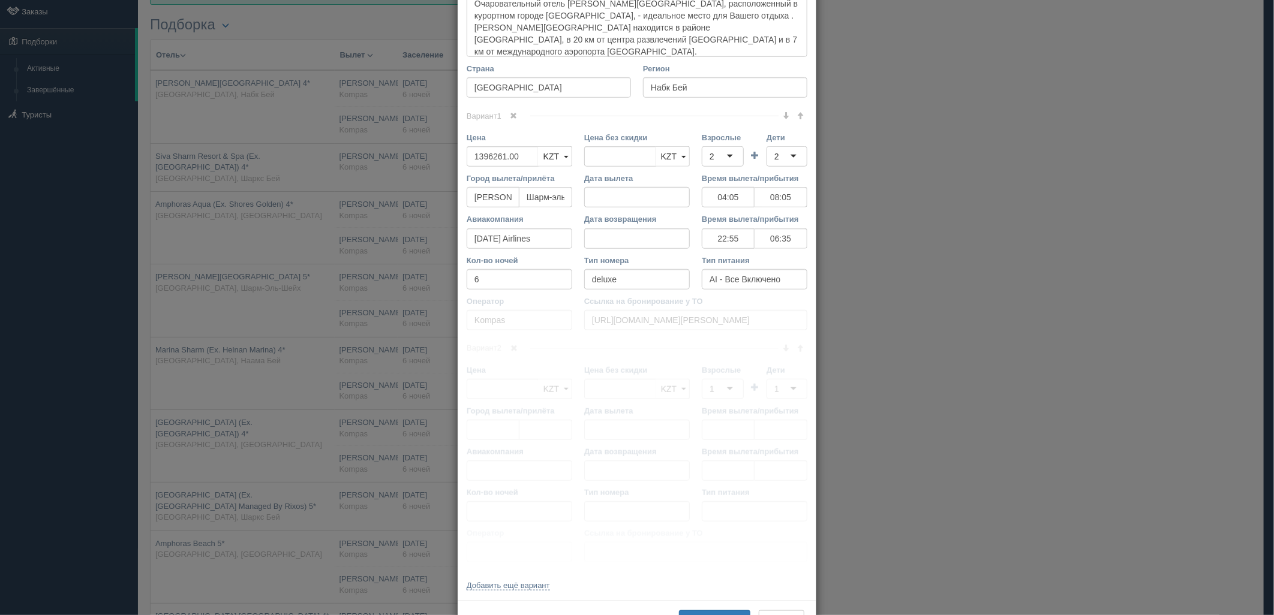
scroll to position [280, 0]
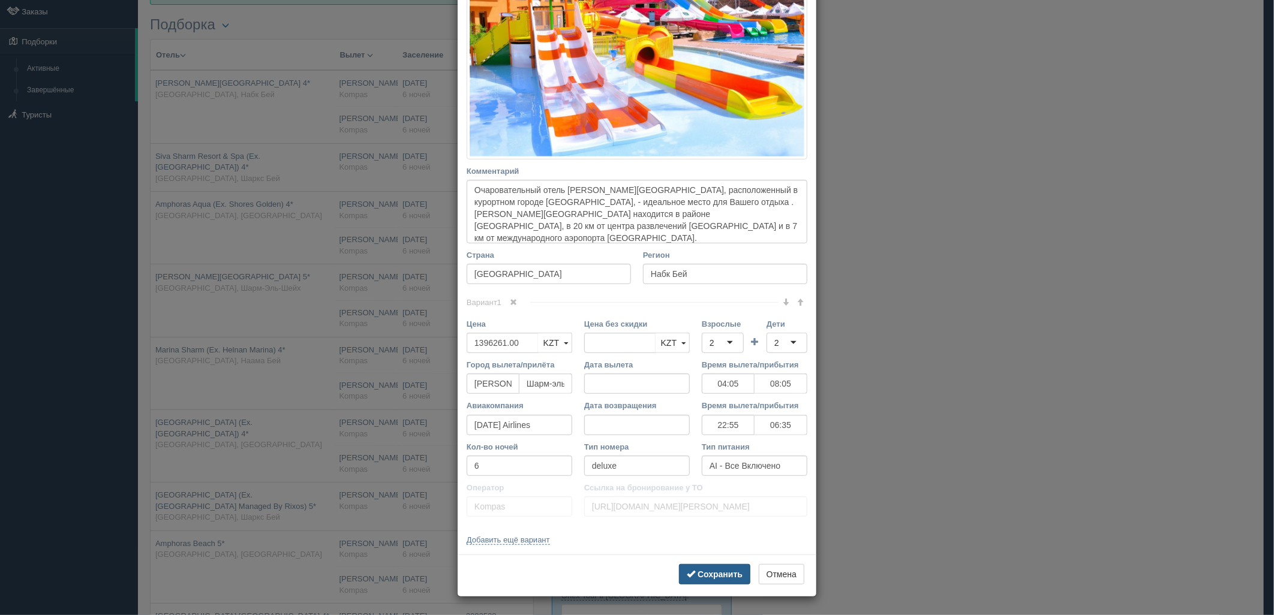
click at [729, 578] on b "Сохранить" at bounding box center [720, 575] width 45 height 10
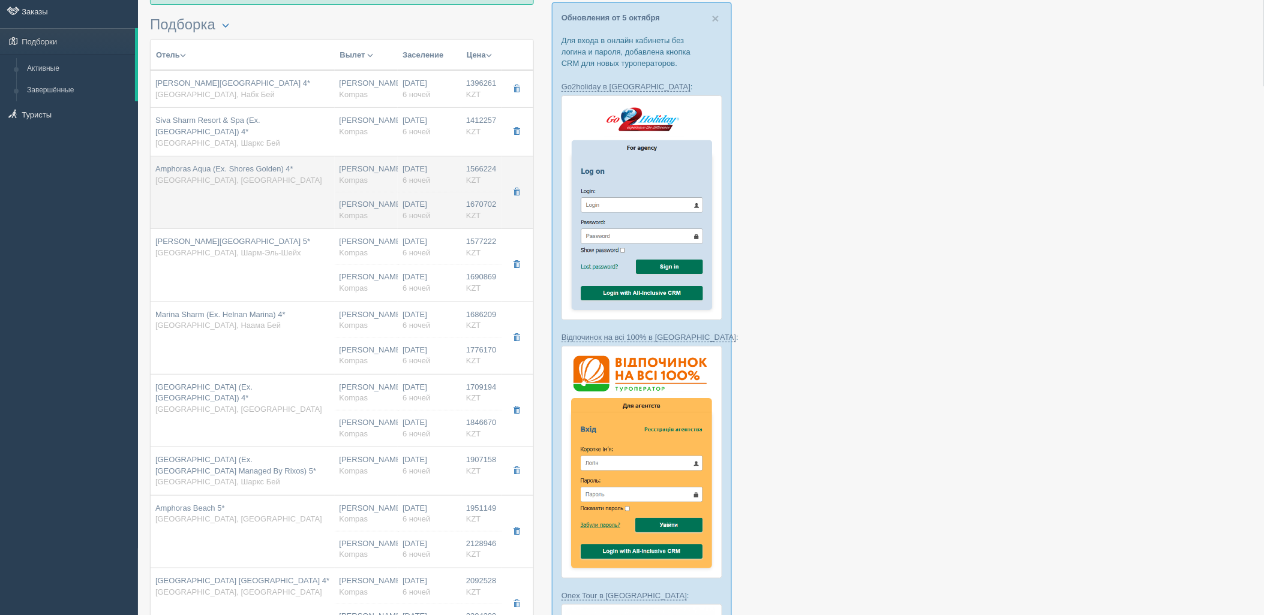
click at [370, 200] on div "[PERSON_NAME] Kompas" at bounding box center [367, 210] width 54 height 22
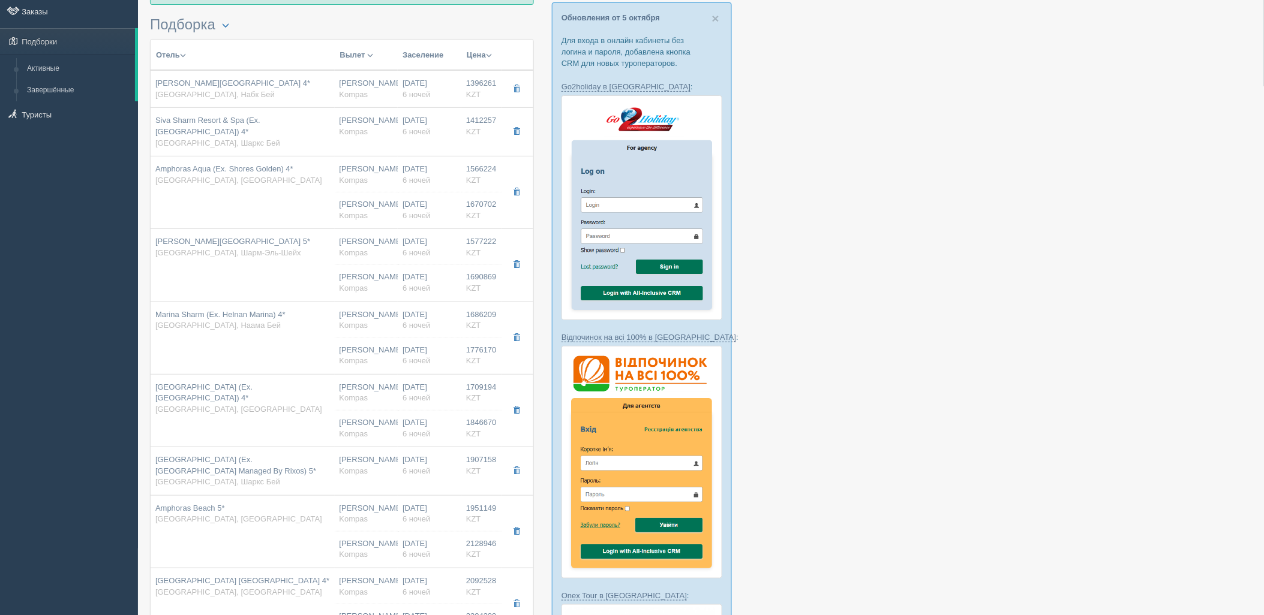
type input "Amphoras Aqua (Ex. Shores Golden) 4*"
type input "[URL][DOMAIN_NAME]"
type input "Хадаба"
type input "1566224.00"
type input "04:05"
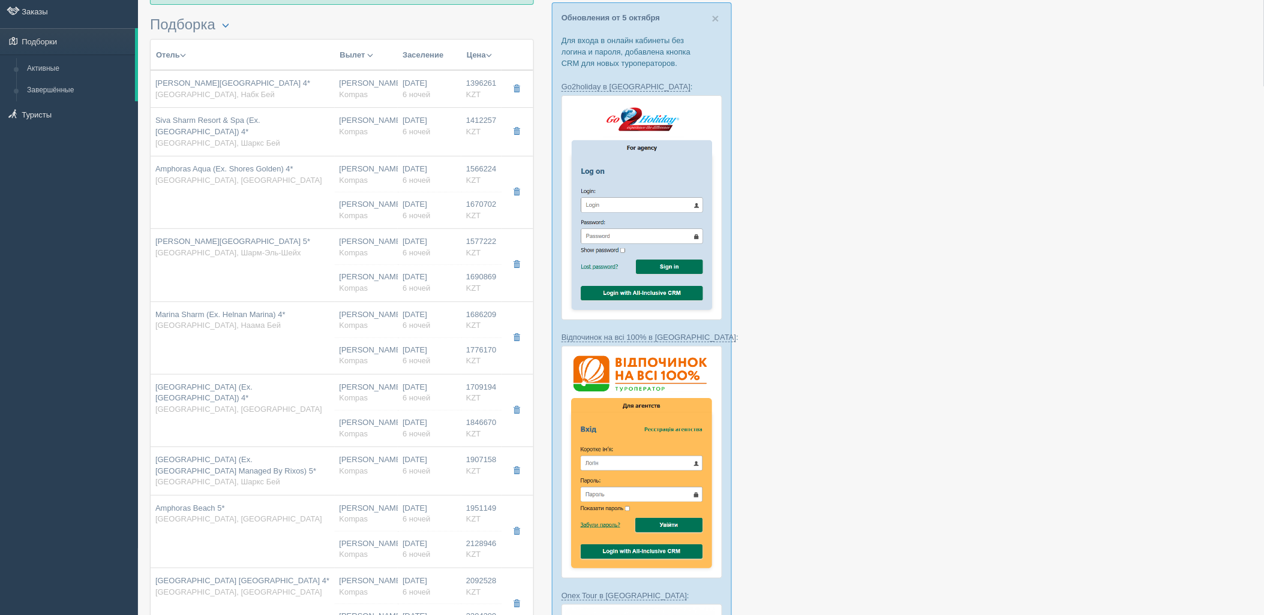
type input "08:05"
type input "22:55"
type input "06:35"
type input "standard pool view"
type input "[URL][DOMAIN_NAME]"
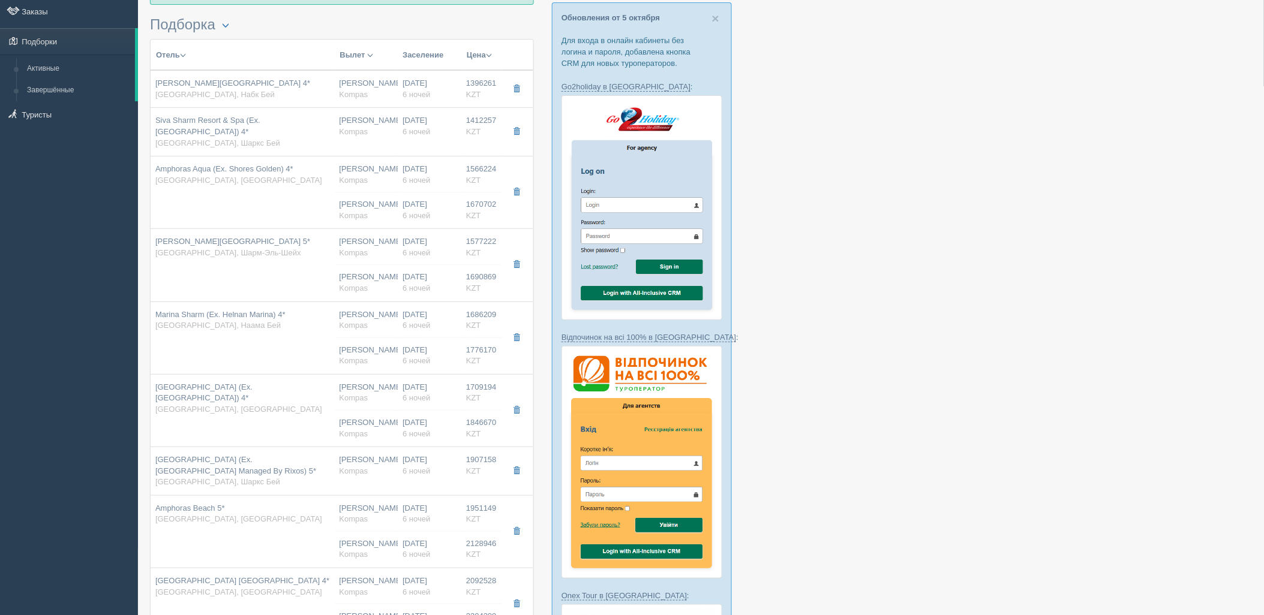
type input "1670702.00"
type input "779384.00"
type input "[PERSON_NAME]"
type input "Шарм-эль-Шейх SSH"
type input "04:05"
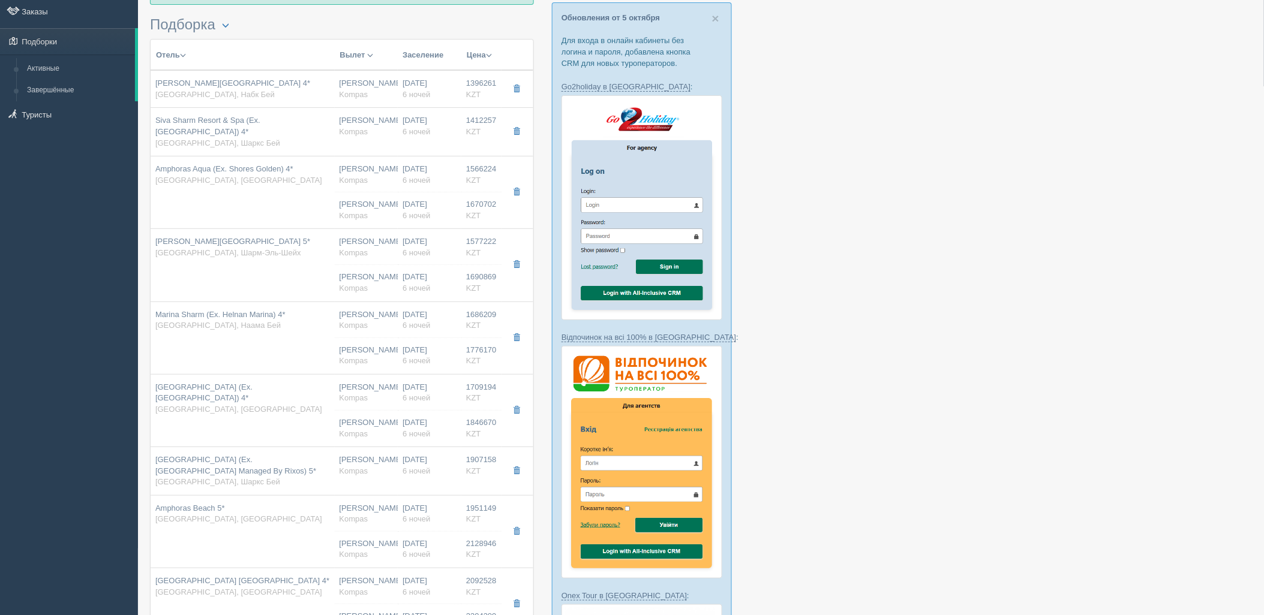
type input "08:05"
type input "[DATE] Airlines"
type input "22:55"
type input "06:35"
type input "6"
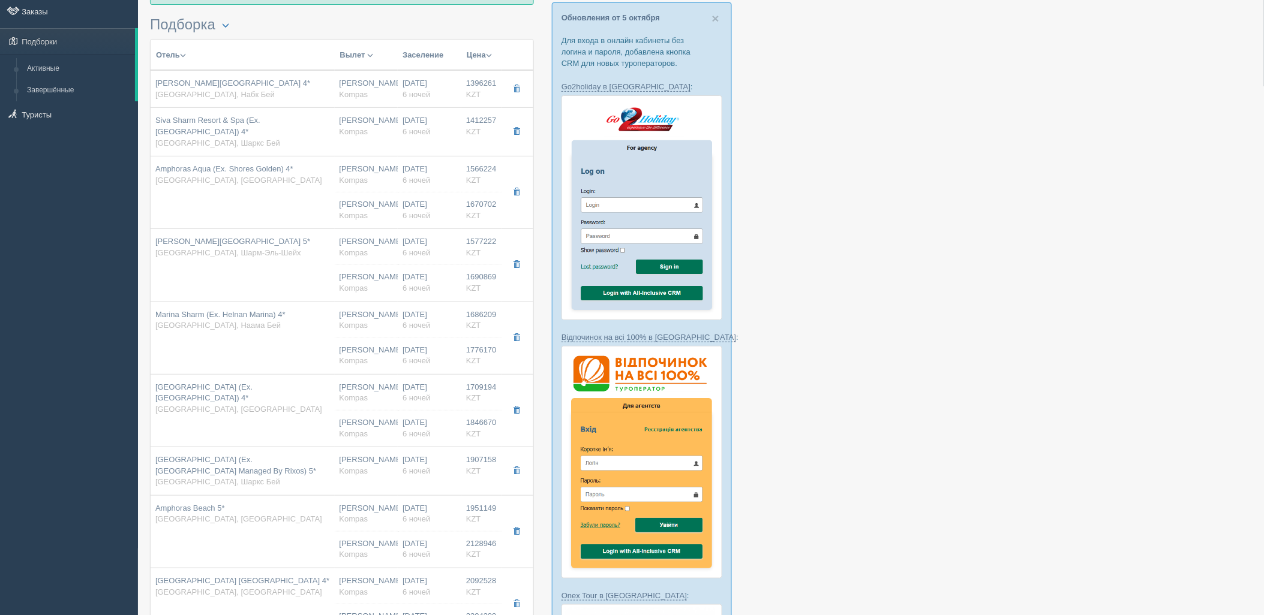
type input "standard pool view"
type input "AI - Все Включено"
type input "Kompas"
type input "[URL][DOMAIN_NAME]"
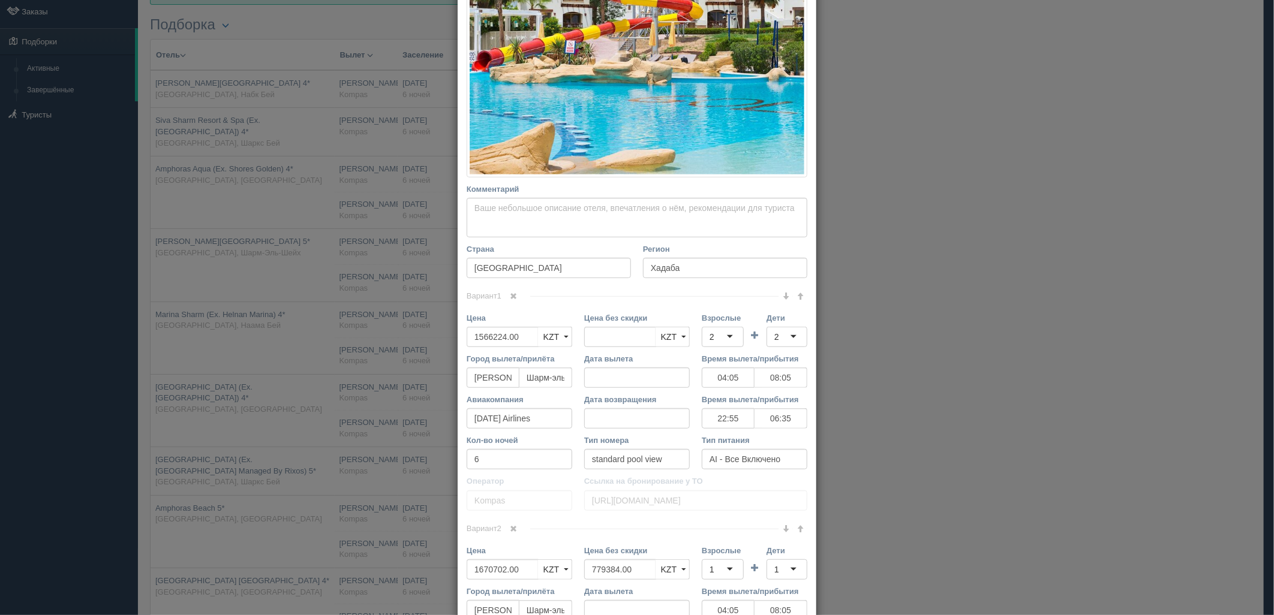
scroll to position [400, 0]
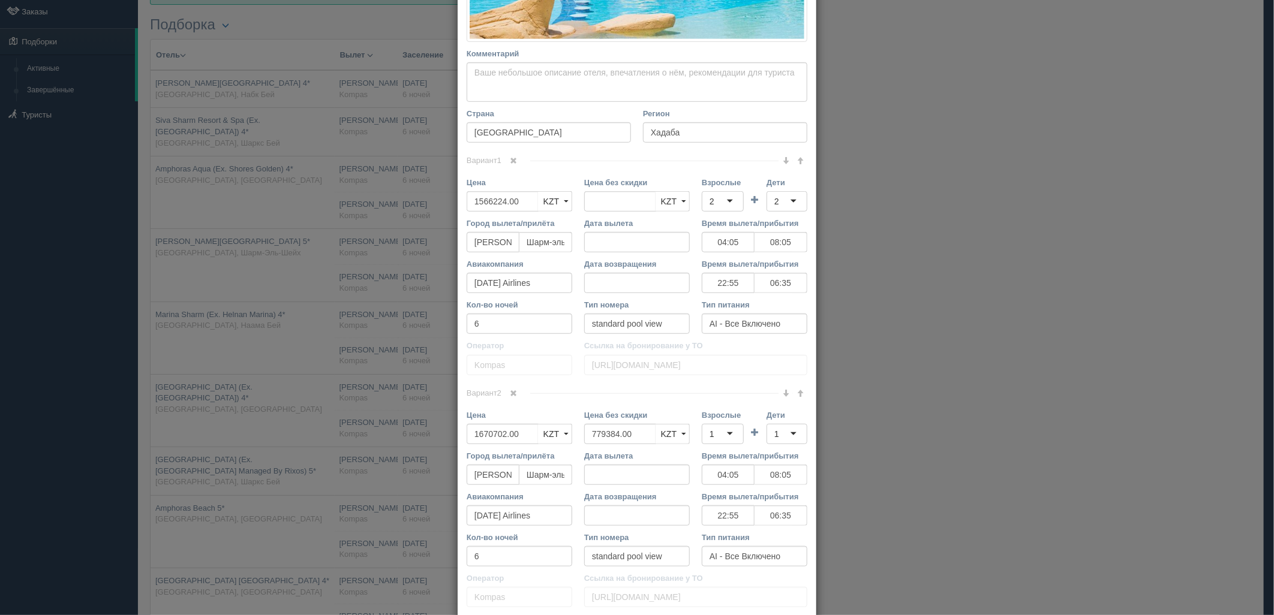
click at [510, 390] on span at bounding box center [513, 393] width 7 height 7
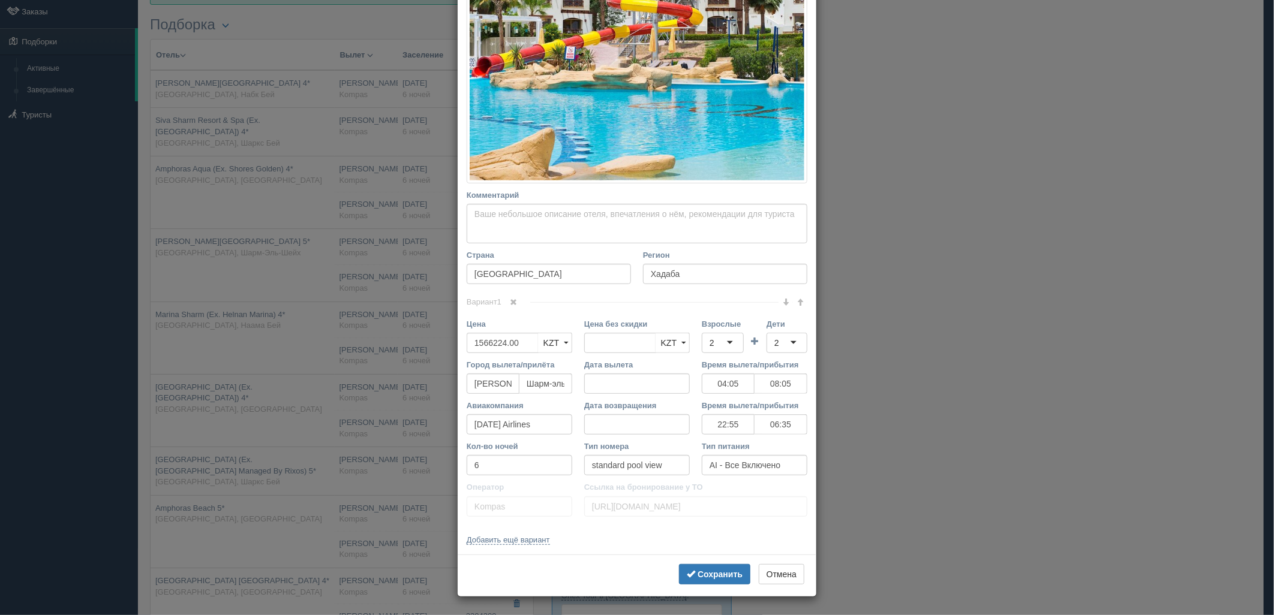
scroll to position [258, 0]
click at [721, 583] on button "Сохранить" at bounding box center [714, 574] width 71 height 20
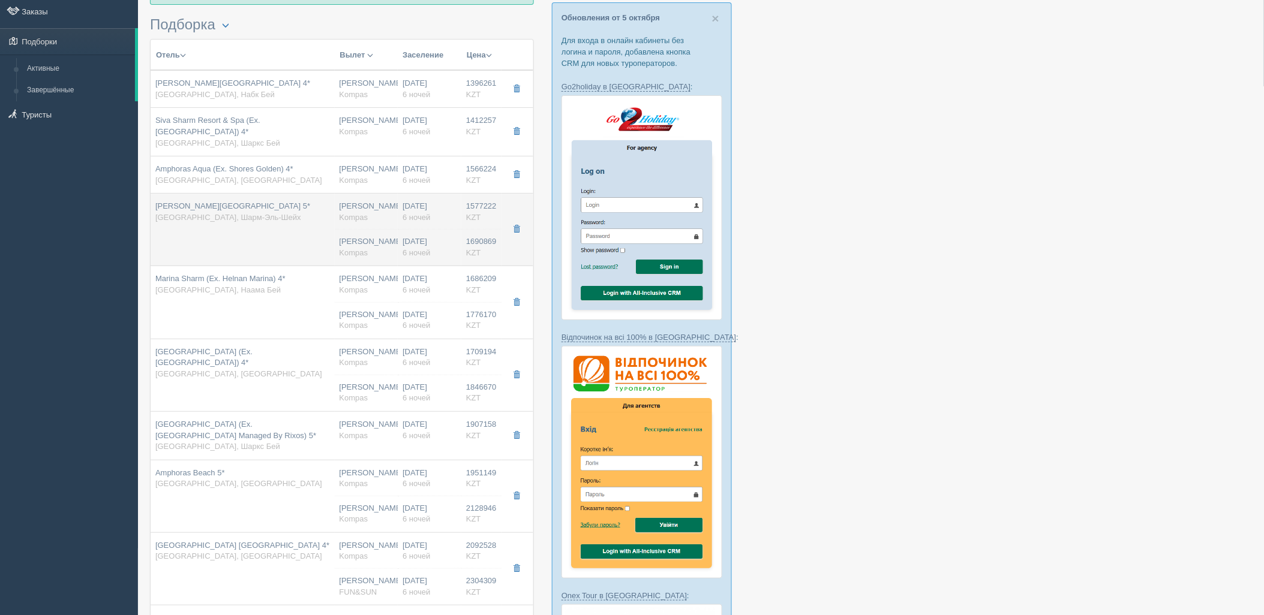
click at [343, 229] on hr at bounding box center [367, 229] width 64 height 1
type input "[PERSON_NAME][GEOGRAPHIC_DATA] 5*"
type input "[URL][DOMAIN_NAME]"
type input "Шарм-Эль-Шейх"
type input "1577222.00"
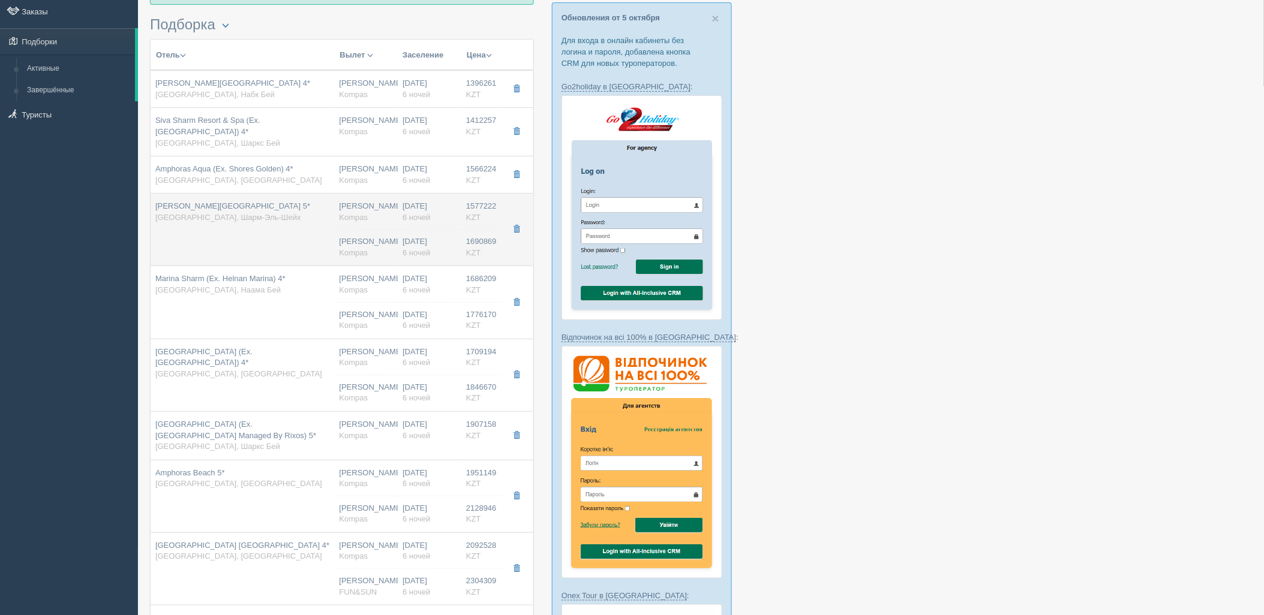
type input "04:05"
type input "08:05"
type input "22:55"
type input "06:35"
type input "deluxe"
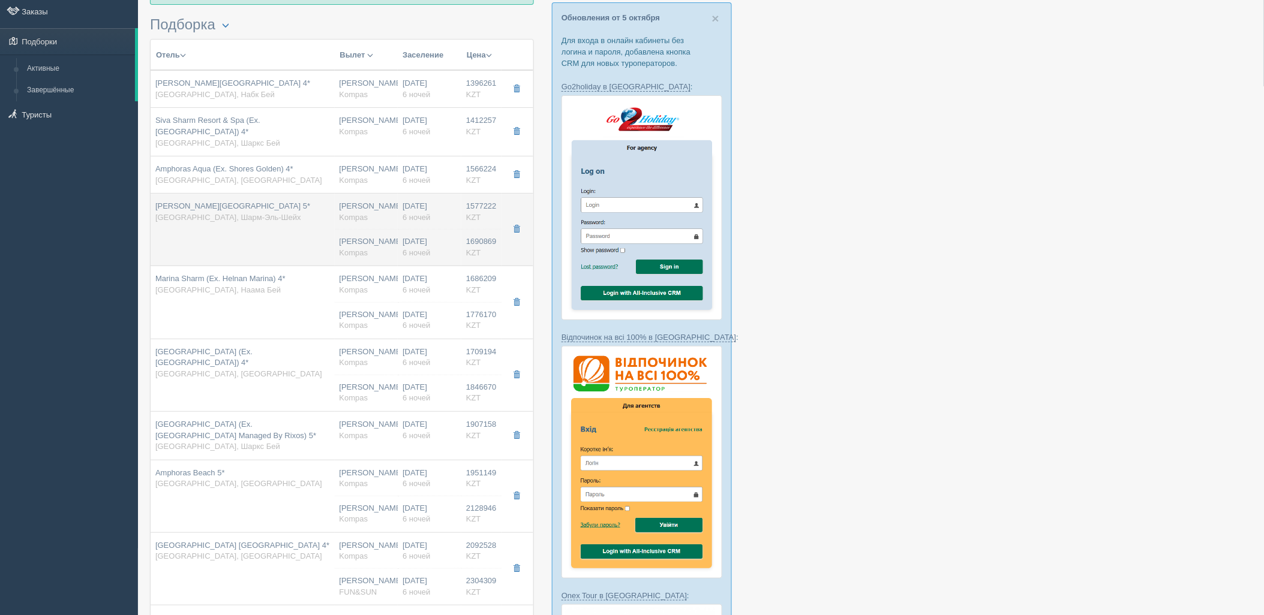
type input "[URL][DOMAIN_NAME][PERSON_NAME]"
type input "1690869.00"
type input "792217.00"
type input "[PERSON_NAME]"
type input "Шарм-эль-Шейх SSH"
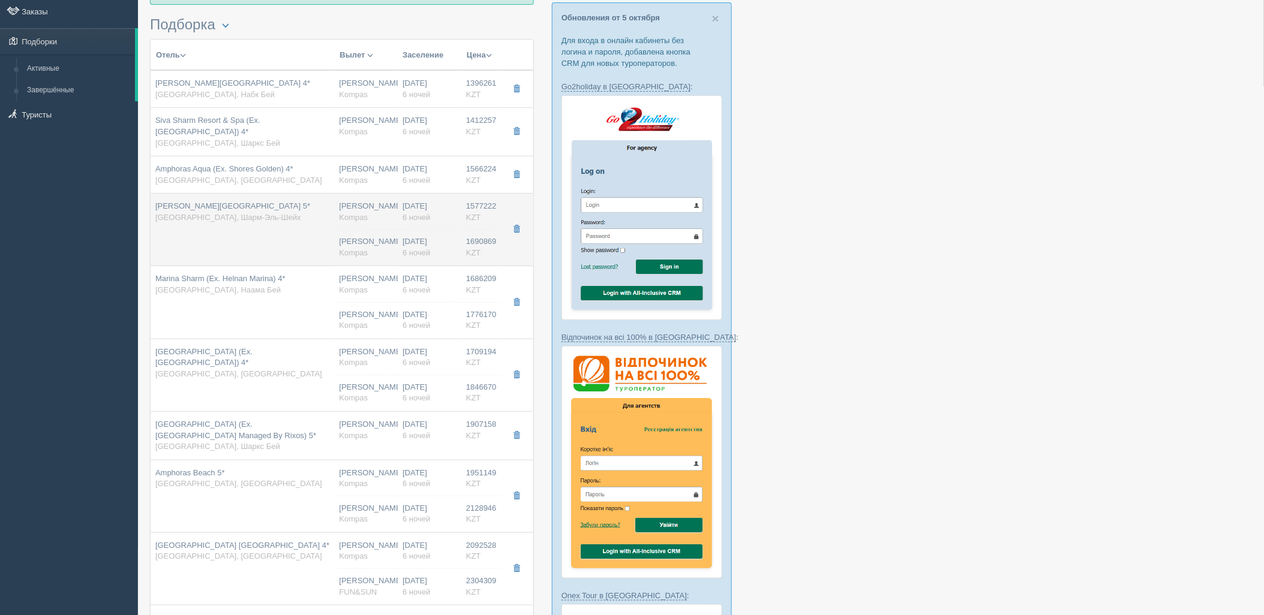
type input "04:05"
type input "08:05"
type input "[DATE] Airlines"
type input "22:55"
type input "06:35"
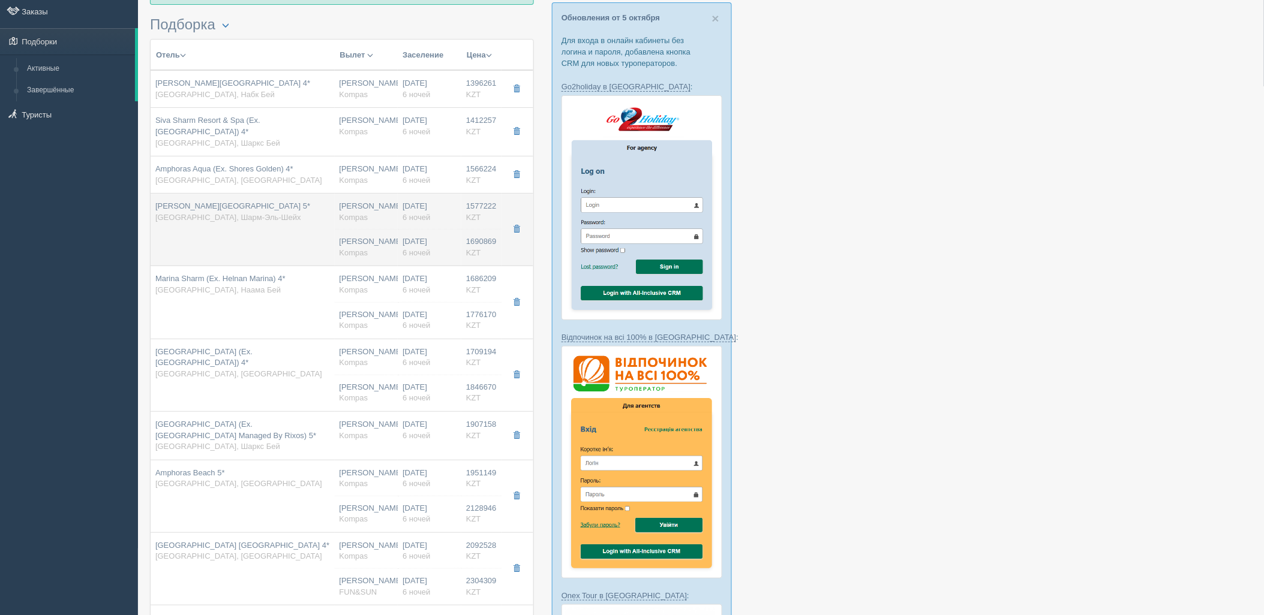
type input "6"
type input "deluxe"
type input "AI - Все Включено"
type input "Kompas"
type input "[URL][DOMAIN_NAME][PERSON_NAME]"
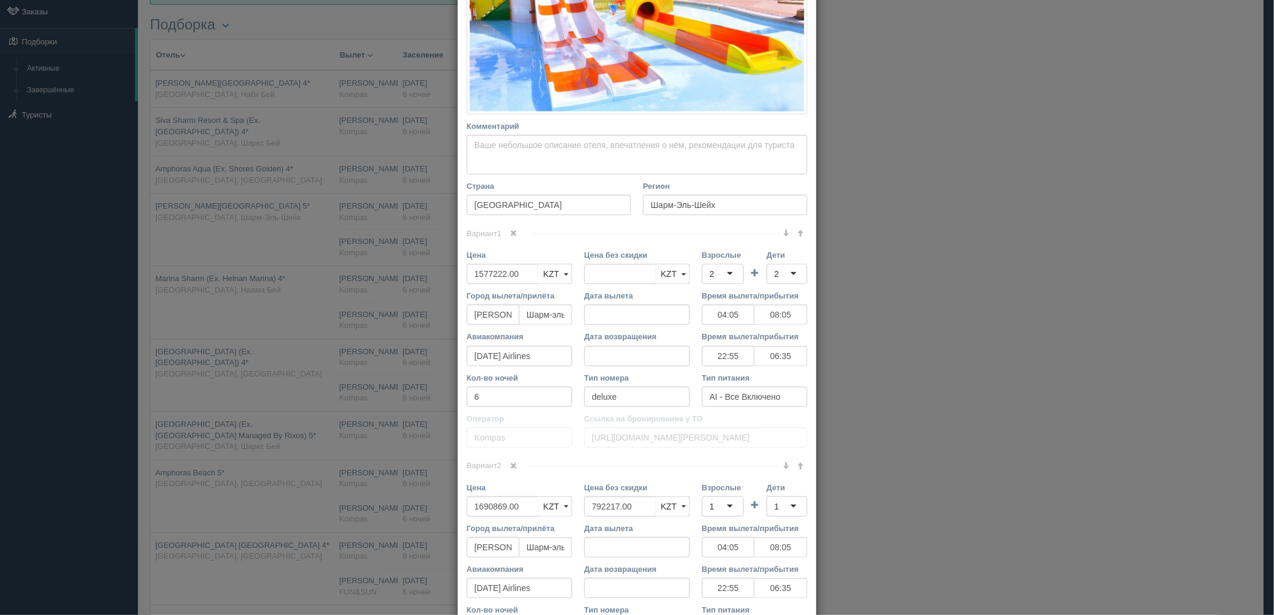
scroll to position [466, 0]
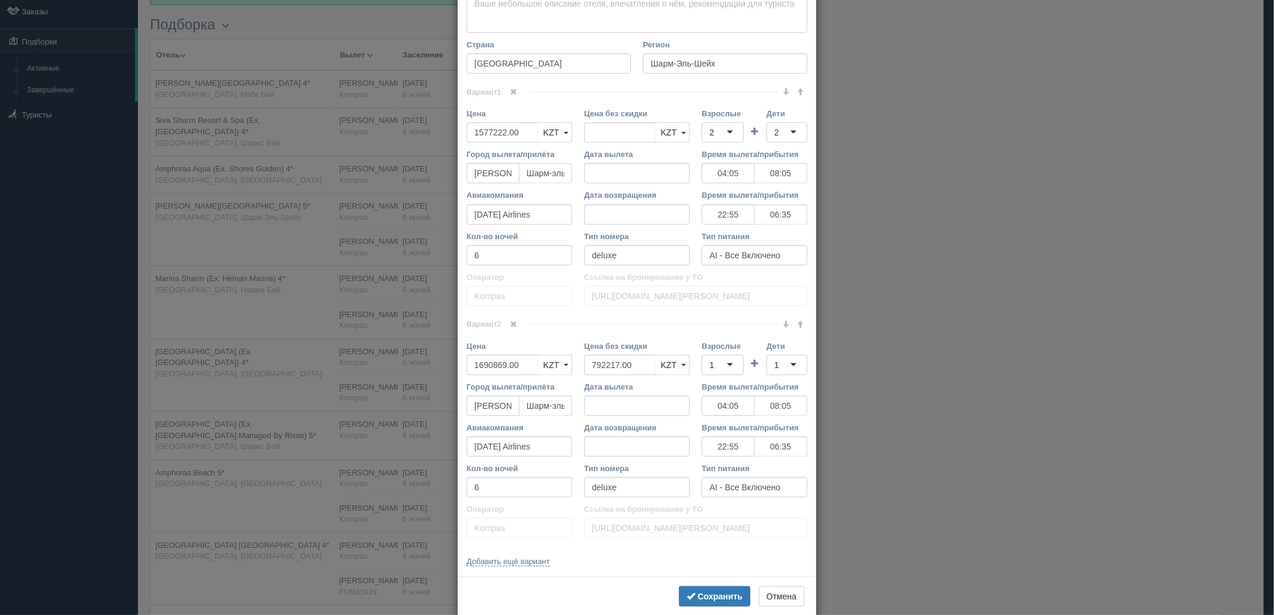
click at [510, 322] on span at bounding box center [513, 324] width 7 height 7
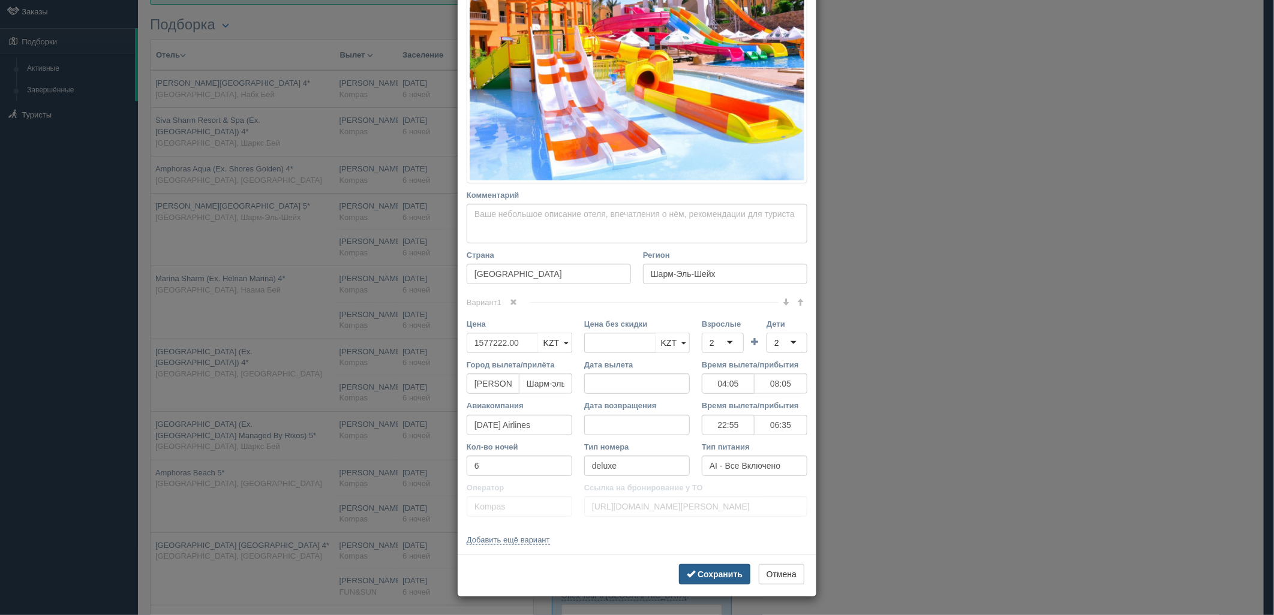
scroll to position [256, 0]
click at [699, 571] on b "Сохранить" at bounding box center [720, 575] width 45 height 10
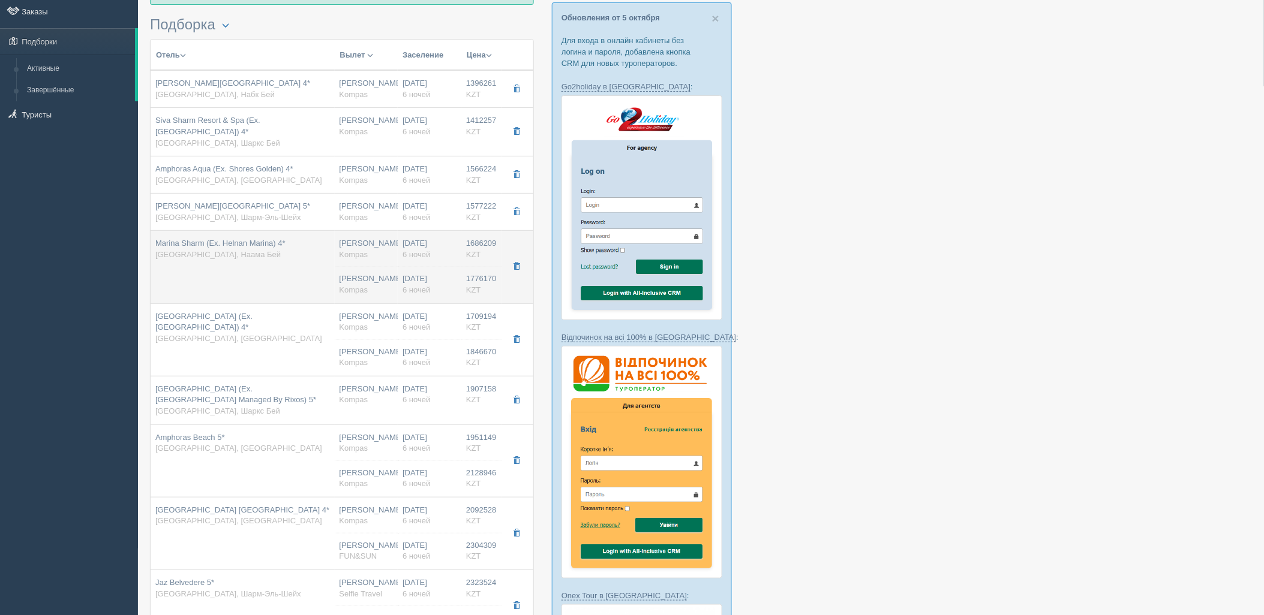
click at [297, 272] on td "Marina Sharm (Ex. Helnan Marina) 4* [GEOGRAPHIC_DATA], Наама Бей" at bounding box center [243, 267] width 184 height 73
type input "Marina Sharm (Ex. Helnan Marina) 4*"
type input "[URL][DOMAIN_NAME]"
type textarea "Отель расположен в курортном городе [GEOGRAPHIC_DATA] [GEOGRAPHIC_DATA], в райо…"
type input "[PERSON_NAME]"
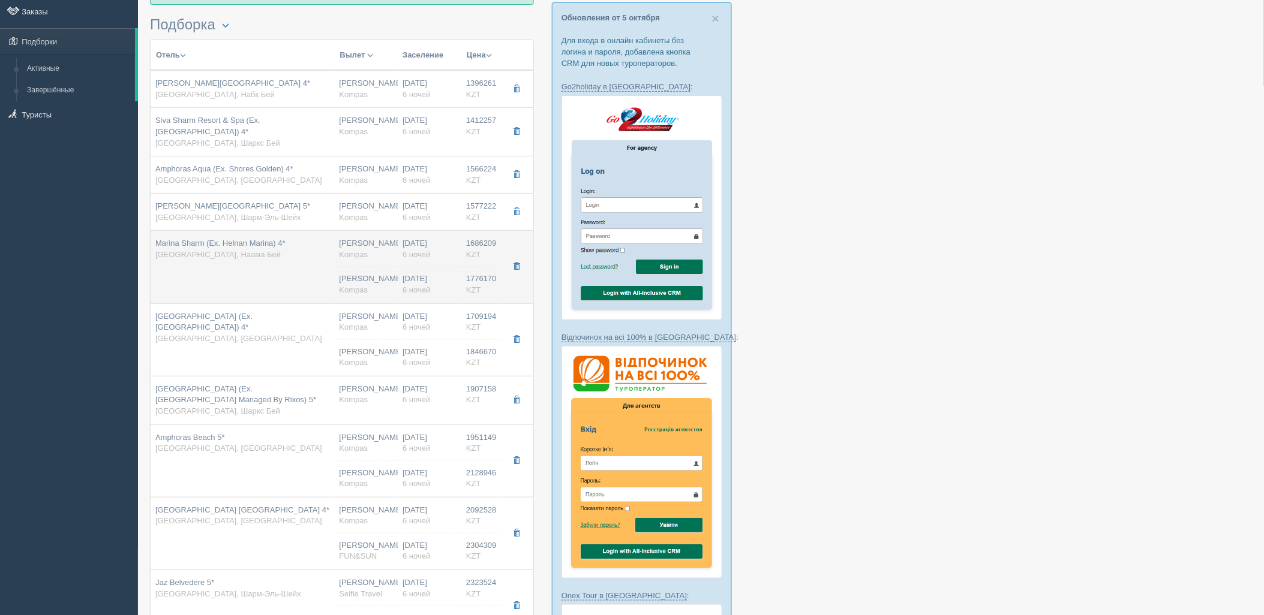
type input "1686209.00"
type input "04:05"
type input "08:05"
type input "22:55"
type input "06:35"
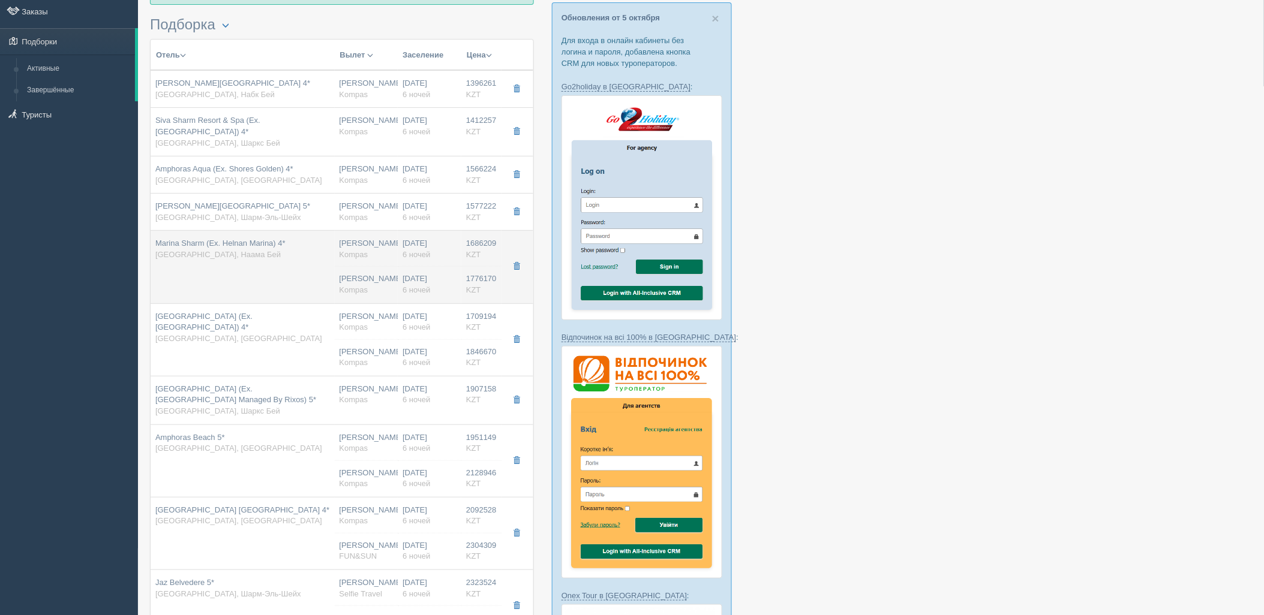
type input "deluxe sea view"
type input "[URL][DOMAIN_NAME]"
type input "1776170.00"
type input "841523.00"
type input "[PERSON_NAME]"
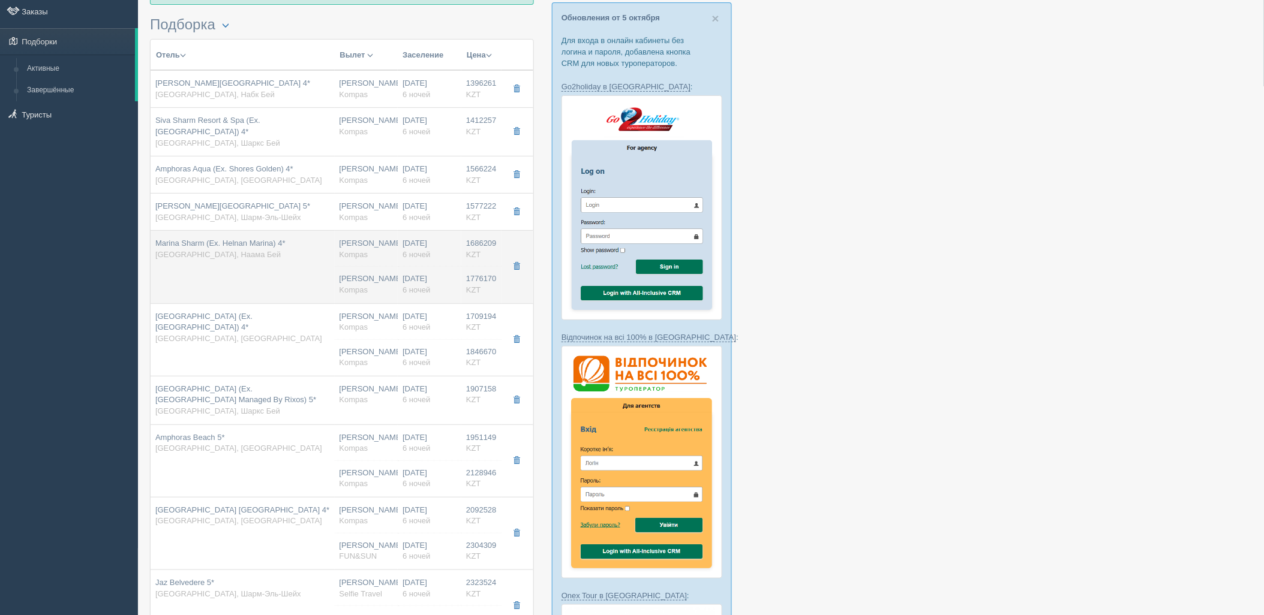
type input "Шарм-эль-Шейх SSH"
type input "04:05"
type input "08:05"
type input "[DATE] Airlines"
type input "22:55"
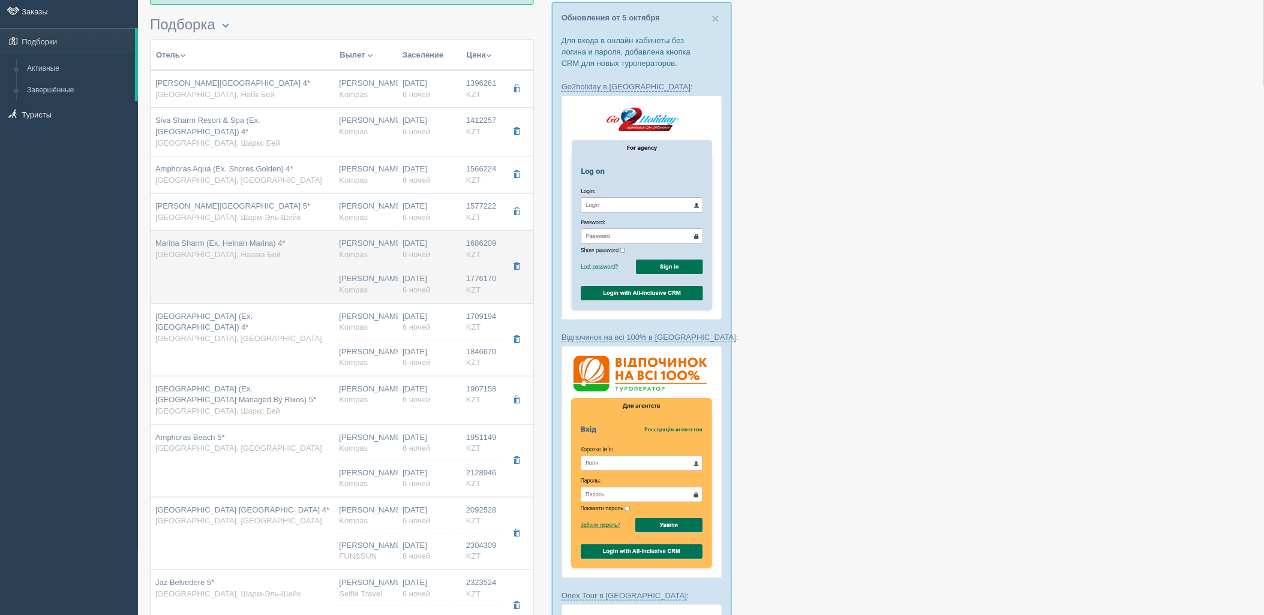
type input "06:35"
type input "6"
type input "standard garden view"
type input "AI - Все Включено"
type input "Kompas"
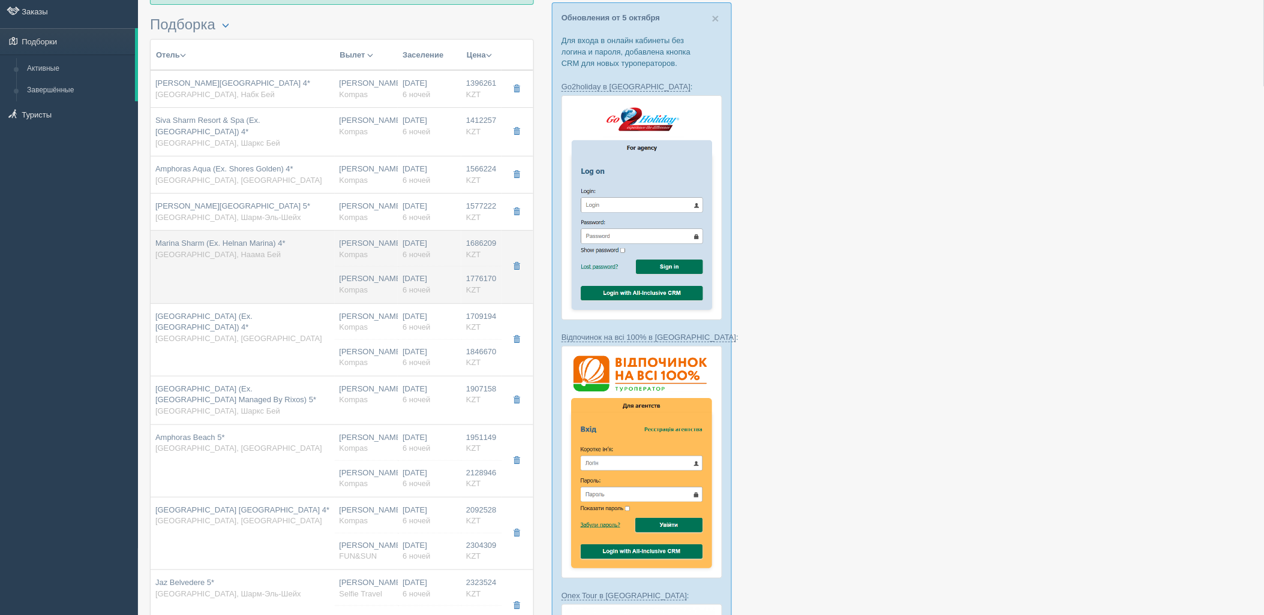
type input "[URL][DOMAIN_NAME]"
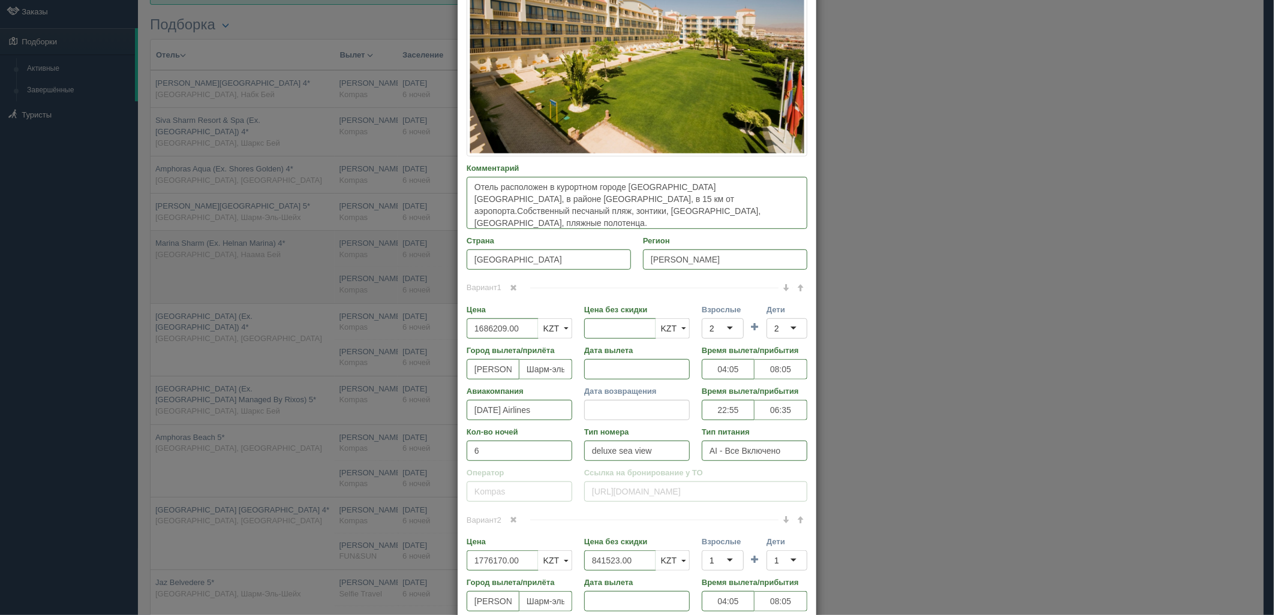
scroll to position [0, 0]
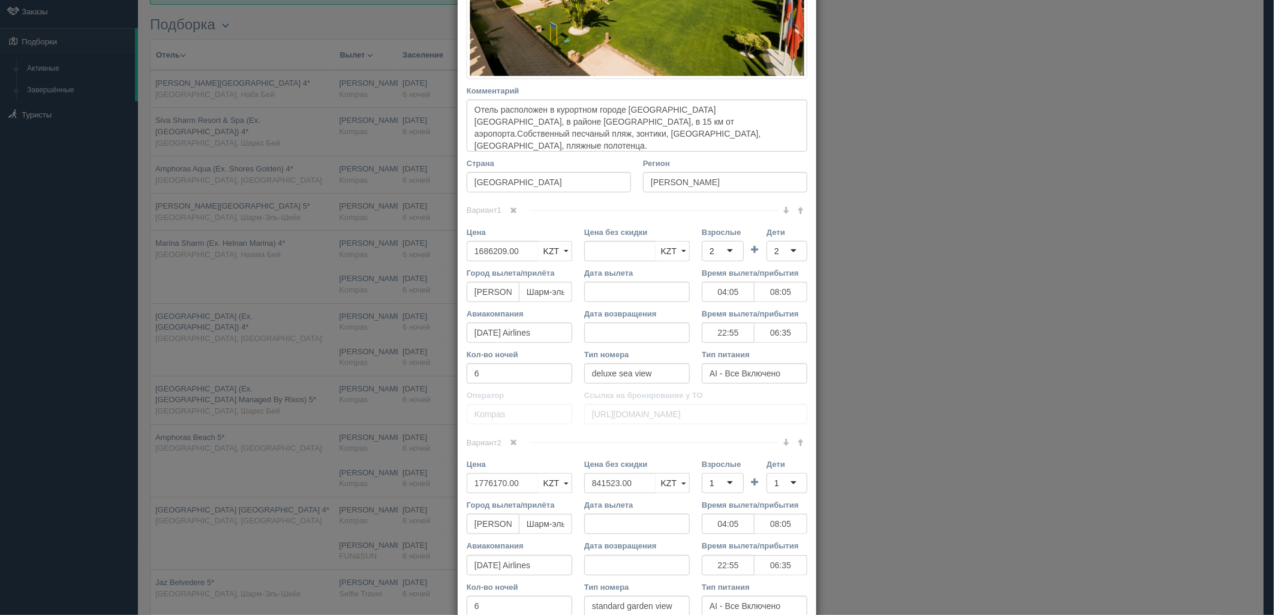
click at [510, 439] on span at bounding box center [513, 442] width 7 height 7
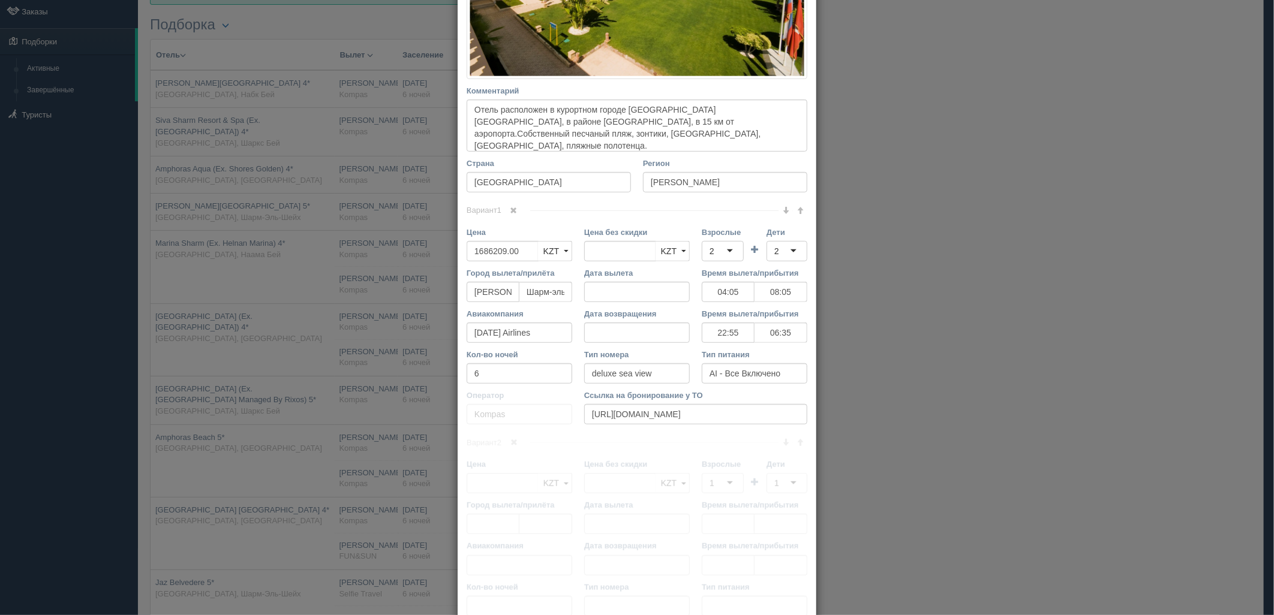
scroll to position [241, 0]
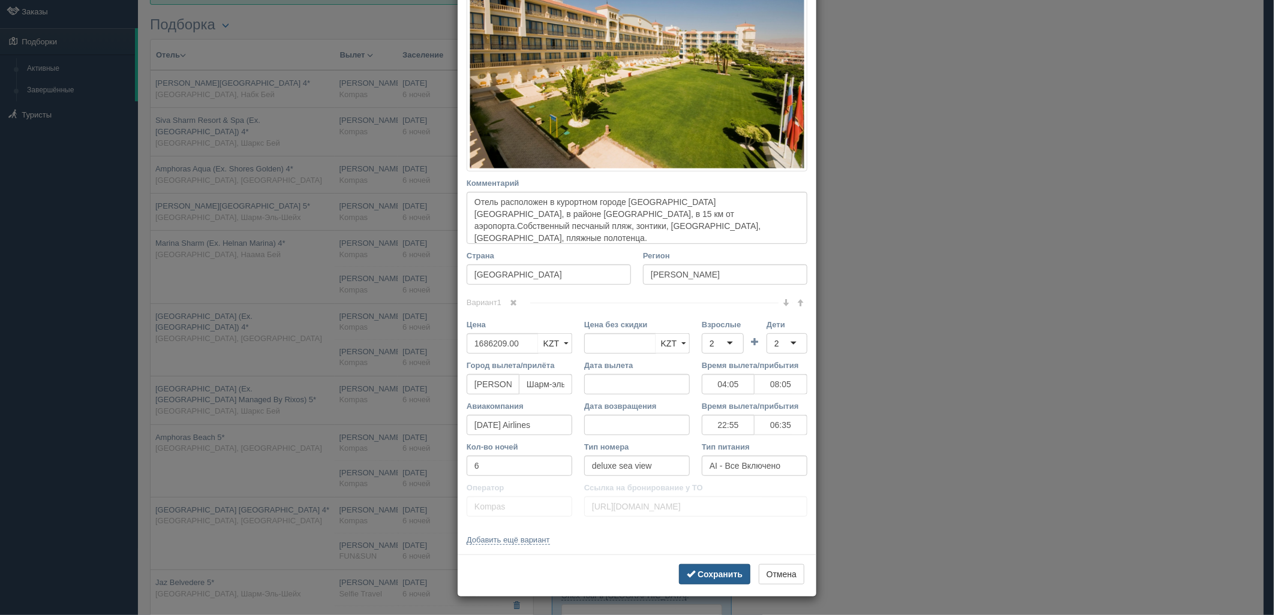
click at [714, 572] on b "Сохранить" at bounding box center [720, 575] width 45 height 10
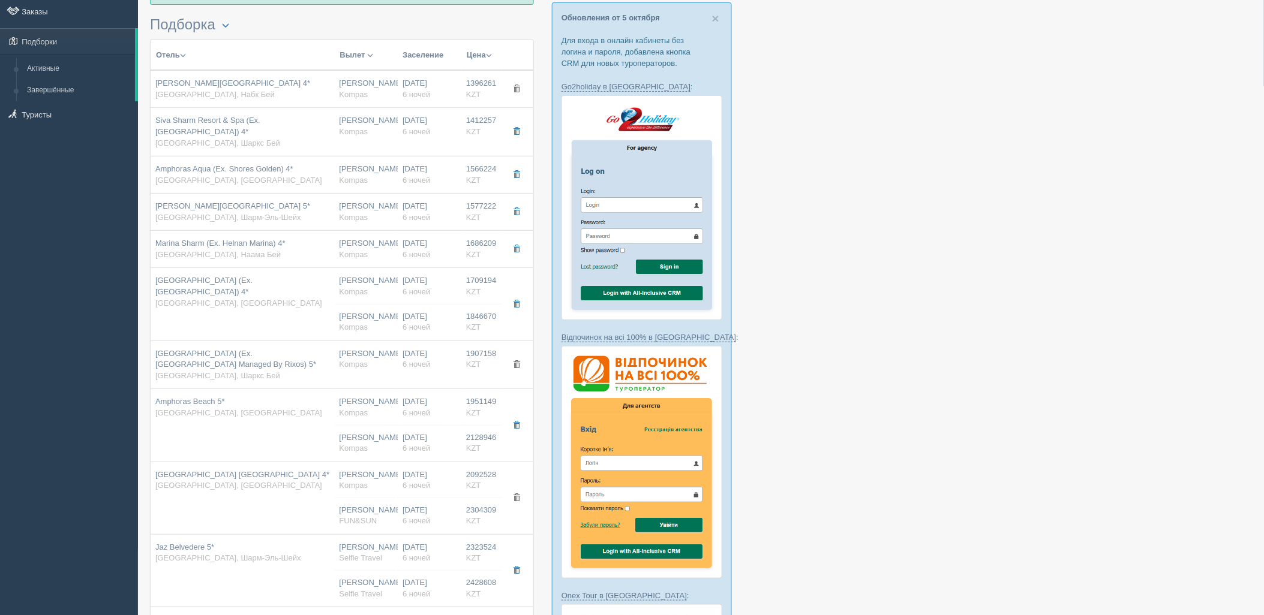
click at [238, 319] on td "[GEOGRAPHIC_DATA] (Ex.[GEOGRAPHIC_DATA]) 4* [GEOGRAPHIC_DATA], [GEOGRAPHIC_DATA]" at bounding box center [243, 304] width 184 height 73
type input "[GEOGRAPHIC_DATA] (Ex.[GEOGRAPHIC_DATA]) 4*"
type input "[URL][DOMAIN_NAME]"
type input "Хадаба"
type input "1709194.00"
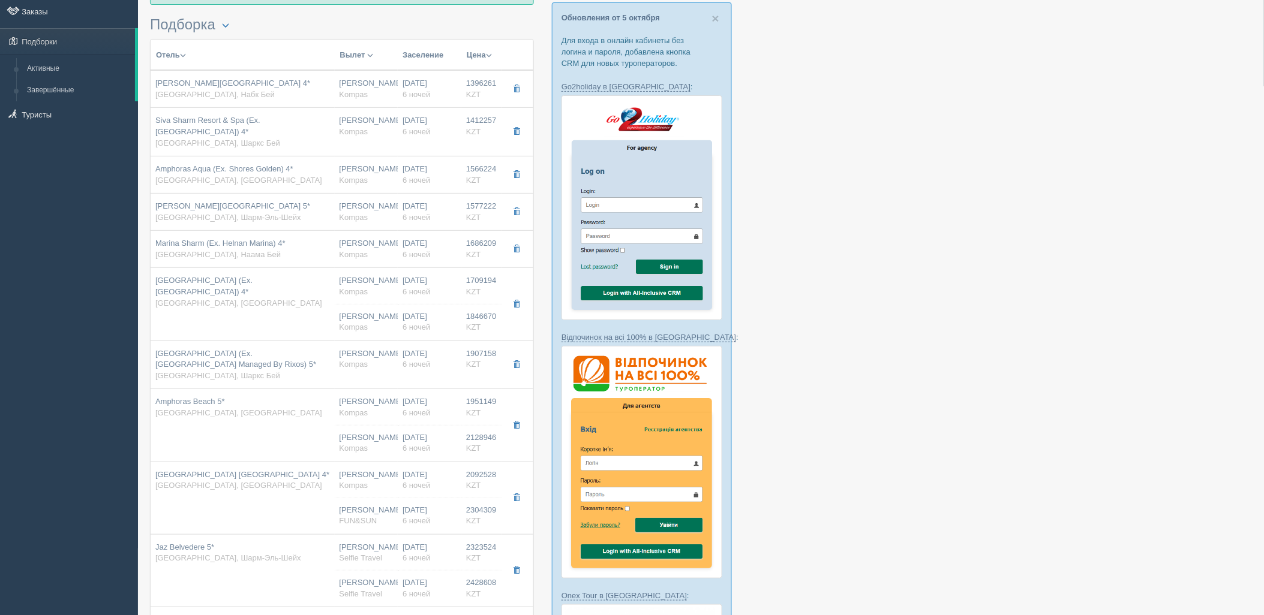
type input "04:05"
type input "08:05"
type input "22:55"
type input "06:35"
type input "standard garden view"
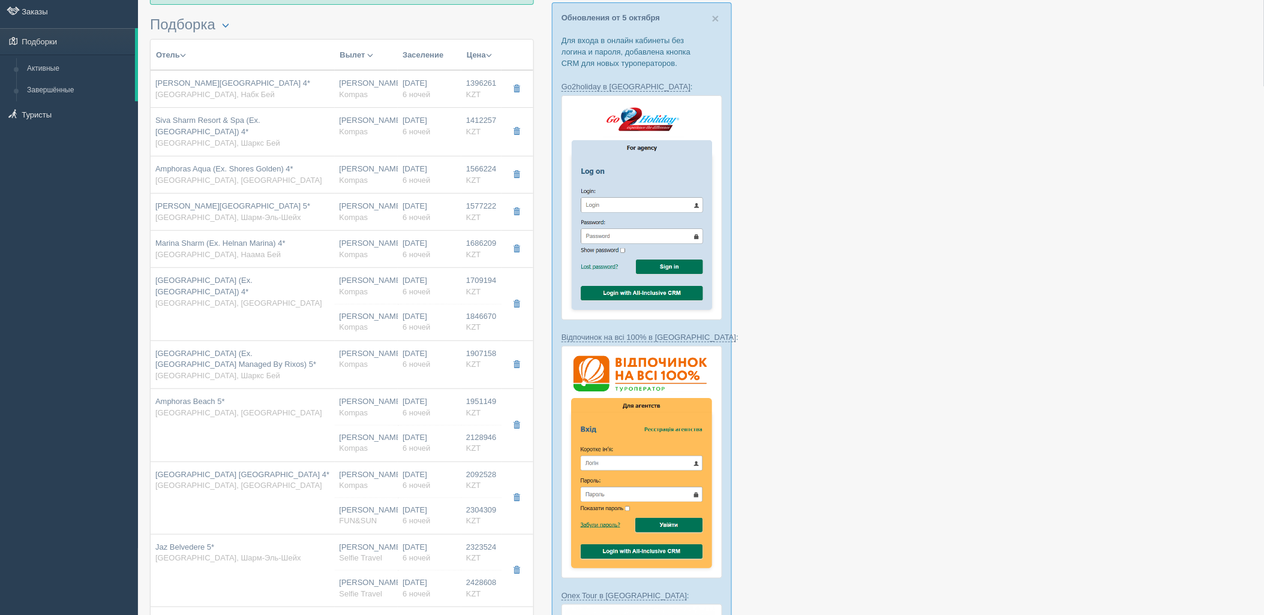
type input "[URL][DOMAIN_NAME]"
type input "1846670.00"
type input "860037.00"
type input "[PERSON_NAME]"
type input "Шарм-эль-Шейх SSH"
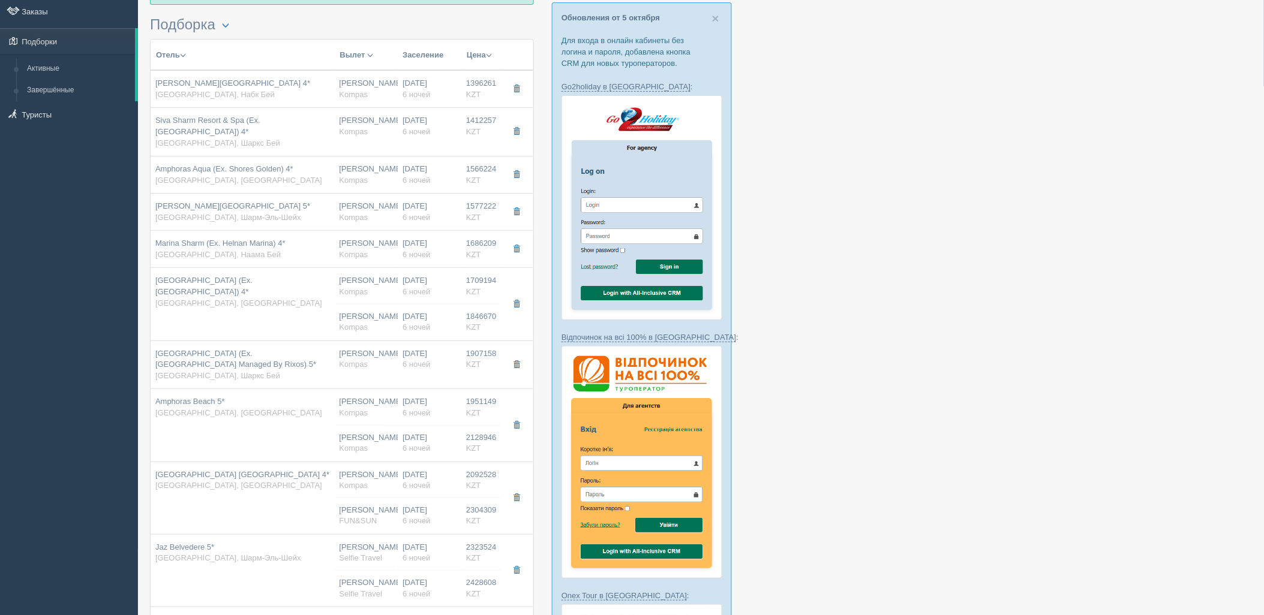
type input "04:05"
type input "08:05"
type input "[DATE] Airlines"
type input "22:55"
type input "06:35"
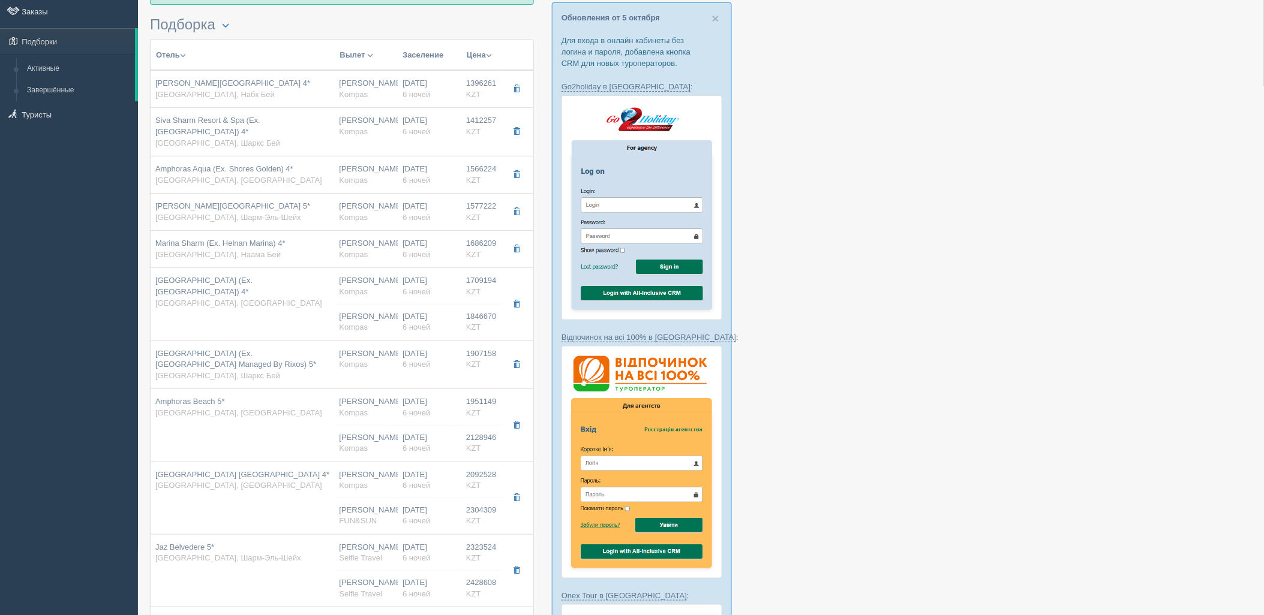
type input "6"
type input "standard garden view"
type input "AI - Все Включено"
type input "Kompas"
type input "[URL][DOMAIN_NAME]"
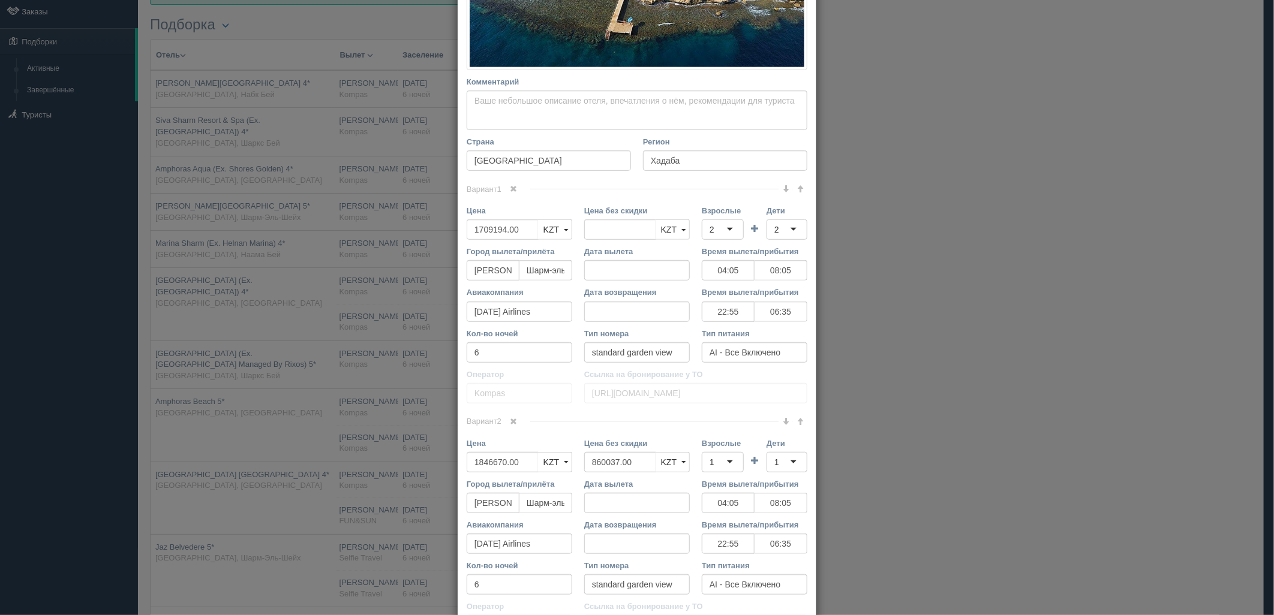
scroll to position [400, 0]
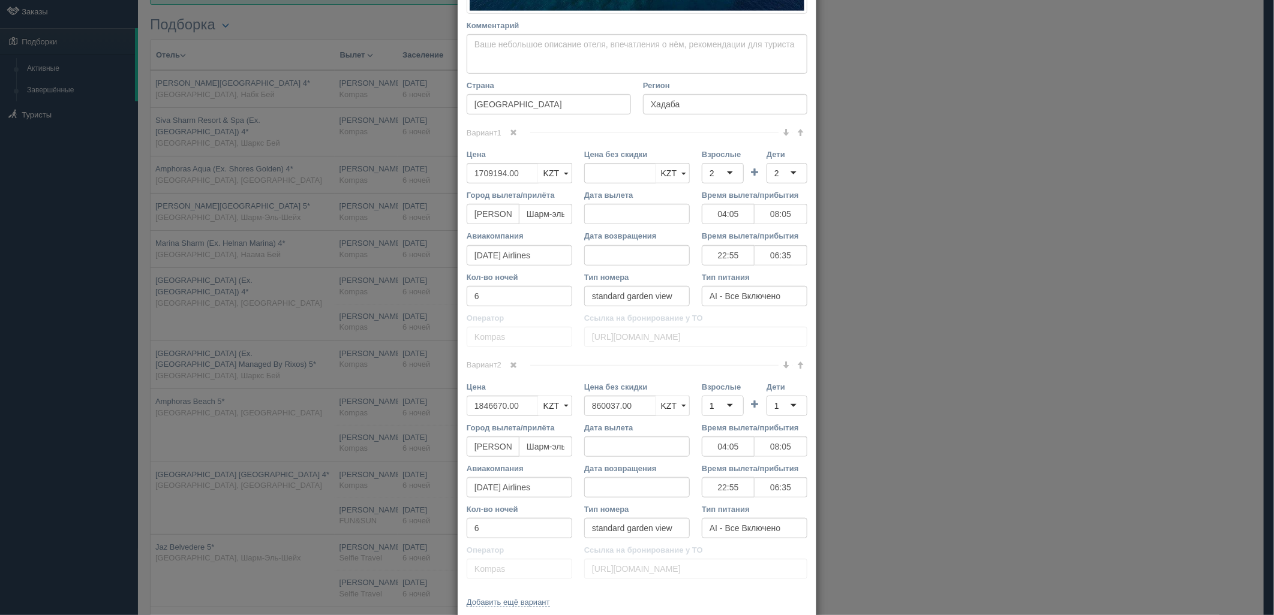
click at [510, 356] on div "Название отеля [GEOGRAPHIC_DATA] (Ex.[GEOGRAPHIC_DATA]) 4* Ссылка на отель для …" at bounding box center [637, 135] width 359 height 965
click at [510, 362] on span at bounding box center [513, 365] width 7 height 7
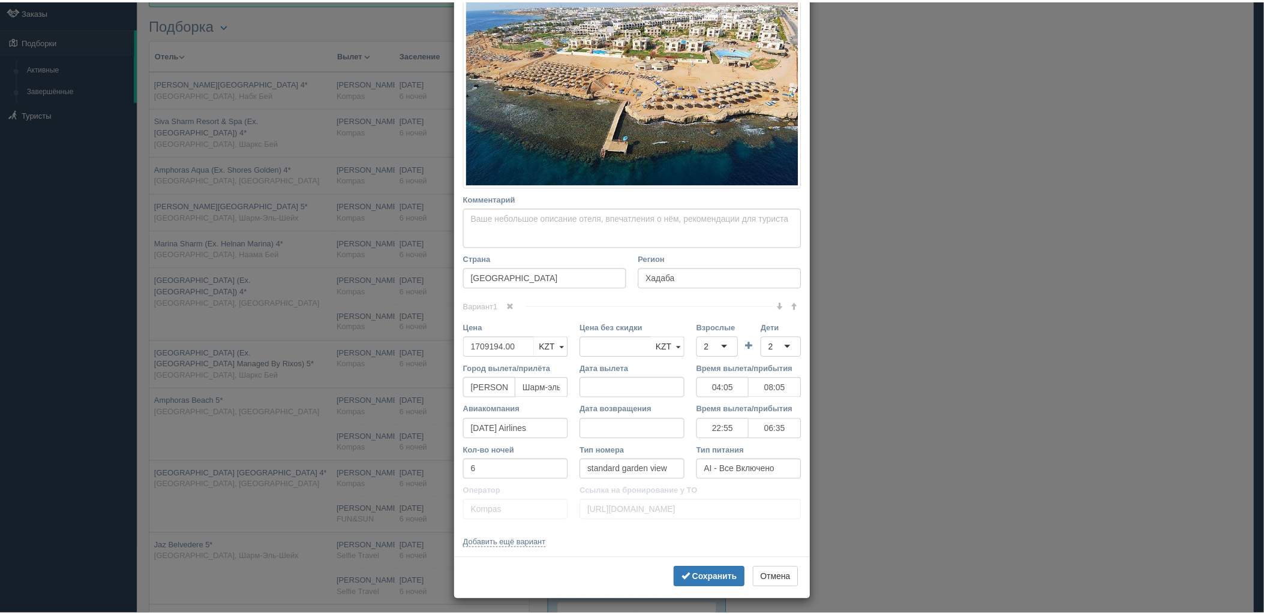
scroll to position [230, 0]
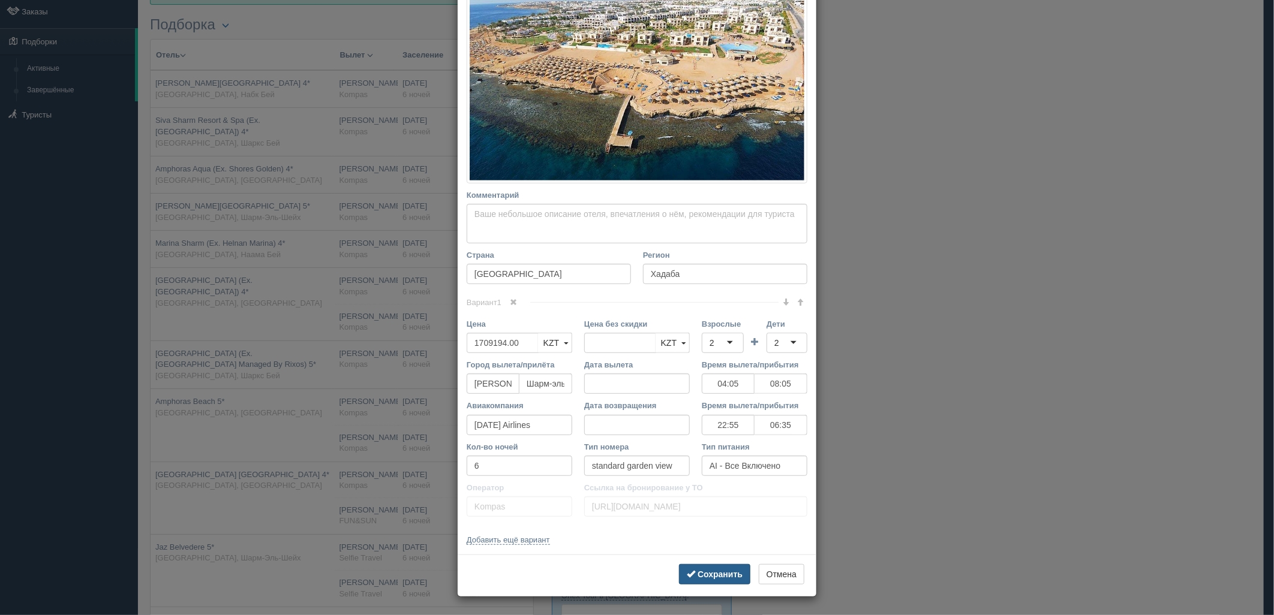
click at [717, 570] on b "Сохранить" at bounding box center [720, 575] width 45 height 10
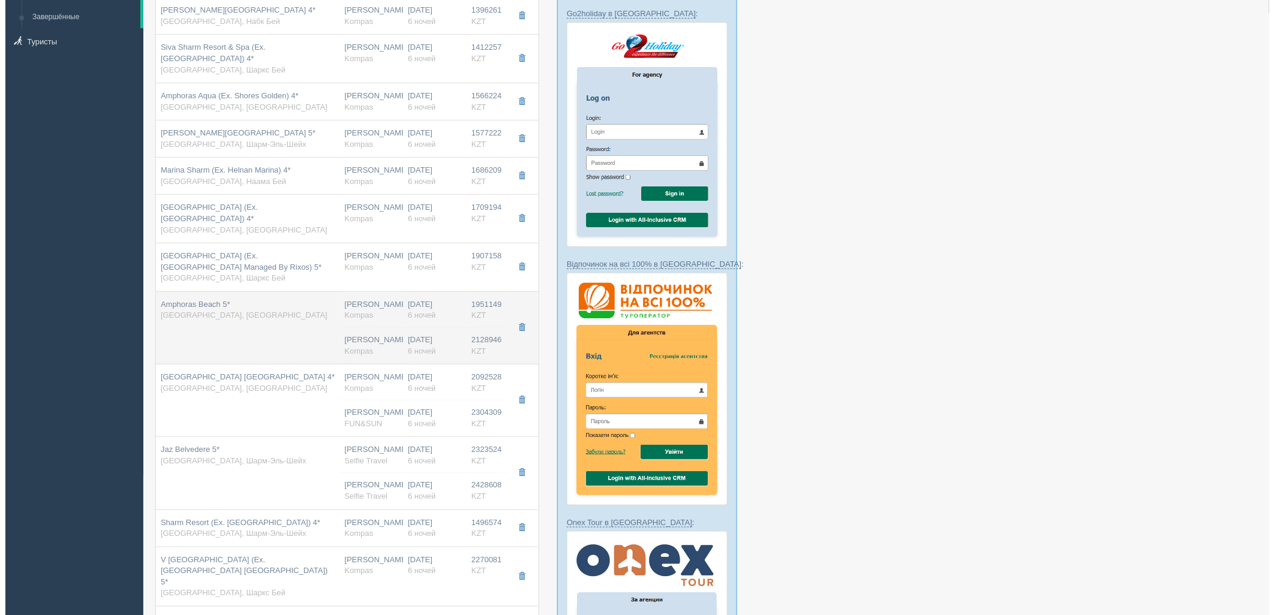
scroll to position [266, 0]
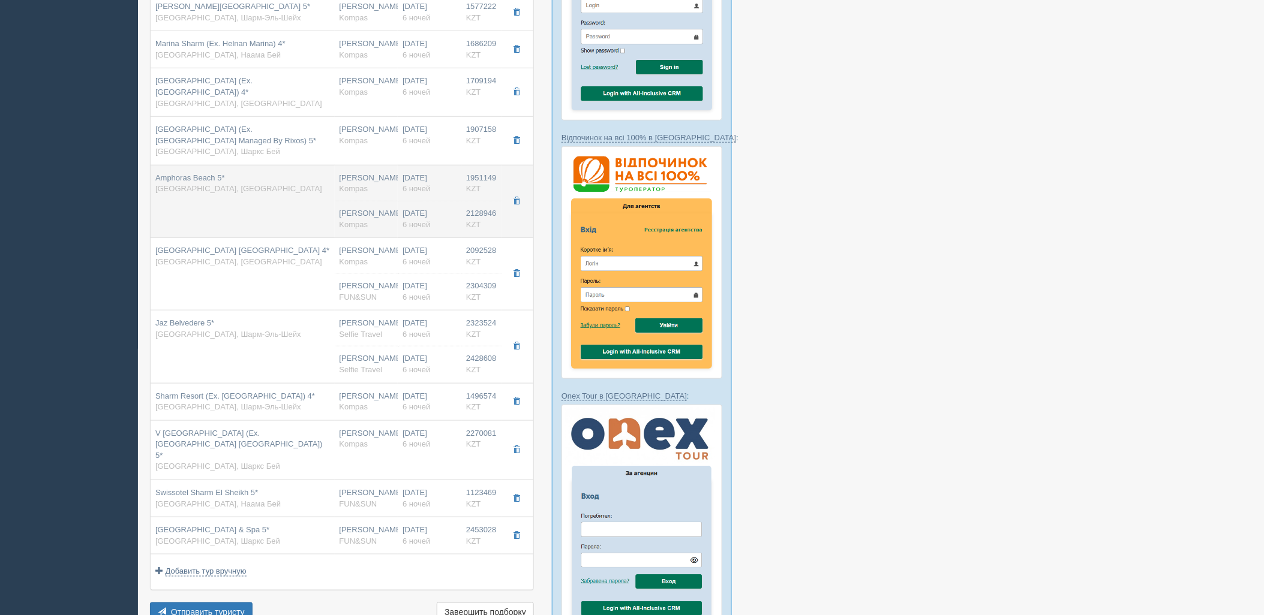
click at [302, 210] on td "Amphoras Beach 5* [GEOGRAPHIC_DATA], [GEOGRAPHIC_DATA]" at bounding box center [243, 201] width 184 height 73
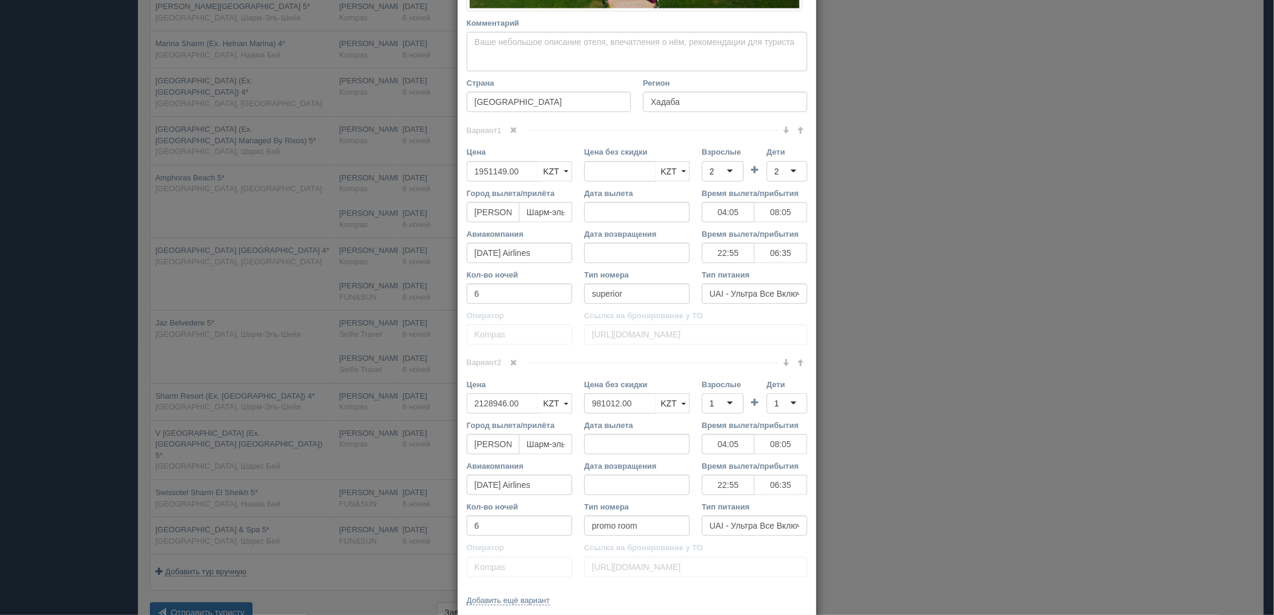
scroll to position [400, 0]
click at [510, 361] on span at bounding box center [513, 362] width 7 height 7
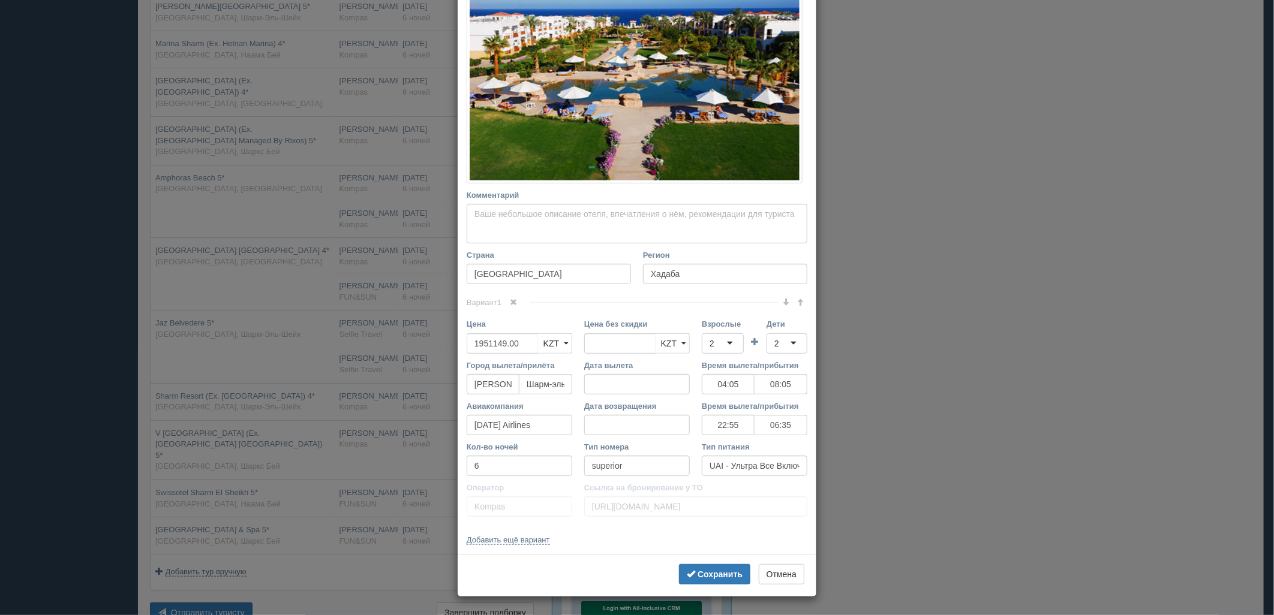
scroll to position [227, 0]
click at [710, 572] on b "Сохранить" at bounding box center [720, 575] width 45 height 10
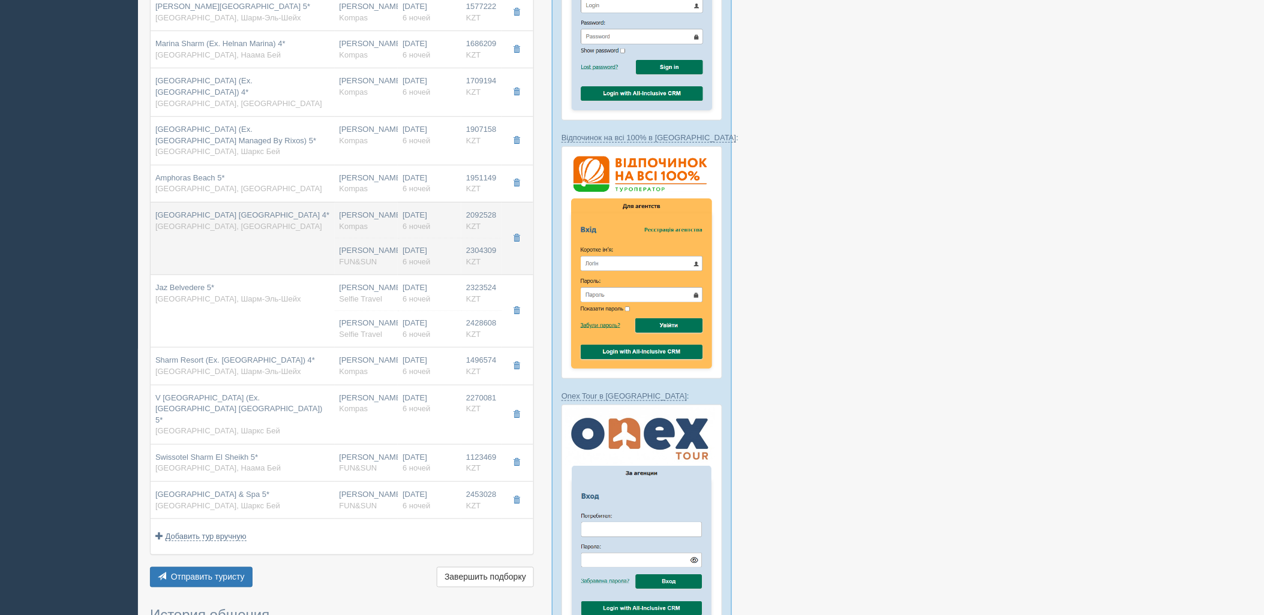
click at [292, 252] on td "[GEOGRAPHIC_DATA] [GEOGRAPHIC_DATA] 4* [GEOGRAPHIC_DATA], [GEOGRAPHIC_DATA]" at bounding box center [243, 238] width 184 height 73
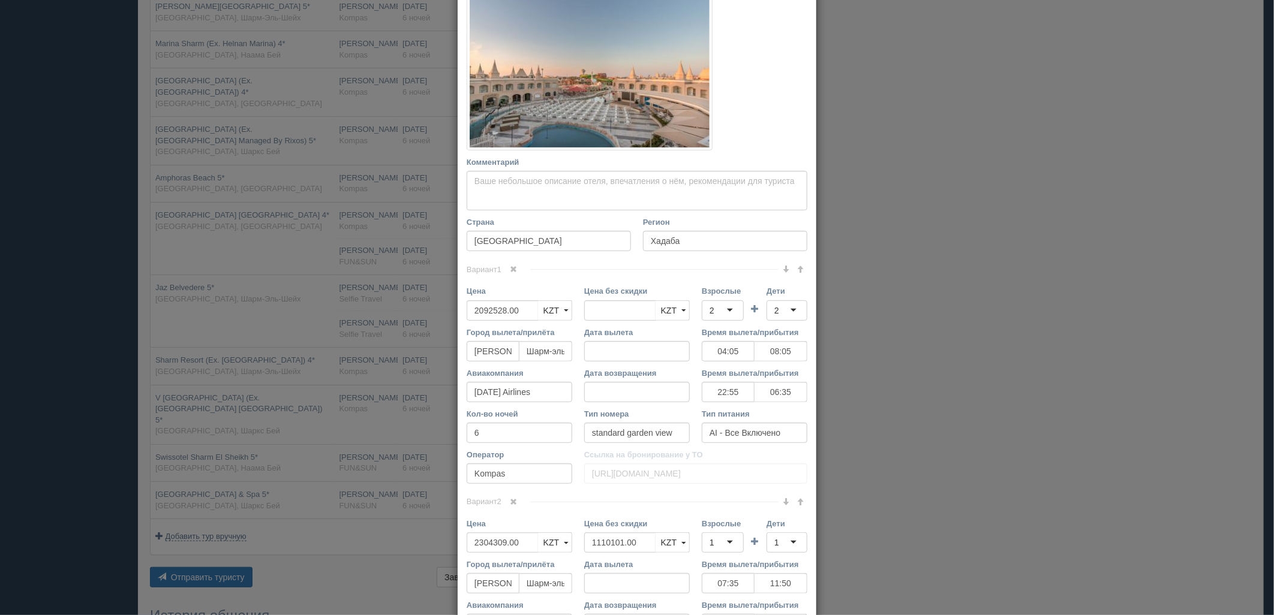
scroll to position [400, 0]
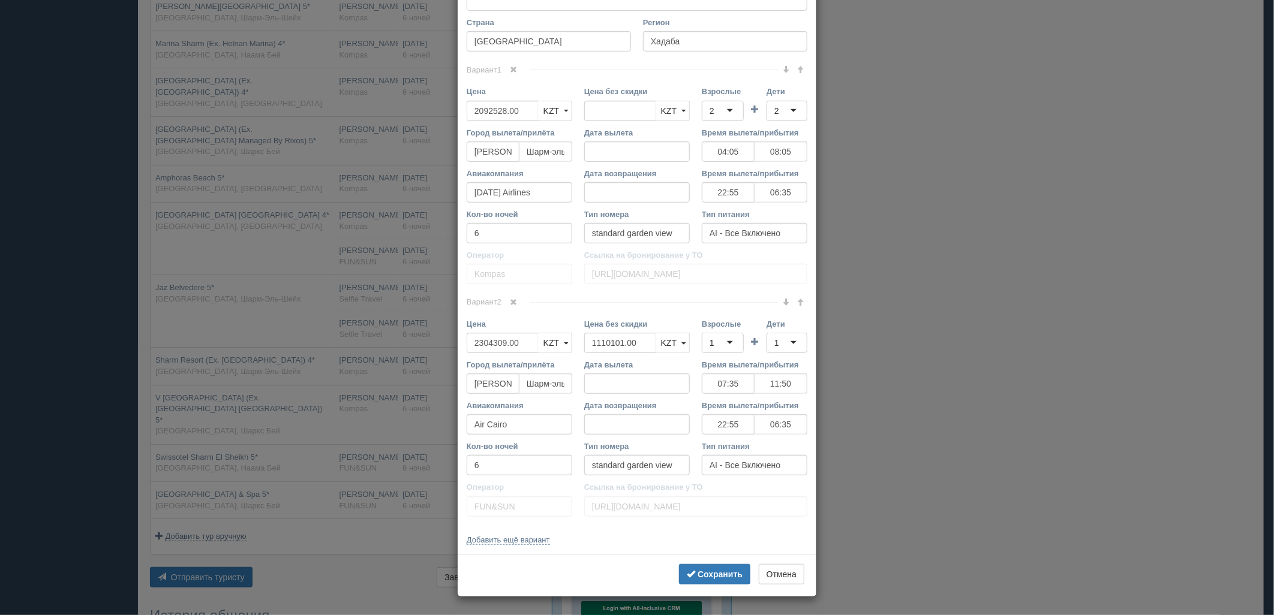
click at [512, 299] on span at bounding box center [513, 302] width 7 height 7
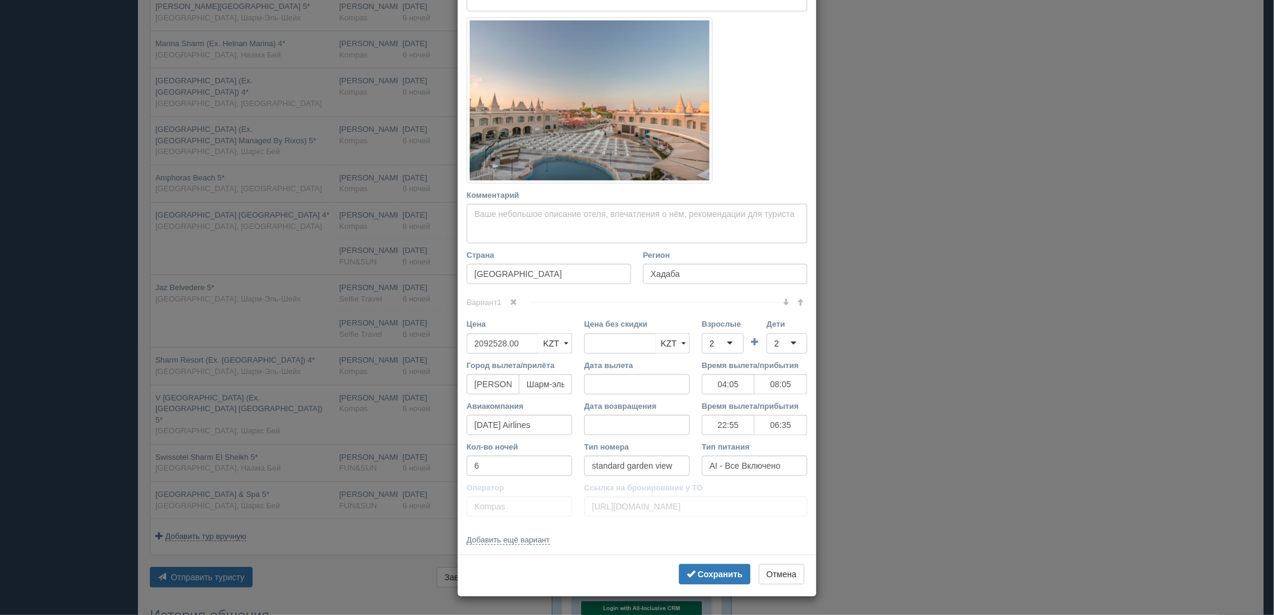
scroll to position [167, 0]
click at [716, 572] on b "Сохранить" at bounding box center [720, 575] width 45 height 10
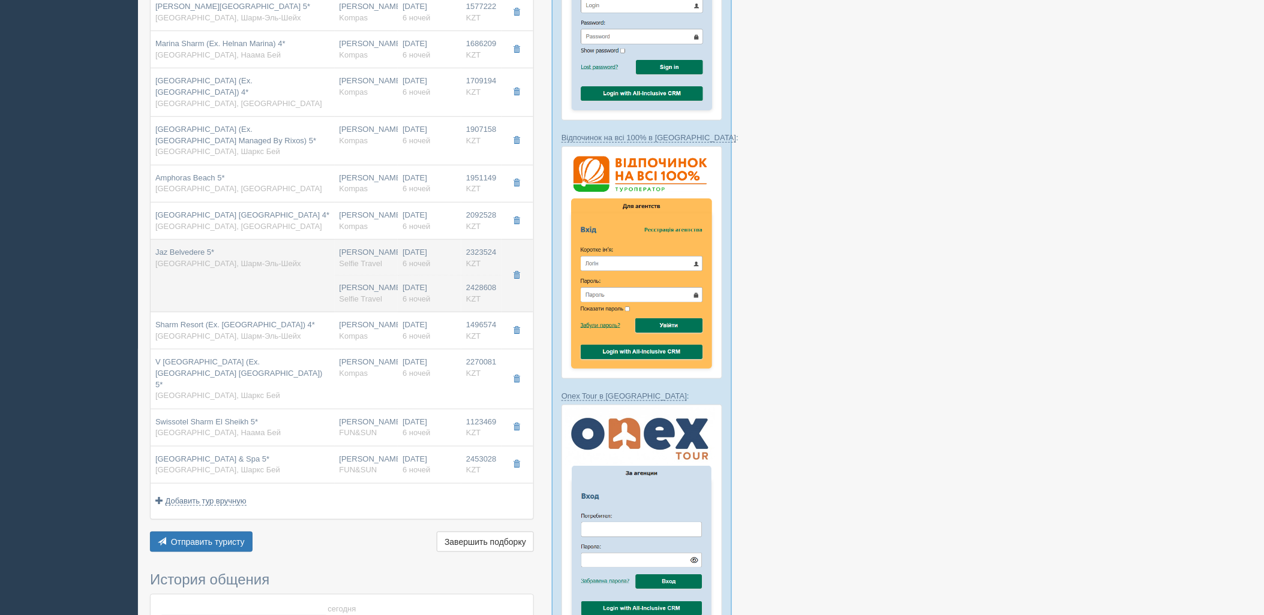
click at [282, 288] on td "Jaz Belvedere 5* [GEOGRAPHIC_DATA], [GEOGRAPHIC_DATA]" at bounding box center [243, 276] width 184 height 73
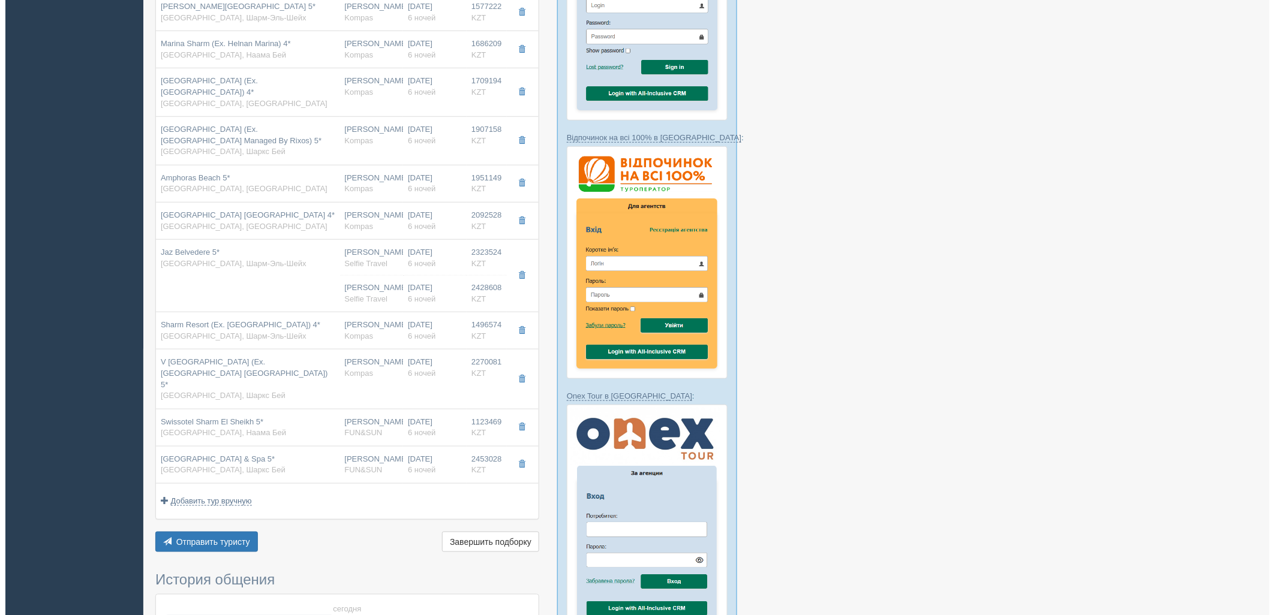
scroll to position [0, 0]
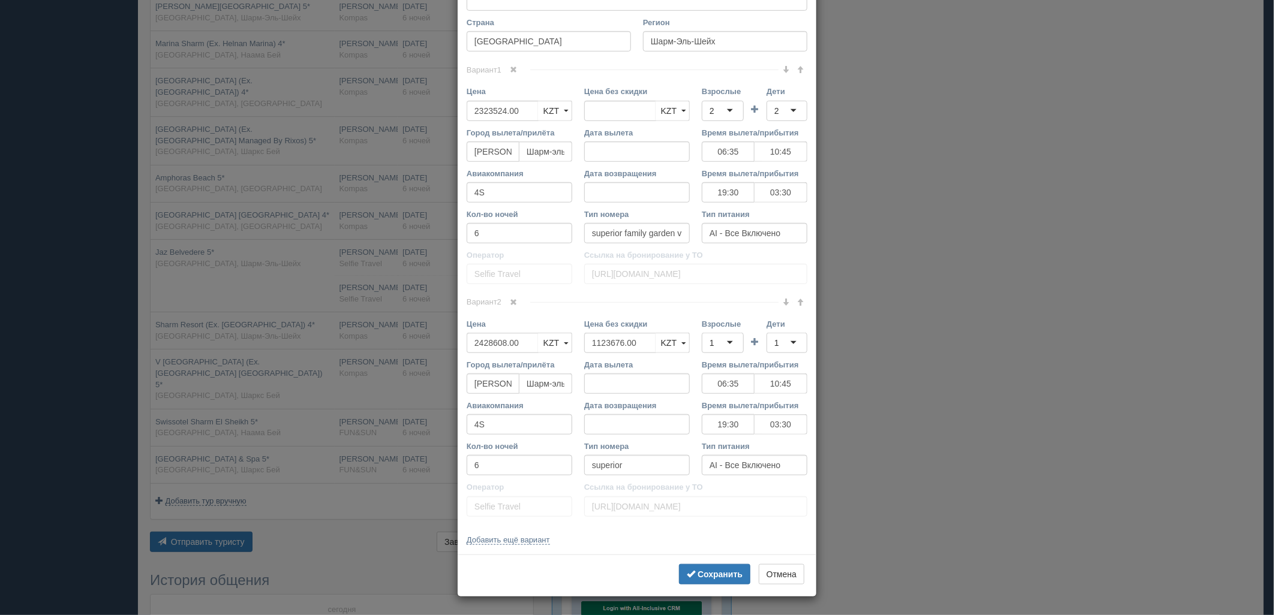
click at [515, 301] on link at bounding box center [514, 302] width 20 height 13
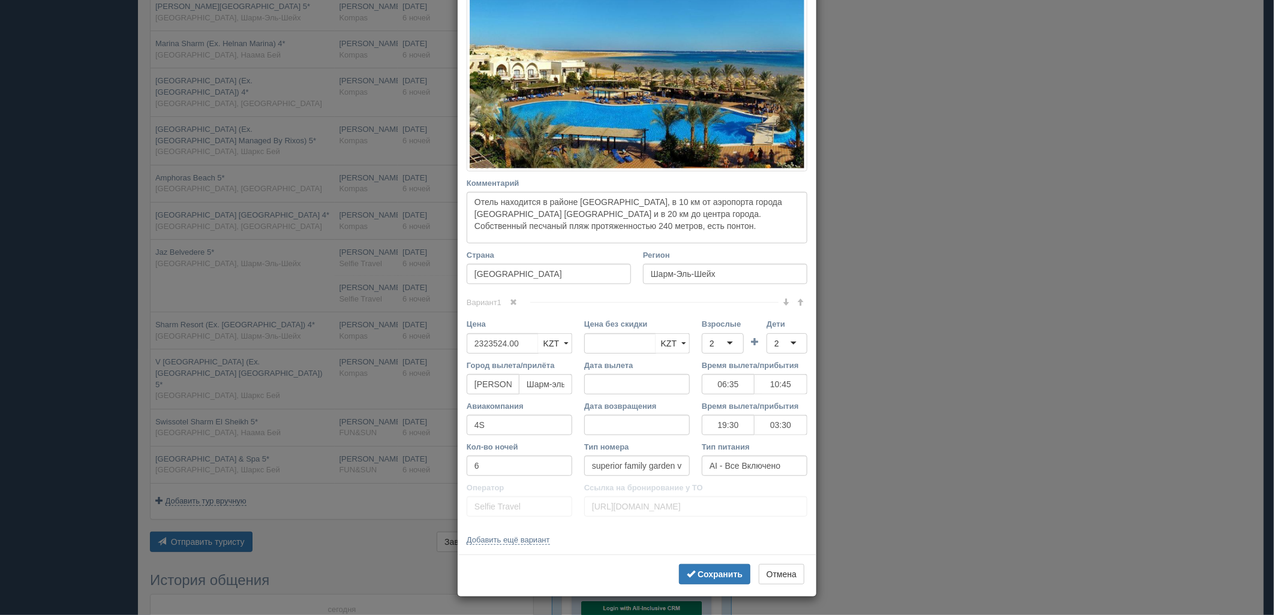
scroll to position [242, 0]
click at [722, 576] on b "Сохранить" at bounding box center [720, 575] width 45 height 10
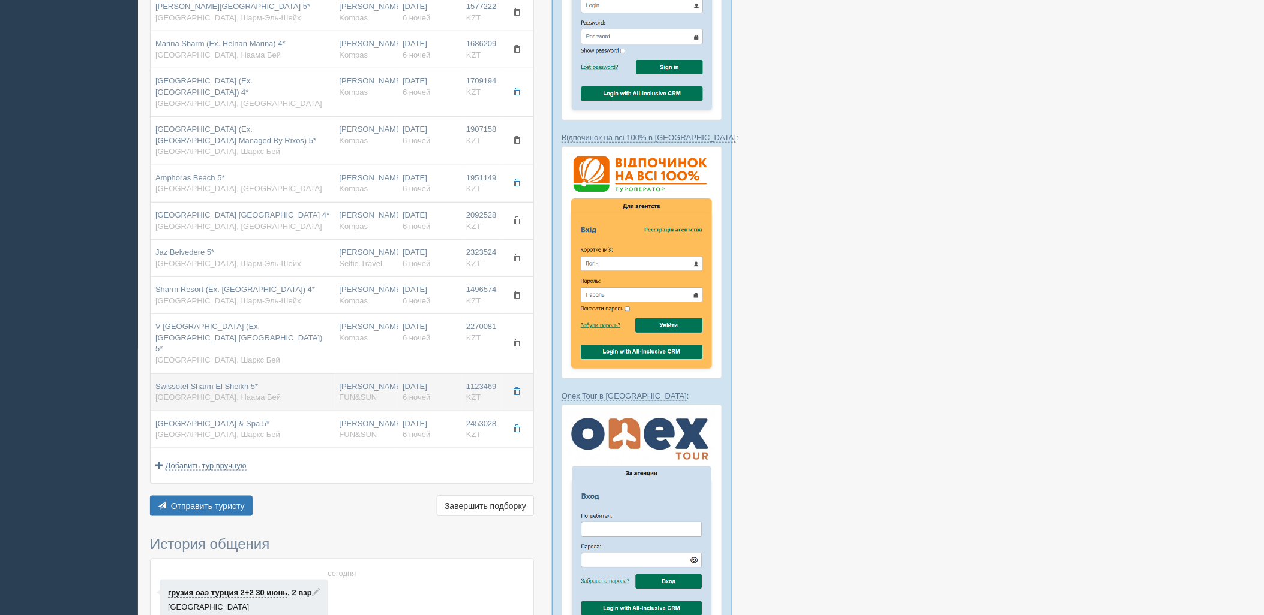
click at [284, 382] on div "Swissotel Sharm El Sheikh 5* [GEOGRAPHIC_DATA], Наама Бей" at bounding box center [242, 393] width 175 height 22
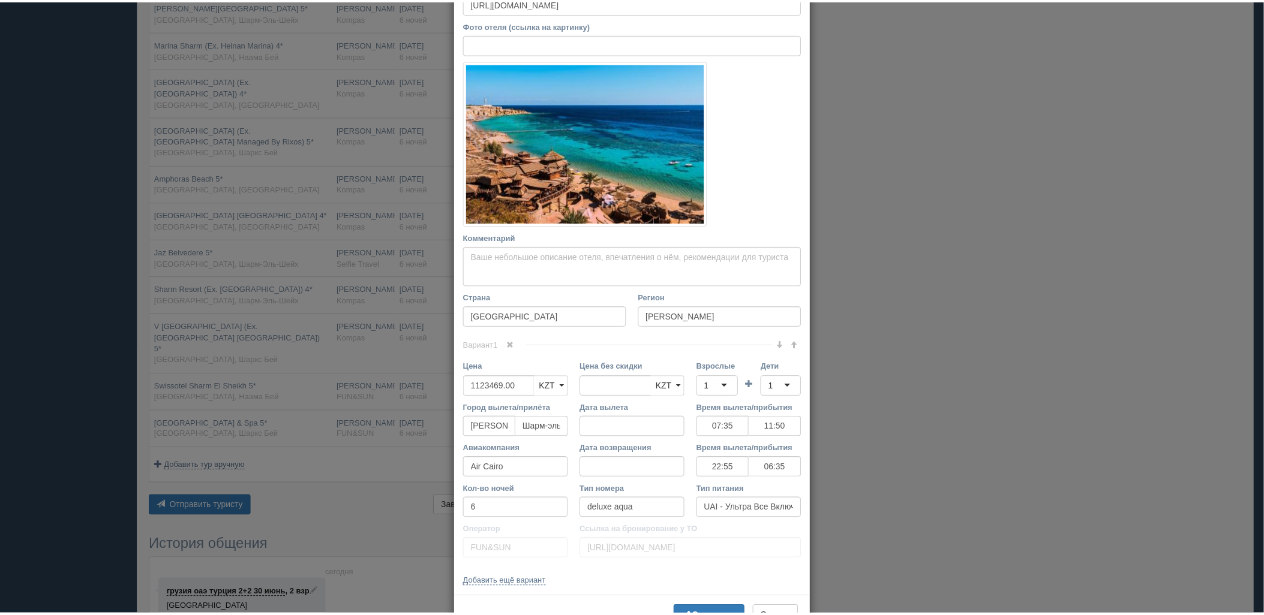
scroll to position [167, 0]
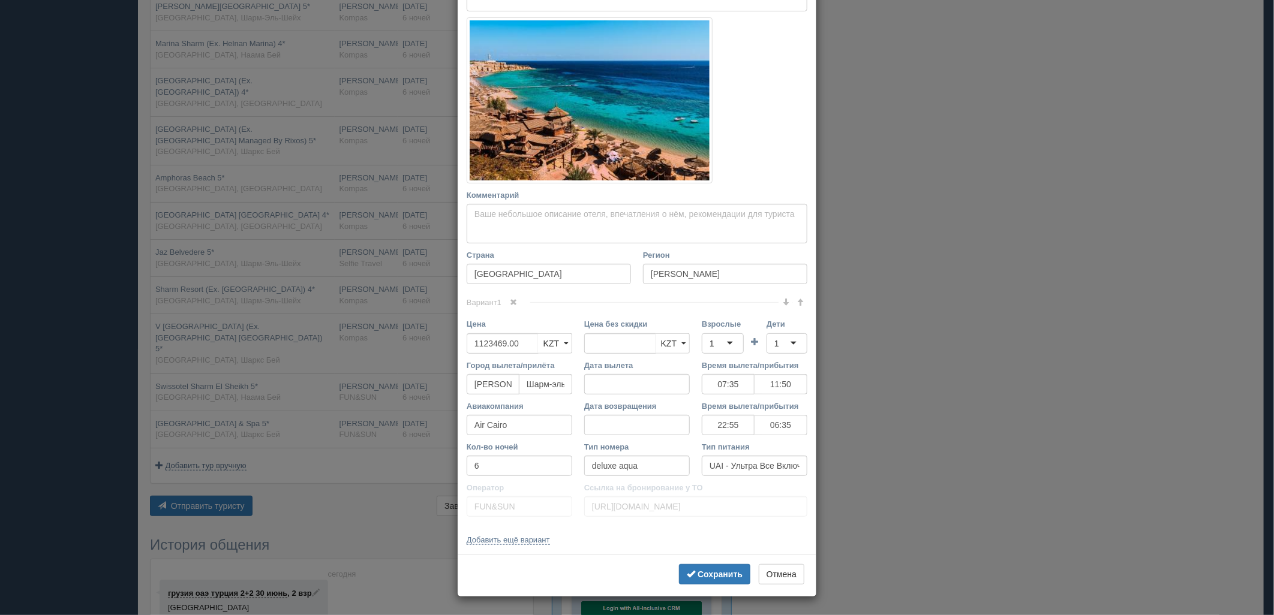
click at [941, 470] on div "× Редактировать тур Название отеля Swissotel Sharm El Sheikh 5* Ссылка на отель…" at bounding box center [637, 307] width 1274 height 615
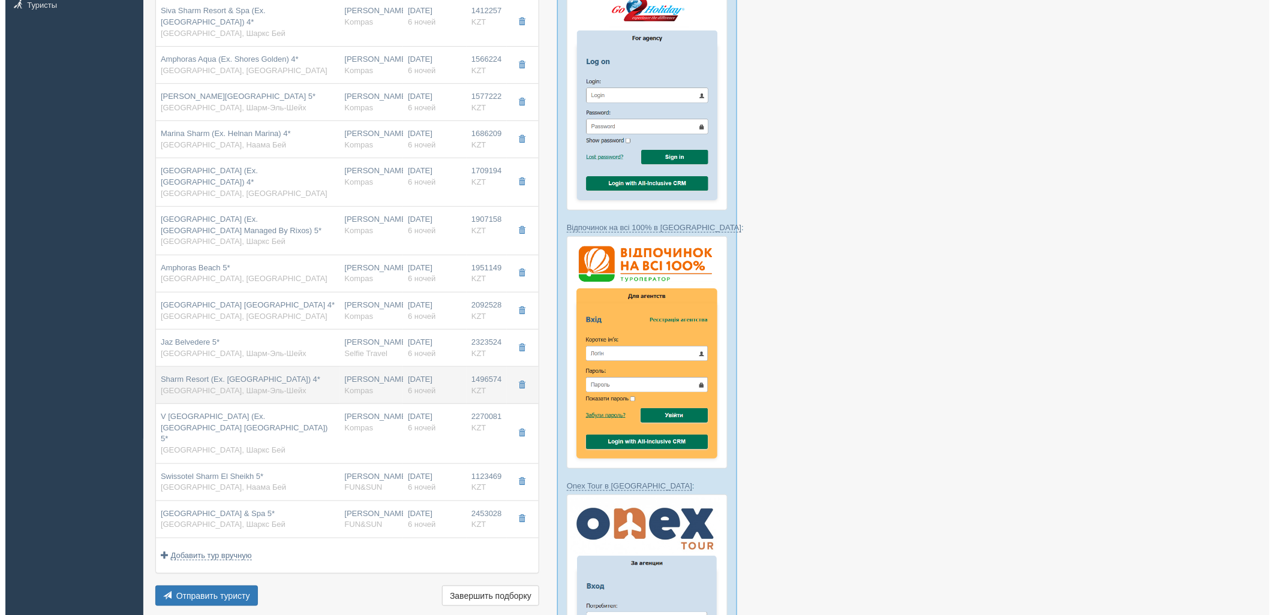
scroll to position [200, 0]
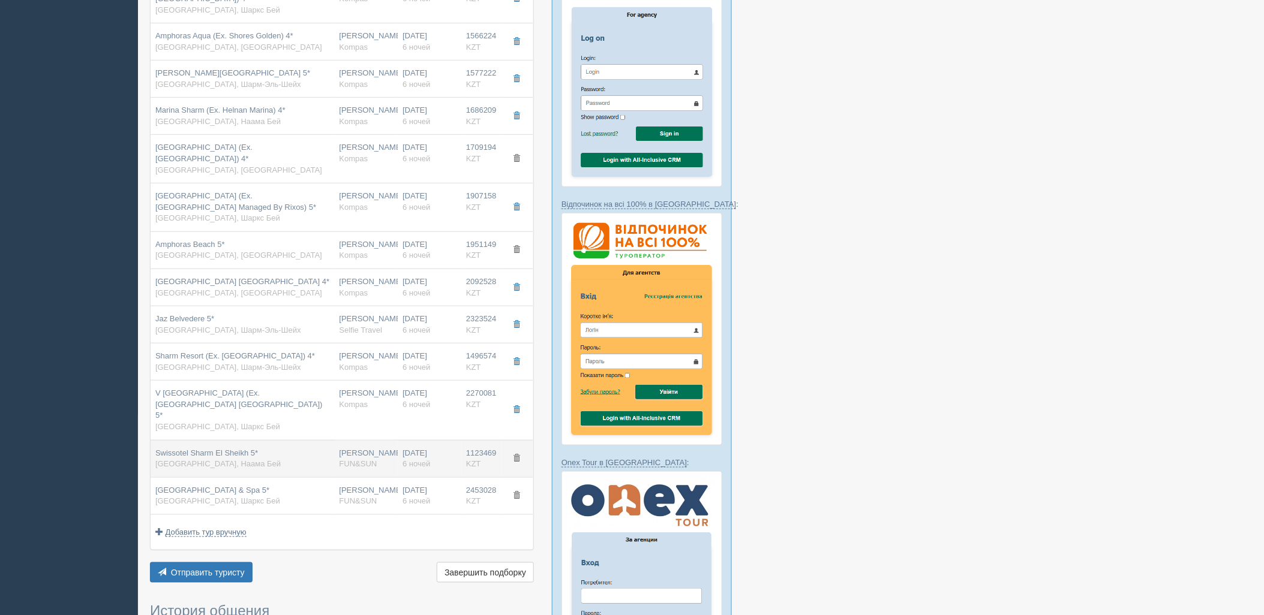
click at [371, 440] on td "[PERSON_NAME] FUN&SUN" at bounding box center [367, 458] width 64 height 37
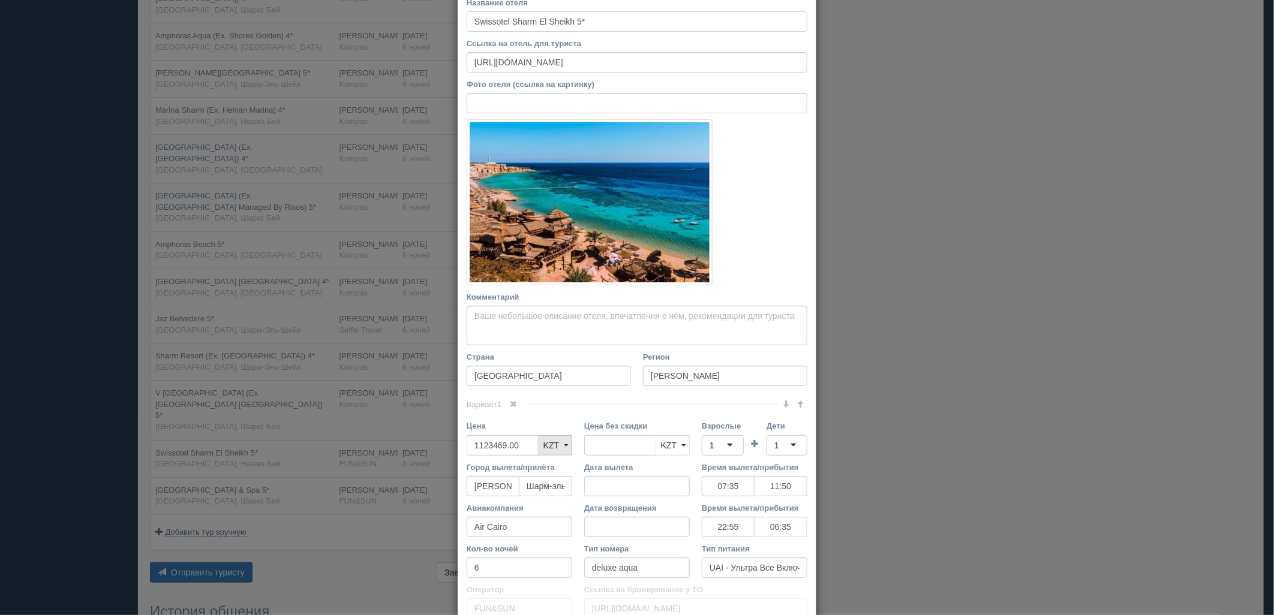
scroll to position [167, 0]
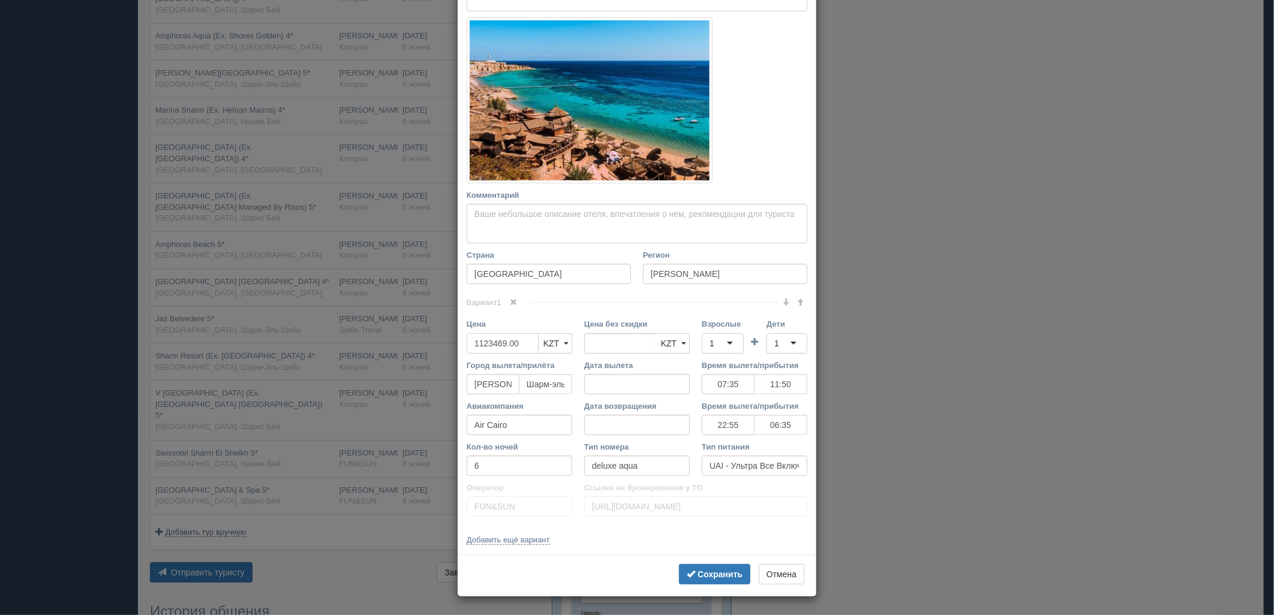
drag, startPoint x: 519, startPoint y: 345, endPoint x: 407, endPoint y: 347, distance: 112.8
click at [407, 347] on div "× Редактировать тур Название отеля Swissotel Sharm El Sheikh 5* Ссылка на отель…" at bounding box center [637, 307] width 1274 height 615
drag, startPoint x: 638, startPoint y: 347, endPoint x: 520, endPoint y: 345, distance: 117.6
click at [520, 345] on div "Цена 2459712 KZT USD EUR KZT KZT USD EUR Цена без скидки 1123469.00 KZT USD EUR…" at bounding box center [637, 339] width 353 height 41
click at [713, 340] on div "1" at bounding box center [723, 344] width 42 height 20
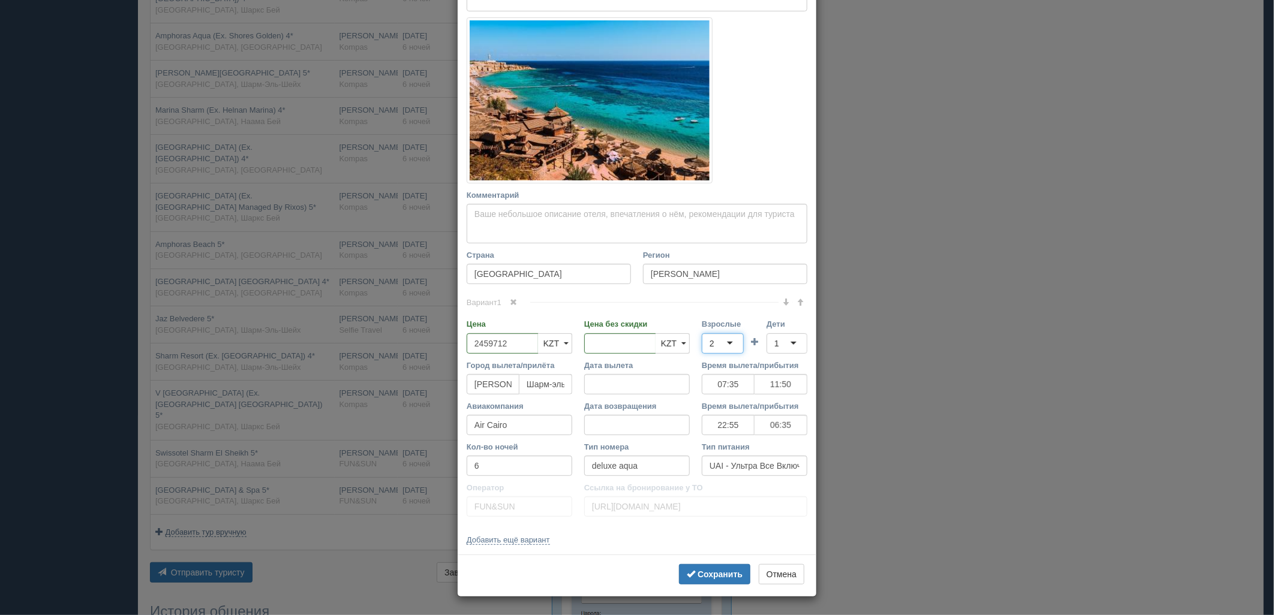
click at [783, 344] on div "1" at bounding box center [787, 344] width 41 height 20
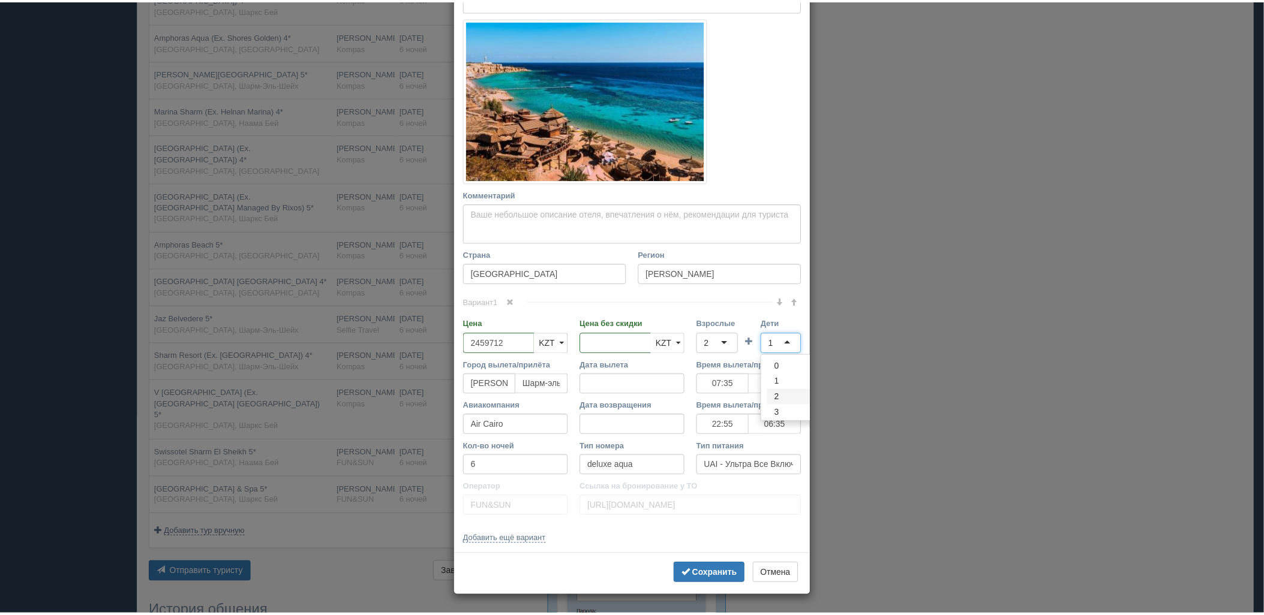
scroll to position [0, 0]
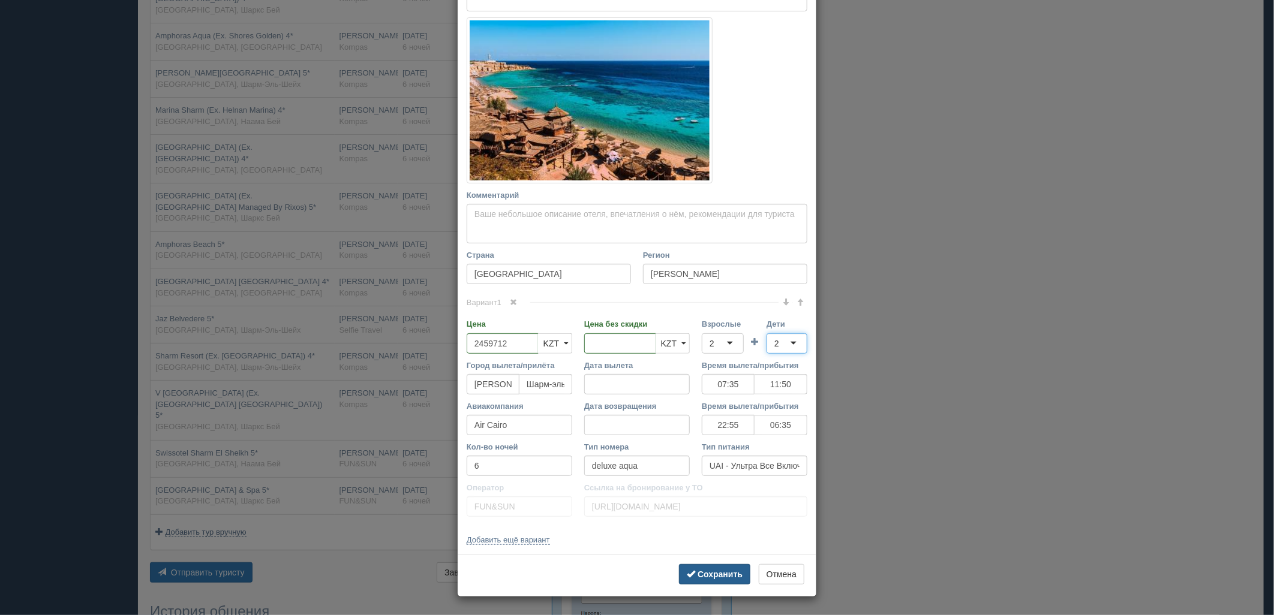
click at [723, 579] on b "Сохранить" at bounding box center [720, 575] width 45 height 10
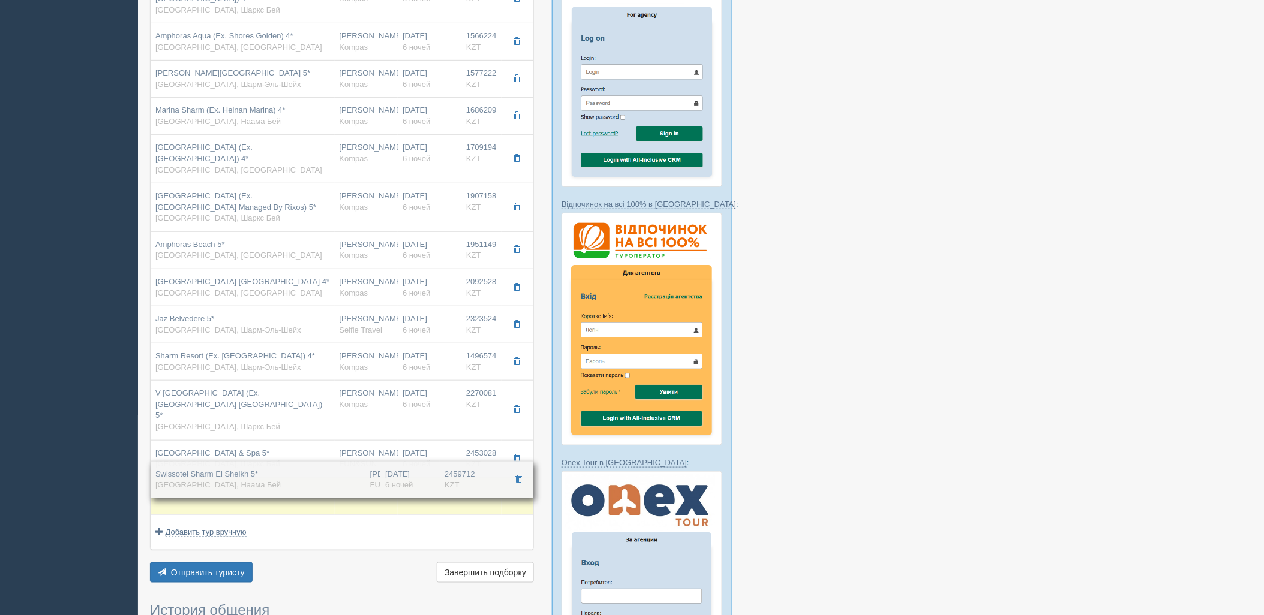
drag, startPoint x: 256, startPoint y: 441, endPoint x: 260, endPoint y: 483, distance: 42.3
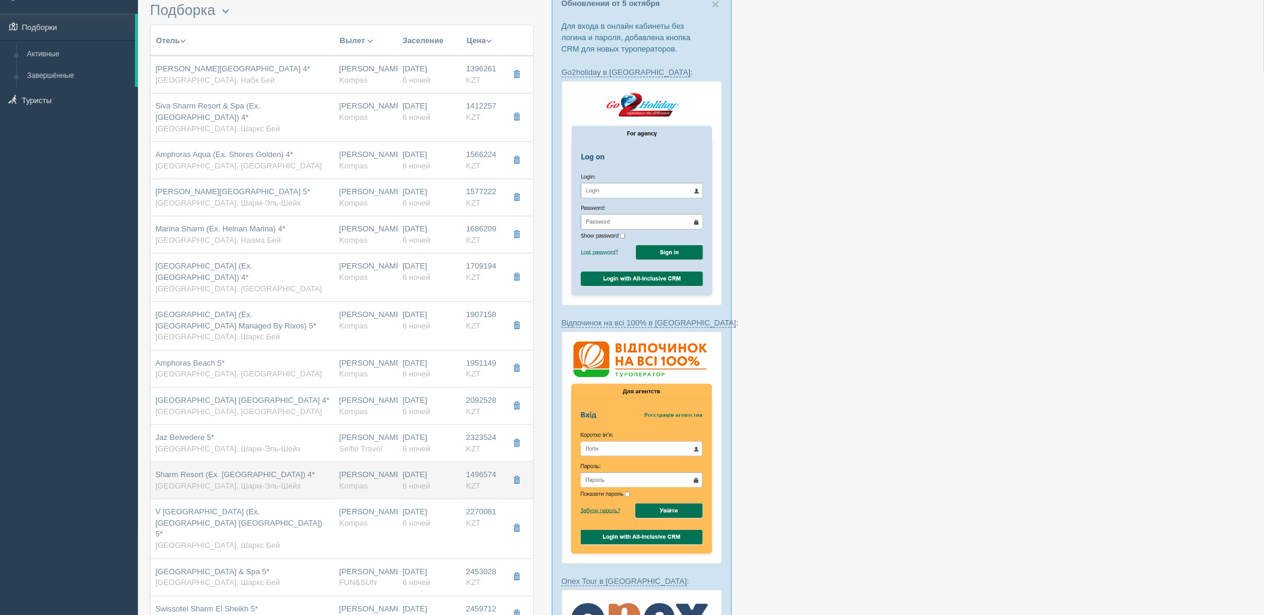
scroll to position [67, 0]
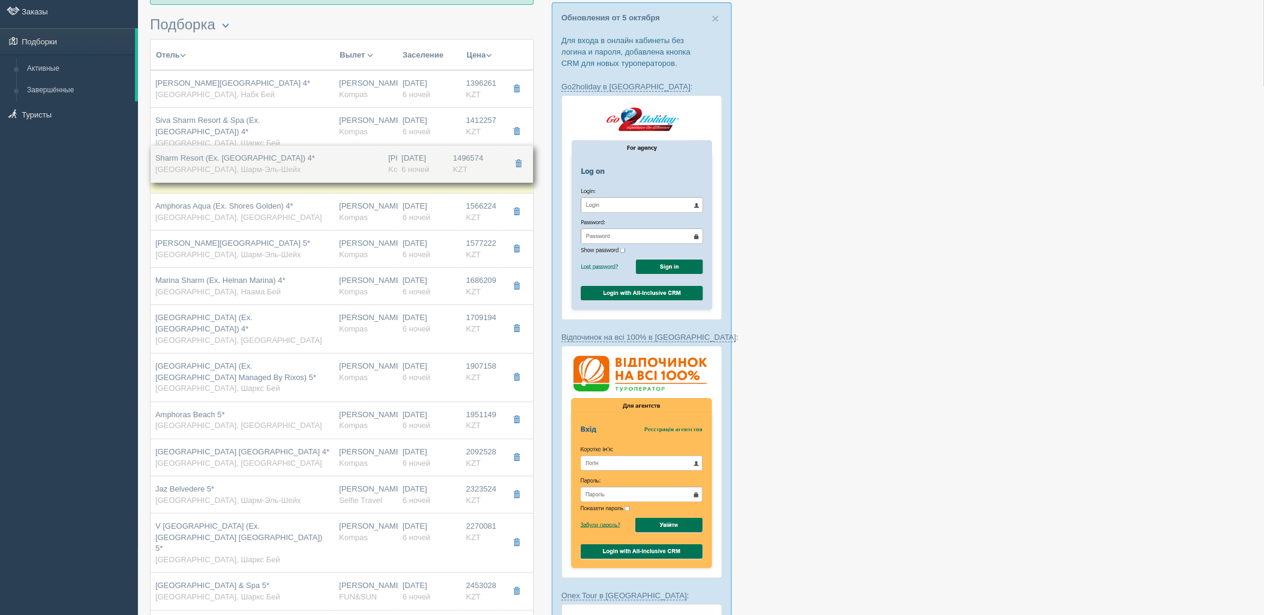
drag, startPoint x: 293, startPoint y: 480, endPoint x: 370, endPoint y: 159, distance: 330.0
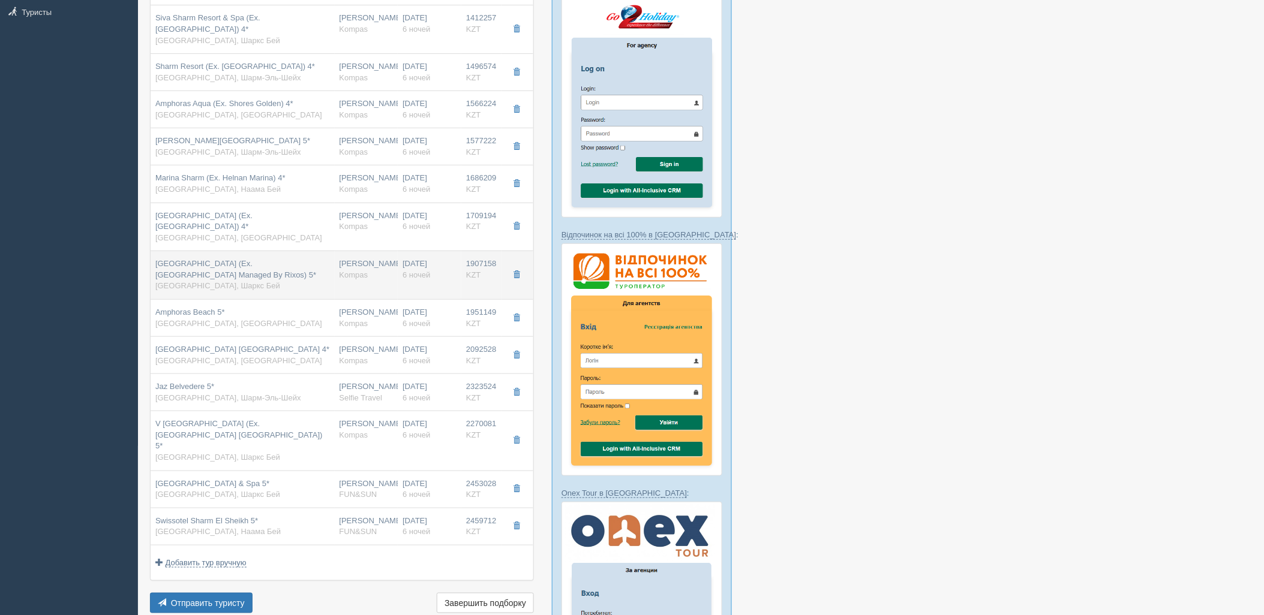
scroll to position [200, 0]
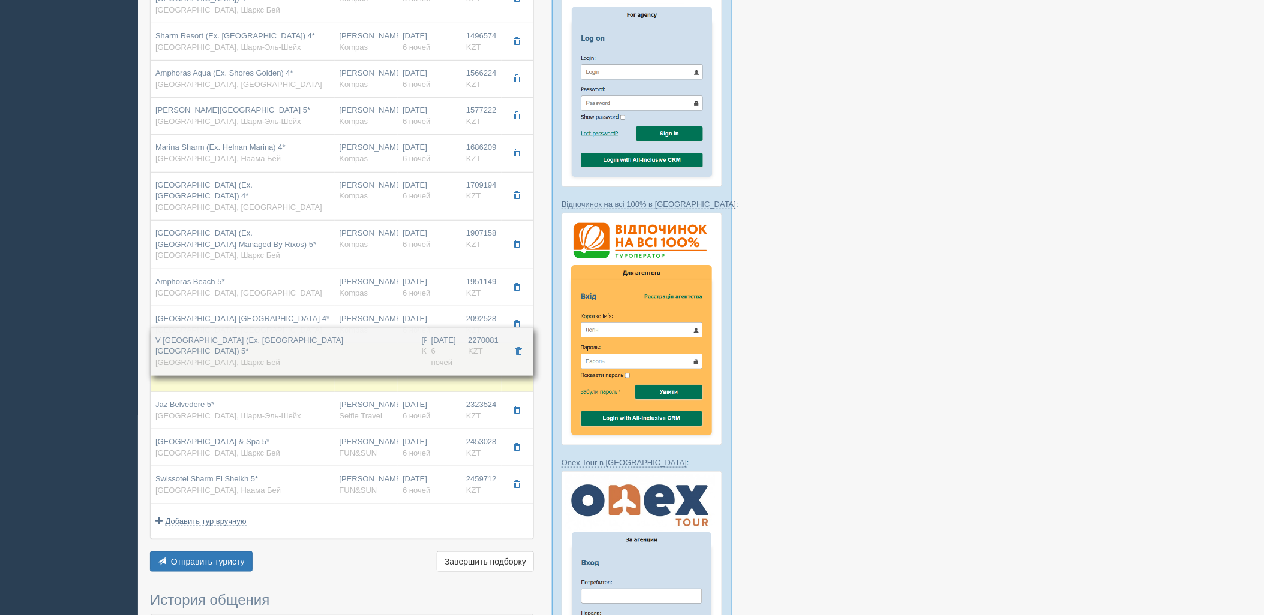
drag, startPoint x: 356, startPoint y: 369, endPoint x: 359, endPoint y: 342, distance: 27.2
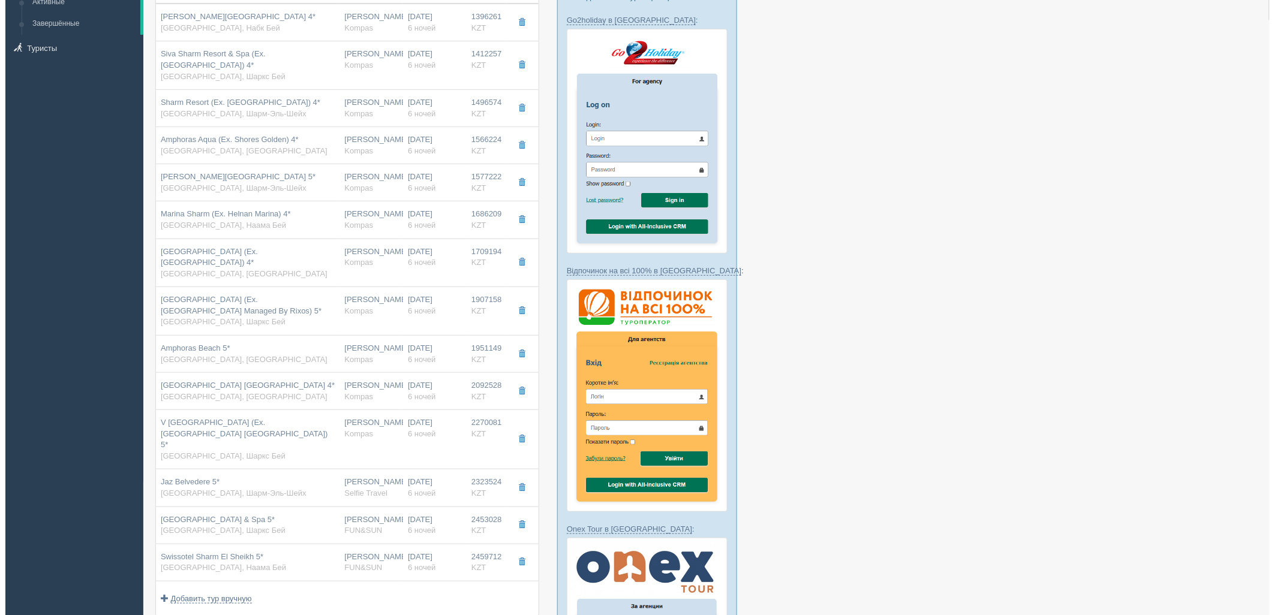
scroll to position [400, 0]
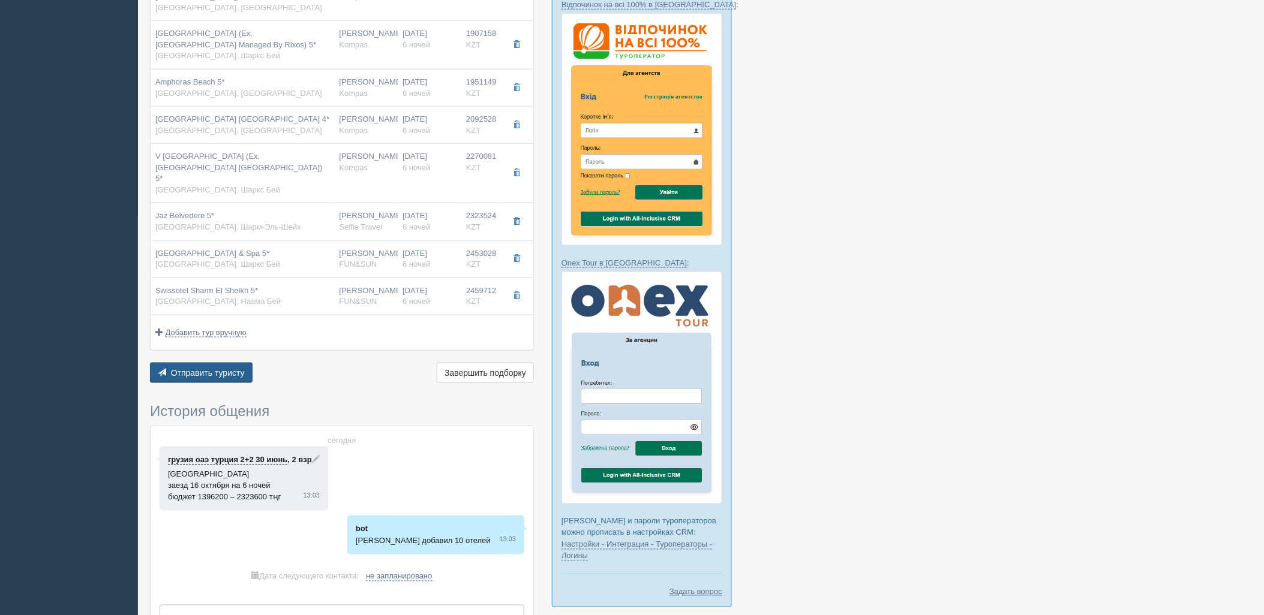
click at [232, 363] on button "Отправить туристу Отправить" at bounding box center [201, 373] width 103 height 20
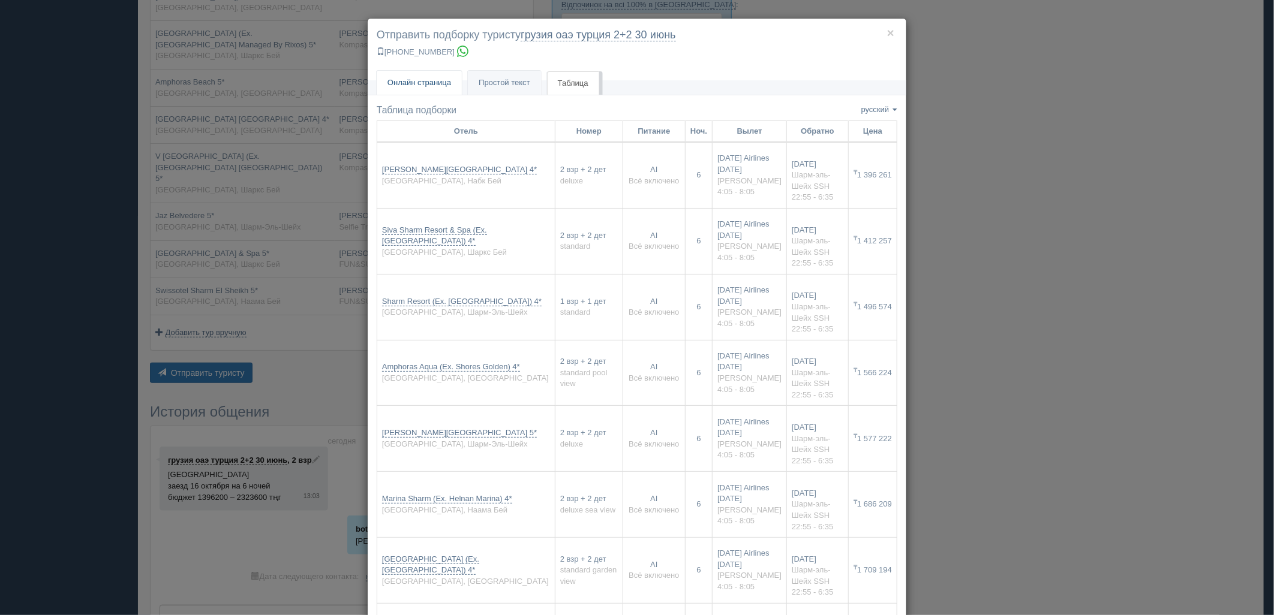
click at [432, 85] on span "Онлайн страница" at bounding box center [420, 82] width 64 height 9
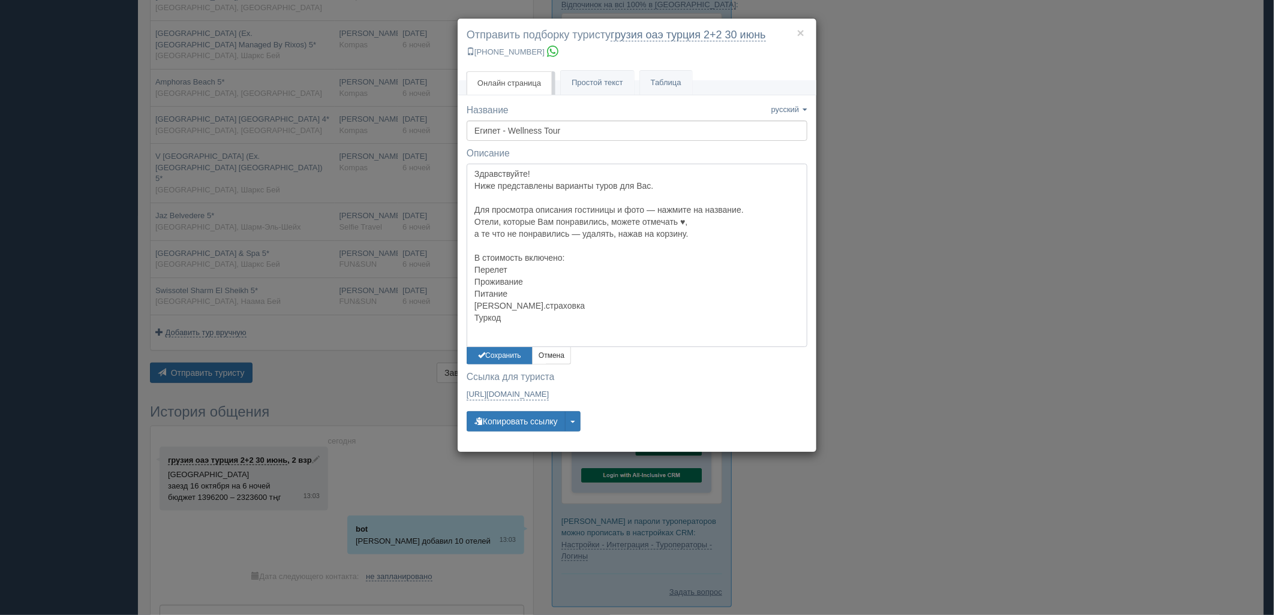
drag, startPoint x: 511, startPoint y: 169, endPoint x: 517, endPoint y: 243, distance: 74.0
click at [512, 169] on textarea "Здравствуйте! Ниже представлены варианты туров для Вас. Для просмотра описания …" at bounding box center [637, 256] width 341 height 184
click at [500, 358] on button "Сохранить" at bounding box center [500, 355] width 66 height 17
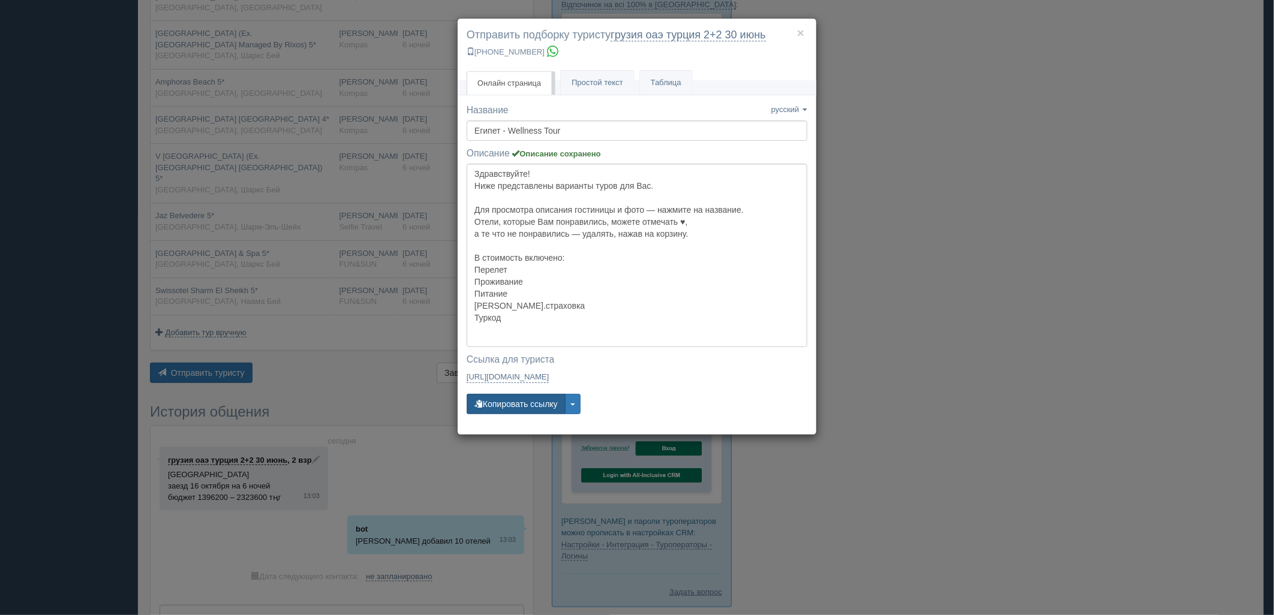
click at [505, 403] on button "Копировать ссылку" at bounding box center [516, 404] width 99 height 20
